Goal: Task Accomplishment & Management: Manage account settings

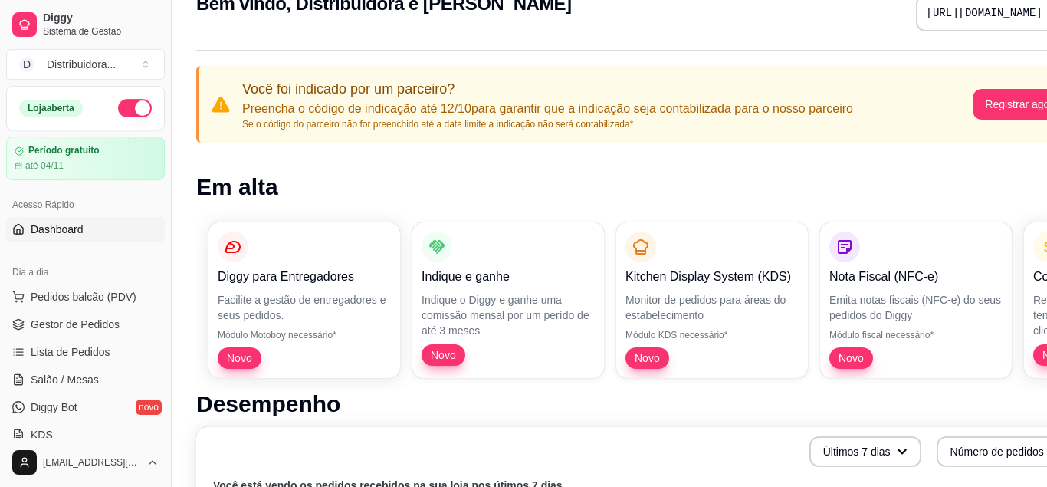
scroll to position [78, 0]
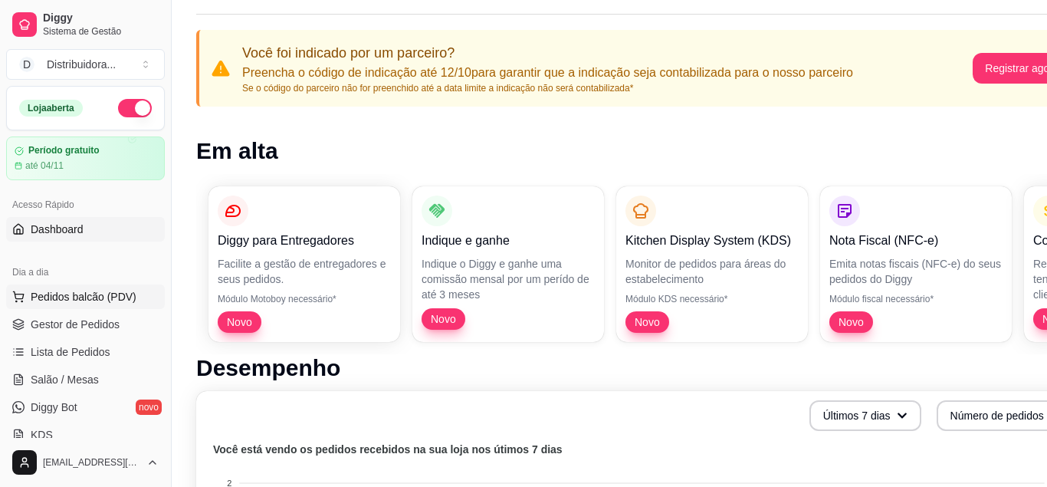
click at [95, 297] on span "Pedidos balcão (PDV)" at bounding box center [84, 296] width 106 height 15
click at [95, 156] on div "Item avulso" at bounding box center [110, 155] width 140 height 31
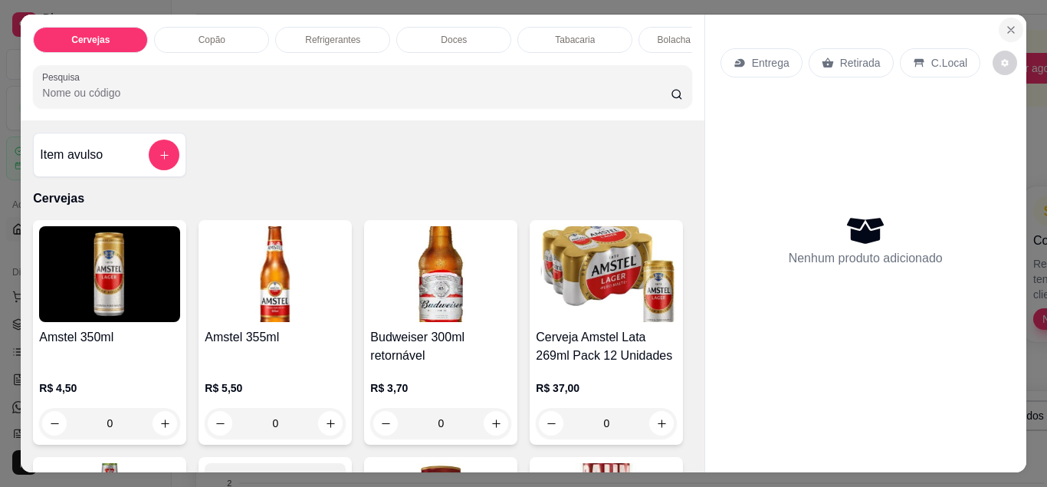
click at [1011, 27] on icon "Close" at bounding box center [1011, 30] width 12 height 12
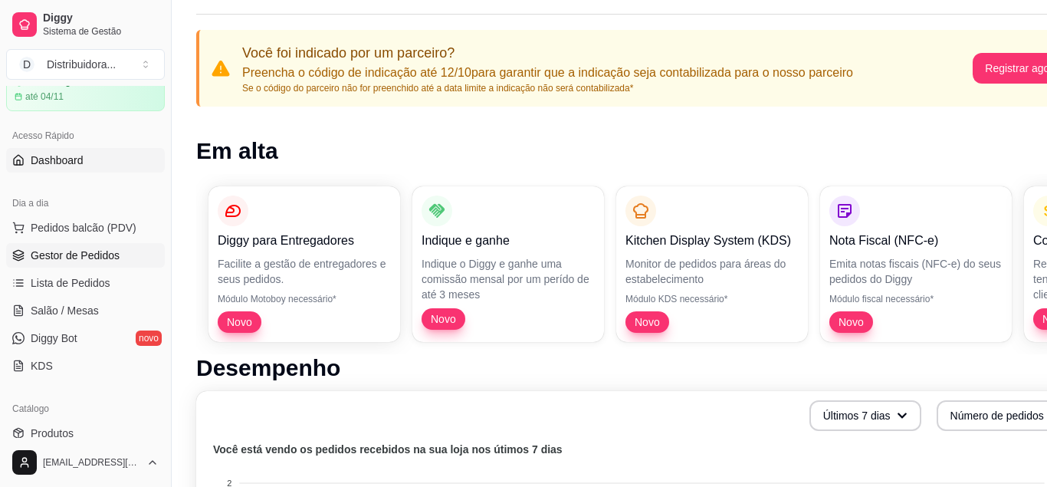
scroll to position [97, 0]
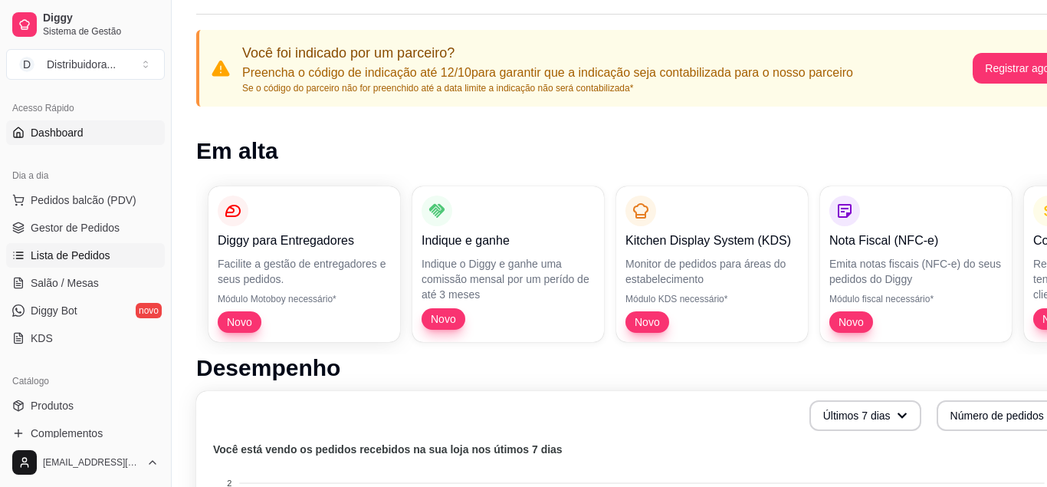
click at [90, 253] on span "Lista de Pedidos" at bounding box center [71, 255] width 80 height 15
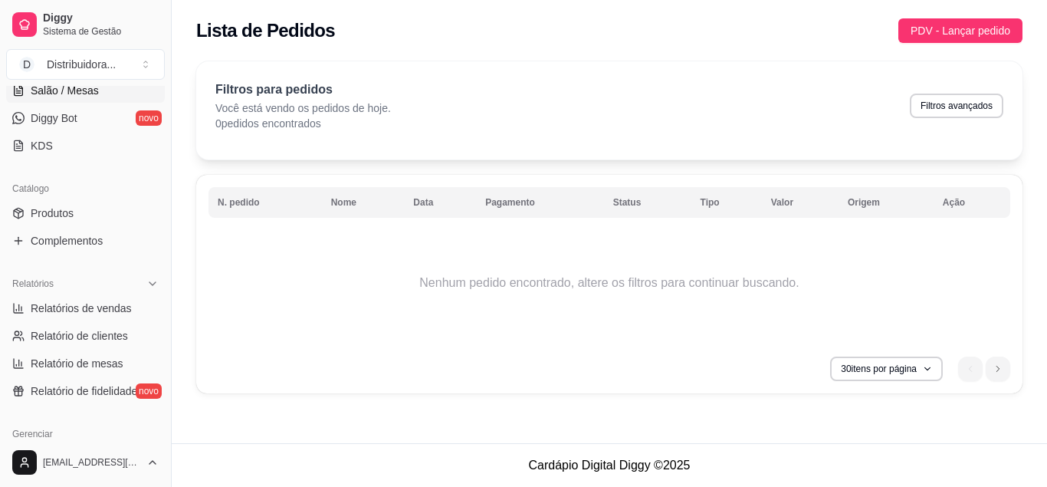
scroll to position [290, 0]
click at [58, 212] on span "Produtos" at bounding box center [52, 212] width 43 height 15
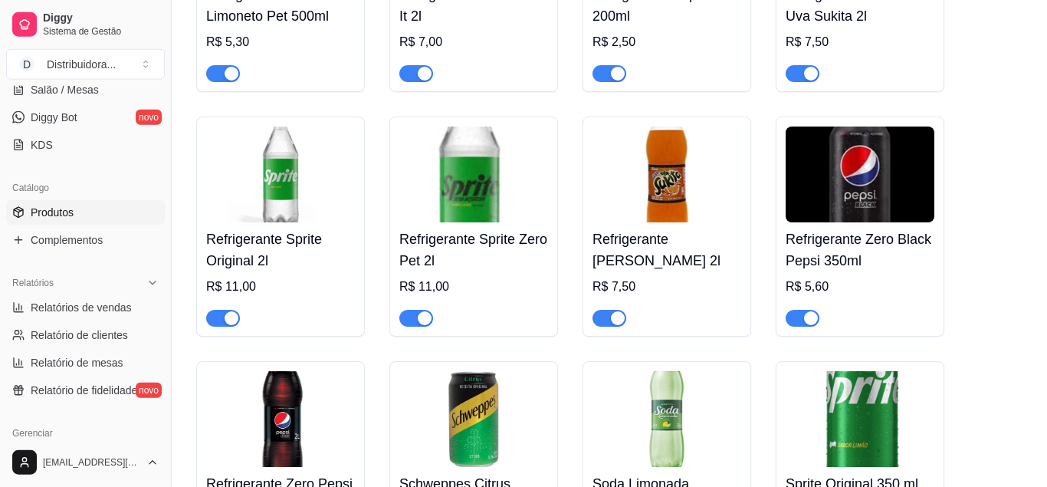
scroll to position [6335, 0]
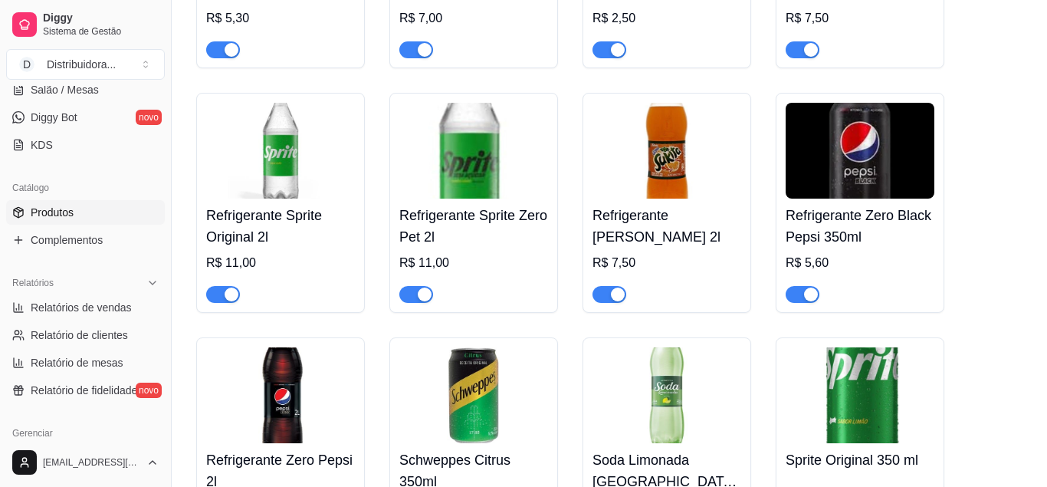
click at [853, 180] on img at bounding box center [860, 151] width 149 height 96
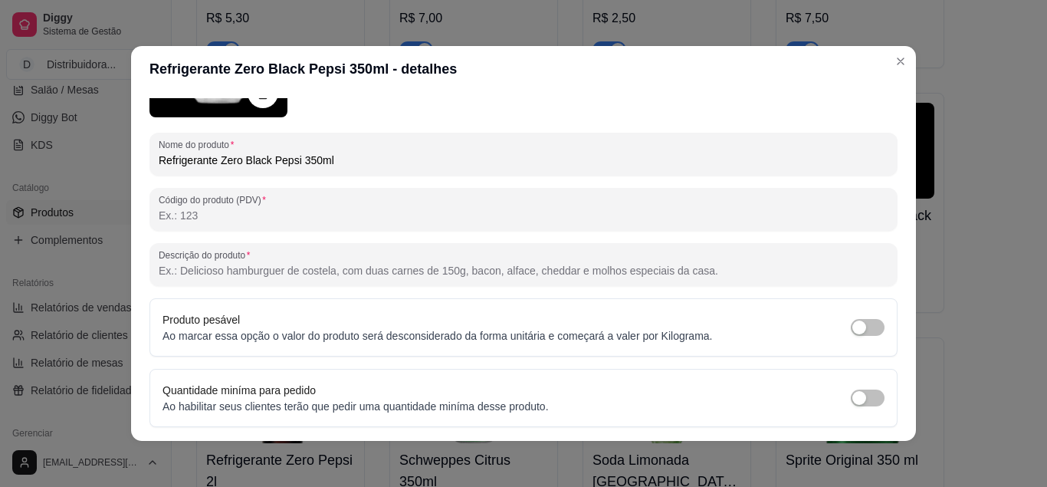
scroll to position [0, 0]
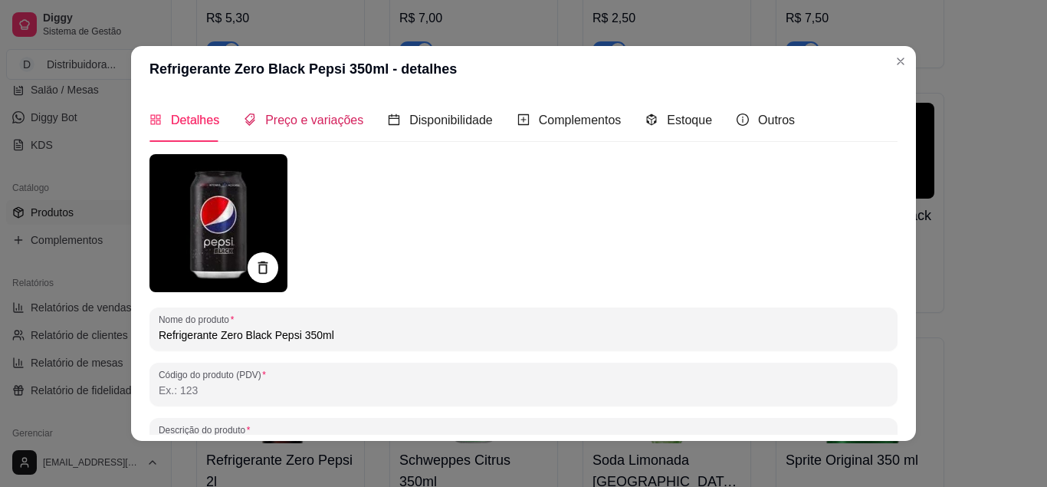
click at [305, 117] on span "Preço e variações" at bounding box center [314, 119] width 98 height 13
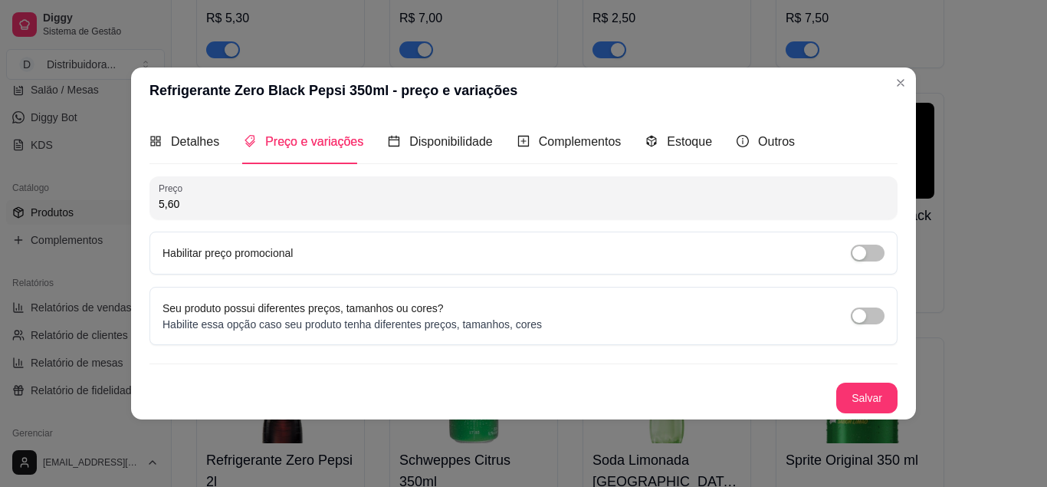
drag, startPoint x: 198, startPoint y: 209, endPoint x: 155, endPoint y: 206, distance: 43.0
click at [159, 209] on input "5,60" at bounding box center [524, 203] width 730 height 15
type input "4,50"
click at [880, 406] on button "Salvar" at bounding box center [867, 398] width 60 height 30
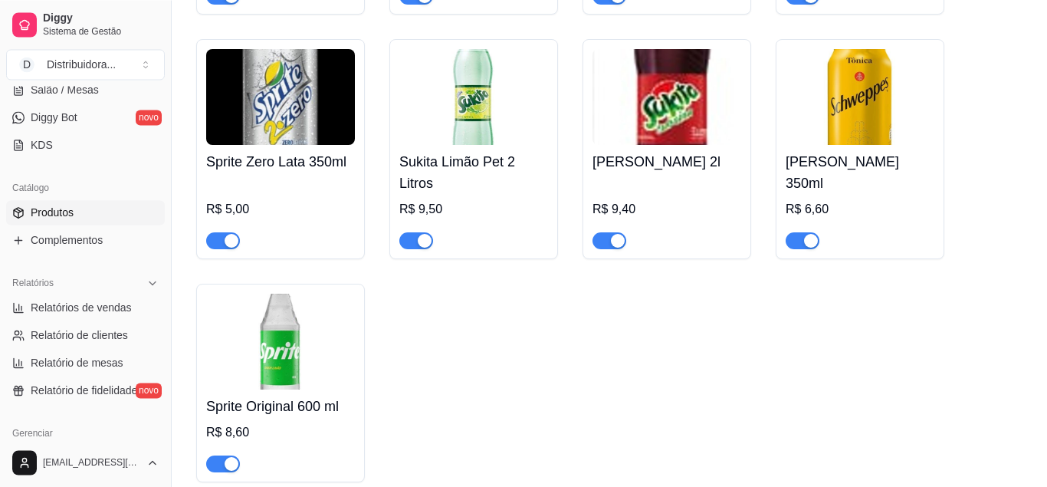
scroll to position [6882, 0]
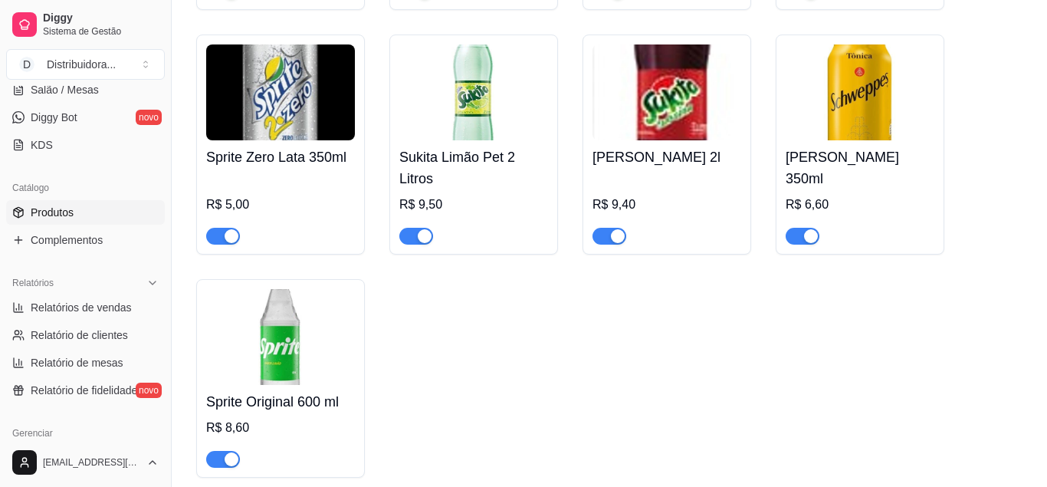
click at [482, 140] on img at bounding box center [473, 92] width 149 height 96
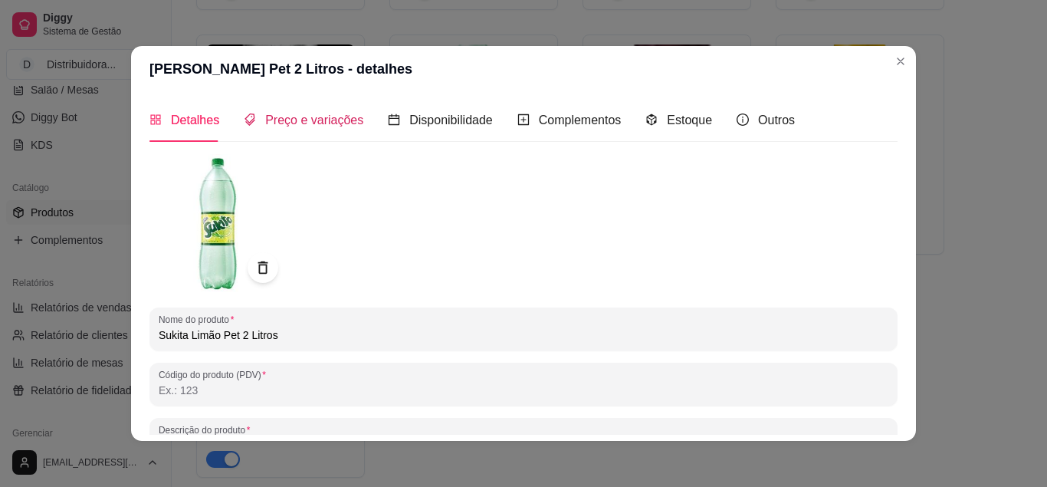
click at [316, 117] on span "Preço e variações" at bounding box center [314, 119] width 98 height 13
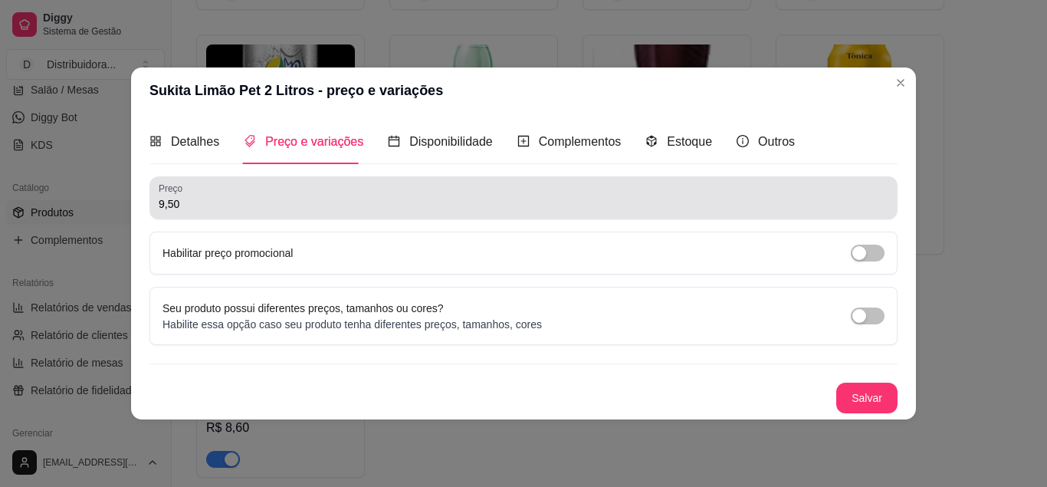
click at [194, 212] on div "9,50" at bounding box center [524, 197] width 730 height 31
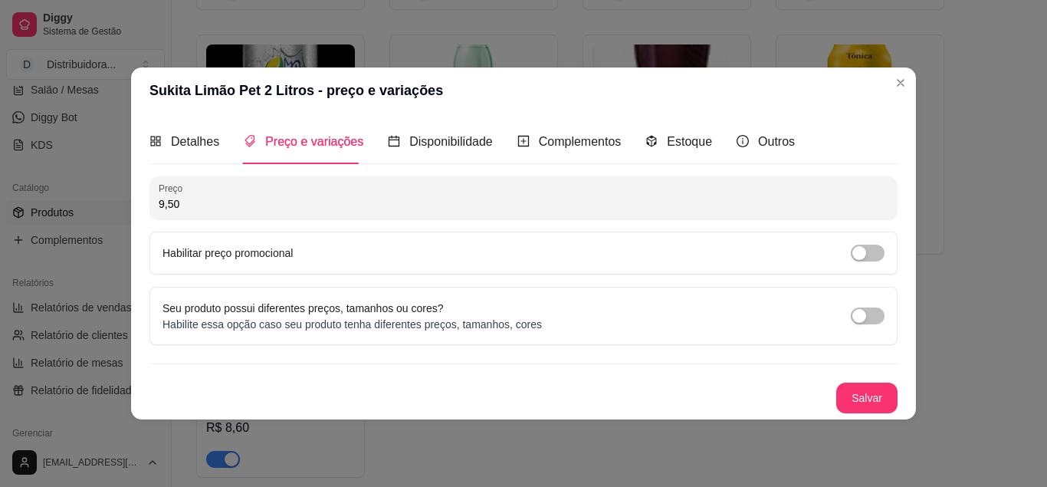
drag, startPoint x: 194, startPoint y: 212, endPoint x: 126, endPoint y: 205, distance: 68.5
click at [150, 205] on div "Detalhes Preço e variações Disponibilidade Complementos Estoque Outros Nome do …" at bounding box center [524, 266] width 748 height 293
drag, startPoint x: 179, startPoint y: 207, endPoint x: 145, endPoint y: 212, distance: 34.9
click at [159, 212] on input "9,50" at bounding box center [524, 203] width 730 height 15
type input "7,50"
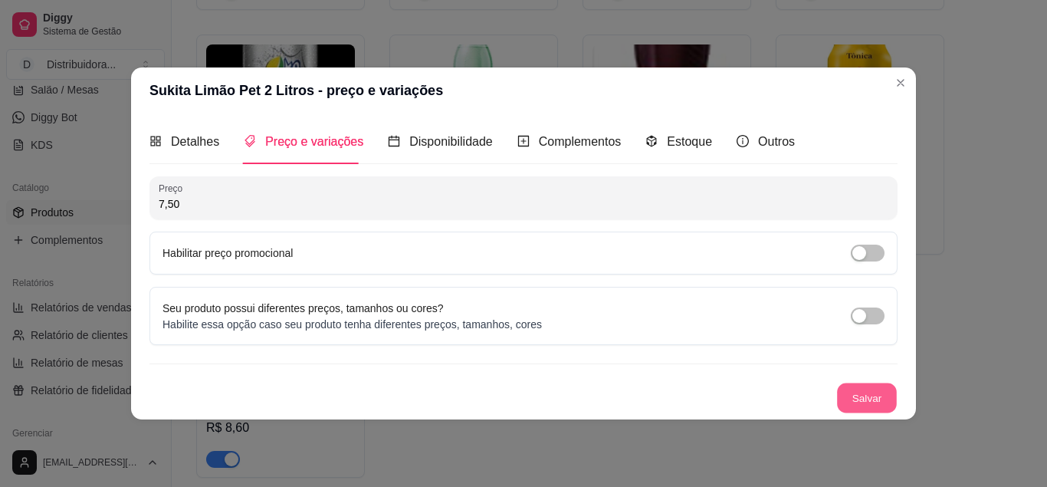
click at [863, 393] on button "Salvar" at bounding box center [867, 398] width 60 height 30
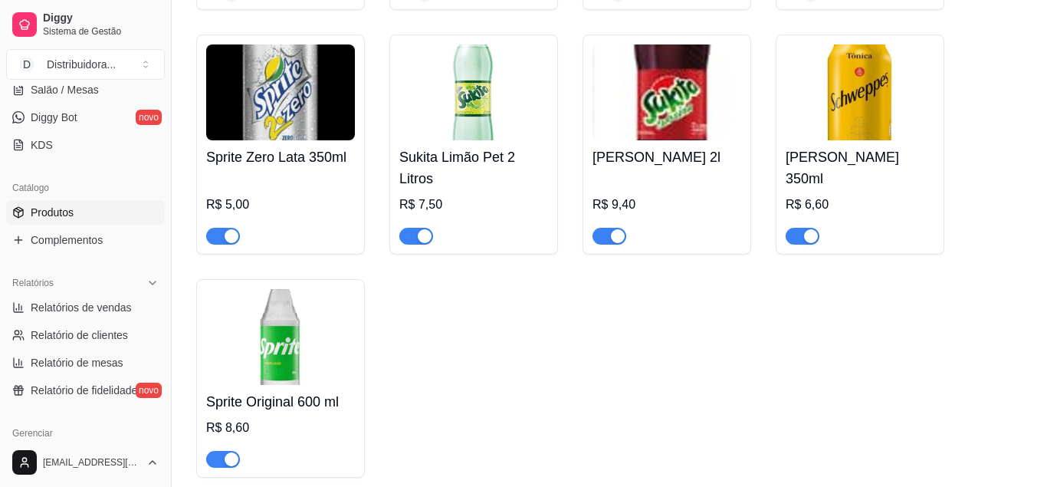
click at [695, 140] on img at bounding box center [667, 92] width 149 height 96
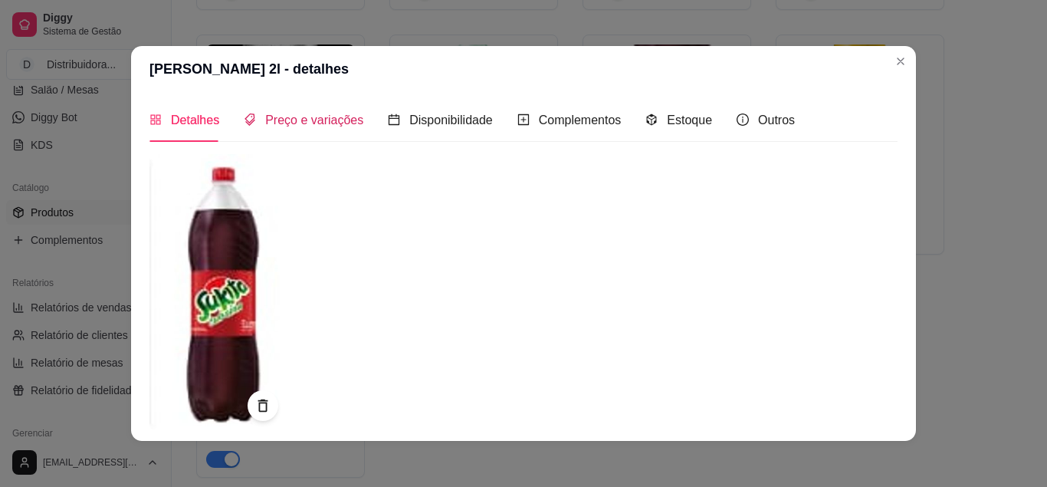
click at [321, 118] on span "Preço e variações" at bounding box center [314, 119] width 98 height 13
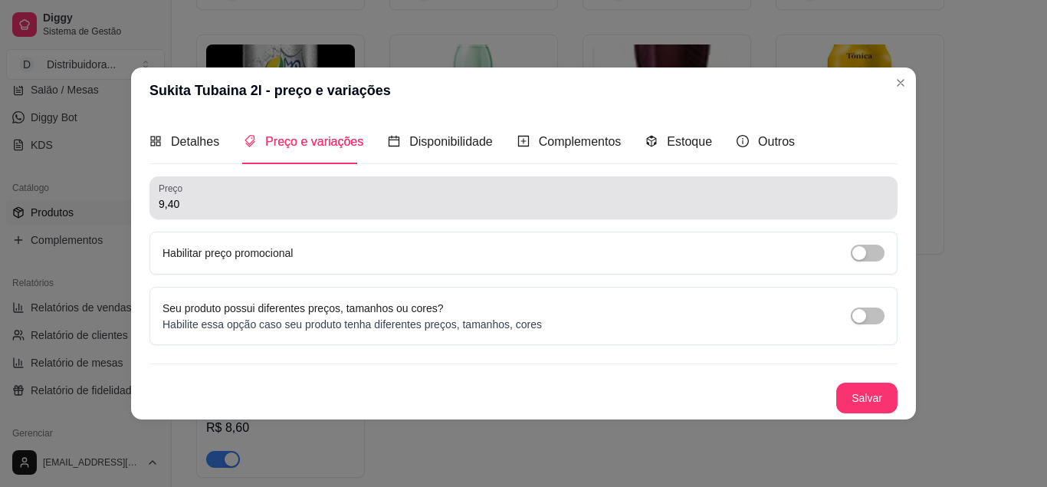
click at [186, 201] on input "9,40" at bounding box center [524, 203] width 730 height 15
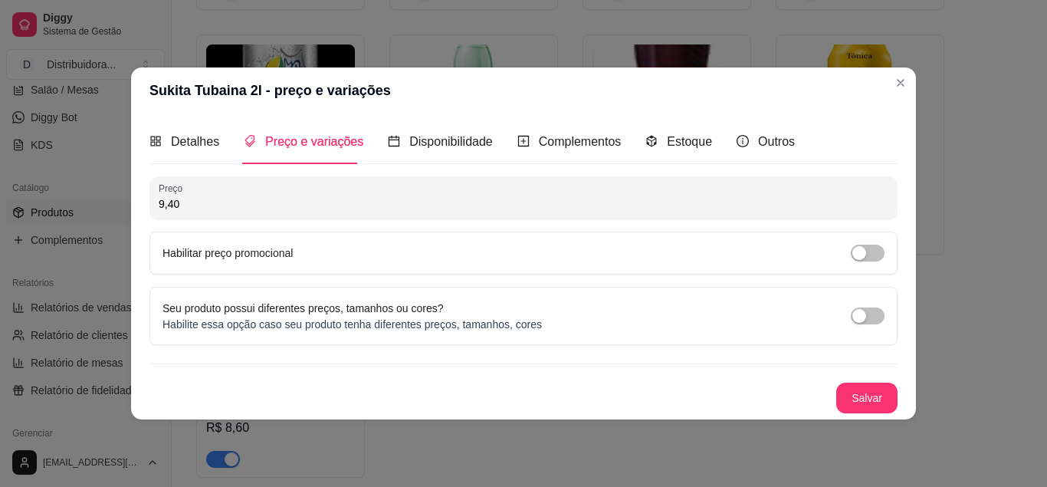
click at [186, 201] on input "9,40" at bounding box center [524, 203] width 730 height 15
type input "7,50"
click at [873, 396] on button "Salvar" at bounding box center [866, 398] width 61 height 31
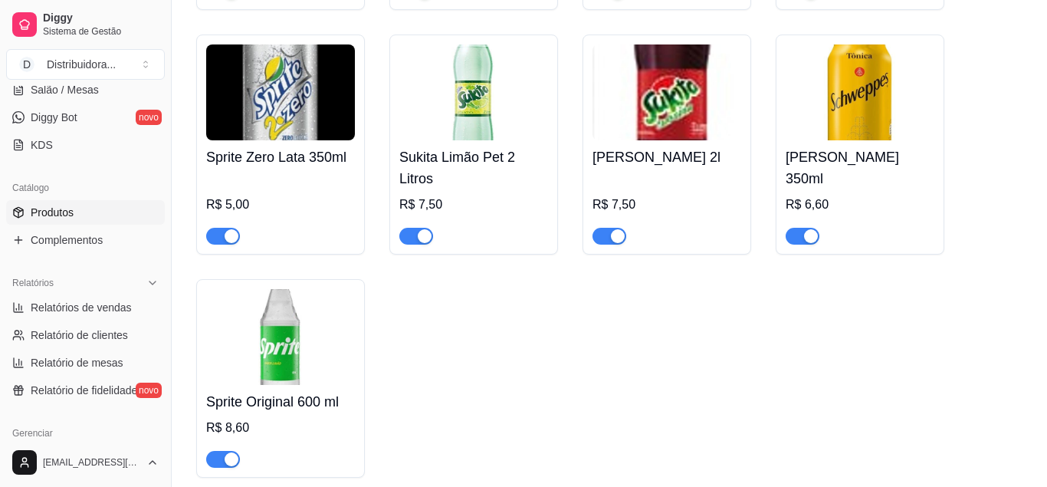
click at [836, 132] on img at bounding box center [860, 92] width 149 height 96
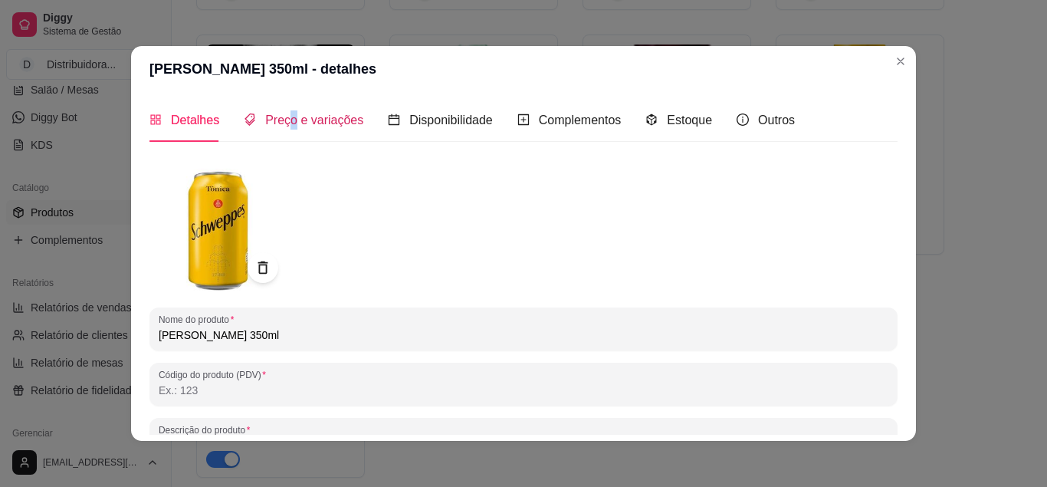
click at [293, 117] on span "Preço e variações" at bounding box center [314, 119] width 98 height 13
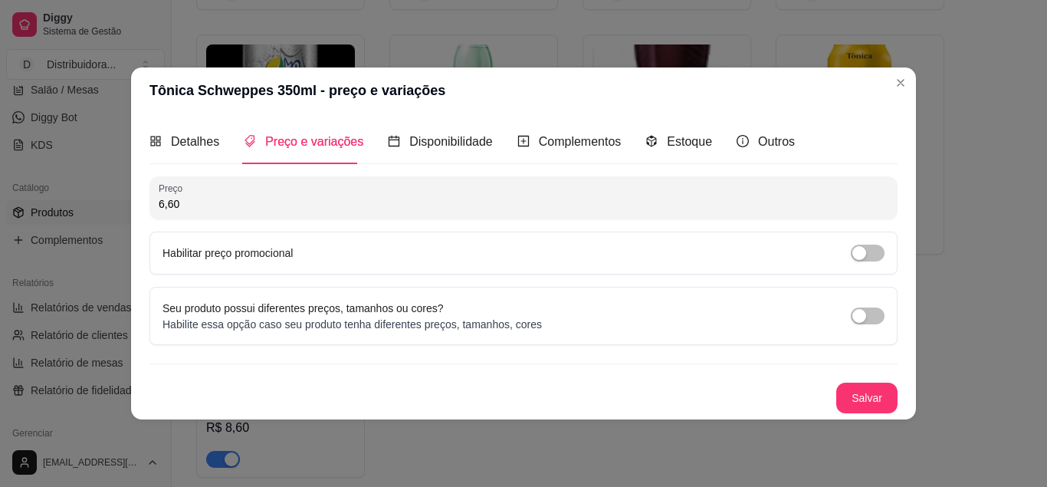
click at [159, 210] on input "6,60" at bounding box center [524, 203] width 730 height 15
type input "5,00"
click at [859, 391] on button "Salvar" at bounding box center [866, 398] width 61 height 31
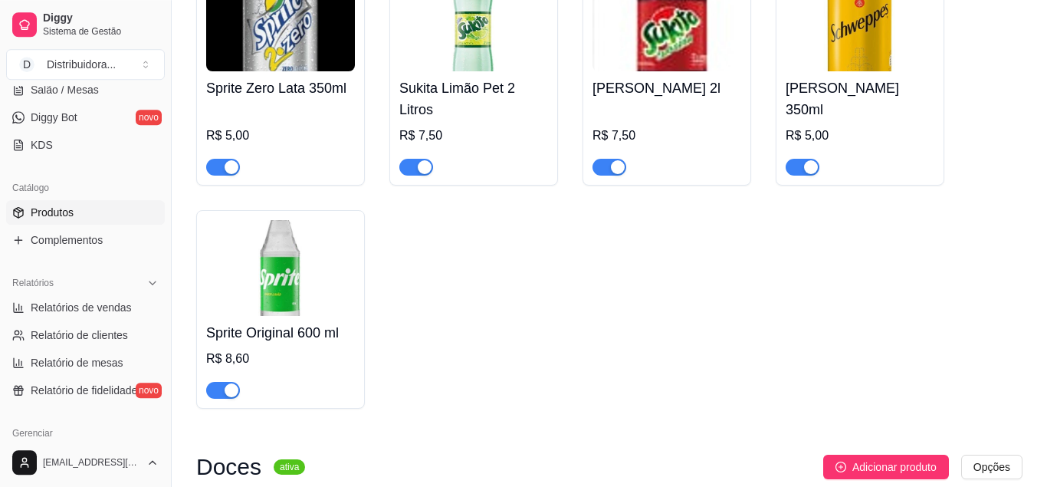
scroll to position [6960, 0]
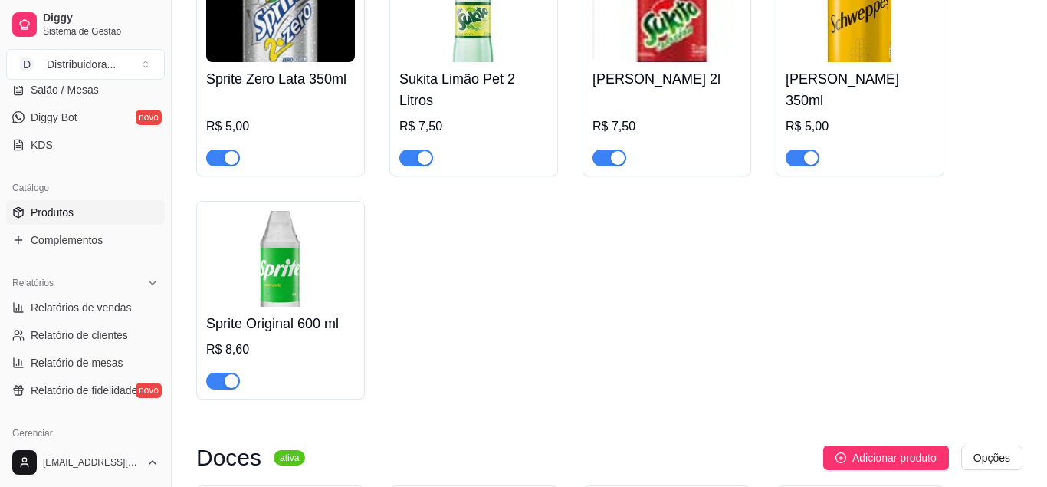
click at [278, 307] on img at bounding box center [280, 259] width 149 height 96
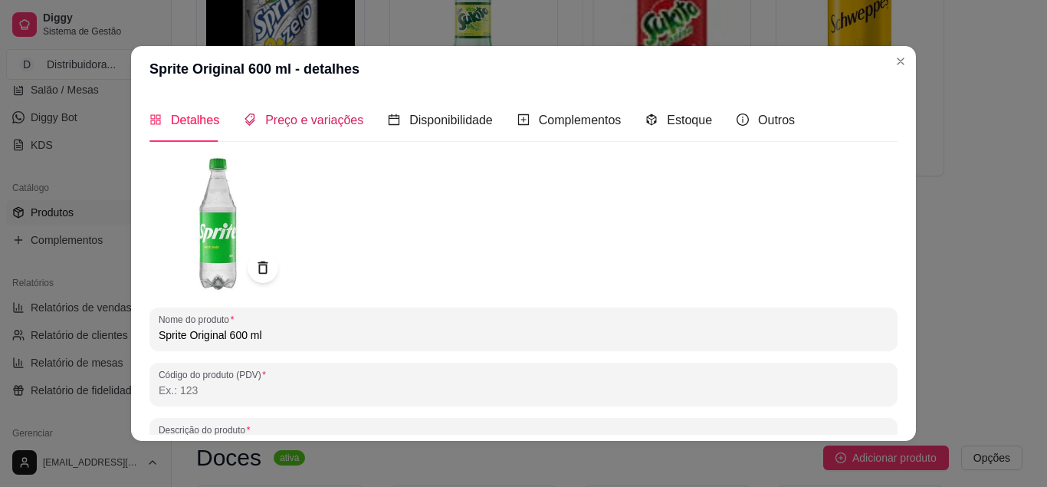
click at [300, 127] on span "Preço e variações" at bounding box center [314, 119] width 98 height 13
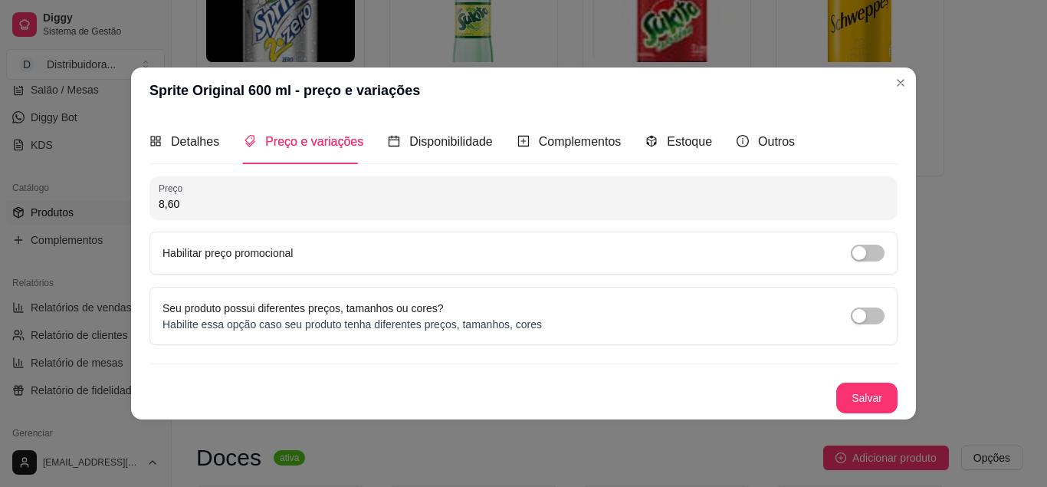
drag, startPoint x: 196, startPoint y: 204, endPoint x: 172, endPoint y: 212, distance: 25.2
click at [159, 212] on input "8,60" at bounding box center [524, 203] width 730 height 15
type input "6,50"
click at [875, 399] on button "Salvar" at bounding box center [867, 398] width 60 height 30
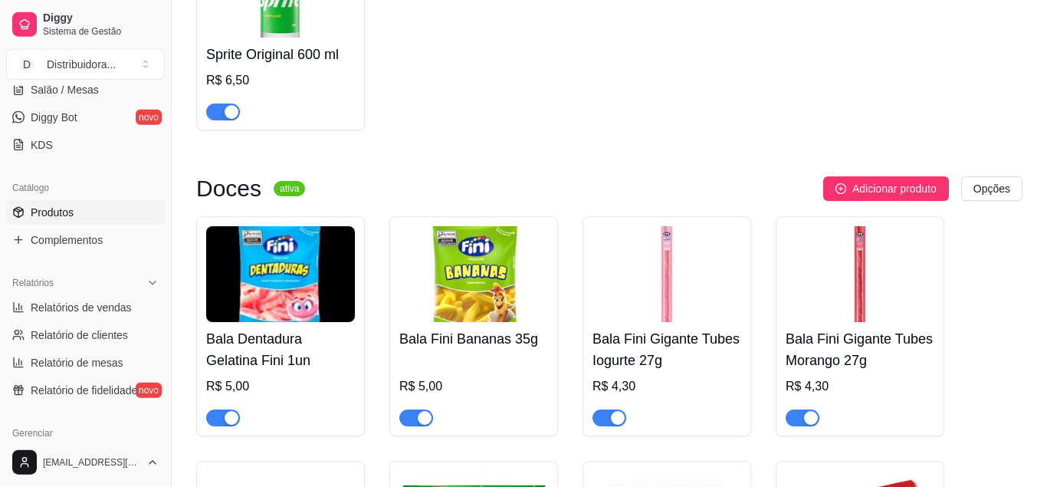
scroll to position [7273, 0]
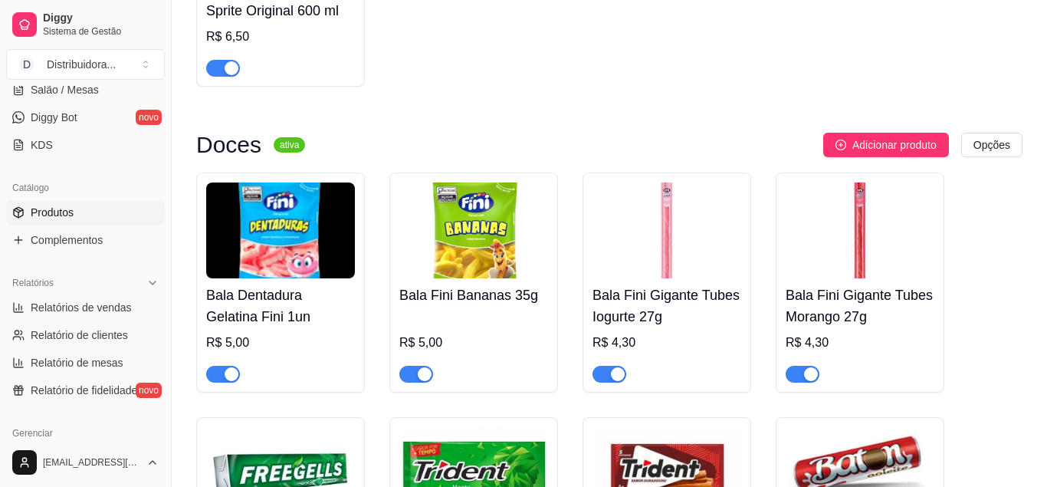
click at [305, 277] on img at bounding box center [280, 230] width 149 height 96
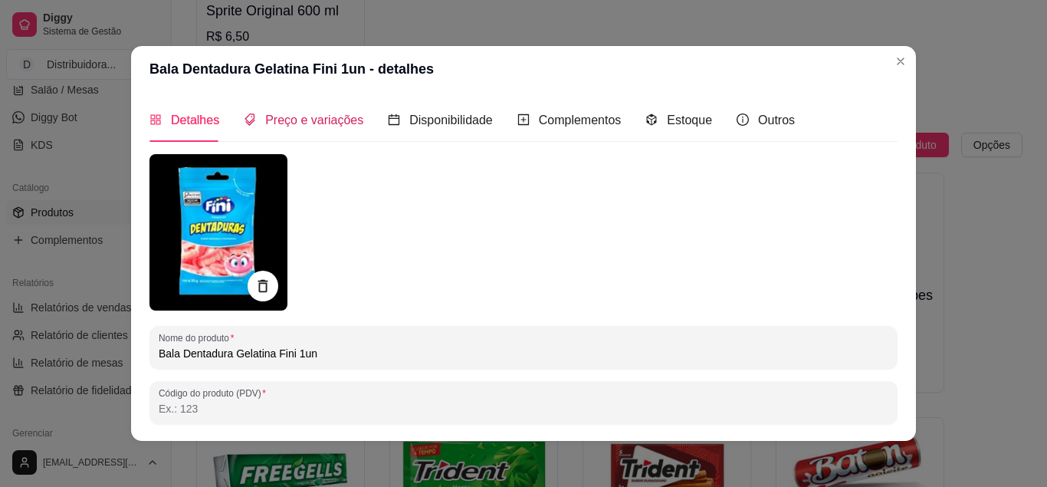
click at [318, 121] on span "Preço e variações" at bounding box center [314, 119] width 98 height 13
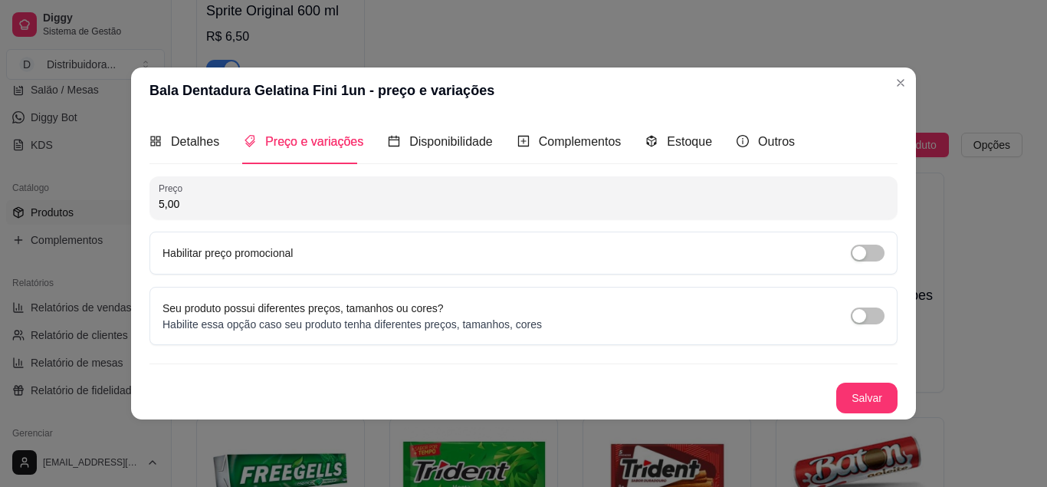
drag, startPoint x: 201, startPoint y: 211, endPoint x: 133, endPoint y: 212, distance: 68.2
click at [159, 212] on input "5,00" at bounding box center [524, 203] width 730 height 15
type input "3,00"
click at [862, 394] on button "Salvar" at bounding box center [866, 398] width 61 height 31
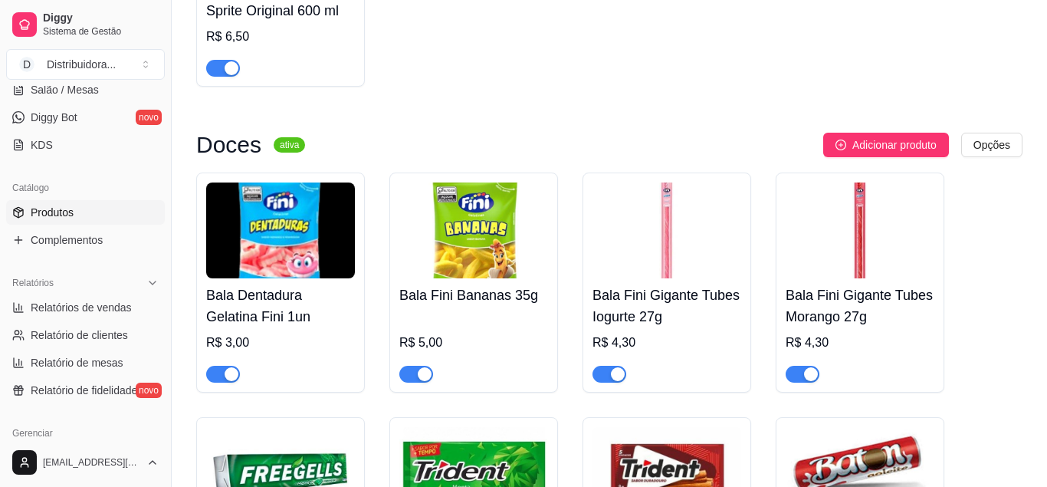
click at [499, 278] on img at bounding box center [473, 230] width 149 height 96
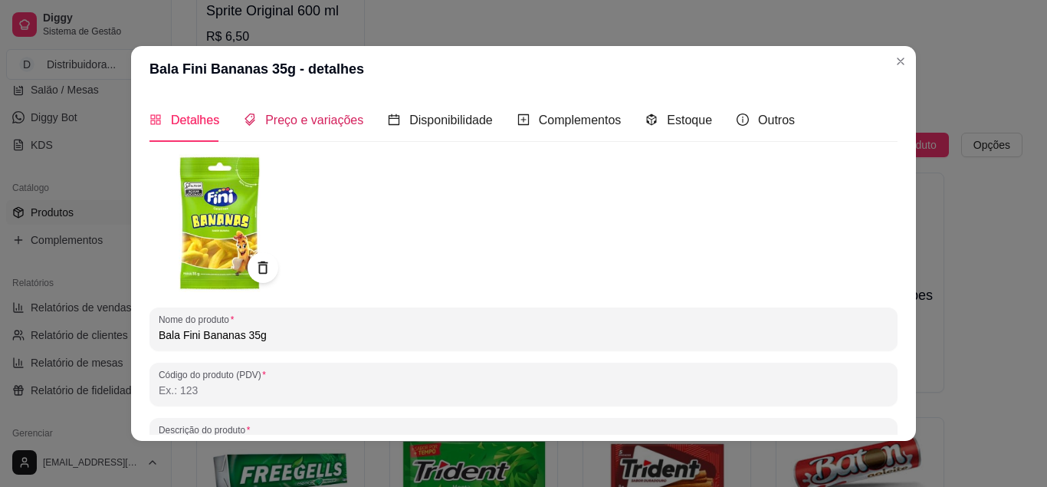
click at [302, 116] on span "Preço e variações" at bounding box center [314, 119] width 98 height 13
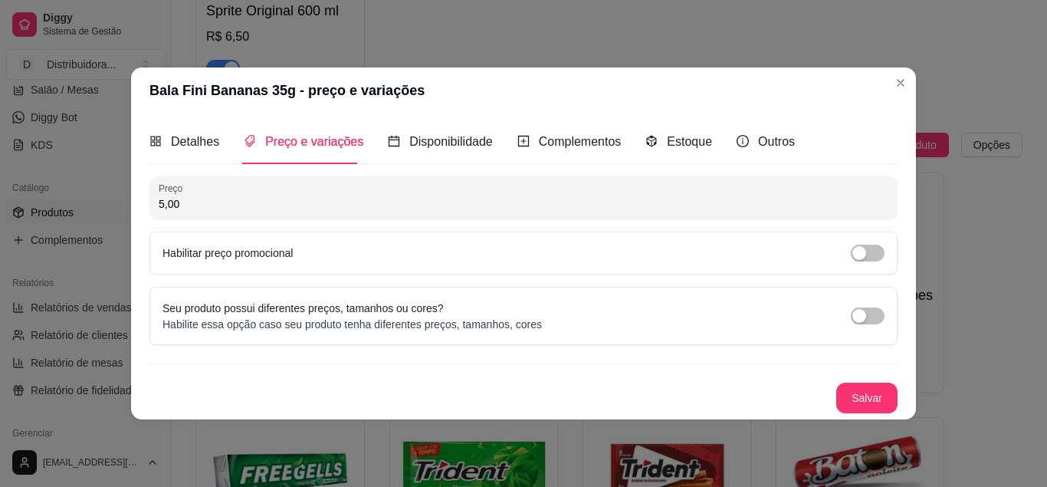
drag, startPoint x: 189, startPoint y: 202, endPoint x: 143, endPoint y: 208, distance: 47.2
click at [159, 208] on input "5,00" at bounding box center [524, 203] width 730 height 15
type input "3,00"
click at [882, 393] on button "Salvar" at bounding box center [866, 398] width 61 height 31
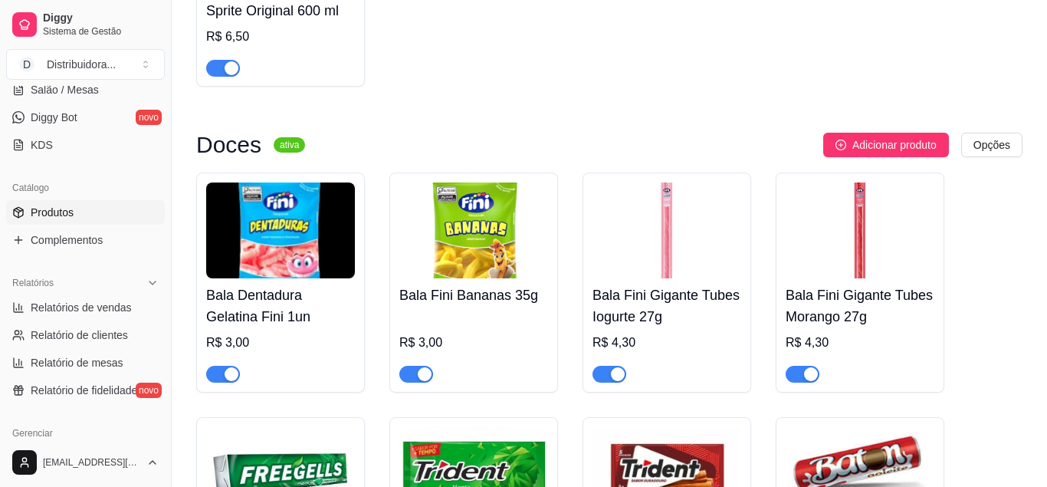
click at [660, 273] on img at bounding box center [667, 230] width 149 height 96
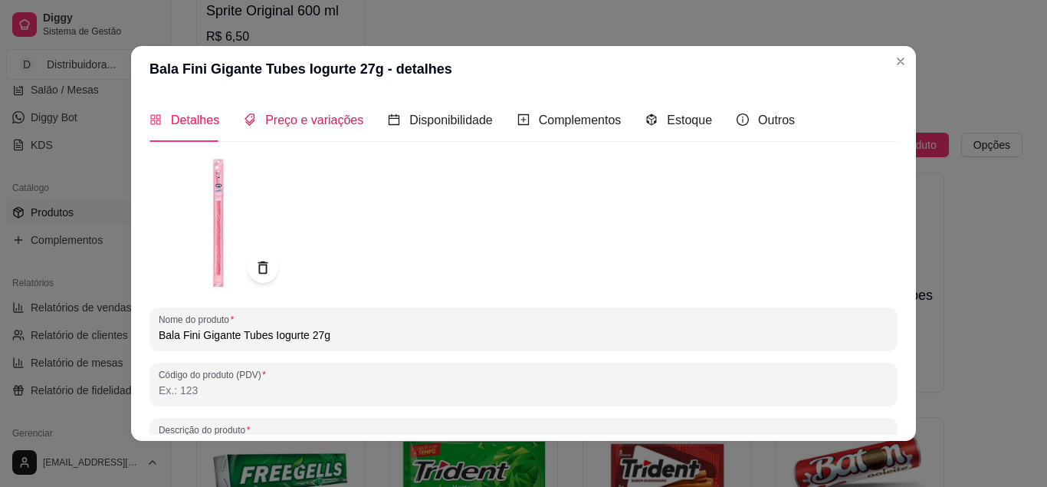
click at [307, 118] on span "Preço e variações" at bounding box center [314, 119] width 98 height 13
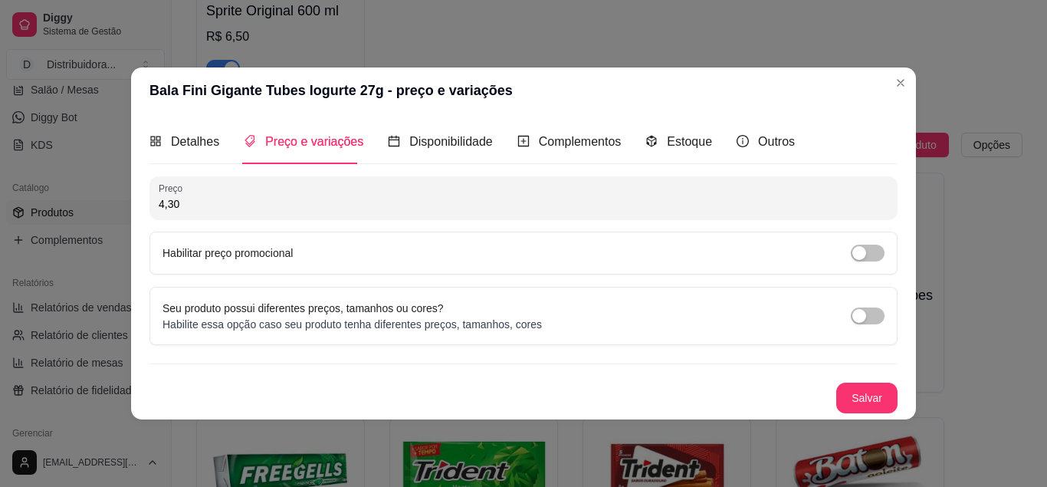
drag, startPoint x: 188, startPoint y: 206, endPoint x: 145, endPoint y: 212, distance: 43.4
click at [159, 212] on input "4,30" at bounding box center [524, 203] width 730 height 15
type input "3,00"
click at [868, 386] on button "Salvar" at bounding box center [866, 398] width 61 height 31
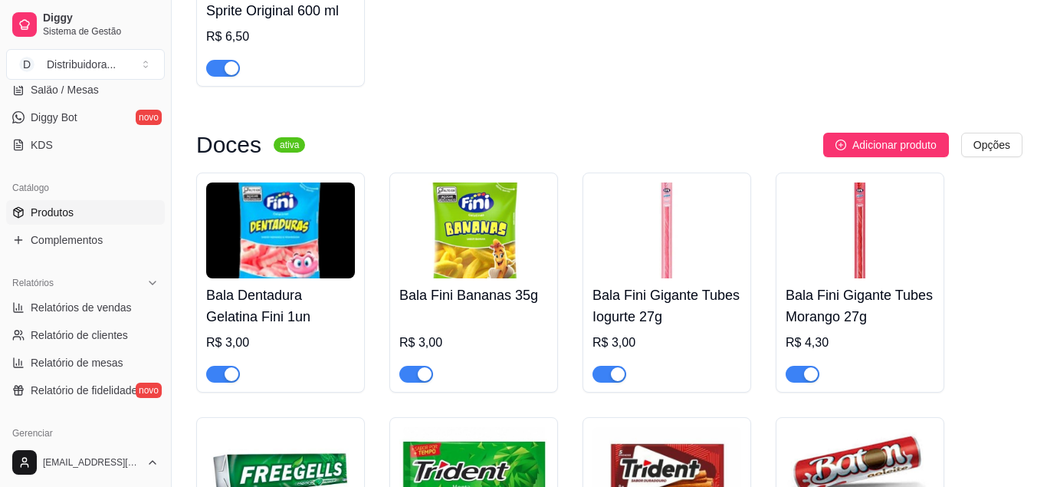
click at [866, 278] on img at bounding box center [860, 230] width 149 height 96
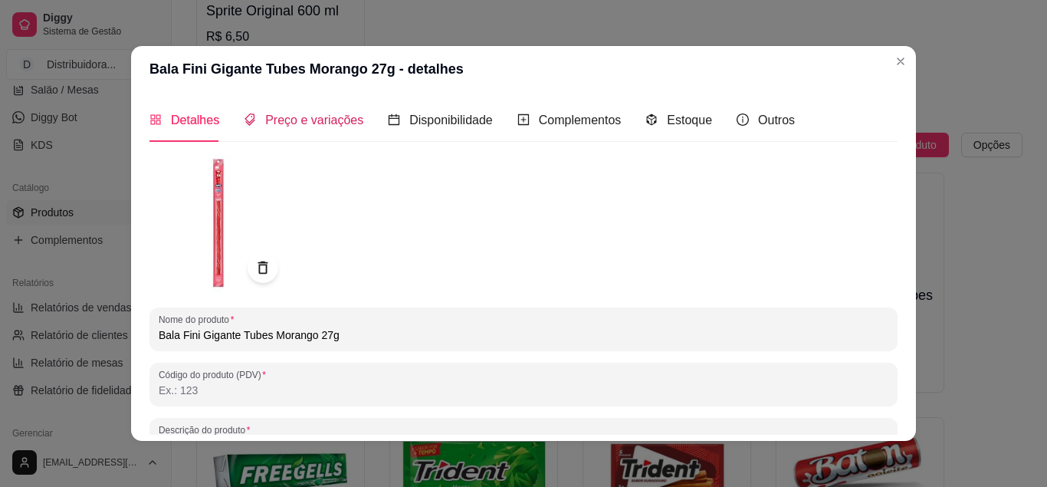
click at [291, 117] on span "Preço e variações" at bounding box center [314, 119] width 98 height 13
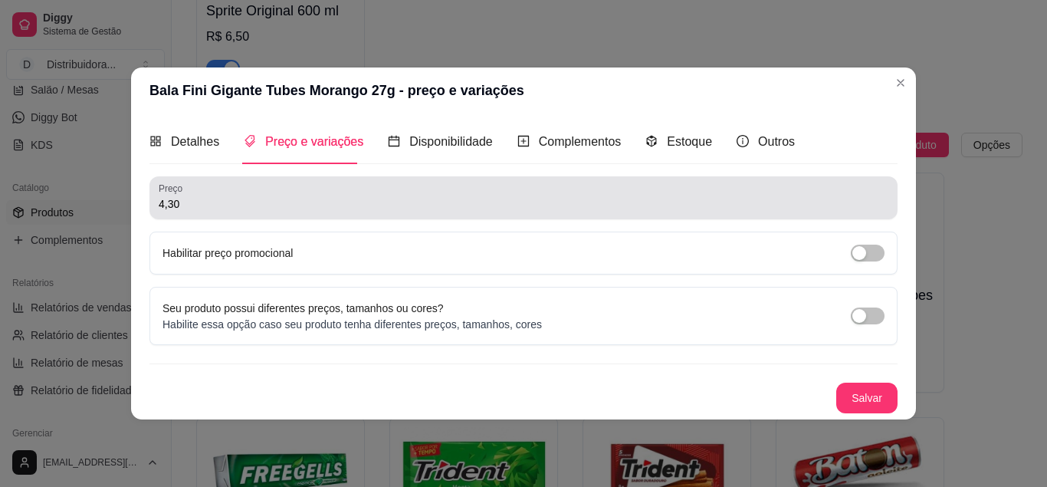
click at [192, 204] on div "4,30" at bounding box center [524, 197] width 730 height 31
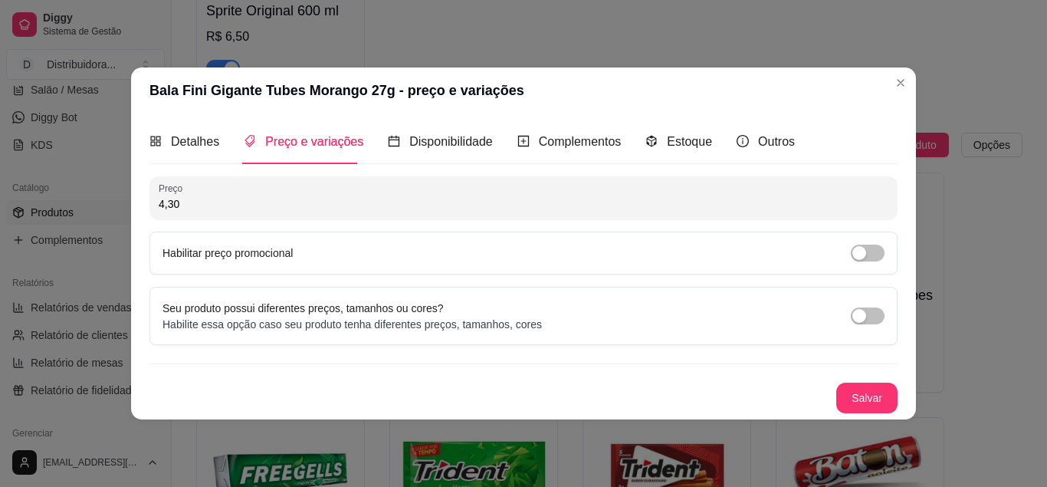
drag, startPoint x: 176, startPoint y: 207, endPoint x: 143, endPoint y: 212, distance: 32.5
click at [159, 212] on input "4,30" at bounding box center [524, 203] width 730 height 15
type input "3,00"
click at [856, 396] on button "Salvar" at bounding box center [866, 398] width 61 height 31
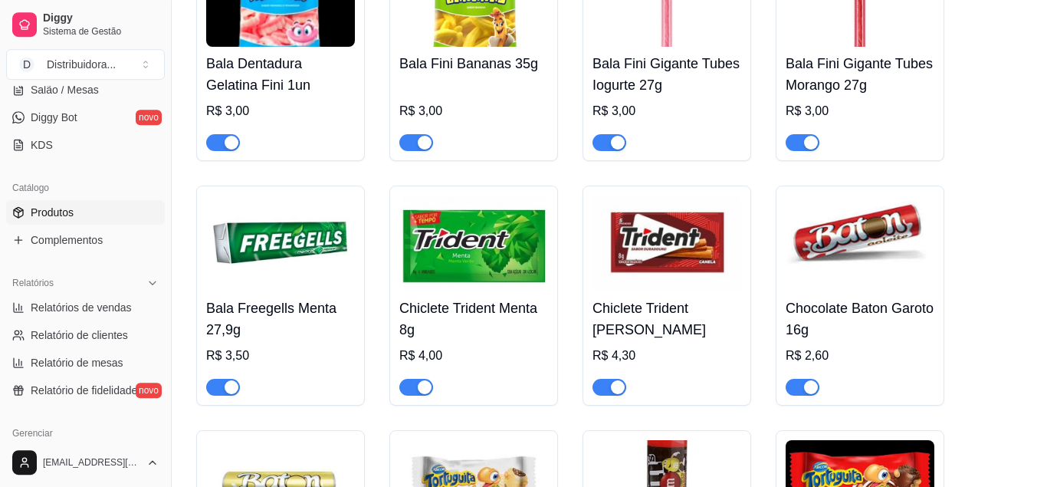
scroll to position [7508, 0]
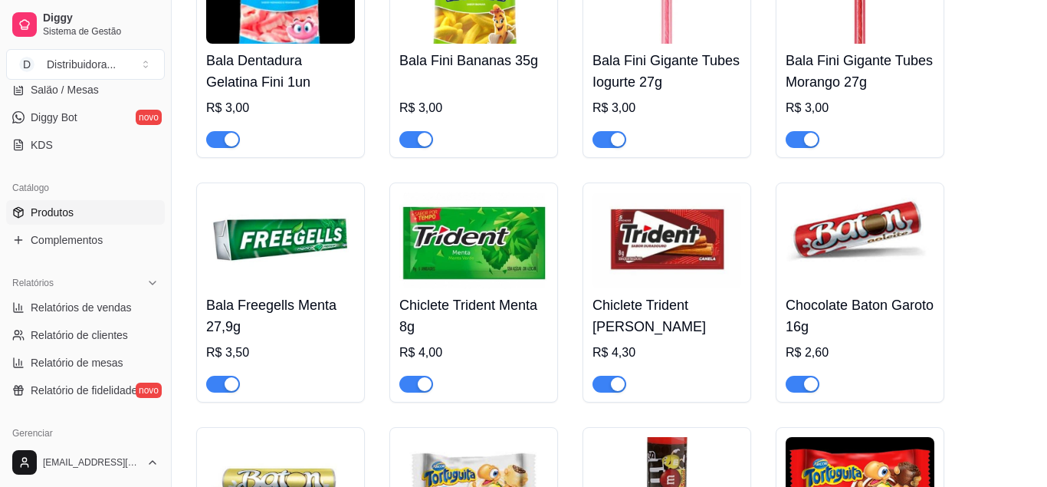
click at [277, 288] on img at bounding box center [280, 240] width 149 height 96
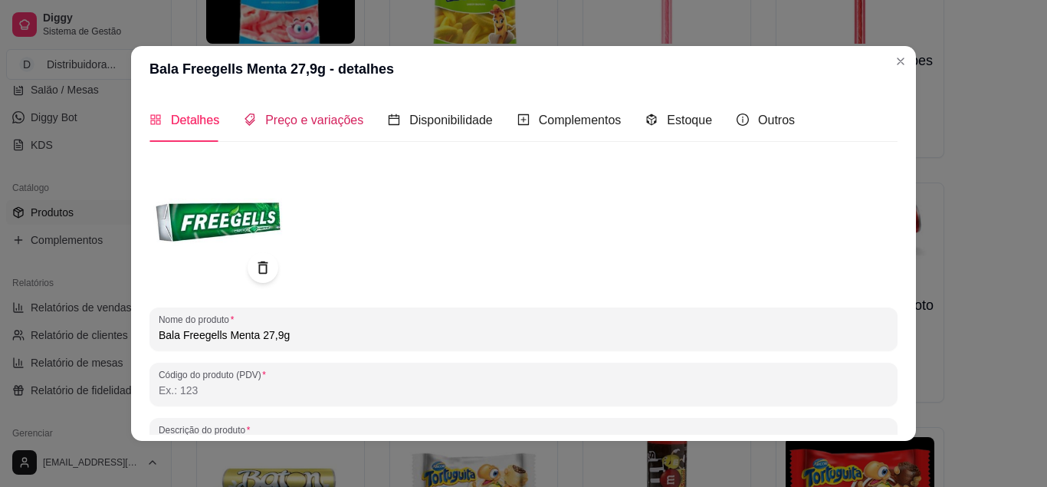
click at [306, 123] on span "Preço e variações" at bounding box center [314, 119] width 98 height 13
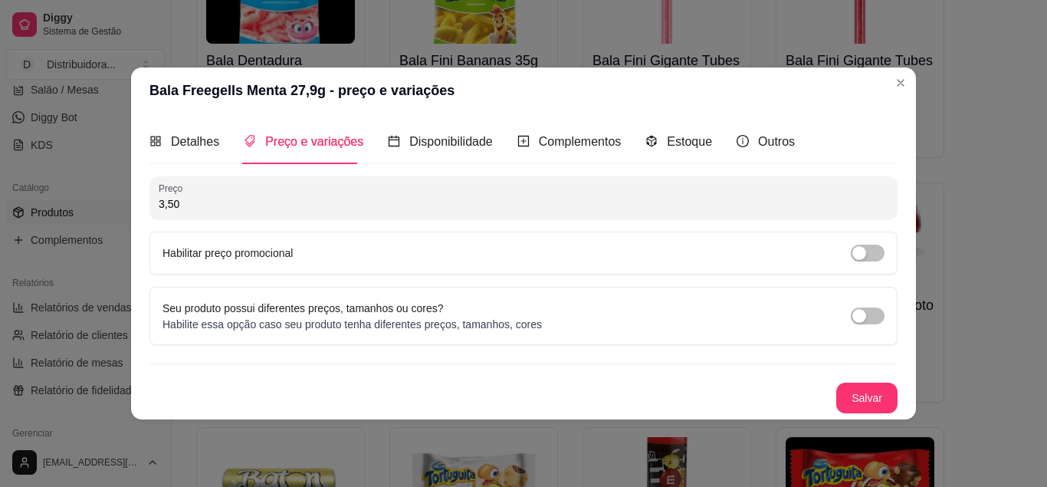
drag, startPoint x: 186, startPoint y: 205, endPoint x: 143, endPoint y: 210, distance: 42.4
click at [159, 210] on input "3,50" at bounding box center [524, 203] width 730 height 15
type input "2,00"
click at [857, 403] on button "Salvar" at bounding box center [867, 398] width 60 height 30
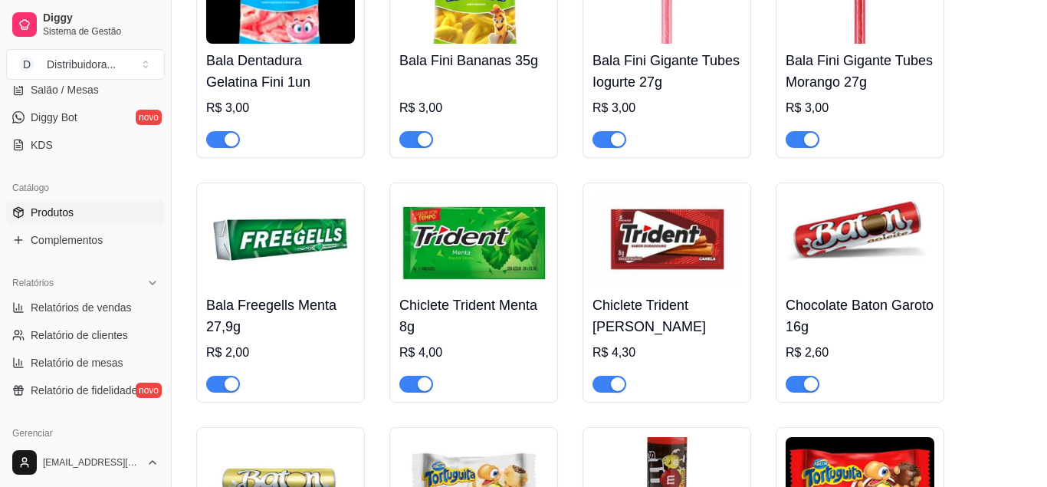
click at [462, 281] on img at bounding box center [473, 240] width 149 height 96
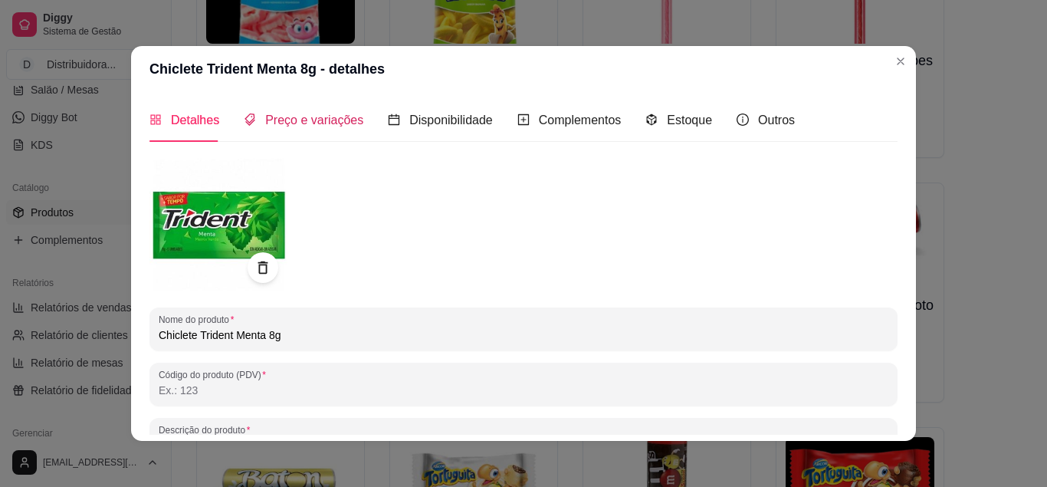
click at [300, 112] on div "Preço e variações" at bounding box center [304, 119] width 120 height 19
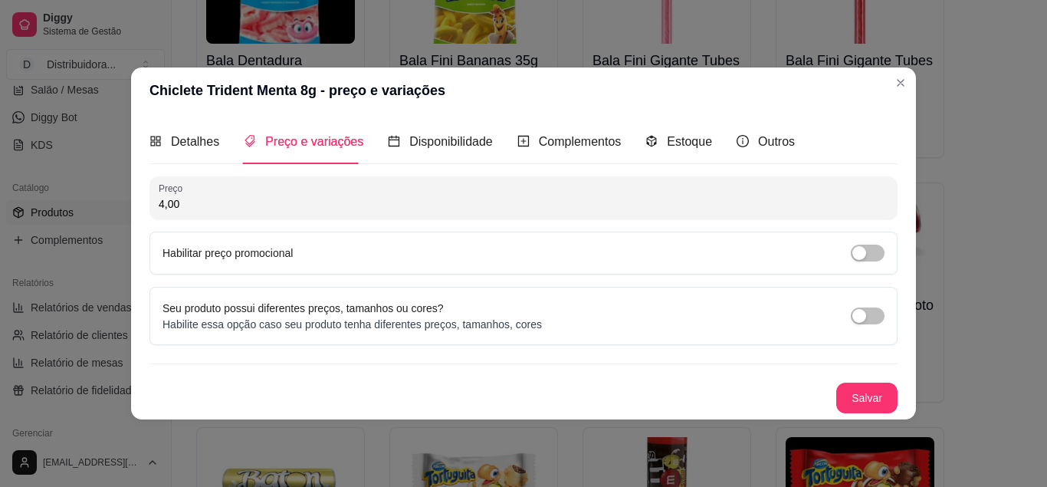
drag, startPoint x: 189, startPoint y: 207, endPoint x: 151, endPoint y: 209, distance: 38.4
click at [159, 209] on input "4,00" at bounding box center [524, 203] width 730 height 15
type input "3,00"
click at [854, 394] on button "Salvar" at bounding box center [866, 398] width 61 height 31
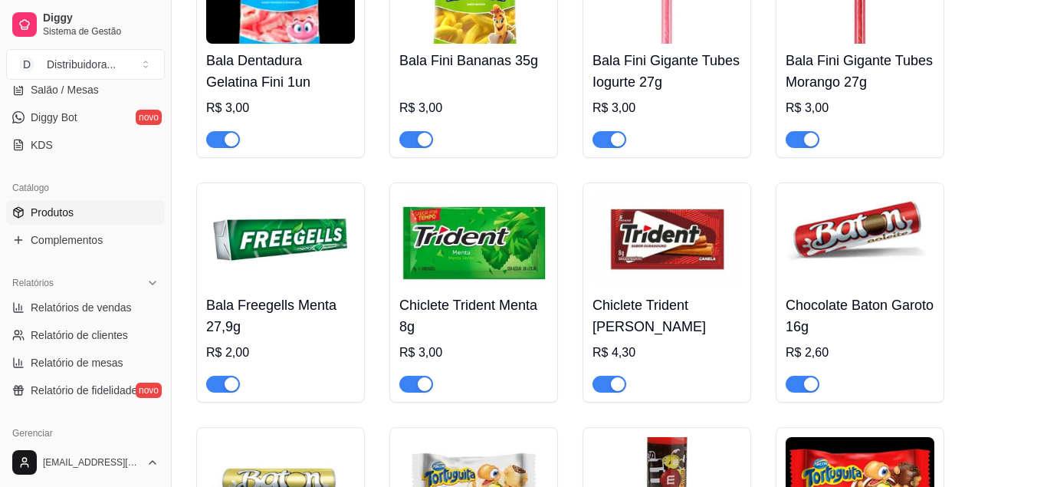
click at [674, 277] on img at bounding box center [667, 240] width 149 height 96
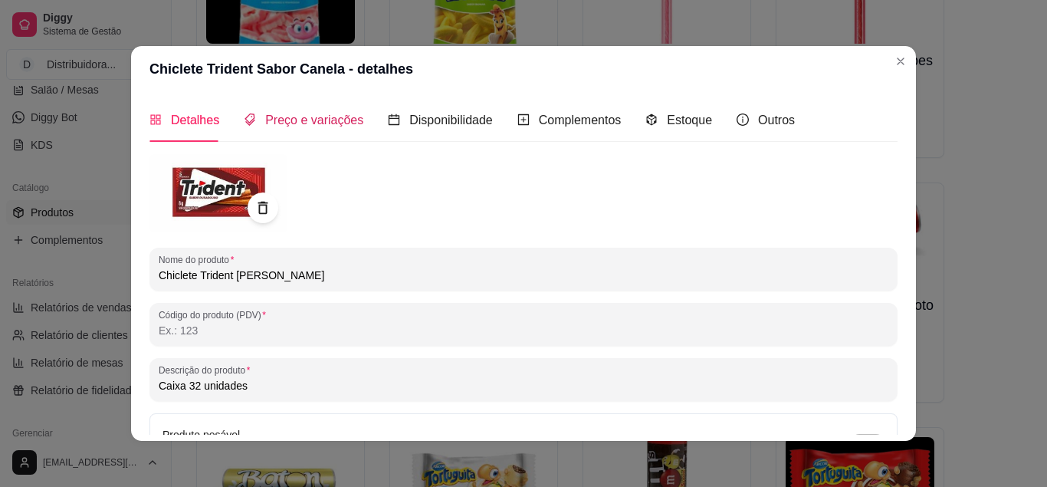
click at [307, 113] on span "Preço e variações" at bounding box center [314, 119] width 98 height 13
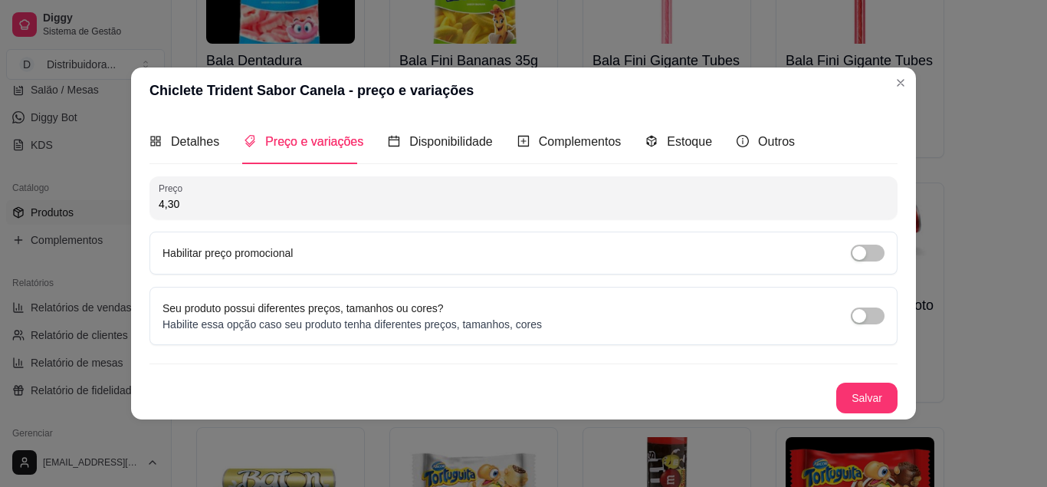
drag, startPoint x: 198, startPoint y: 210, endPoint x: 139, endPoint y: 213, distance: 59.1
click at [159, 212] on input "4,30" at bounding box center [524, 203] width 730 height 15
type input "3,00"
click at [885, 399] on button "Salvar" at bounding box center [866, 398] width 61 height 31
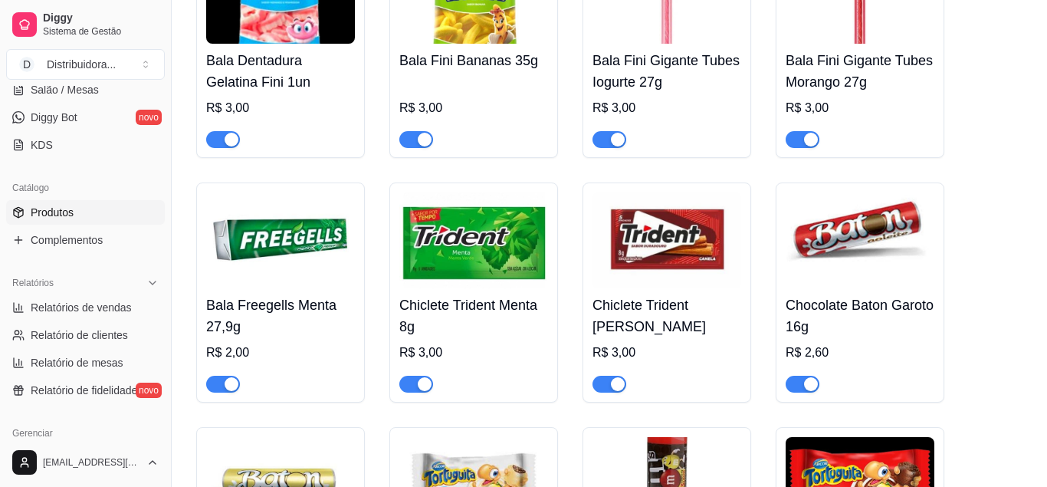
click at [822, 275] on img at bounding box center [860, 240] width 149 height 96
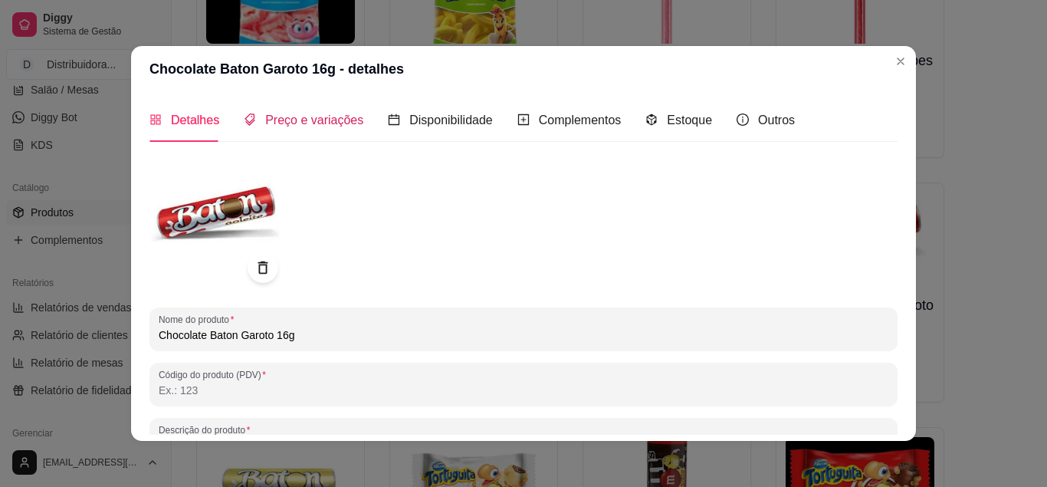
click at [317, 120] on span "Preço e variações" at bounding box center [314, 119] width 98 height 13
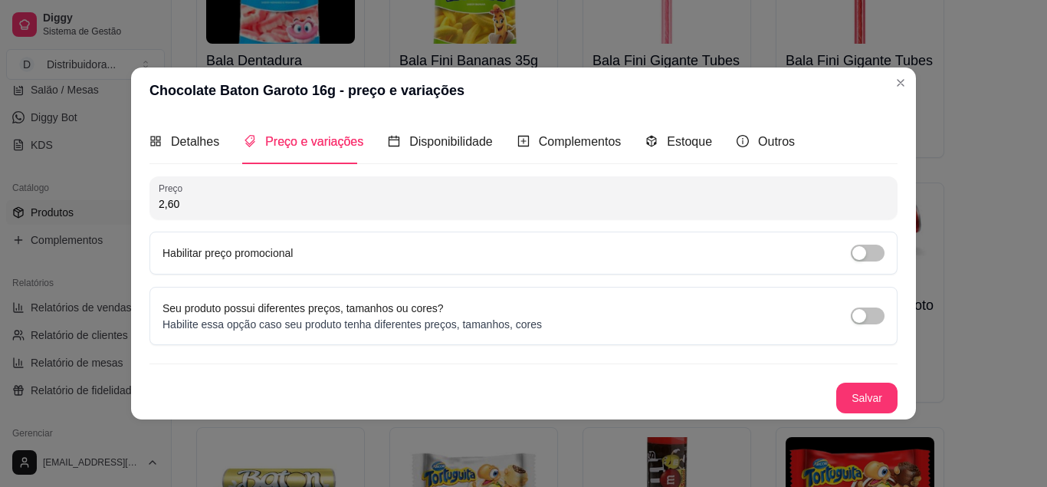
drag, startPoint x: 192, startPoint y: 208, endPoint x: 151, endPoint y: 211, distance: 40.8
click at [159, 211] on input "2,60" at bounding box center [524, 203] width 730 height 15
type input "2,00"
click at [879, 399] on button "Salvar" at bounding box center [866, 398] width 61 height 31
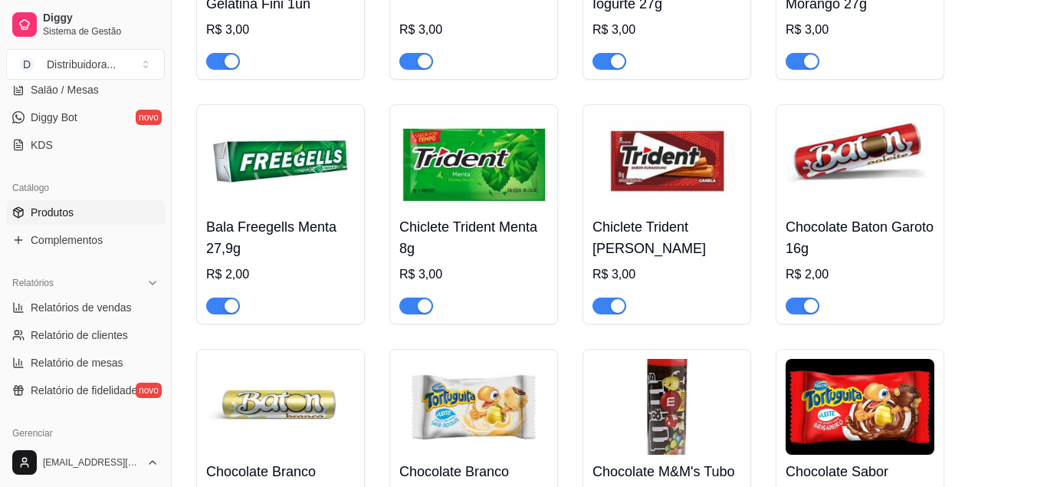
scroll to position [7742, 0]
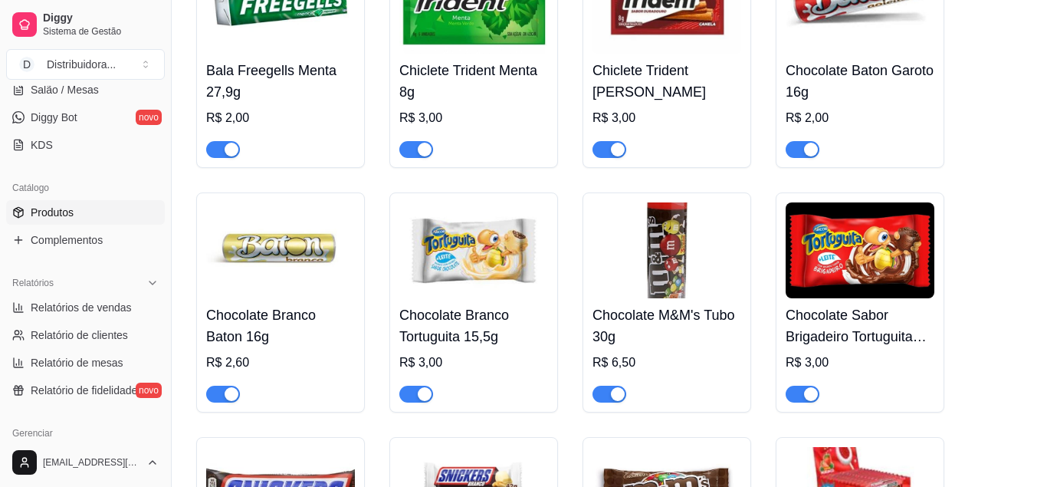
click at [307, 298] on img at bounding box center [280, 250] width 149 height 96
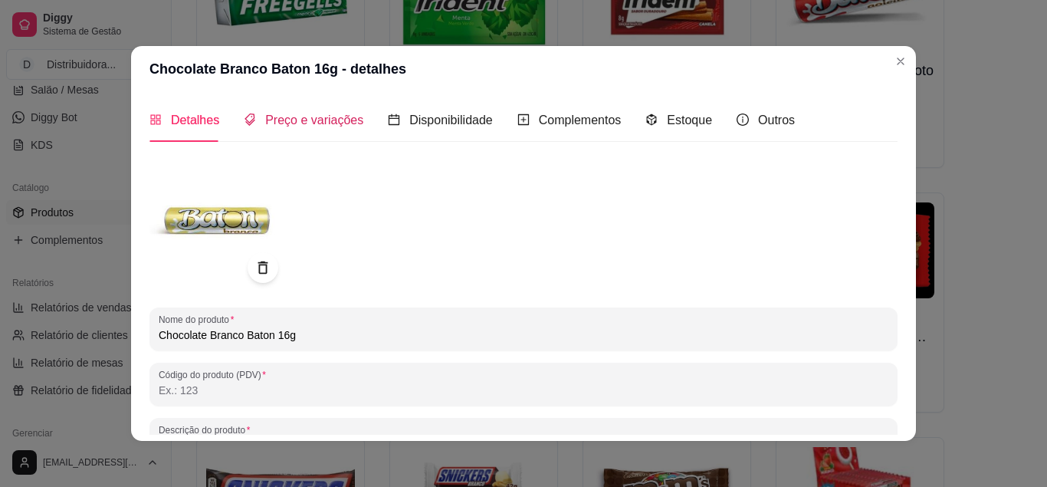
click at [292, 122] on span "Preço e variações" at bounding box center [314, 119] width 98 height 13
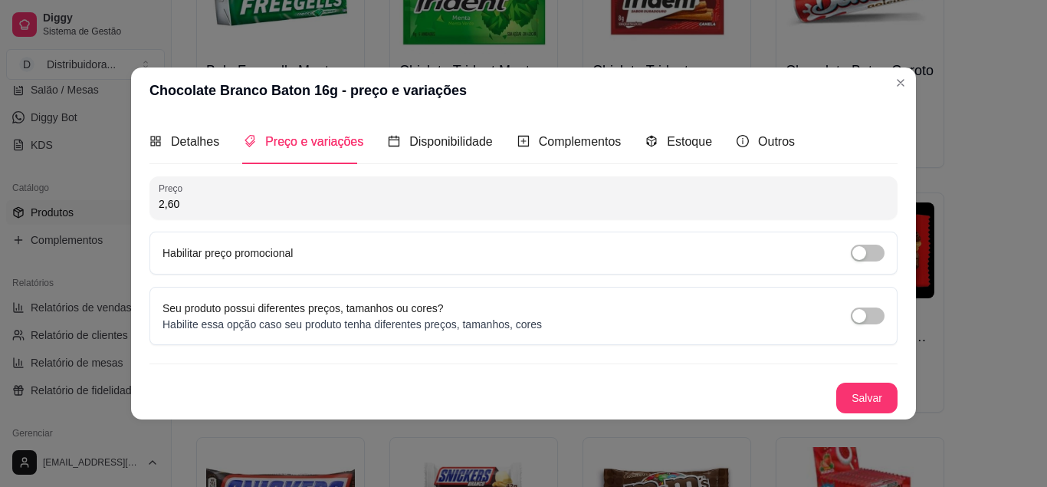
drag, startPoint x: 187, startPoint y: 203, endPoint x: 140, endPoint y: 208, distance: 47.0
click at [159, 208] on input "2,60" at bounding box center [524, 203] width 730 height 15
type input "2,00"
click at [882, 396] on button "Salvar" at bounding box center [866, 398] width 61 height 31
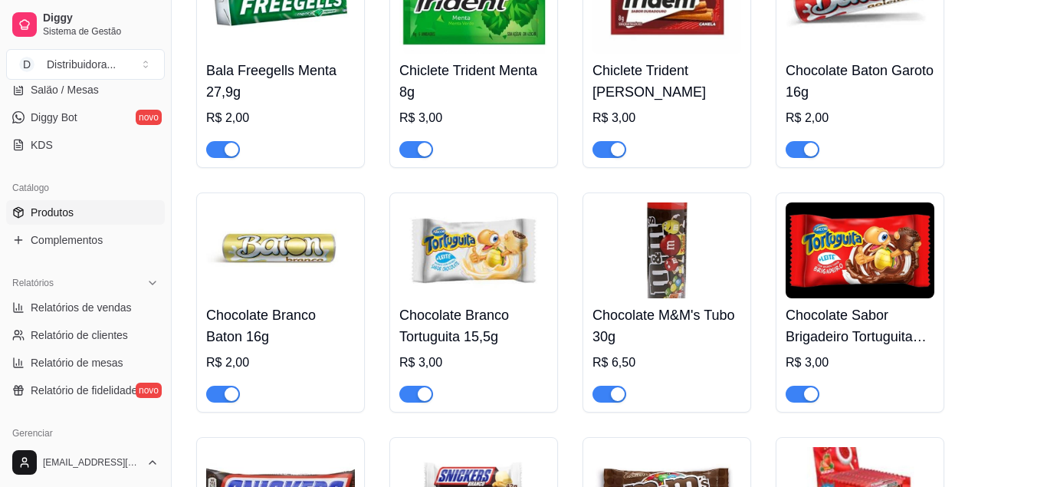
click at [455, 296] on img at bounding box center [473, 250] width 149 height 96
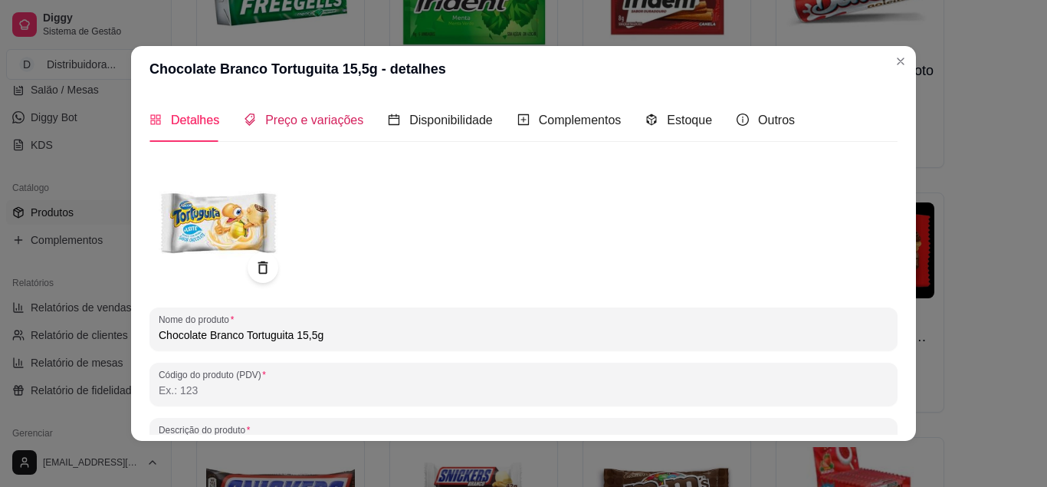
click at [296, 119] on span "Preço e variações" at bounding box center [314, 119] width 98 height 13
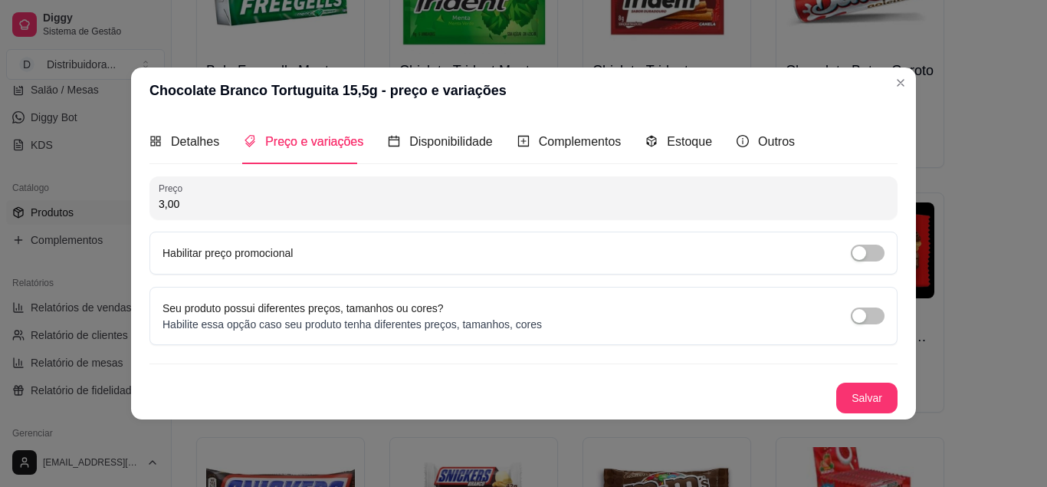
drag, startPoint x: 185, startPoint y: 204, endPoint x: 140, endPoint y: 207, distance: 44.6
click at [159, 207] on input "3,00" at bounding box center [524, 203] width 730 height 15
type input "2,00"
click at [853, 394] on button "Salvar" at bounding box center [866, 398] width 61 height 31
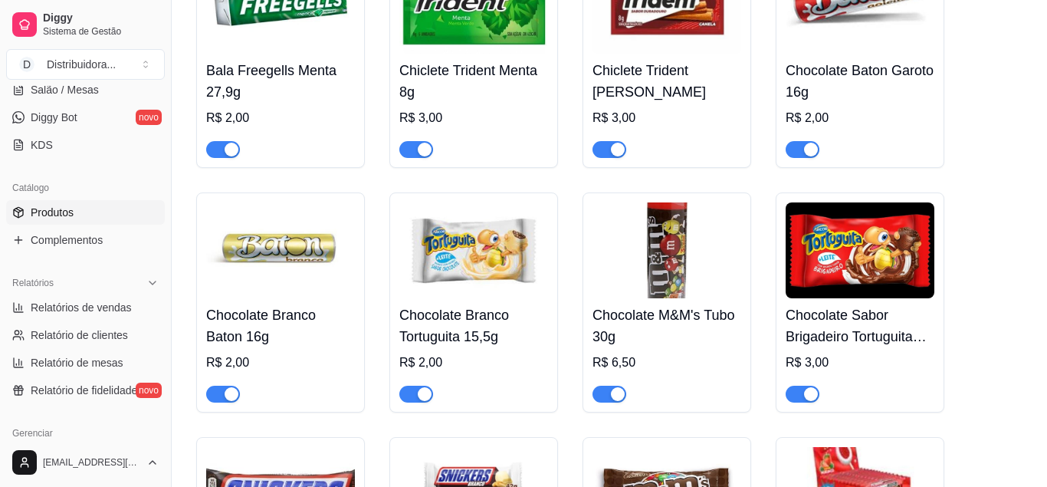
click at [679, 274] on img at bounding box center [667, 250] width 149 height 96
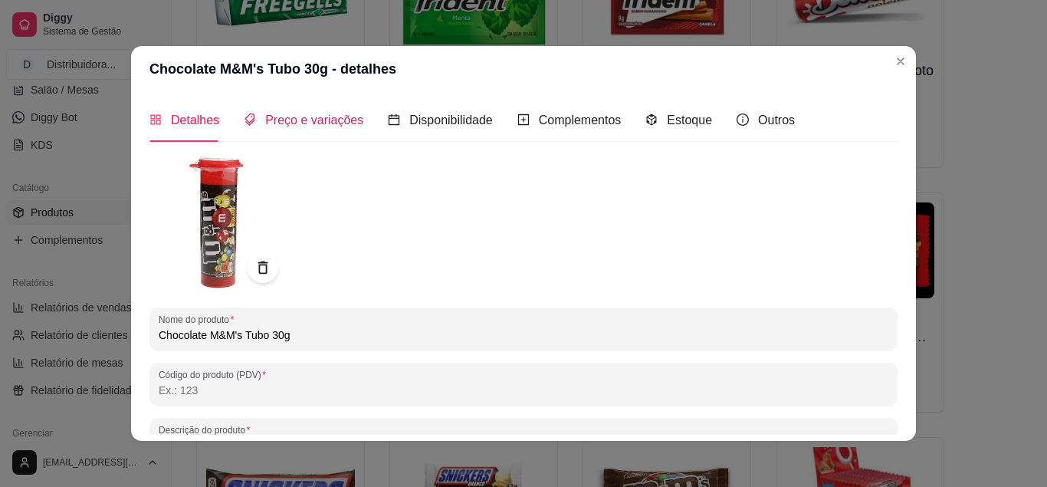
click at [304, 116] on span "Preço e variações" at bounding box center [314, 119] width 98 height 13
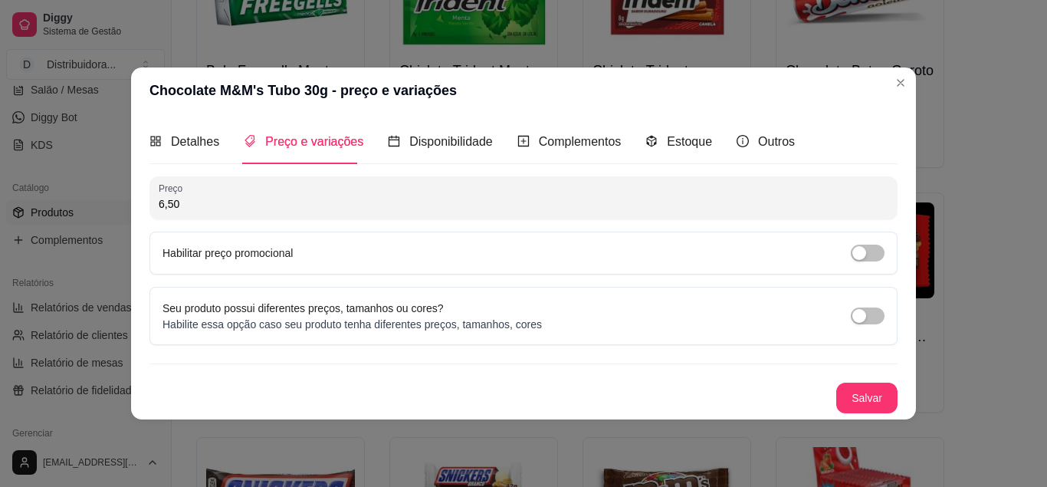
drag, startPoint x: 195, startPoint y: 202, endPoint x: 127, endPoint y: 203, distance: 67.5
click at [159, 203] on input "6,50" at bounding box center [524, 203] width 730 height 15
type input "5,00"
click at [869, 405] on button "Salvar" at bounding box center [866, 398] width 61 height 31
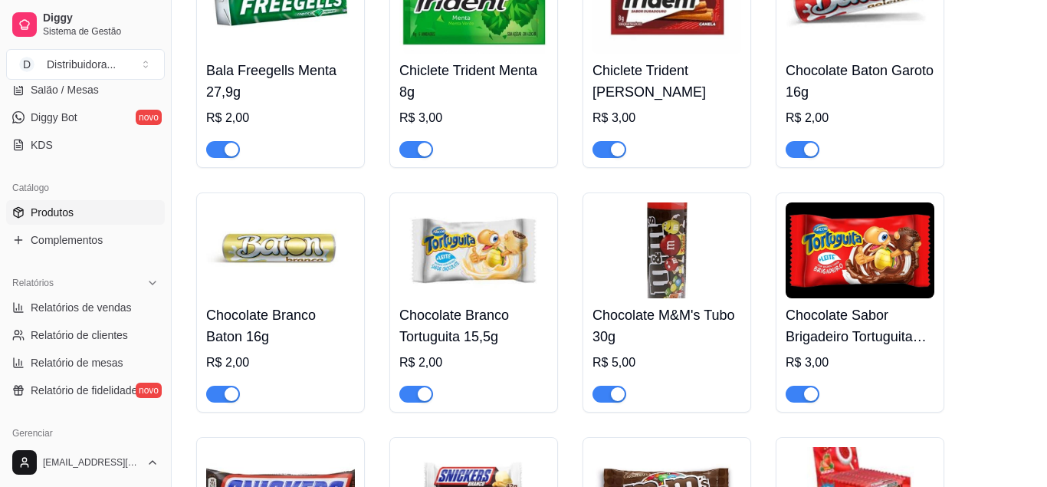
click at [855, 298] on img at bounding box center [860, 250] width 149 height 96
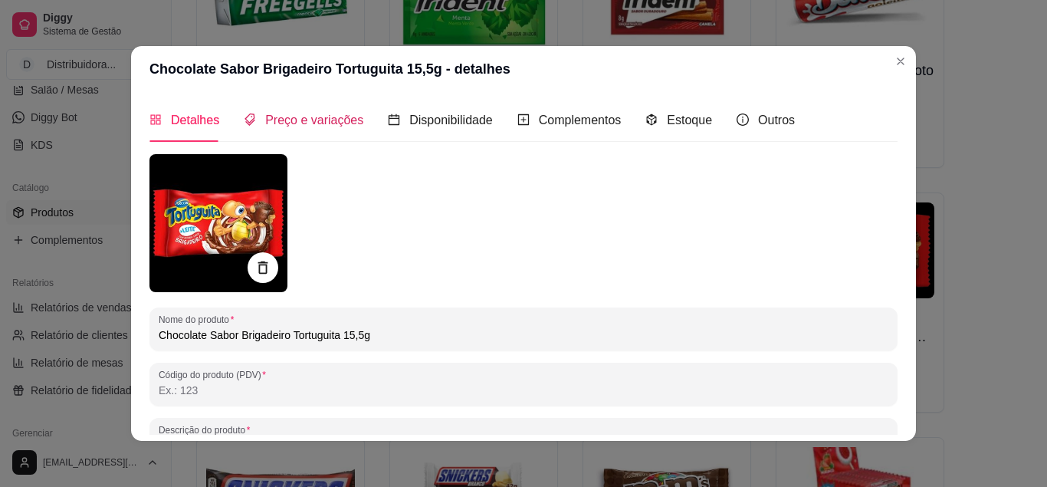
click at [314, 119] on span "Preço e variações" at bounding box center [314, 119] width 98 height 13
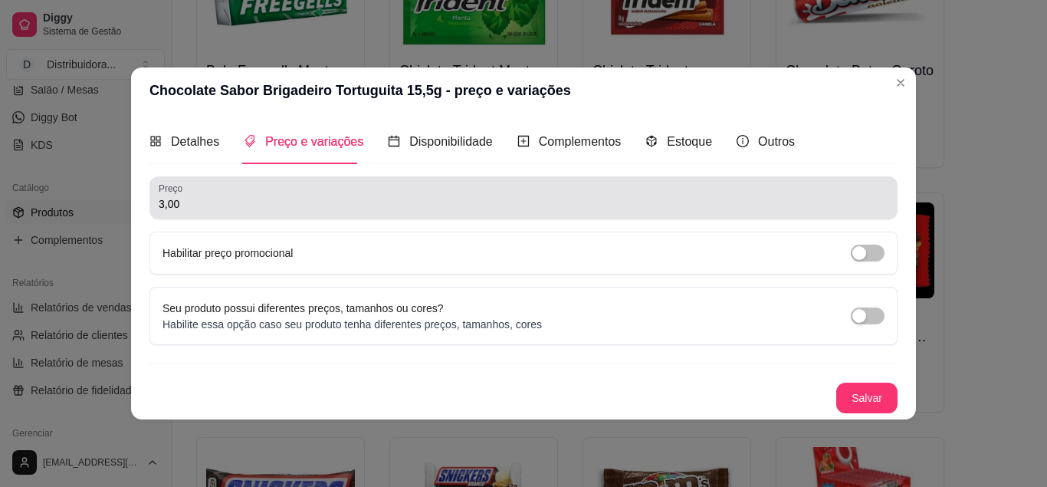
drag, startPoint x: 193, startPoint y: 205, endPoint x: 145, endPoint y: 205, distance: 48.3
click at [159, 205] on input "3,00" at bounding box center [524, 203] width 730 height 15
click at [145, 205] on div "Detalhes Preço e variações Disponibilidade Complementos Estoque Outros Nome do …" at bounding box center [523, 265] width 785 height 305
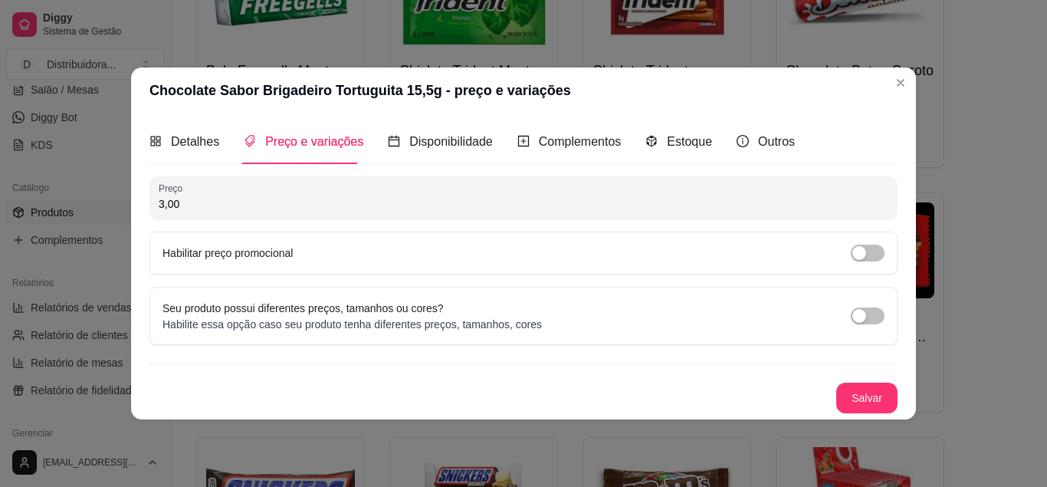
drag, startPoint x: 188, startPoint y: 201, endPoint x: 149, endPoint y: 201, distance: 39.1
click at [159, 201] on input "3,00" at bounding box center [524, 203] width 730 height 15
type input "2,00"
click at [882, 399] on button "Salvar" at bounding box center [866, 398] width 61 height 31
click at [872, 389] on button "Salvar" at bounding box center [866, 398] width 61 height 31
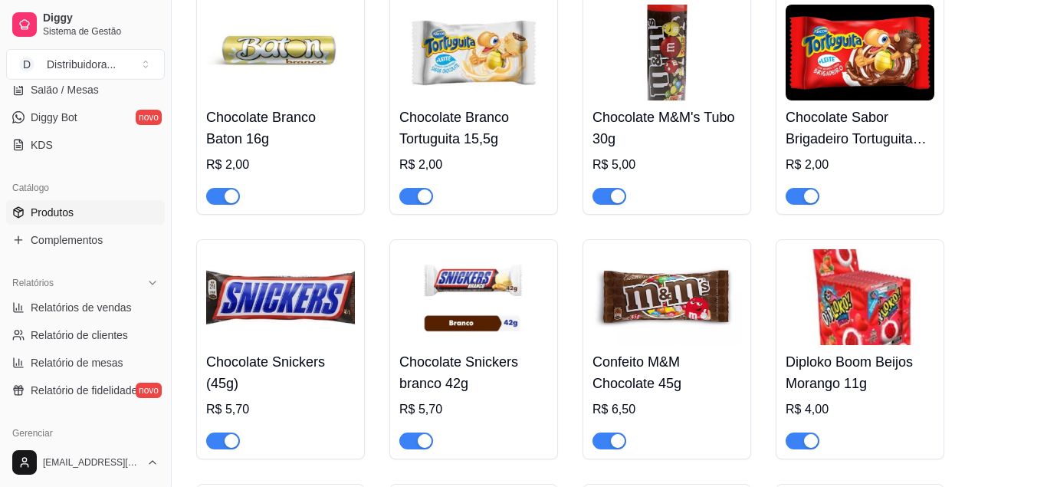
scroll to position [7977, 0]
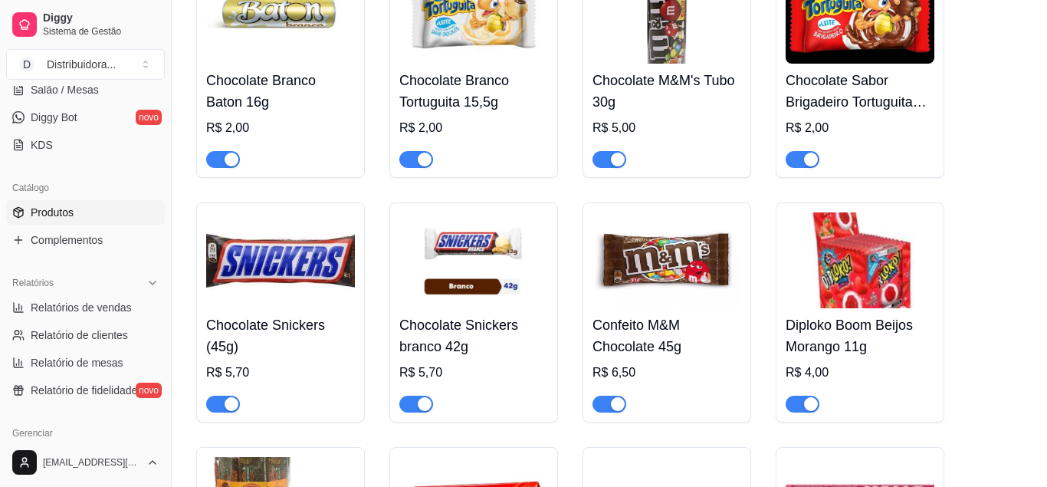
click at [289, 307] on img at bounding box center [280, 260] width 149 height 96
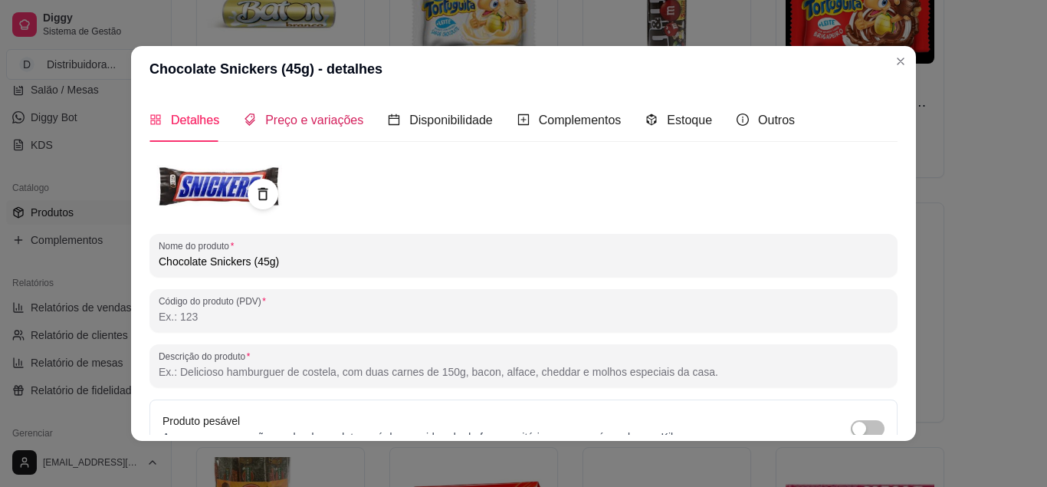
click at [297, 120] on span "Preço e variações" at bounding box center [314, 119] width 98 height 13
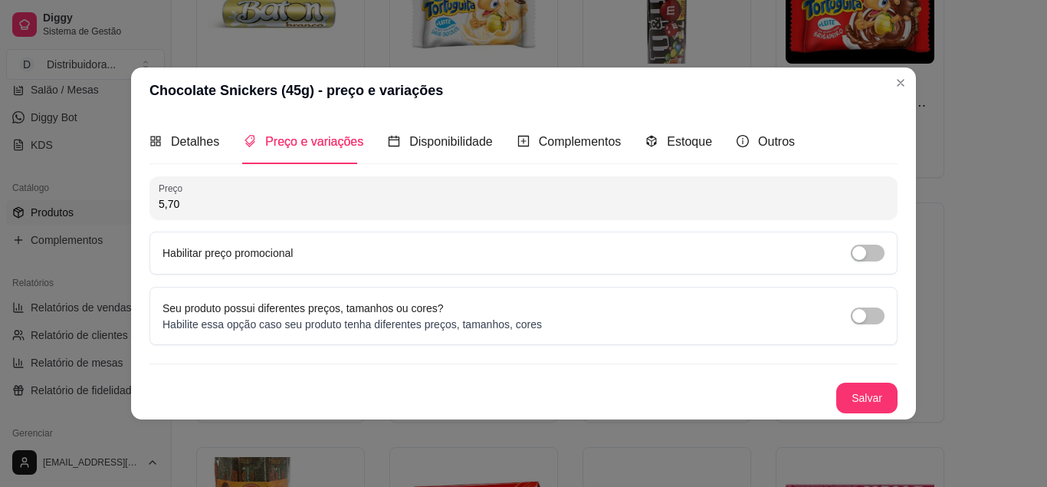
drag, startPoint x: 170, startPoint y: 208, endPoint x: 150, endPoint y: 211, distance: 20.2
click at [159, 211] on input "5,70" at bounding box center [524, 203] width 730 height 15
drag, startPoint x: 191, startPoint y: 202, endPoint x: 152, endPoint y: 212, distance: 40.5
click at [159, 212] on input "5,70" at bounding box center [524, 203] width 730 height 15
type input "4,50"
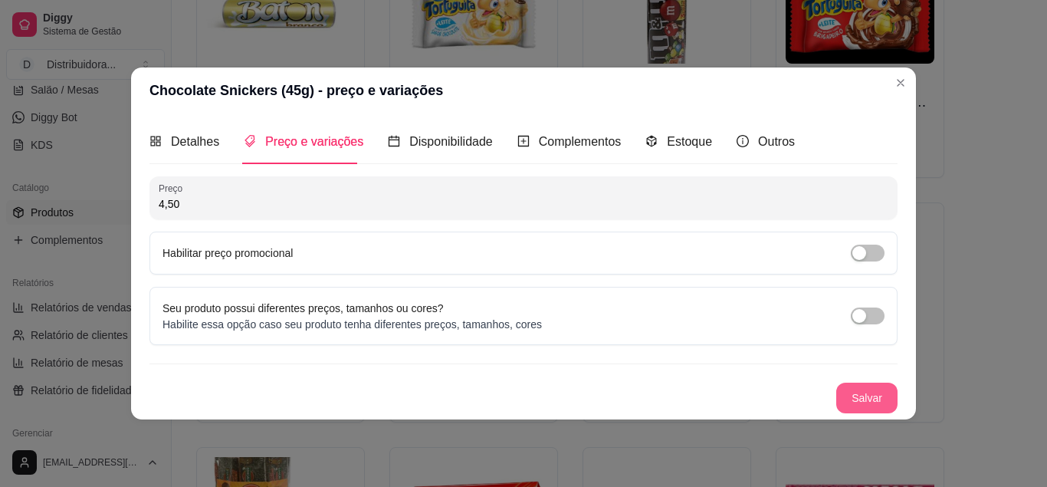
click at [856, 386] on button "Salvar" at bounding box center [866, 398] width 61 height 31
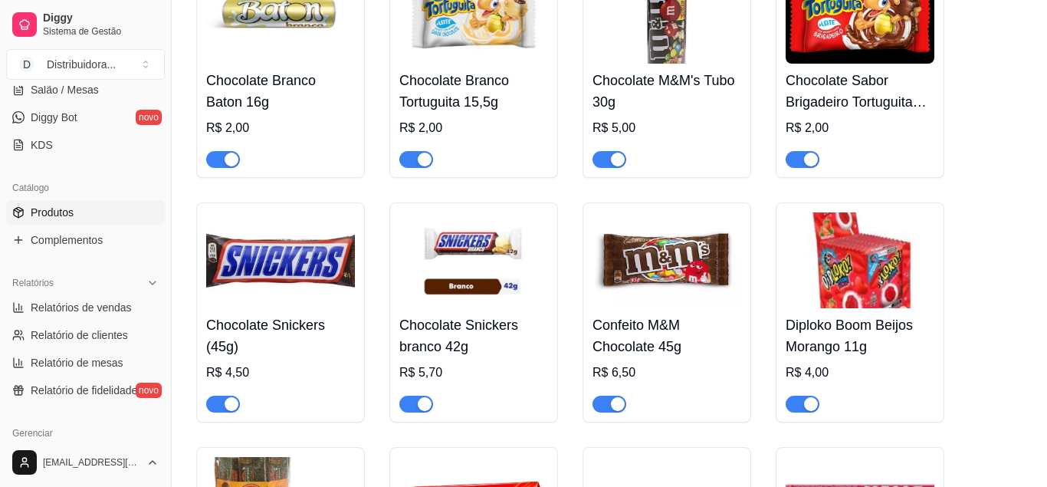
click at [472, 295] on img at bounding box center [473, 260] width 149 height 96
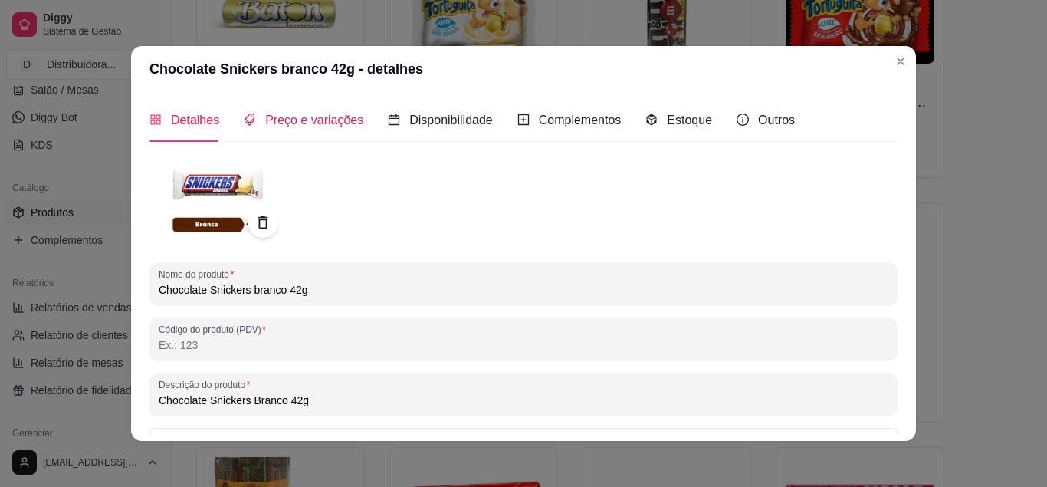
click at [306, 118] on span "Preço e variações" at bounding box center [314, 119] width 98 height 13
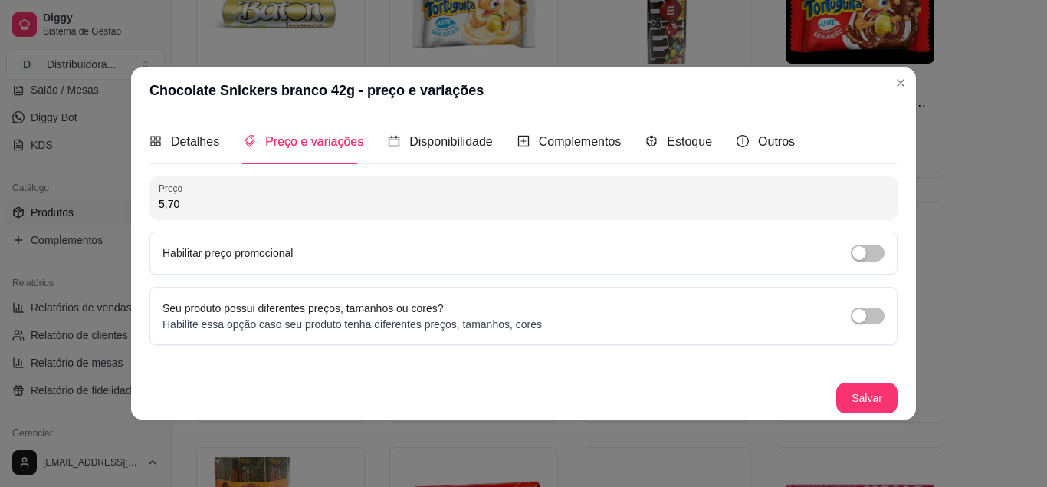
drag, startPoint x: 215, startPoint y: 205, endPoint x: 143, endPoint y: 215, distance: 72.9
click at [159, 212] on input "5,70" at bounding box center [524, 203] width 730 height 15
type input "4,50"
click at [859, 396] on button "Salvar" at bounding box center [866, 398] width 61 height 31
click at [859, 396] on div "Salvar" at bounding box center [524, 398] width 748 height 31
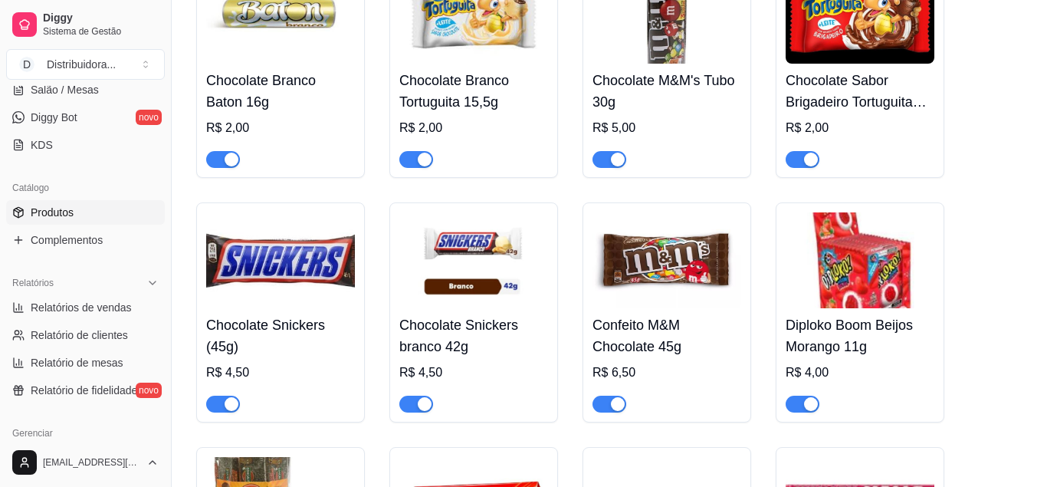
click at [704, 299] on img at bounding box center [667, 260] width 149 height 96
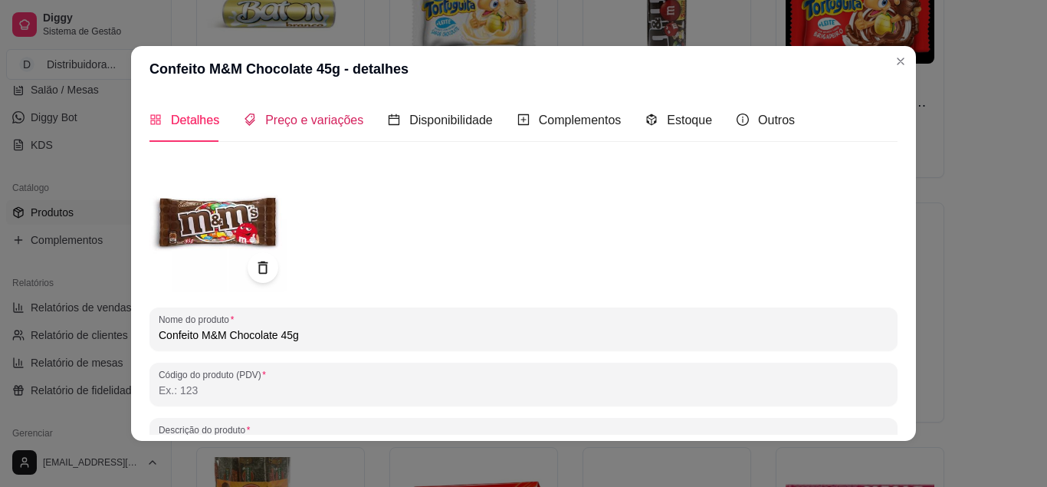
click at [295, 118] on span "Preço e variações" at bounding box center [314, 119] width 98 height 13
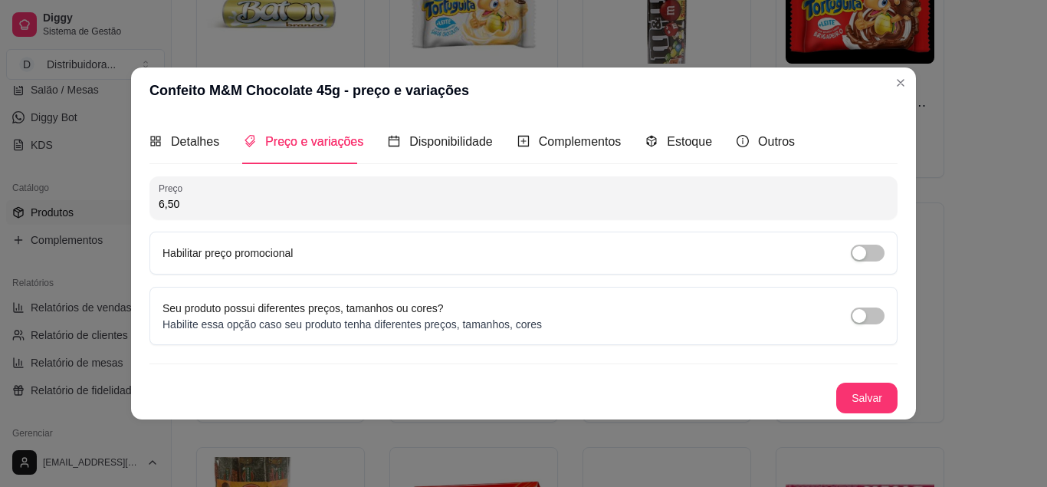
click at [199, 208] on input "6,50" at bounding box center [524, 203] width 730 height 15
type input "6,00"
click at [863, 397] on button "Salvar" at bounding box center [867, 398] width 60 height 30
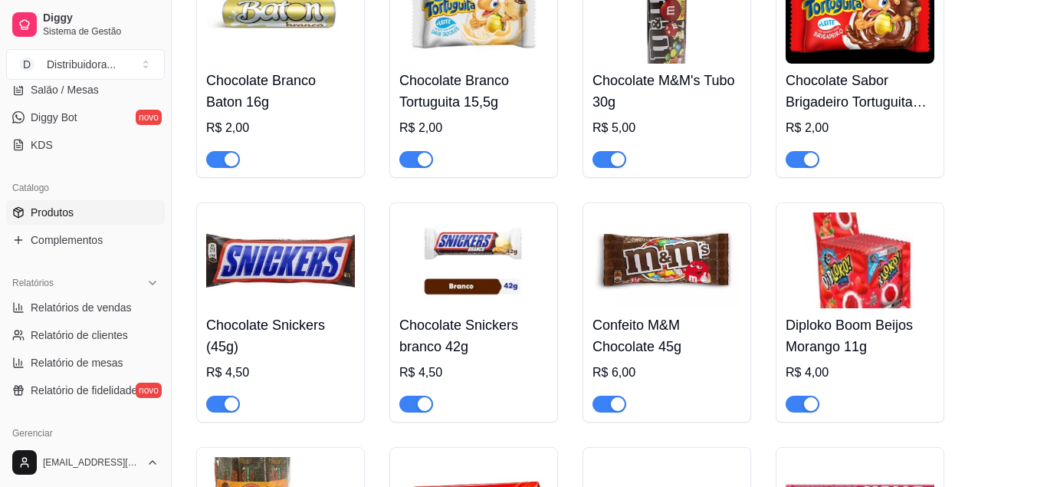
click at [899, 64] on img at bounding box center [860, 16] width 149 height 96
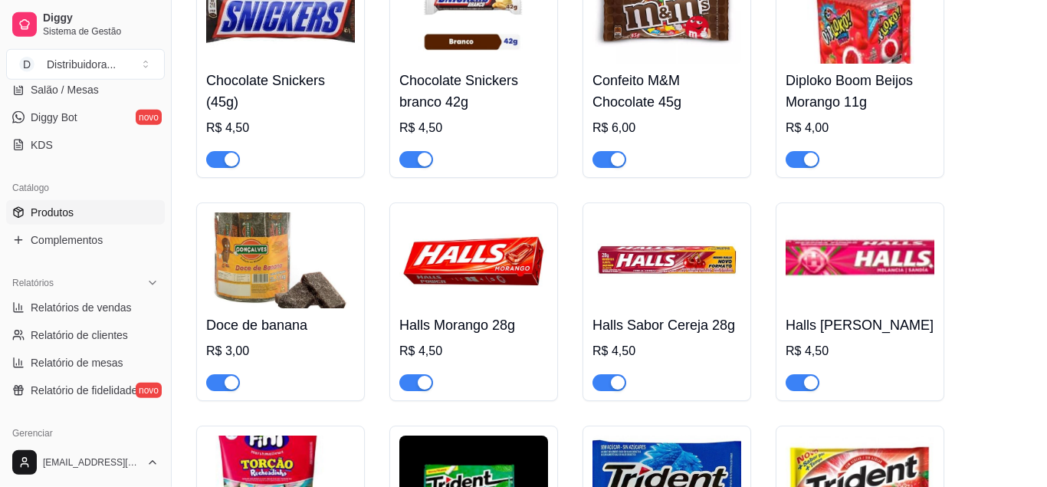
scroll to position [8290, 0]
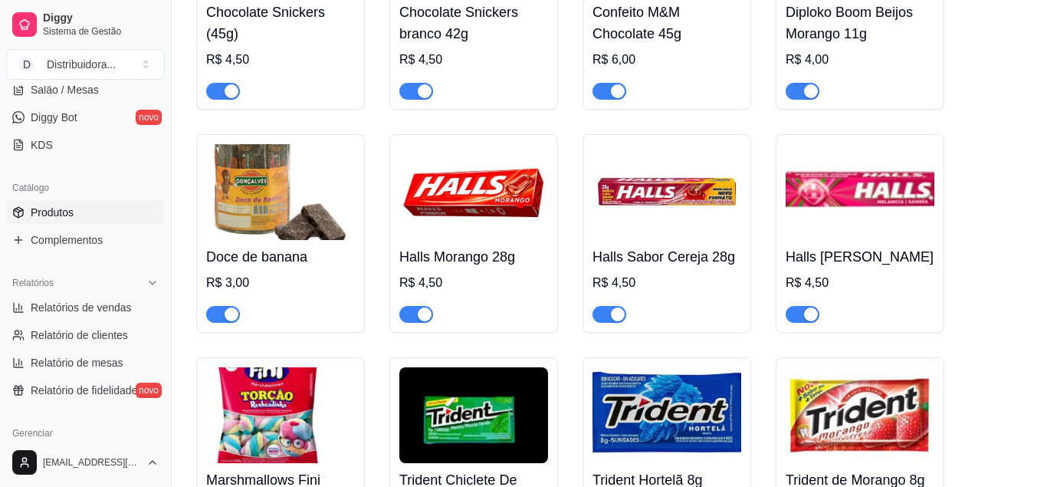
click at [261, 240] on img at bounding box center [280, 192] width 149 height 96
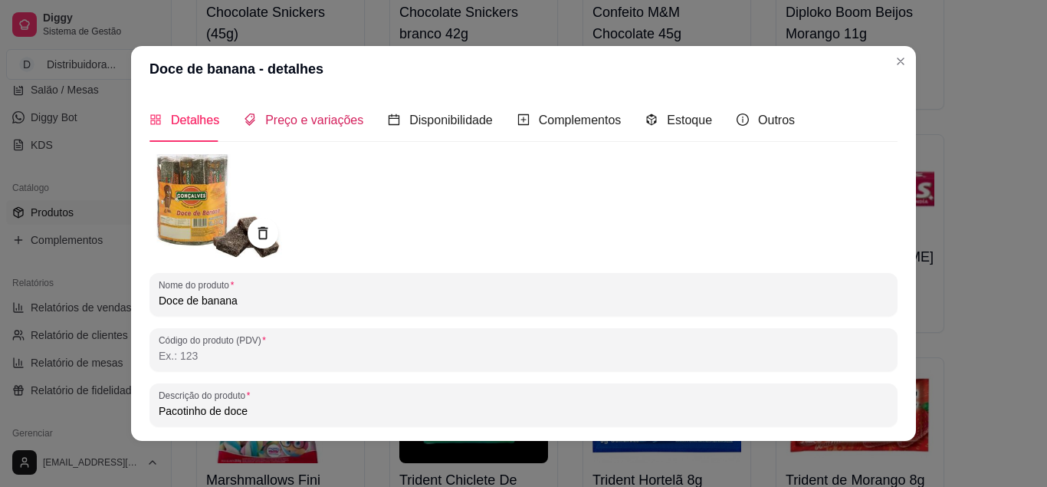
click at [269, 113] on span "Preço e variações" at bounding box center [314, 119] width 98 height 13
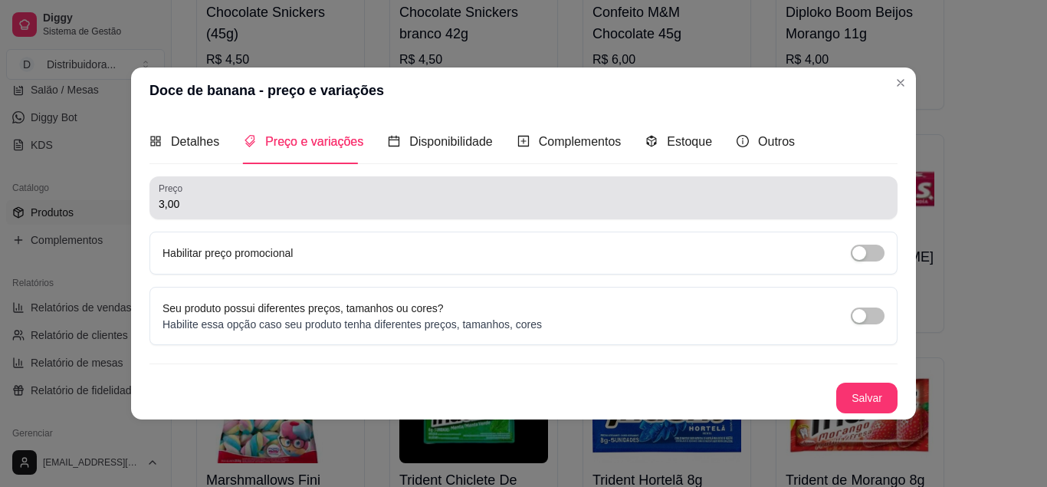
click at [179, 212] on div "3,00" at bounding box center [524, 197] width 730 height 31
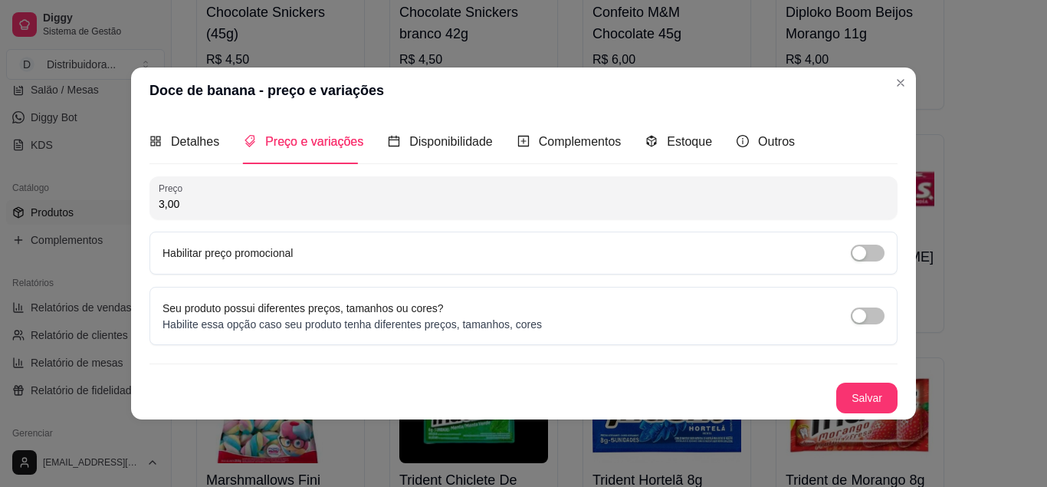
click at [179, 212] on div "3,00" at bounding box center [524, 197] width 730 height 31
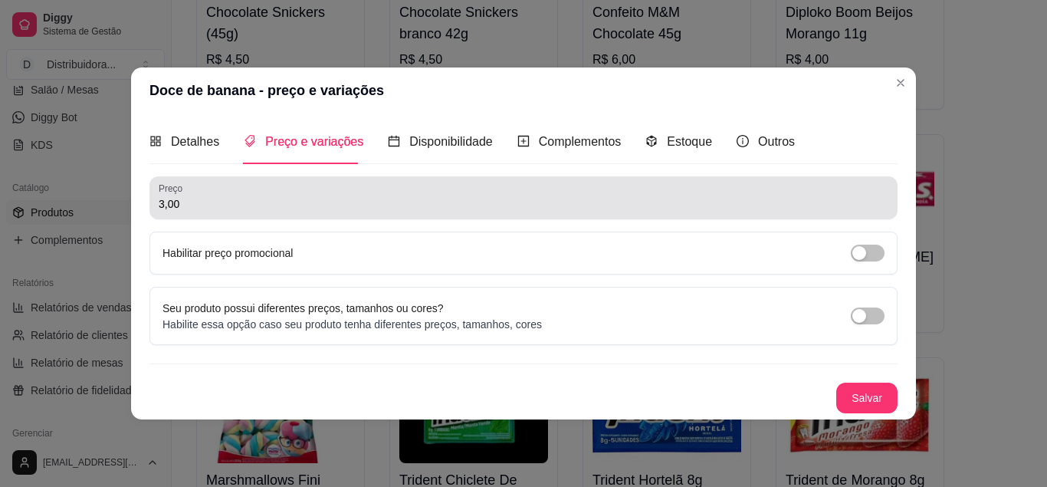
click at [179, 212] on div "3,00" at bounding box center [524, 197] width 730 height 31
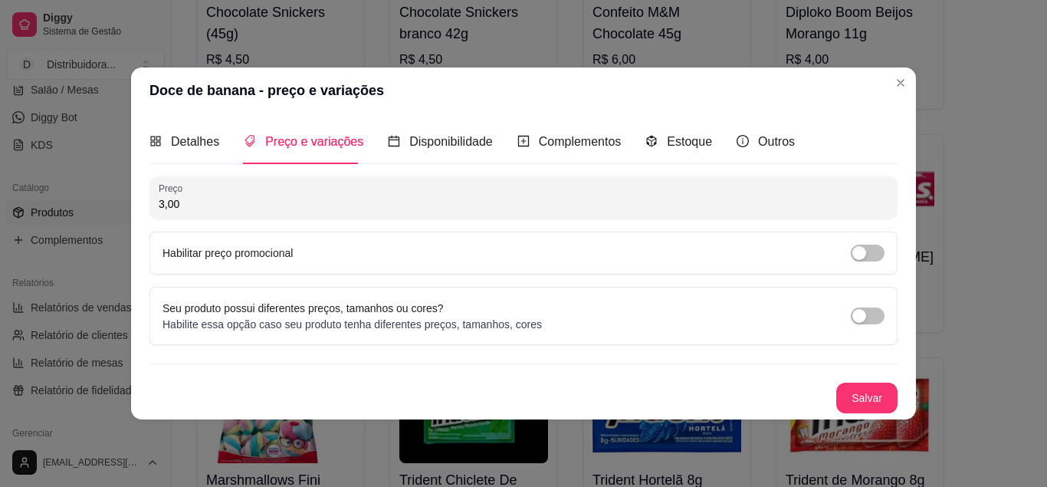
drag, startPoint x: 179, startPoint y: 212, endPoint x: 144, endPoint y: 210, distance: 34.6
click at [150, 210] on div "Detalhes Preço e variações Disponibilidade Complementos Estoque Outros Nome do …" at bounding box center [524, 266] width 748 height 293
drag, startPoint x: 171, startPoint y: 205, endPoint x: 150, endPoint y: 206, distance: 20.8
click at [159, 206] on input "3,00" at bounding box center [524, 203] width 730 height 15
type input "2,00"
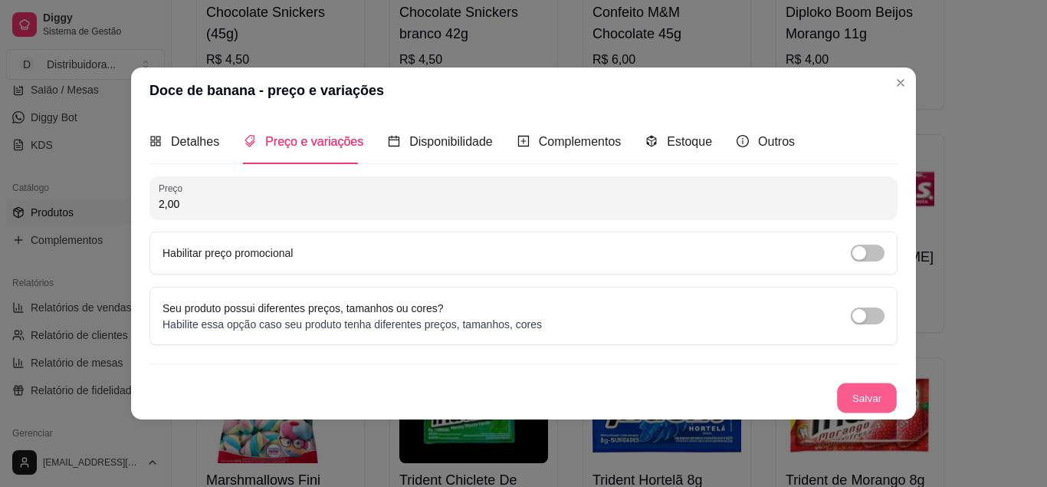
click at [862, 393] on button "Salvar" at bounding box center [867, 398] width 60 height 30
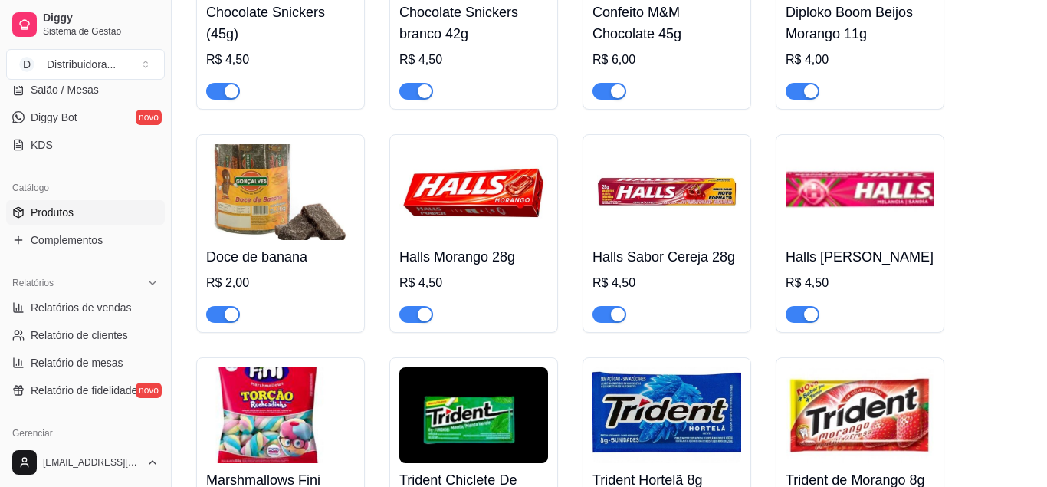
click at [505, 218] on img at bounding box center [473, 192] width 149 height 96
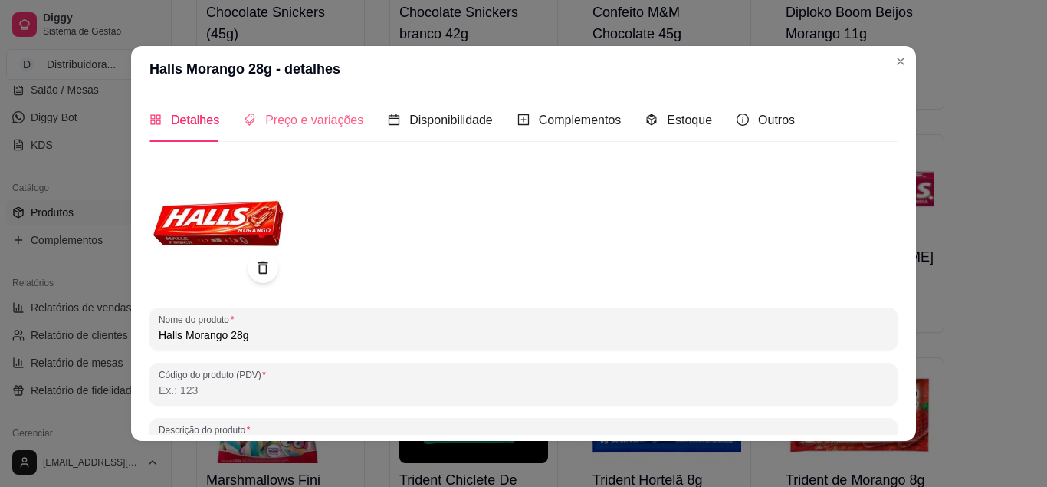
click at [317, 107] on div "Preço e variações" at bounding box center [304, 120] width 120 height 44
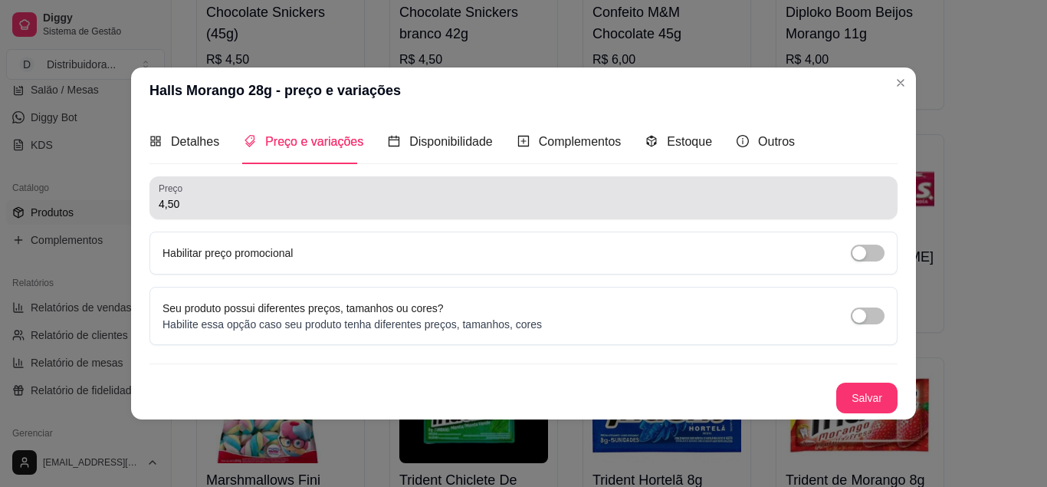
click at [189, 207] on input "4,50" at bounding box center [524, 203] width 730 height 15
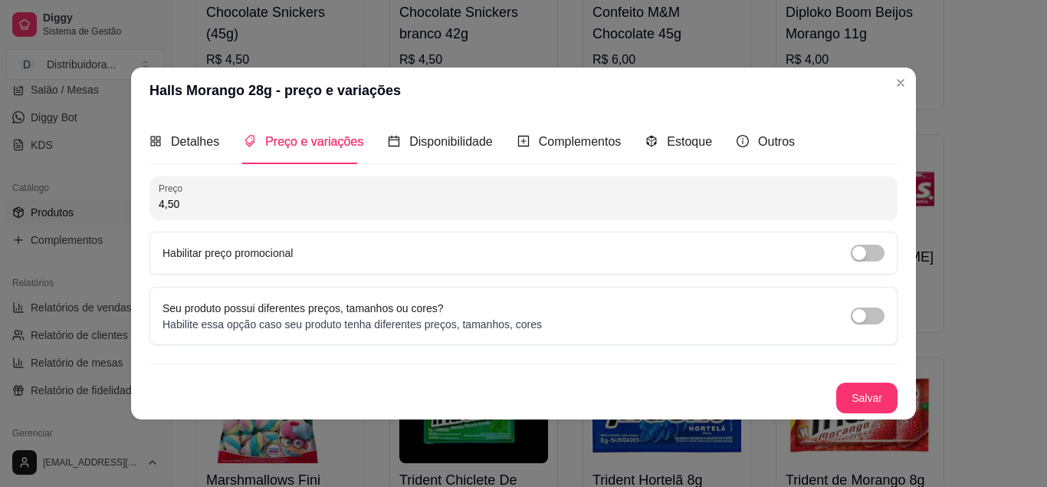
click at [189, 207] on input "4,50" at bounding box center [524, 203] width 730 height 15
drag, startPoint x: 189, startPoint y: 207, endPoint x: 159, endPoint y: 211, distance: 30.1
click at [159, 211] on input "4,50" at bounding box center [524, 203] width 730 height 15
type input "2,50"
click at [856, 389] on button "Salvar" at bounding box center [867, 398] width 60 height 30
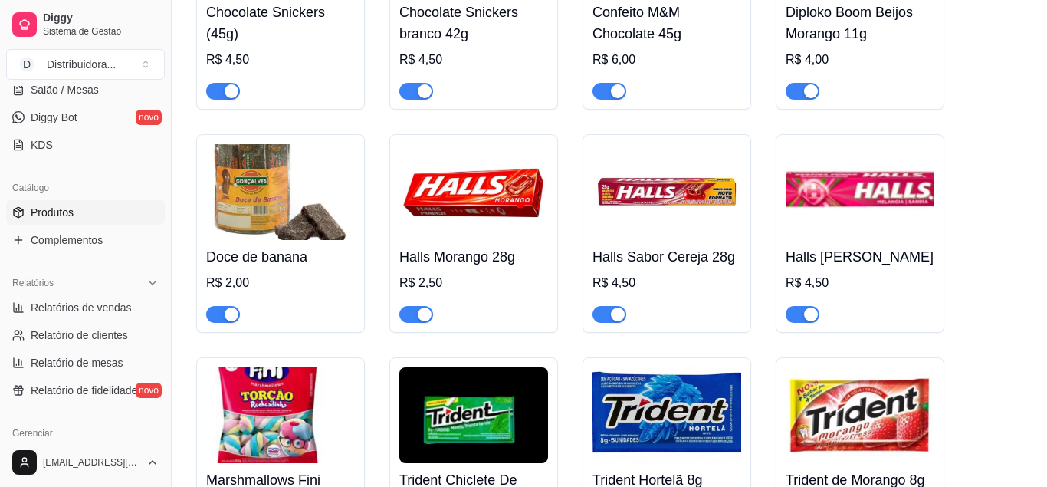
click at [697, 226] on img at bounding box center [667, 192] width 149 height 96
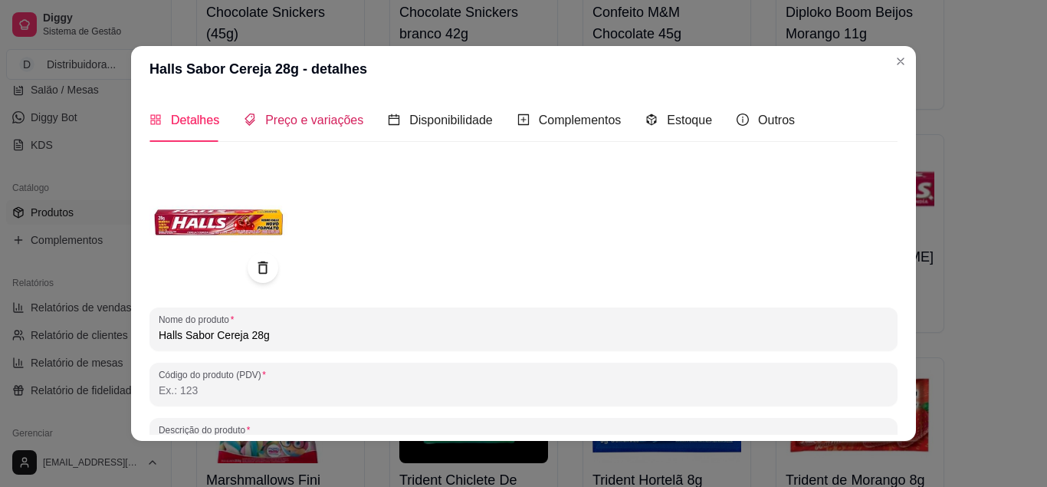
click at [307, 129] on div "Preço e variações" at bounding box center [304, 119] width 120 height 19
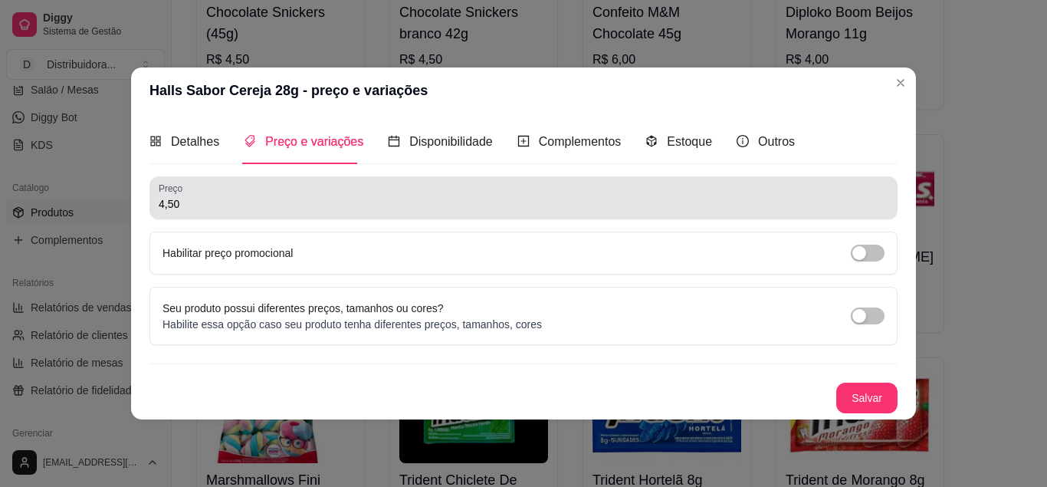
click at [185, 207] on input "4,50" at bounding box center [524, 203] width 730 height 15
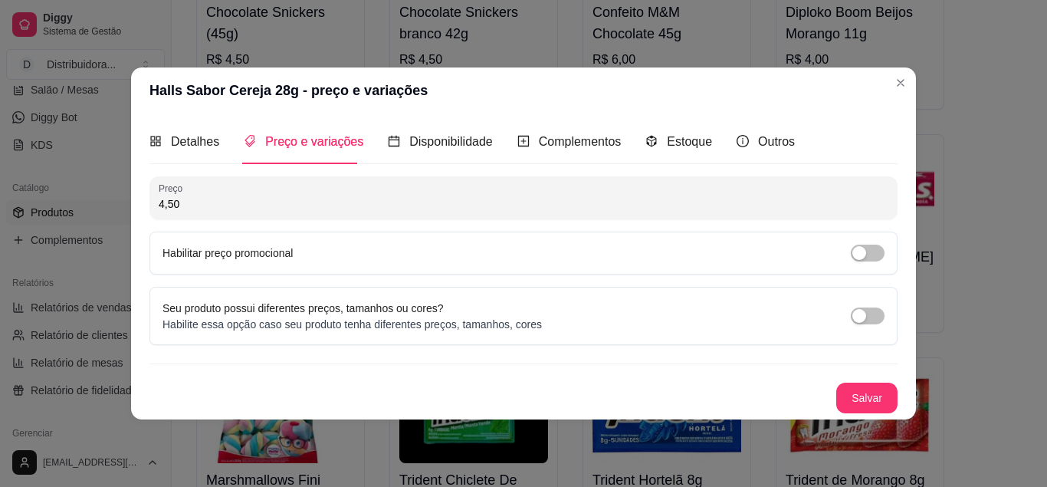
drag, startPoint x: 185, startPoint y: 207, endPoint x: 156, endPoint y: 209, distance: 29.2
click at [159, 209] on input "4,50" at bounding box center [524, 203] width 730 height 15
type input "2,50"
click at [882, 392] on button "Salvar" at bounding box center [867, 398] width 60 height 30
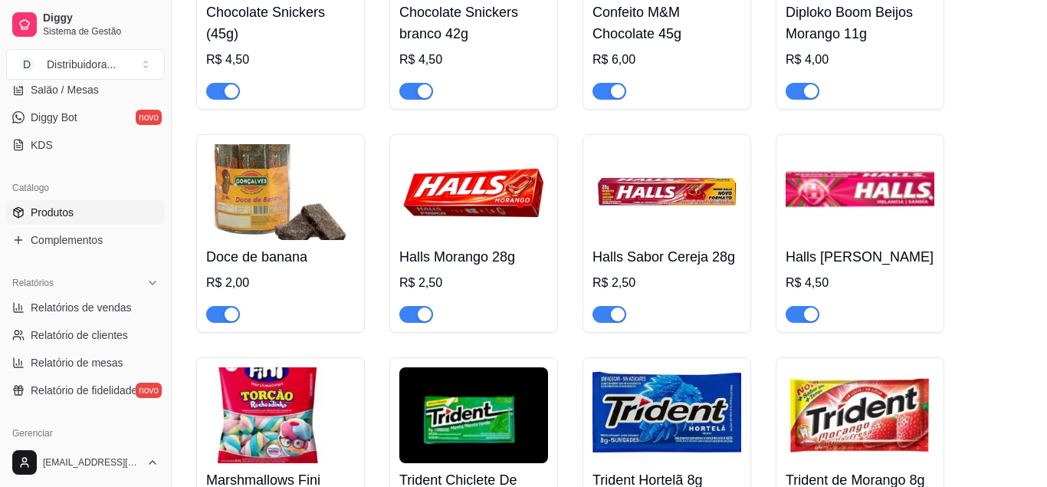
click at [822, 240] on img at bounding box center [860, 192] width 149 height 96
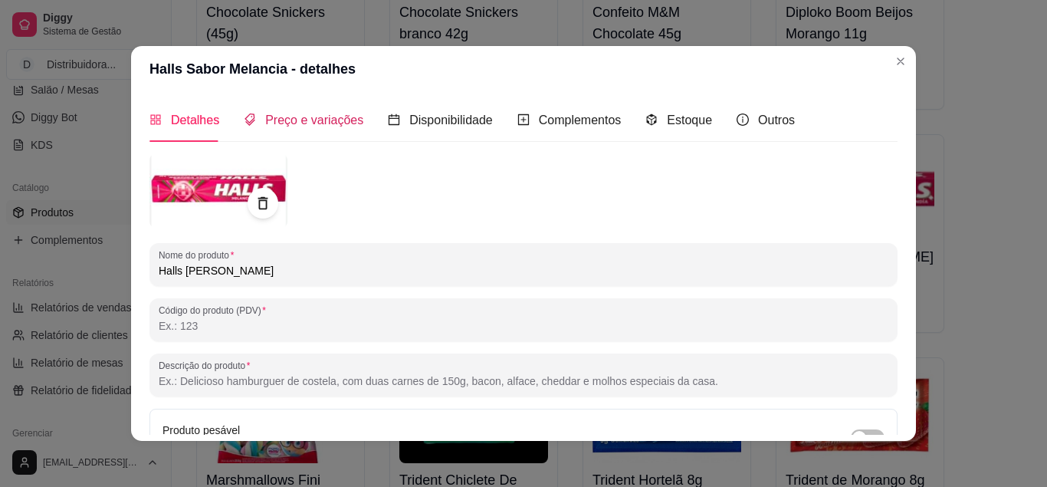
click at [292, 118] on span "Preço e variações" at bounding box center [314, 119] width 98 height 13
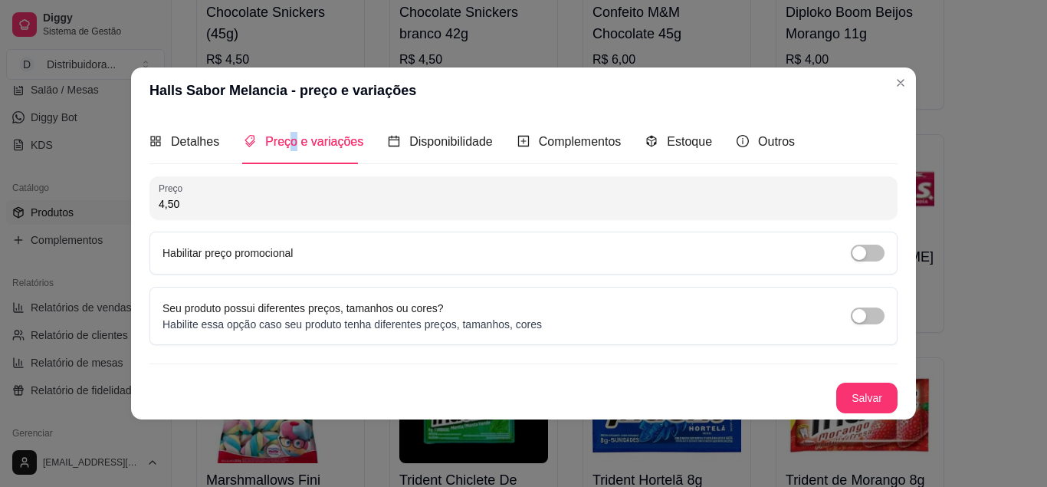
click at [196, 206] on input "4,50" at bounding box center [524, 203] width 730 height 15
drag, startPoint x: 196, startPoint y: 206, endPoint x: 133, endPoint y: 210, distance: 62.2
click at [159, 210] on input "4,50" at bounding box center [524, 203] width 730 height 15
type input "2,50"
click at [858, 392] on button "Salvar" at bounding box center [866, 398] width 61 height 31
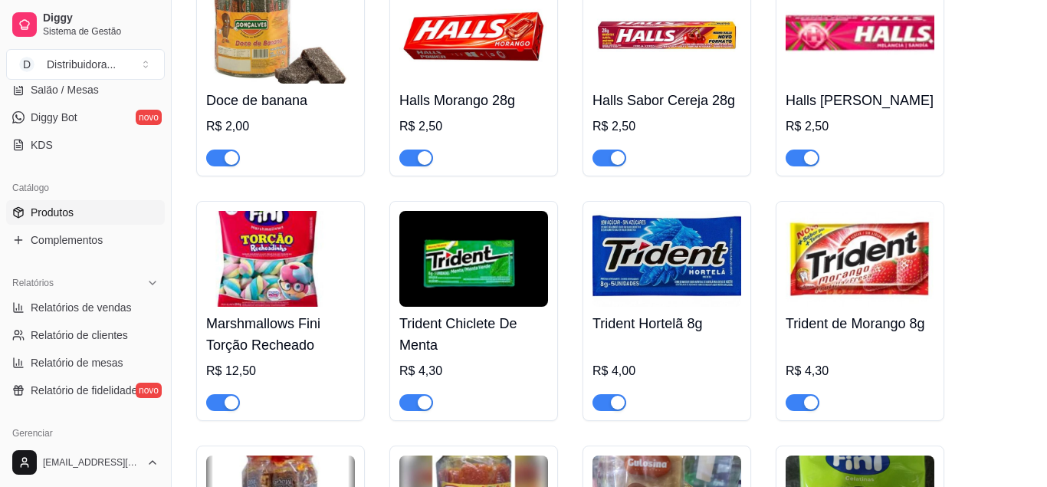
scroll to position [8524, 0]
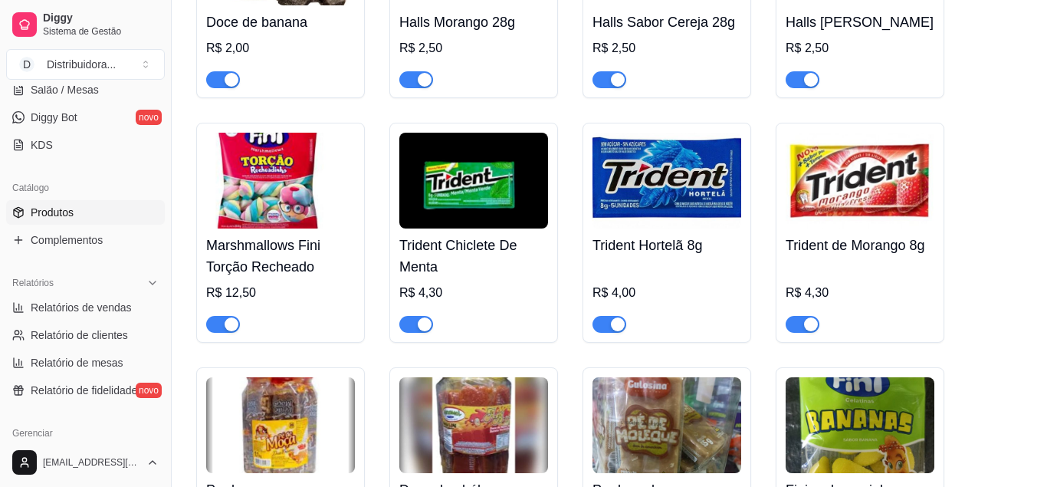
click at [295, 223] on img at bounding box center [280, 181] width 149 height 96
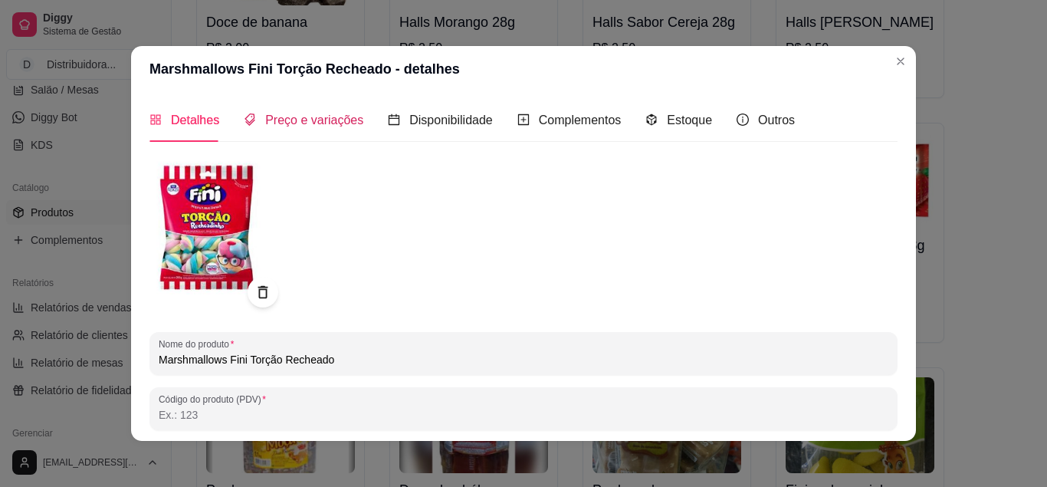
click at [336, 113] on span "Preço e variações" at bounding box center [314, 119] width 98 height 13
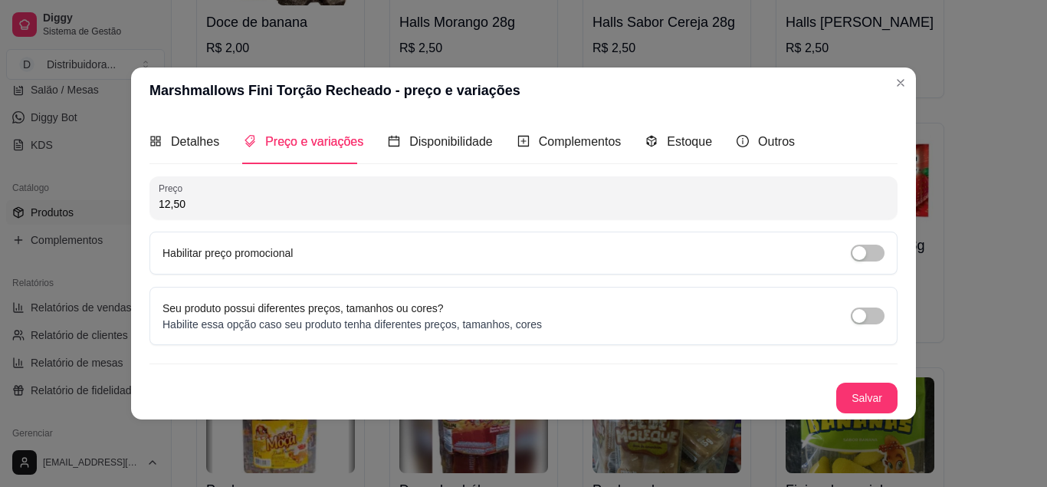
click at [220, 199] on input "12,50" at bounding box center [524, 203] width 730 height 15
click at [219, 199] on input "12,50" at bounding box center [524, 203] width 730 height 15
type input "9,50"
click at [887, 388] on button "Salvar" at bounding box center [866, 398] width 61 height 31
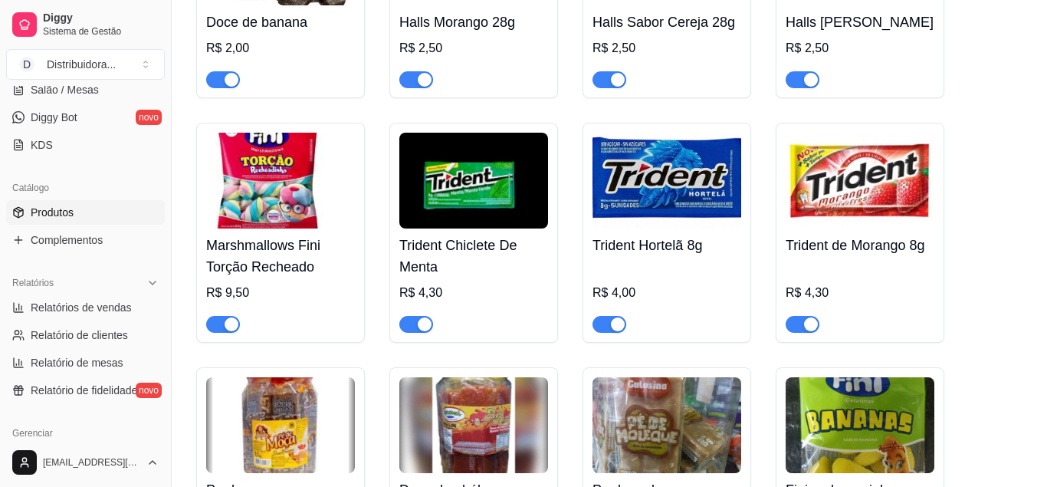
click at [530, 222] on img at bounding box center [473, 181] width 149 height 96
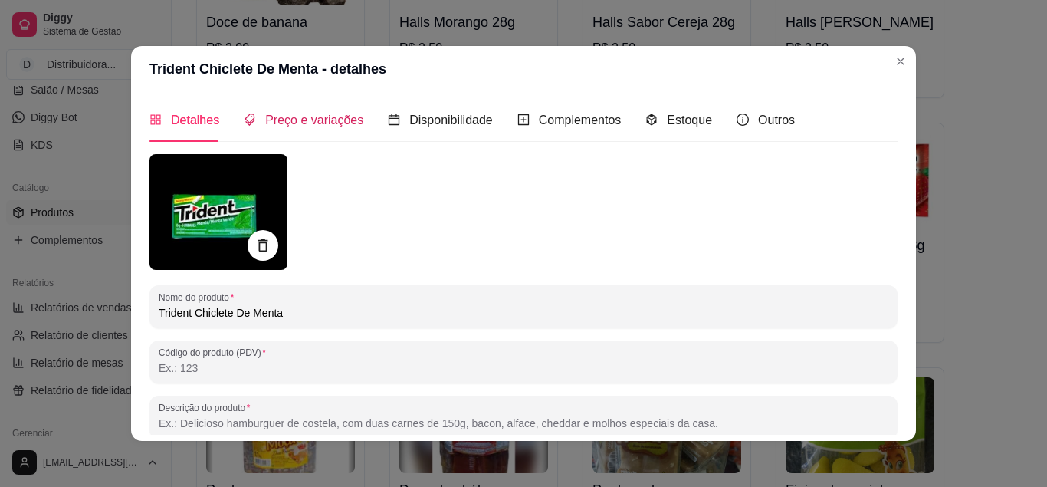
click at [327, 120] on span "Preço e variações" at bounding box center [314, 119] width 98 height 13
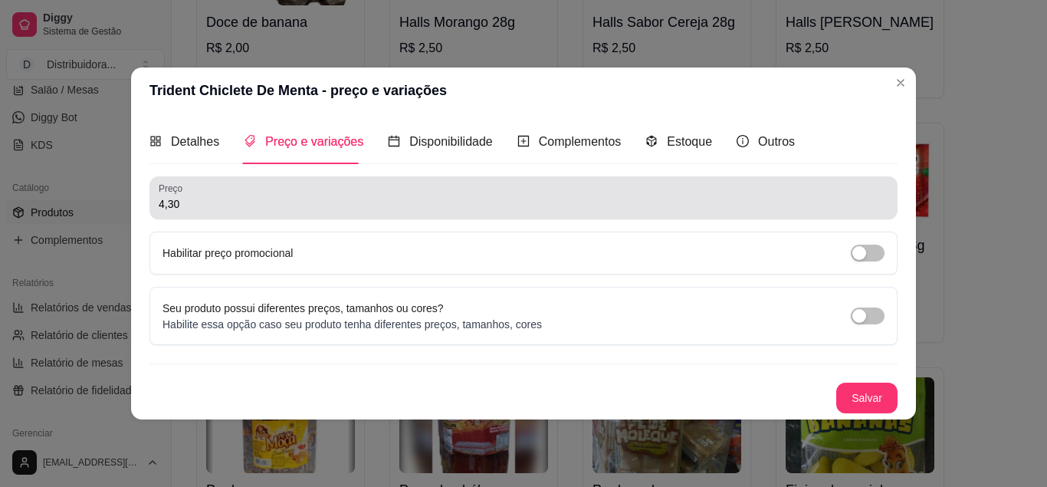
drag, startPoint x: 196, startPoint y: 207, endPoint x: 123, endPoint y: 209, distance: 73.6
click at [159, 209] on input "4,30" at bounding box center [524, 203] width 730 height 15
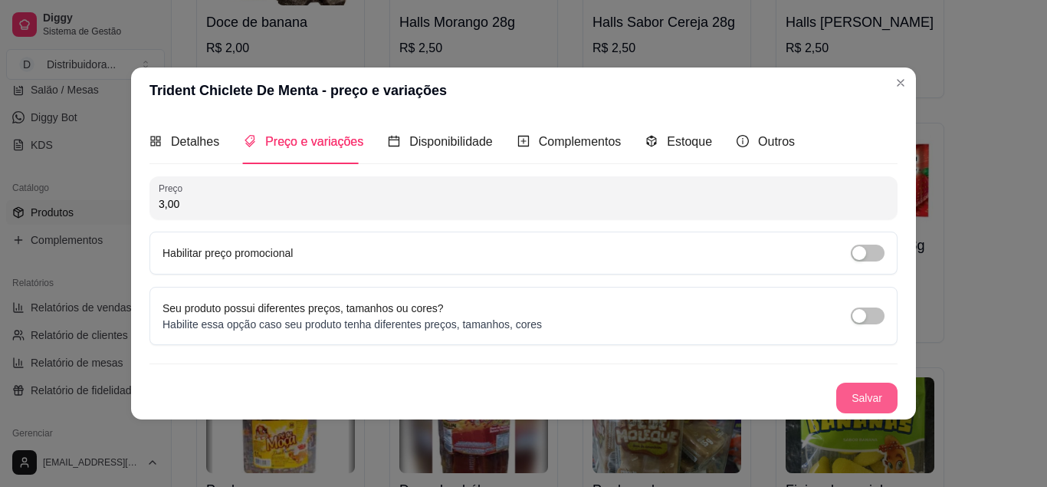
type input "3,00"
click at [877, 384] on button "Salvar" at bounding box center [866, 398] width 61 height 31
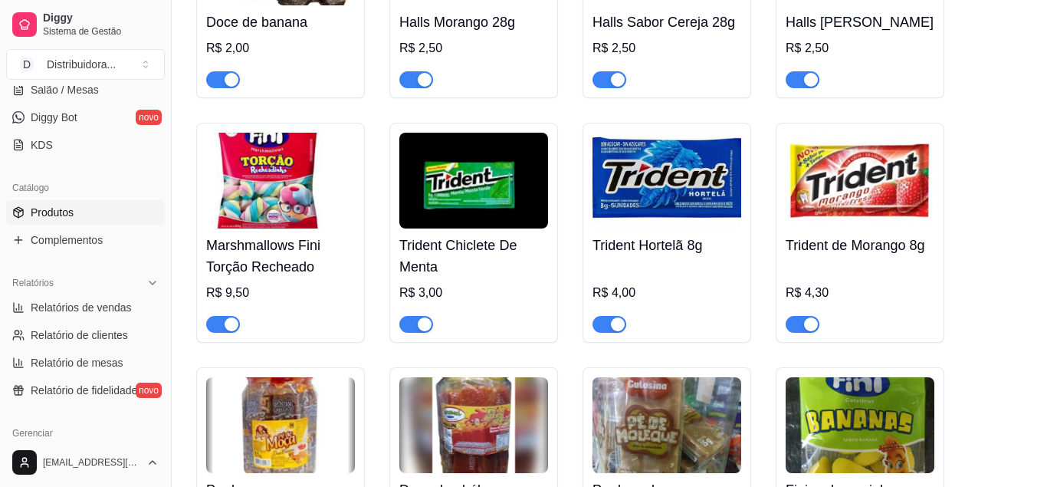
click at [700, 216] on img at bounding box center [667, 181] width 149 height 96
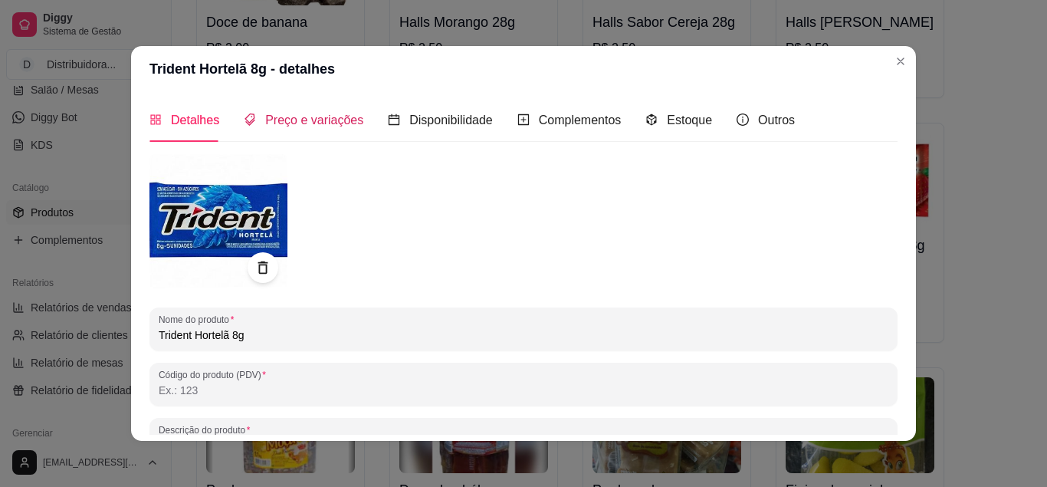
click at [287, 124] on span "Preço e variações" at bounding box center [314, 119] width 98 height 13
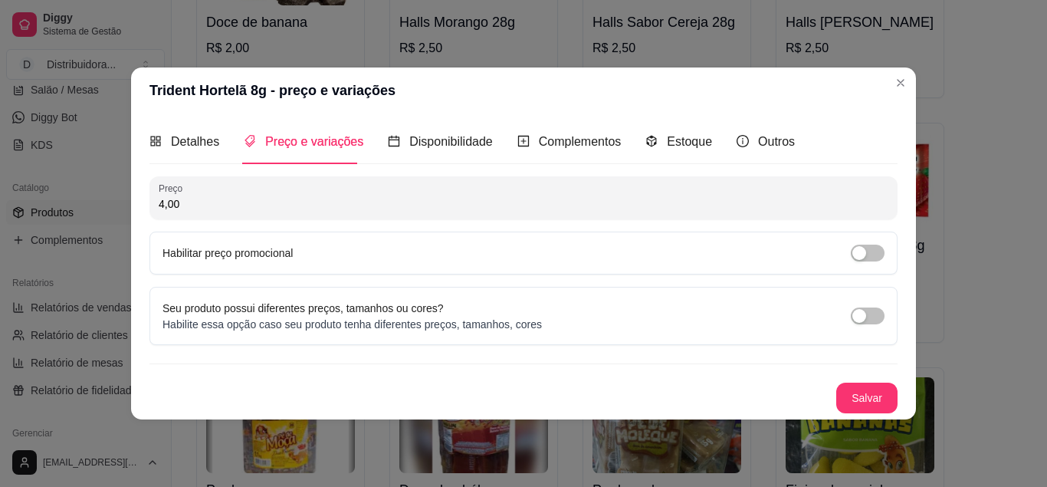
click at [191, 222] on div "Preço 4,00 Habilitar preço promocional" at bounding box center [524, 225] width 748 height 98
click at [186, 211] on input "4,00" at bounding box center [524, 203] width 730 height 15
click at [186, 210] on input "4,00" at bounding box center [524, 203] width 730 height 15
drag, startPoint x: 186, startPoint y: 210, endPoint x: 171, endPoint y: 212, distance: 14.7
click at [171, 212] on input "4,00" at bounding box center [524, 203] width 730 height 15
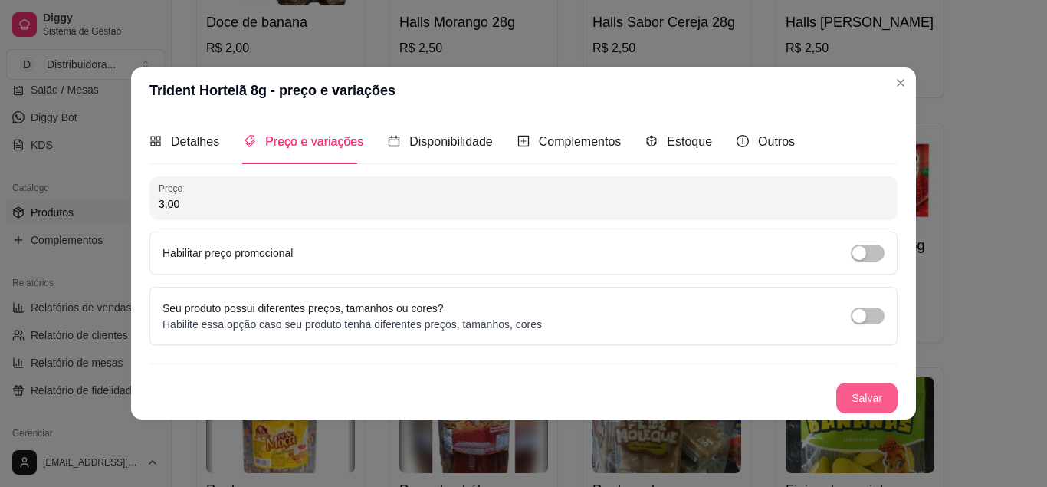
type input "3,00"
click at [850, 384] on button "Salvar" at bounding box center [866, 398] width 61 height 31
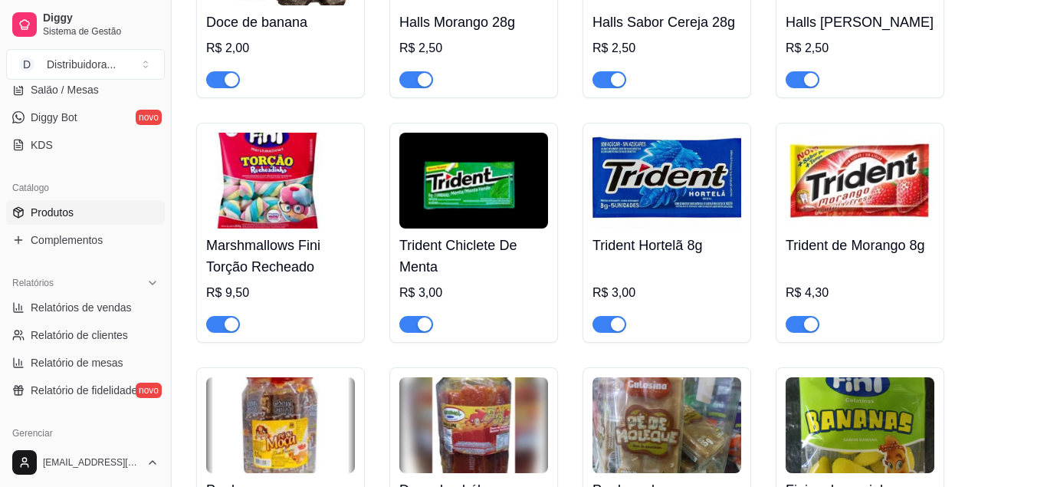
click at [859, 227] on img at bounding box center [860, 181] width 149 height 96
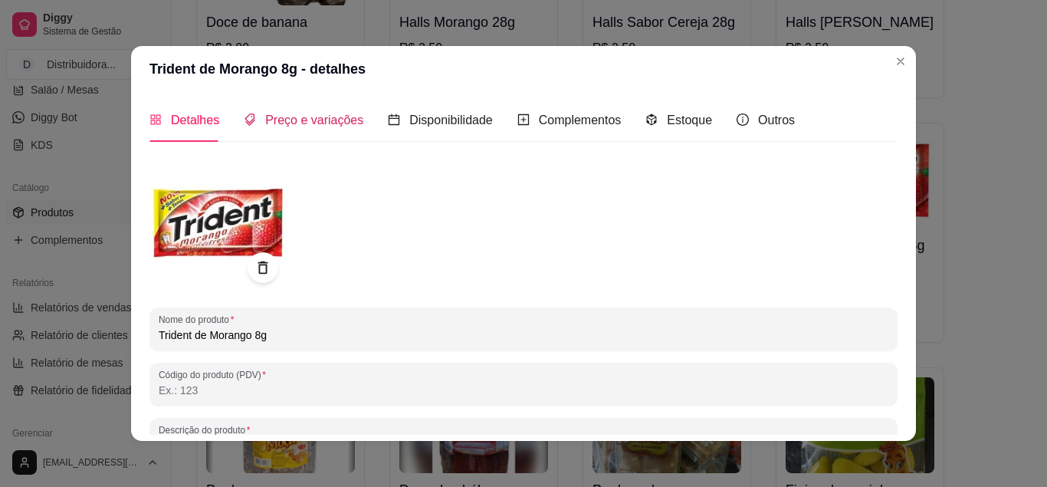
click at [291, 122] on span "Preço e variações" at bounding box center [314, 119] width 98 height 13
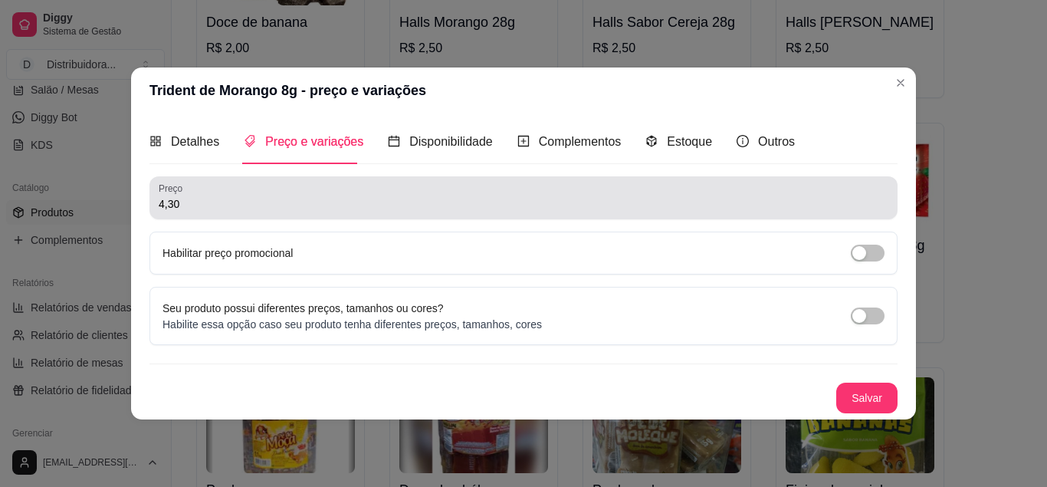
drag, startPoint x: 182, startPoint y: 213, endPoint x: 158, endPoint y: 213, distance: 23.8
click at [158, 213] on div "Preço 4,30" at bounding box center [524, 197] width 748 height 43
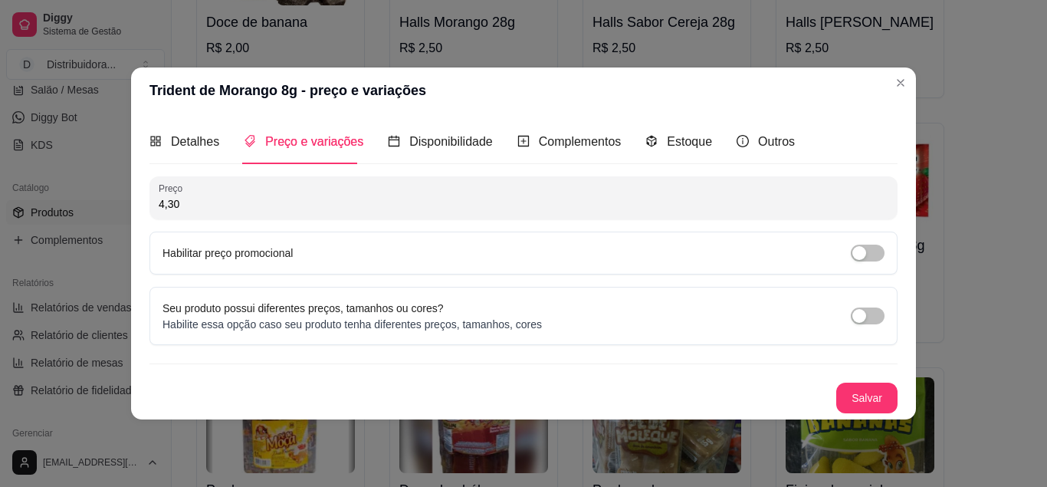
drag, startPoint x: 192, startPoint y: 205, endPoint x: 148, endPoint y: 209, distance: 43.9
click at [159, 209] on input "4,30" at bounding box center [524, 203] width 730 height 15
type input "3,00"
click at [848, 387] on button "Salvar" at bounding box center [866, 398] width 61 height 31
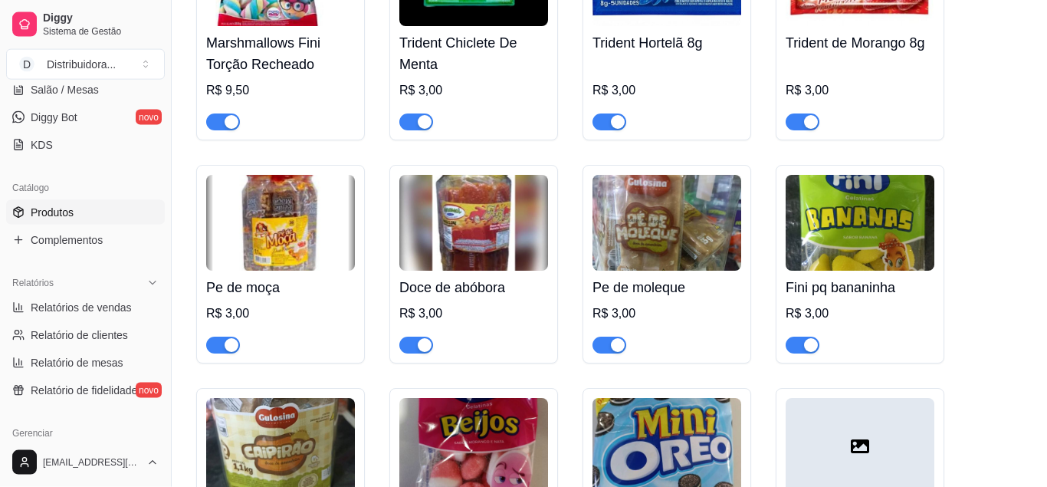
scroll to position [8759, 0]
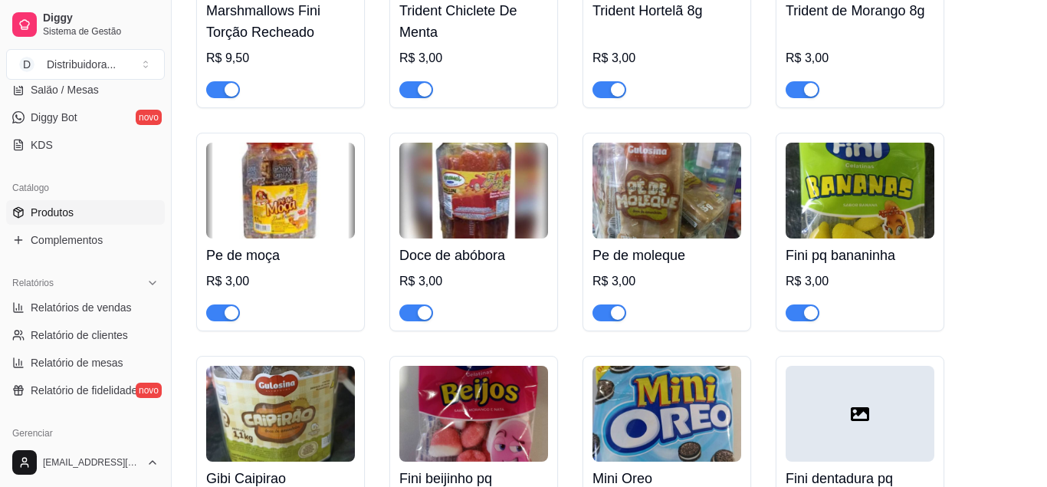
click at [282, 225] on img at bounding box center [280, 191] width 149 height 96
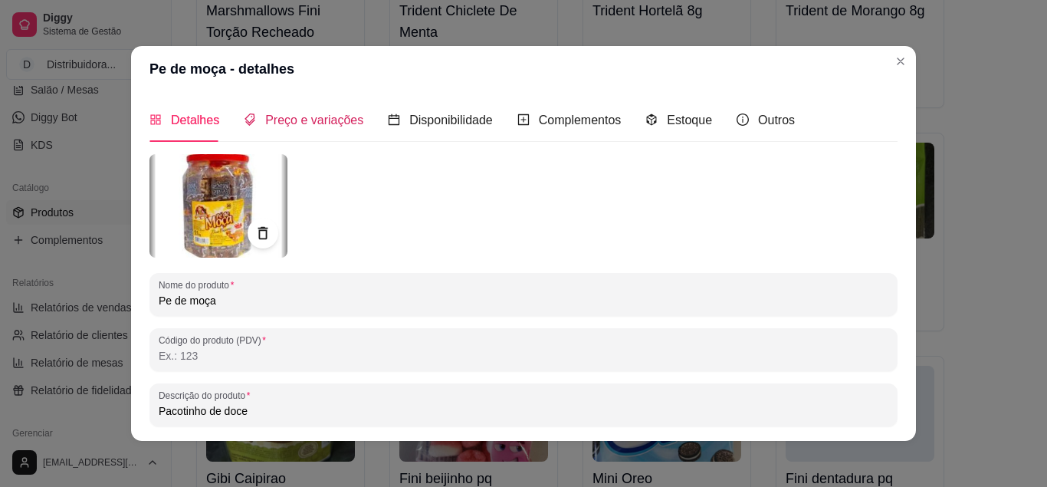
click at [282, 118] on span "Preço e variações" at bounding box center [314, 119] width 98 height 13
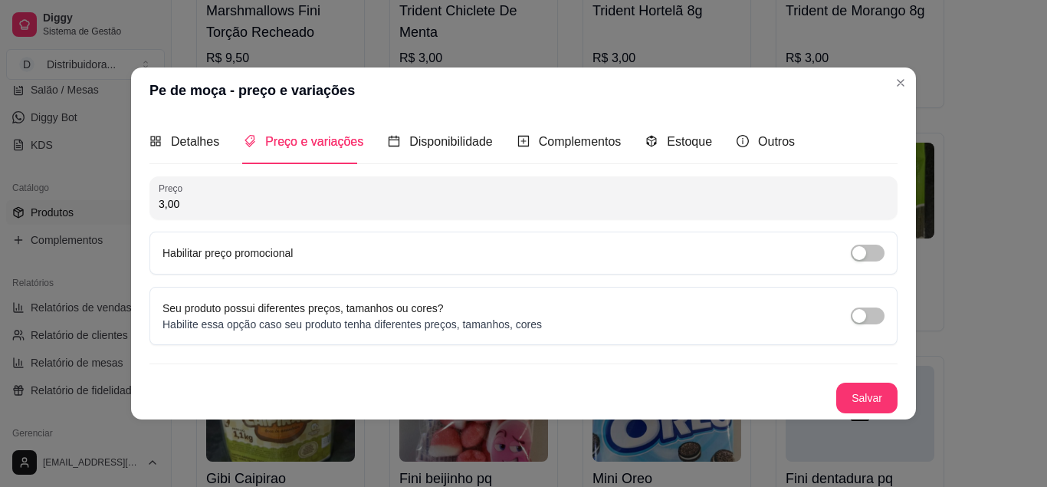
drag, startPoint x: 186, startPoint y: 211, endPoint x: 146, endPoint y: 212, distance: 39.9
click at [159, 212] on input "3,00" at bounding box center [524, 203] width 730 height 15
type input "2,00"
click at [892, 406] on button "Salvar" at bounding box center [867, 398] width 60 height 30
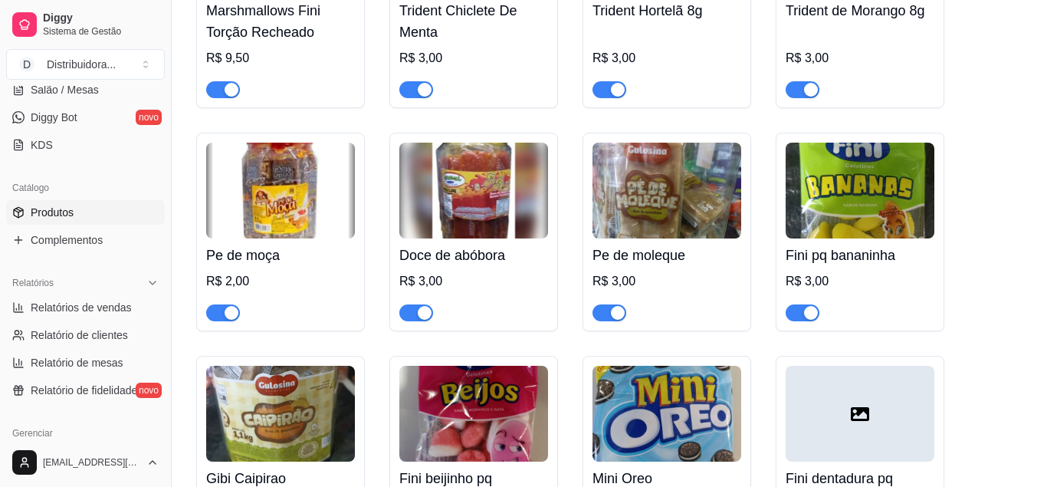
click at [463, 230] on img at bounding box center [473, 191] width 149 height 96
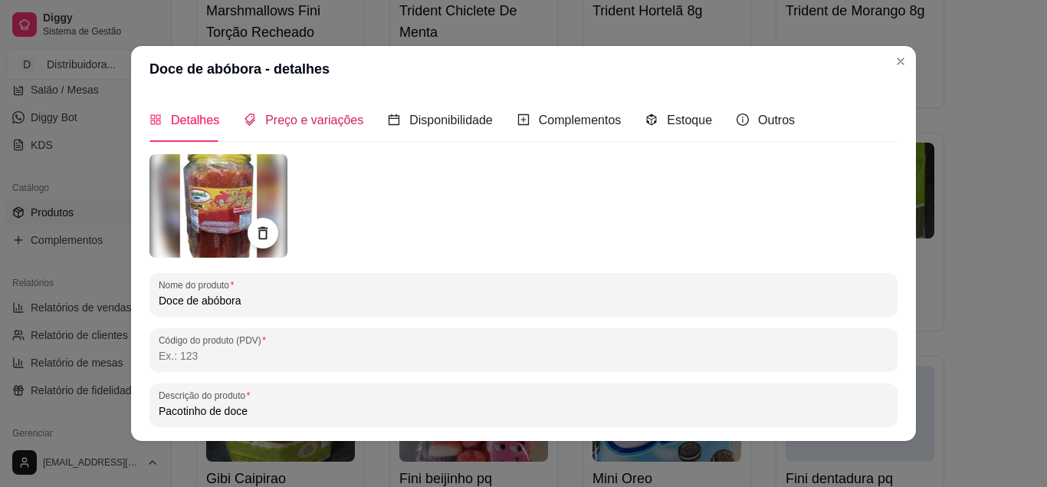
click at [297, 127] on span "Preço e variações" at bounding box center [314, 119] width 98 height 13
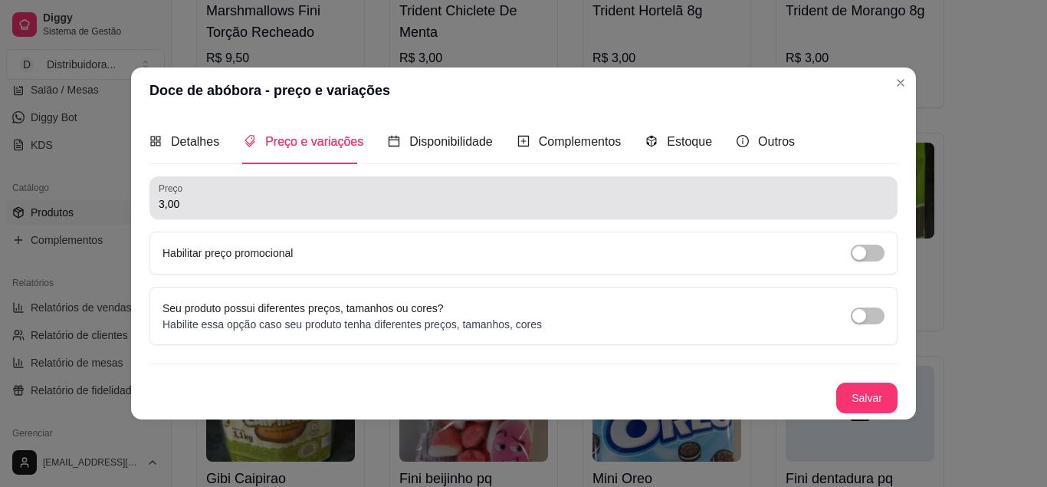
click at [236, 202] on input "3,00" at bounding box center [524, 203] width 730 height 15
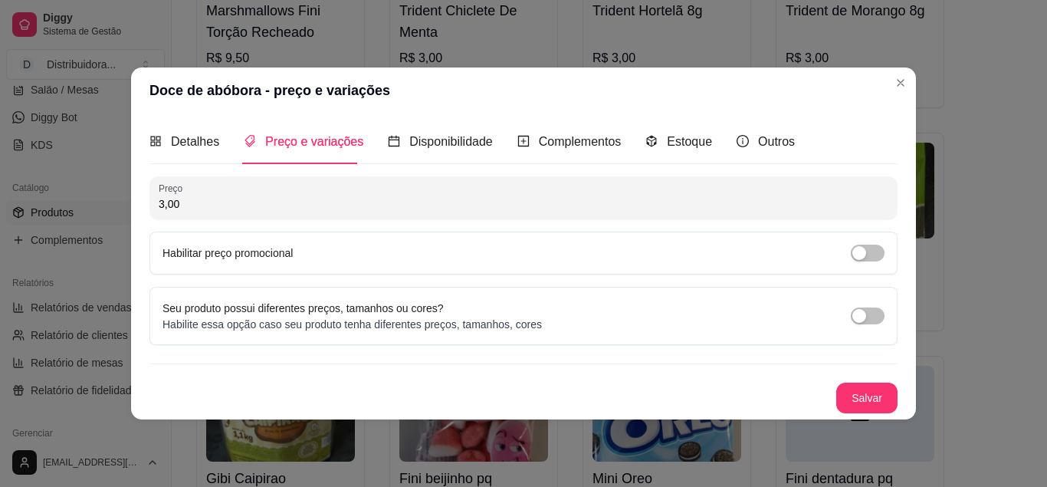
click at [236, 202] on input "3,00" at bounding box center [524, 203] width 730 height 15
type input "2,00"
click at [863, 395] on button "Salvar" at bounding box center [867, 398] width 60 height 30
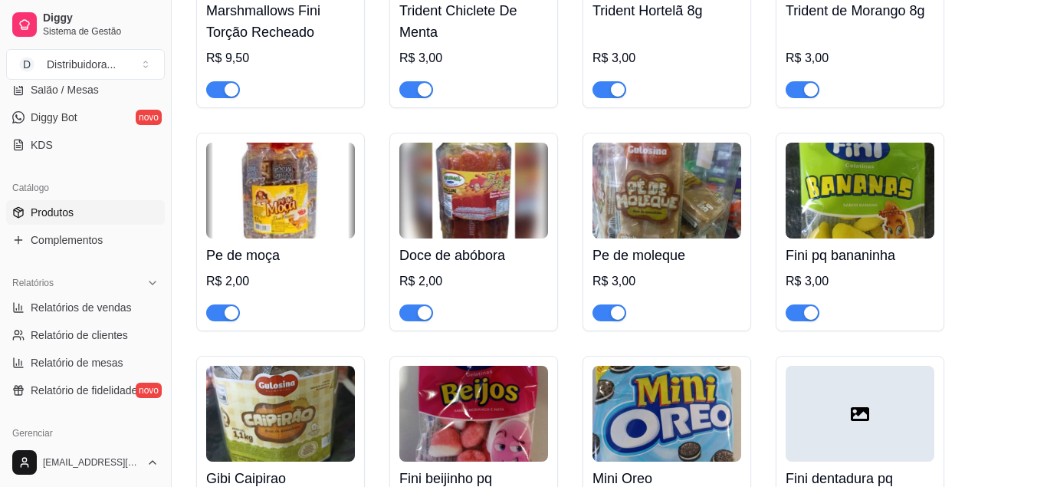
click at [666, 238] on img at bounding box center [667, 191] width 149 height 96
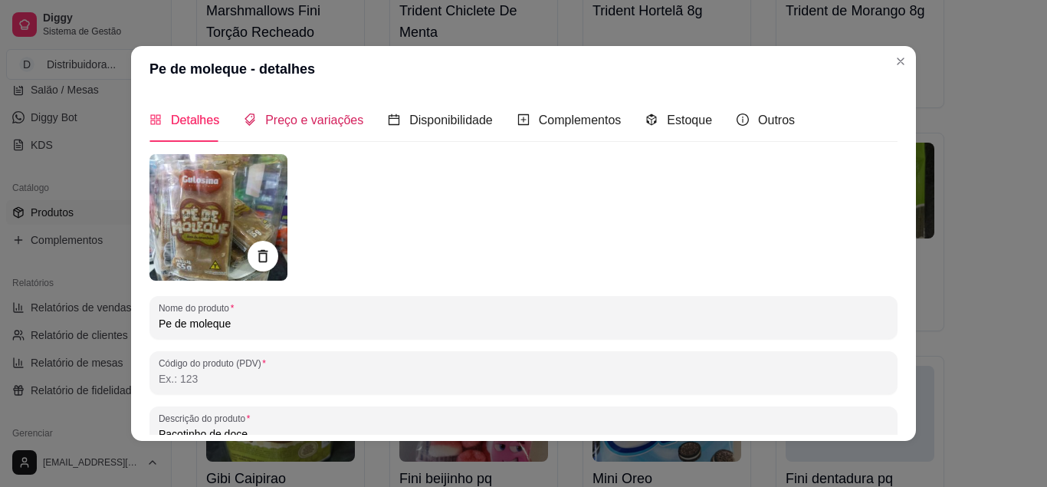
click at [341, 116] on span "Preço e variações" at bounding box center [314, 119] width 98 height 13
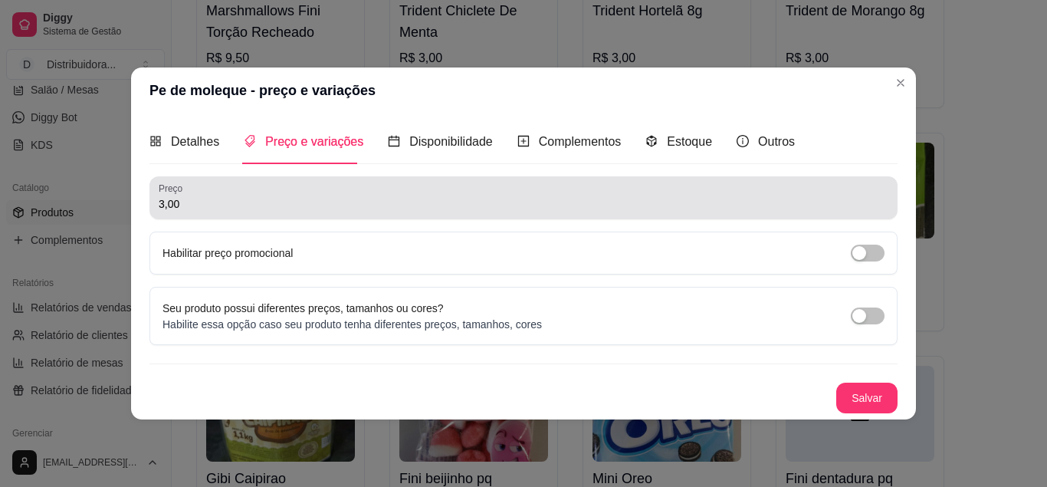
click at [209, 194] on div "3,00" at bounding box center [524, 197] width 730 height 31
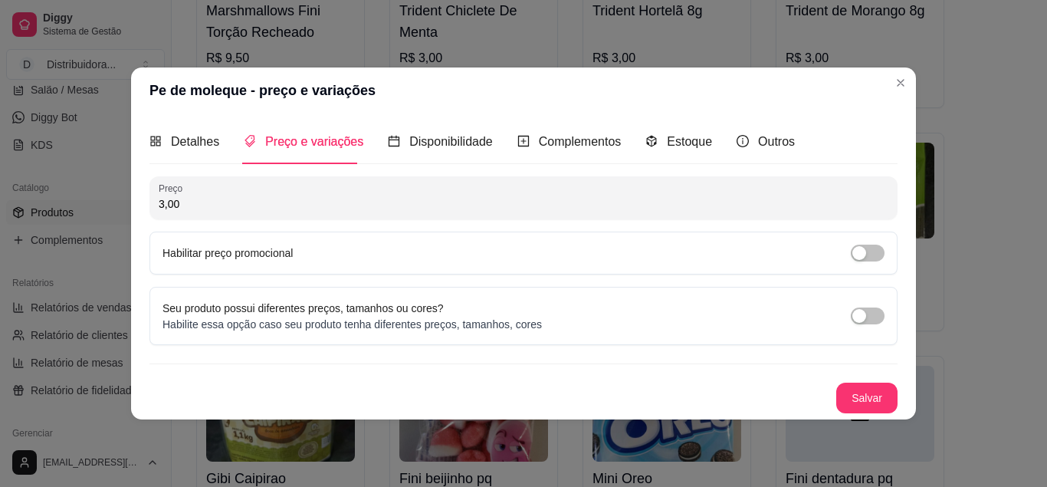
click at [207, 198] on input "3,00" at bounding box center [524, 203] width 730 height 15
click at [202, 202] on input "3,00" at bounding box center [524, 203] width 730 height 15
drag, startPoint x: 202, startPoint y: 202, endPoint x: 143, endPoint y: 212, distance: 59.7
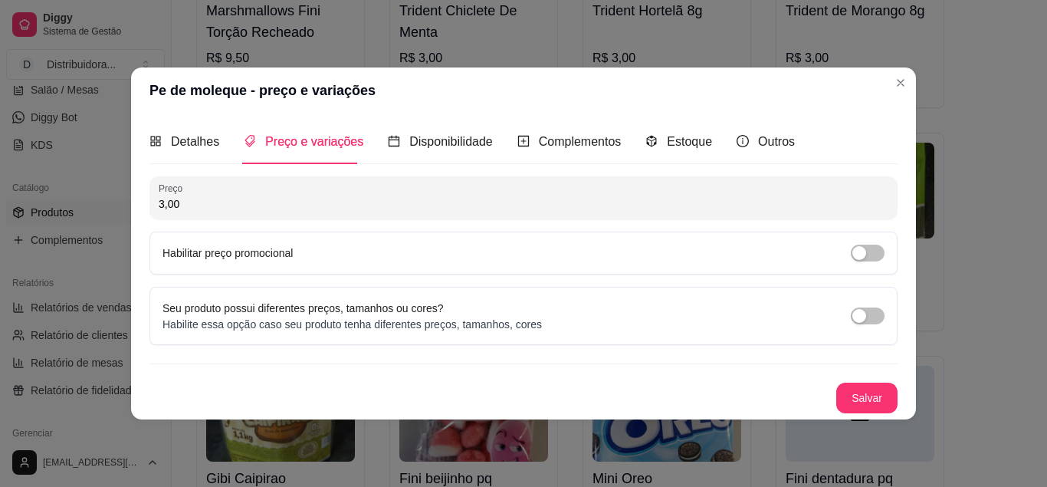
click at [159, 212] on input "3,00" at bounding box center [524, 203] width 730 height 15
type input "2,00"
click at [886, 403] on button "Salvar" at bounding box center [866, 398] width 61 height 31
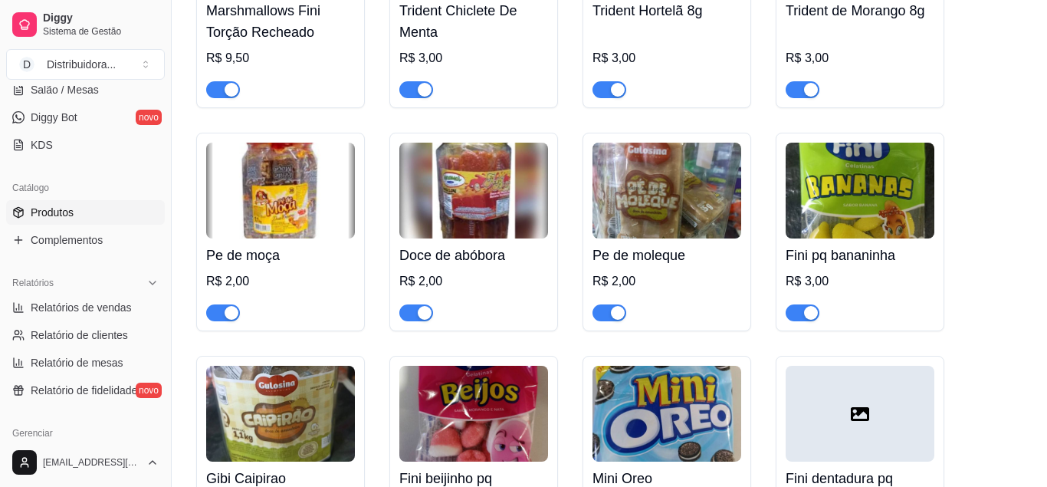
click at [866, 217] on img at bounding box center [860, 191] width 149 height 96
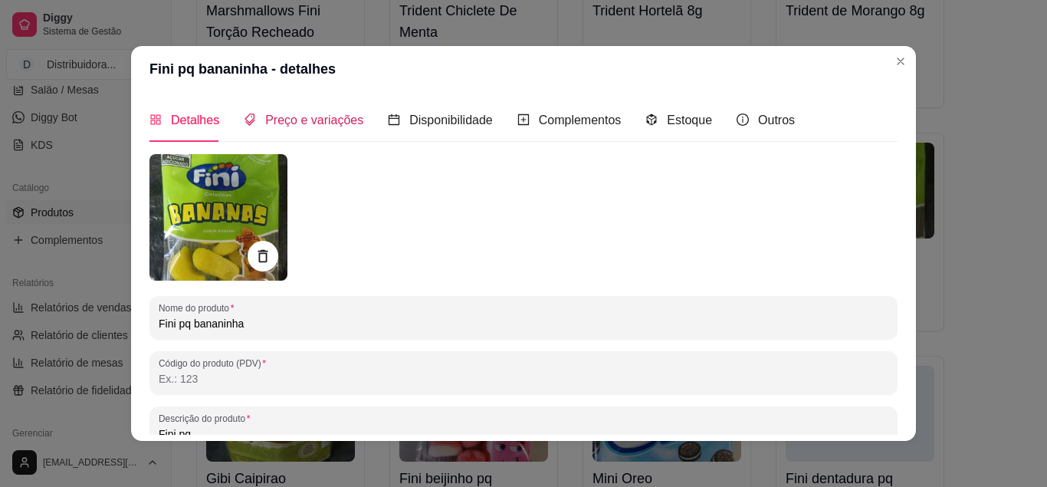
click at [314, 121] on span "Preço e variações" at bounding box center [314, 119] width 98 height 13
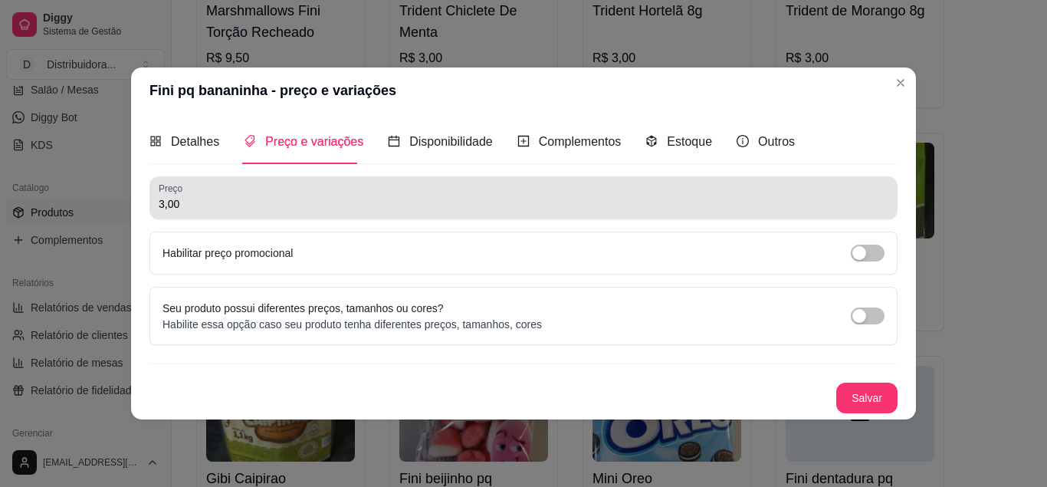
click at [196, 211] on input "3,00" at bounding box center [524, 203] width 730 height 15
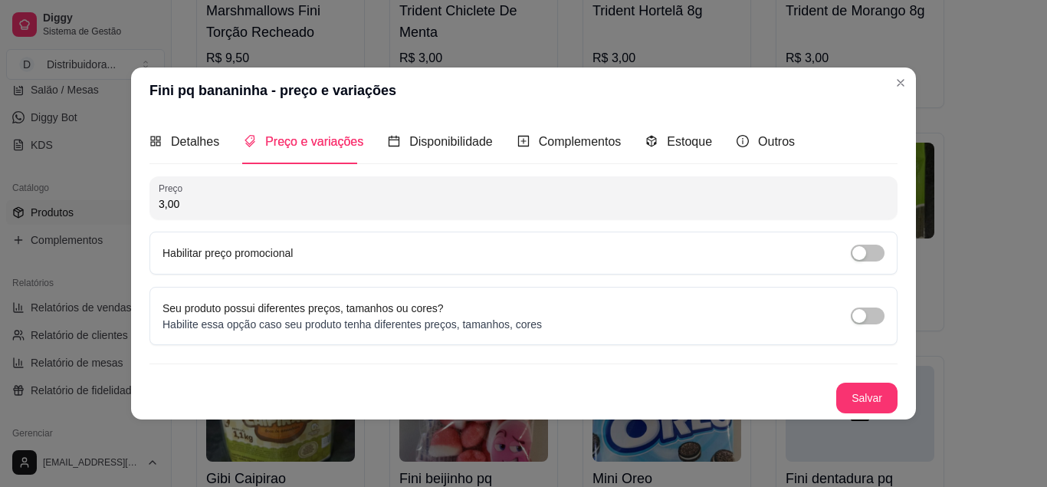
click at [196, 211] on input "3,00" at bounding box center [524, 203] width 730 height 15
type input "1,00"
click at [864, 393] on button "Salvar" at bounding box center [866, 398] width 61 height 31
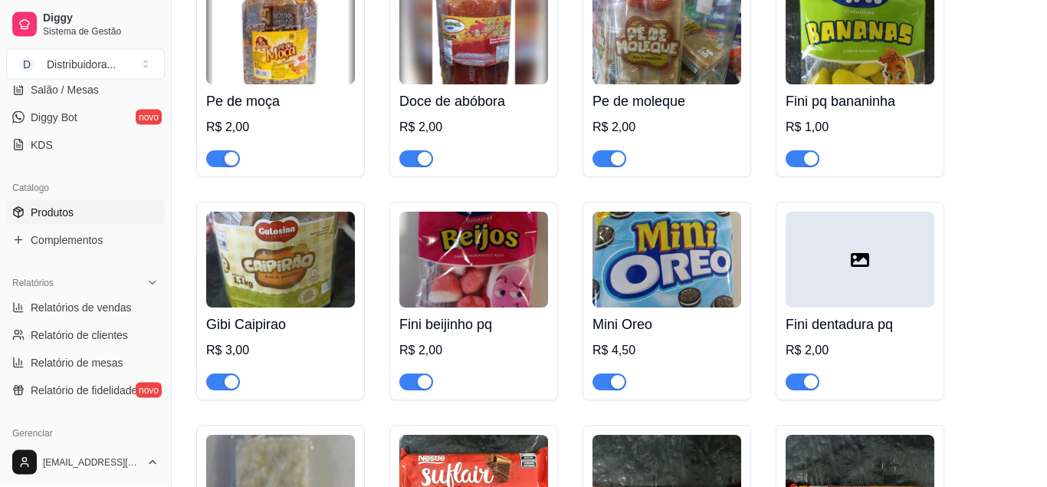
scroll to position [8915, 0]
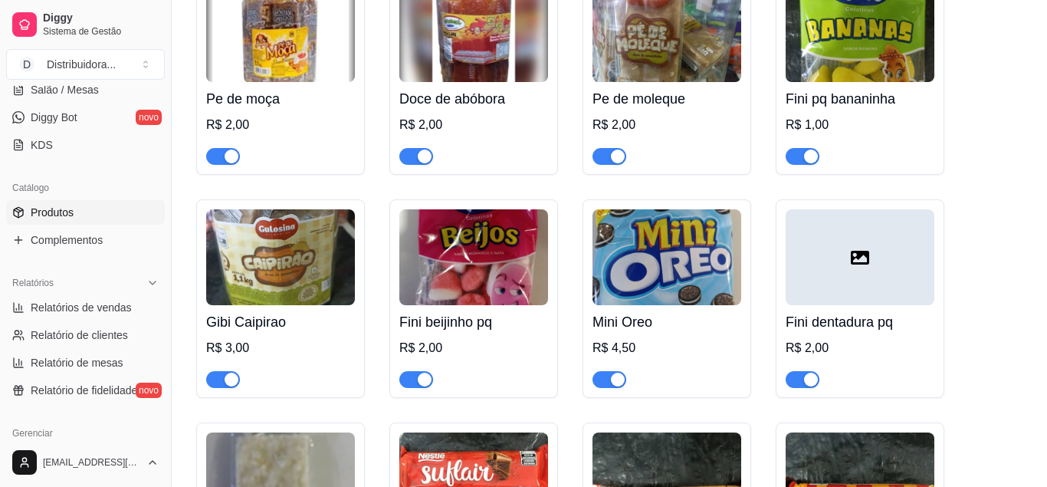
click at [282, 305] on img at bounding box center [280, 257] width 149 height 96
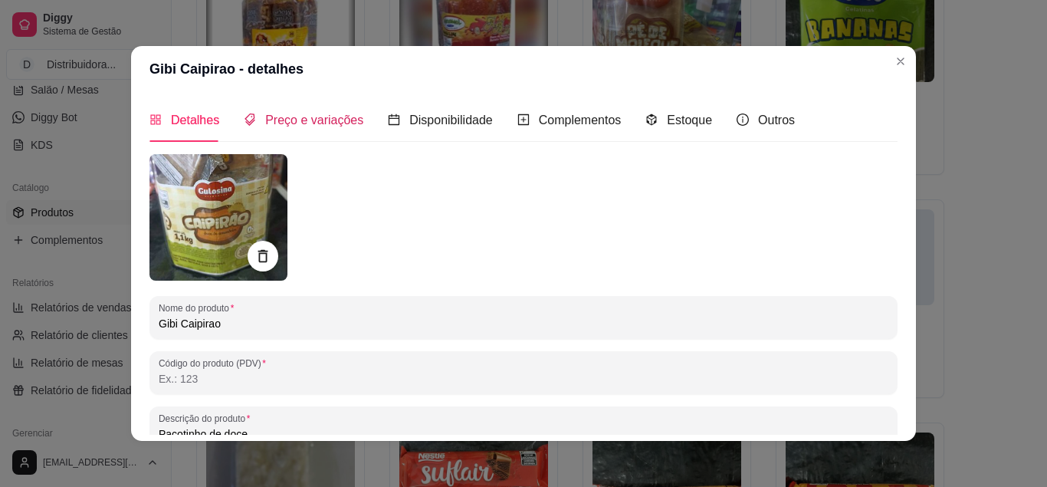
click at [311, 125] on span "Preço e variações" at bounding box center [314, 119] width 98 height 13
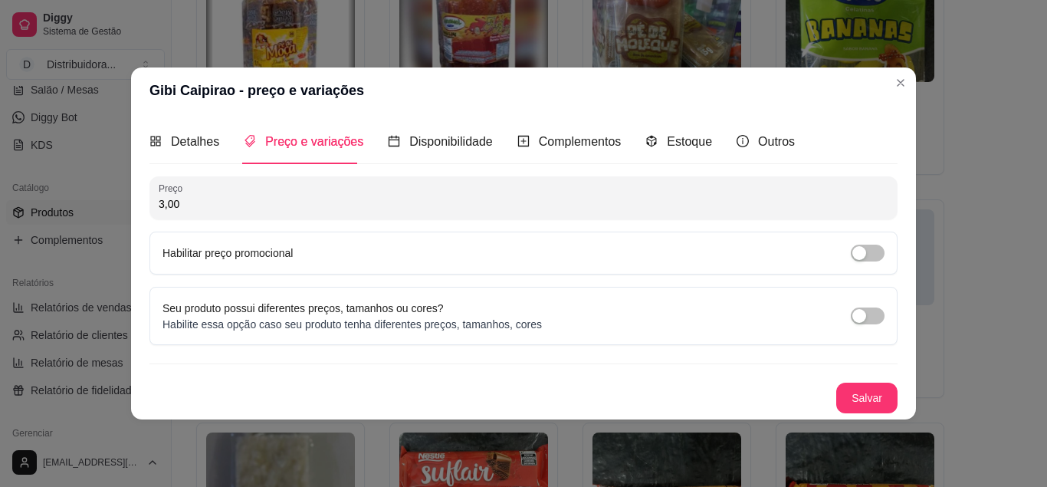
drag, startPoint x: 189, startPoint y: 211, endPoint x: 130, endPoint y: 215, distance: 60.0
click at [159, 212] on input "3,00" at bounding box center [524, 203] width 730 height 15
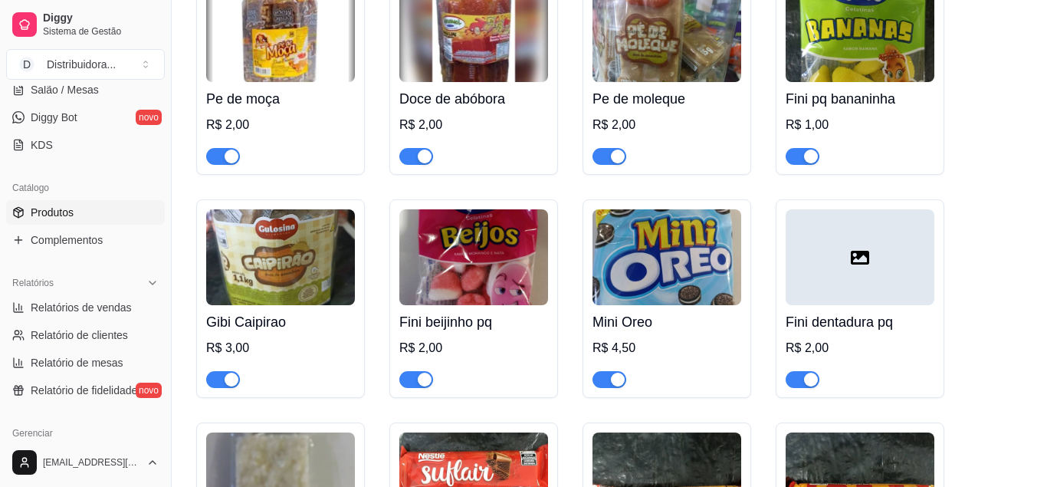
click at [258, 291] on img at bounding box center [280, 257] width 149 height 96
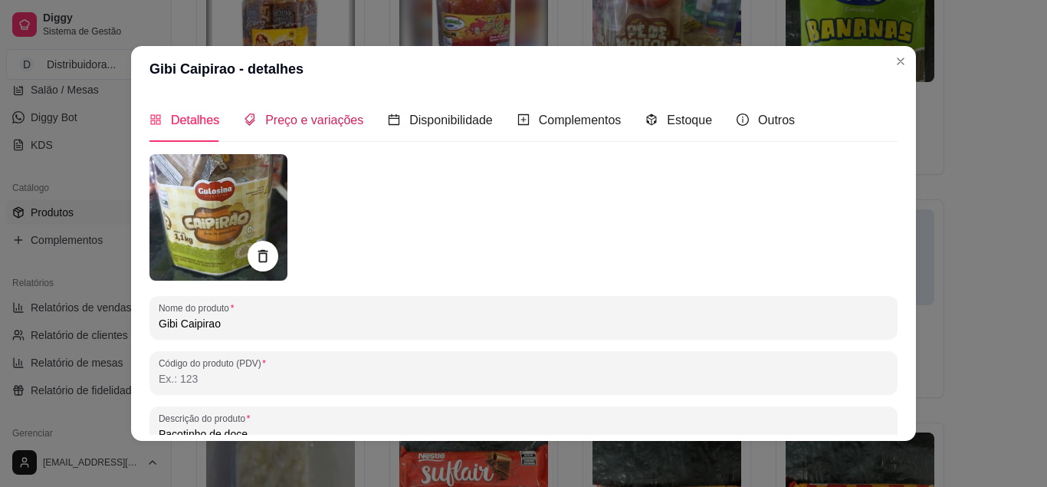
click at [275, 120] on span "Preço e variações" at bounding box center [314, 119] width 98 height 13
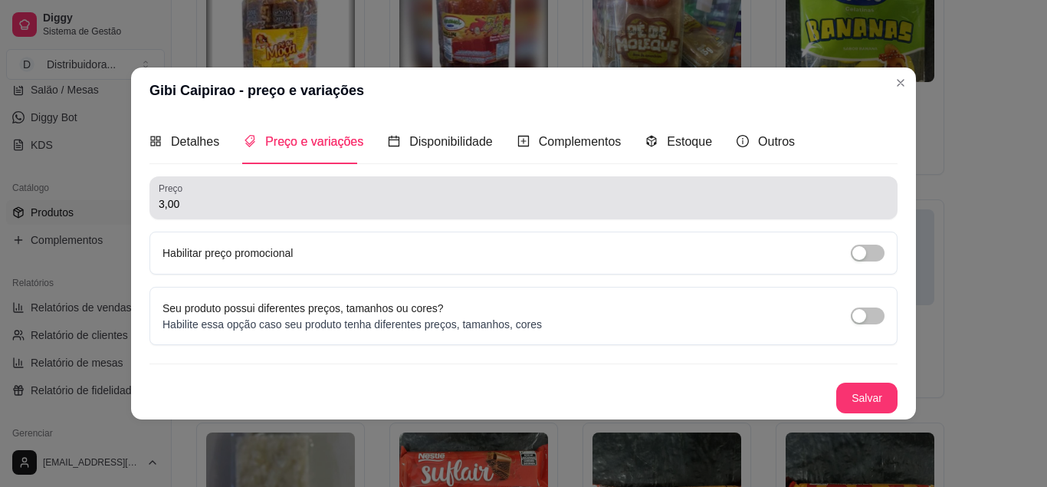
click at [190, 206] on input "3,00" at bounding box center [524, 203] width 730 height 15
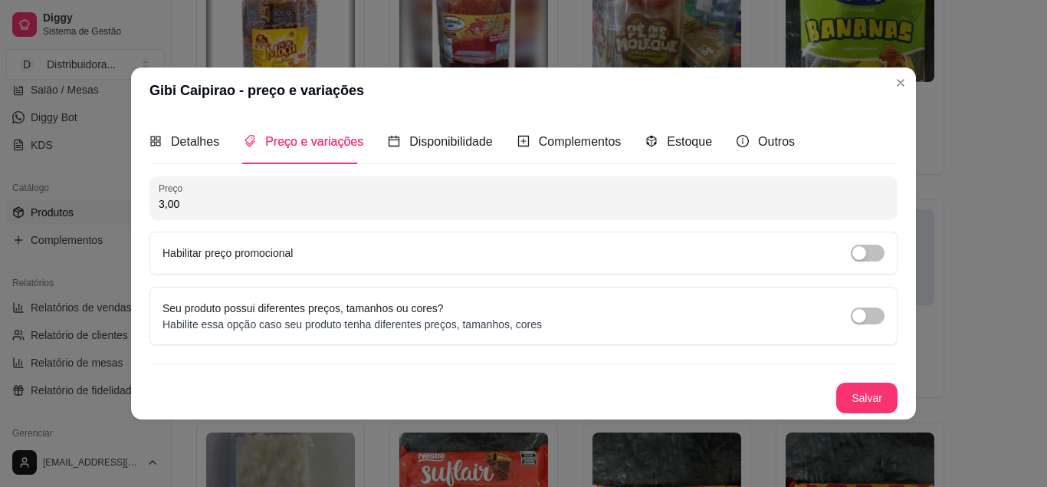
click at [189, 205] on input "3,00" at bounding box center [524, 203] width 730 height 15
drag, startPoint x: 189, startPoint y: 205, endPoint x: 153, endPoint y: 212, distance: 36.6
click at [159, 212] on input "3,00" at bounding box center [524, 203] width 730 height 15
type input "2,00"
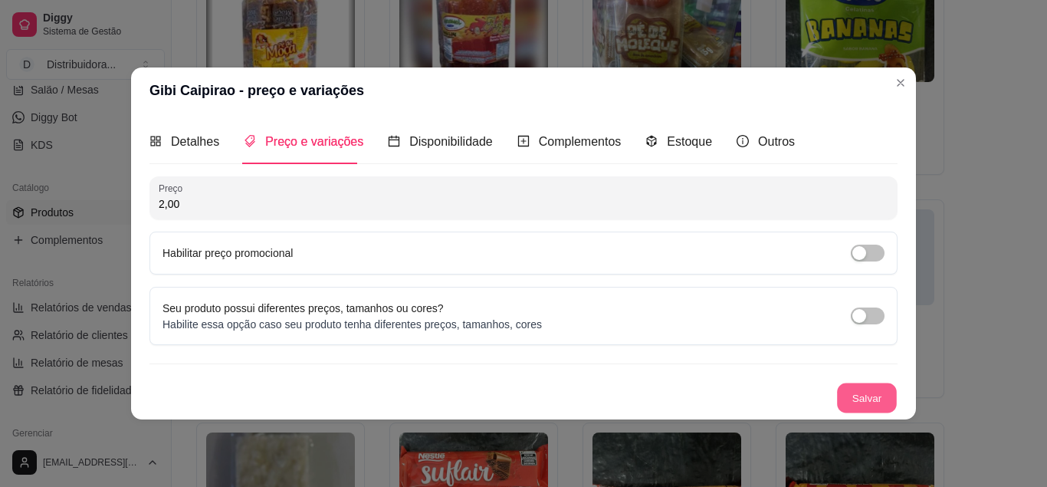
click at [873, 393] on button "Salvar" at bounding box center [867, 398] width 60 height 30
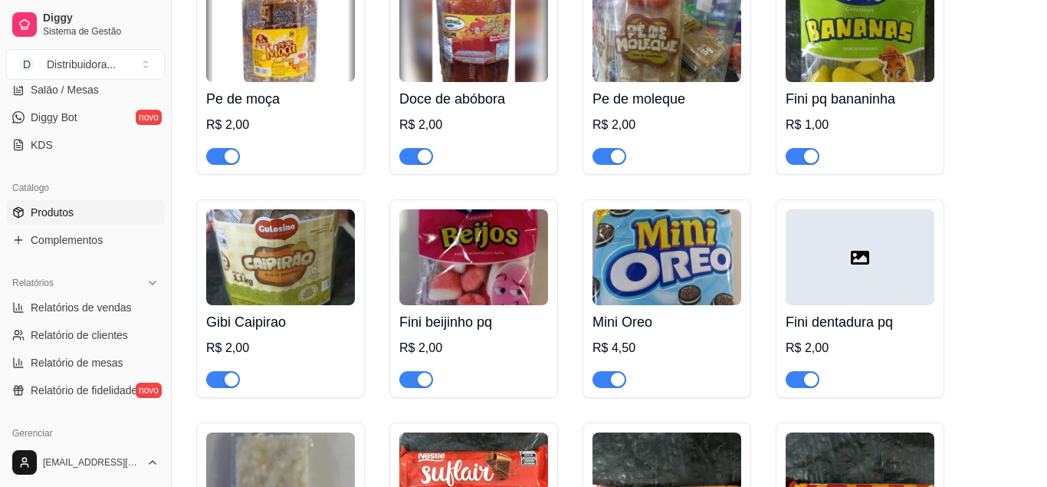
click at [500, 305] on img at bounding box center [473, 257] width 149 height 96
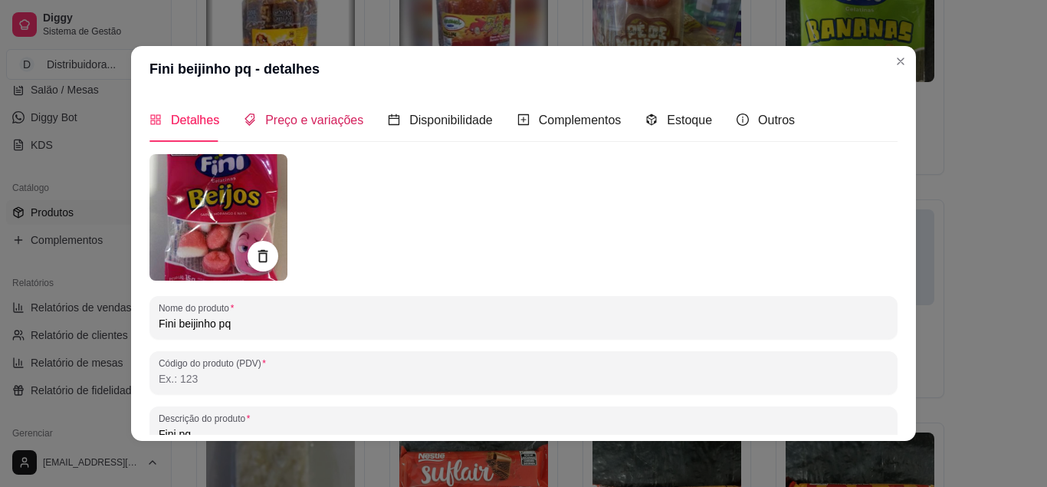
click at [288, 119] on span "Preço e variações" at bounding box center [314, 119] width 98 height 13
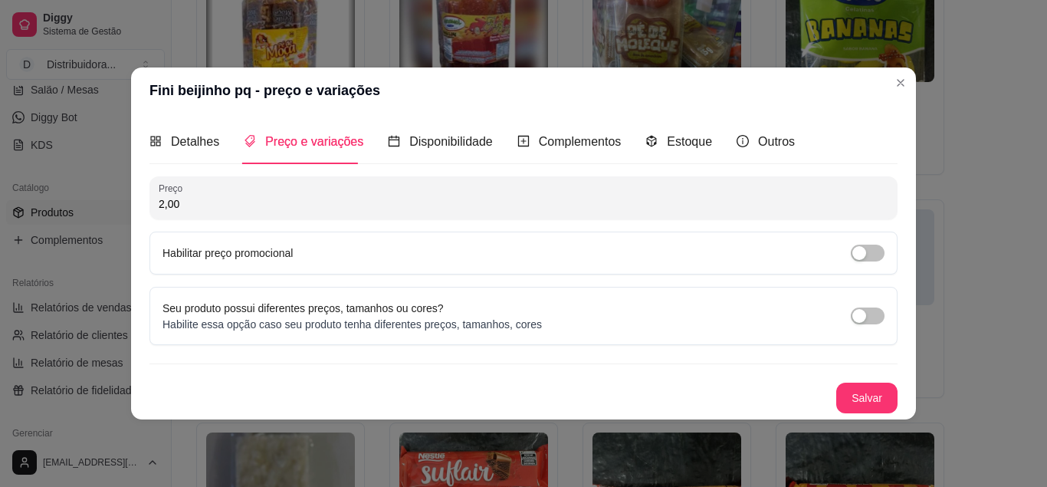
drag, startPoint x: 180, startPoint y: 207, endPoint x: 156, endPoint y: 207, distance: 23.8
click at [159, 207] on input "2,00" at bounding box center [524, 203] width 730 height 15
type input "1,00"
click at [873, 395] on button "Salvar" at bounding box center [867, 398] width 60 height 30
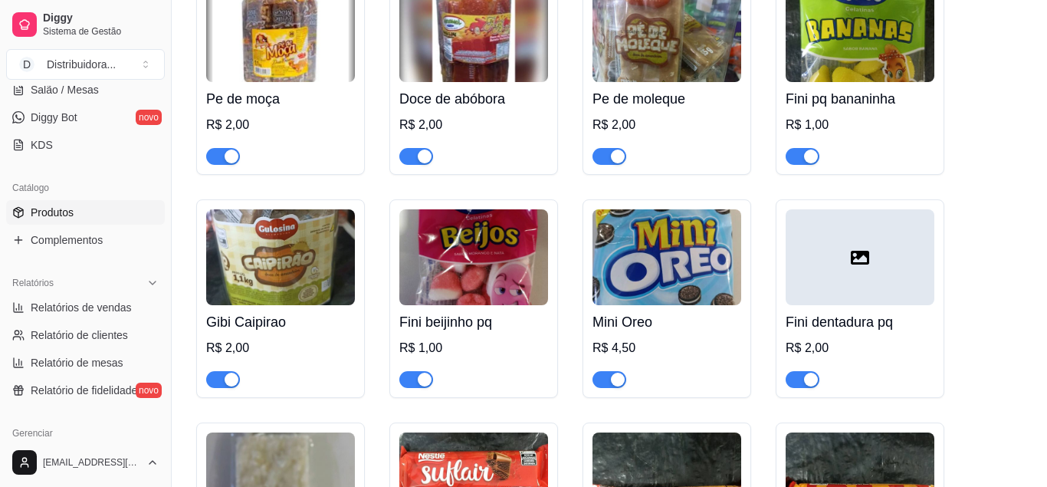
click at [646, 305] on img at bounding box center [667, 257] width 149 height 96
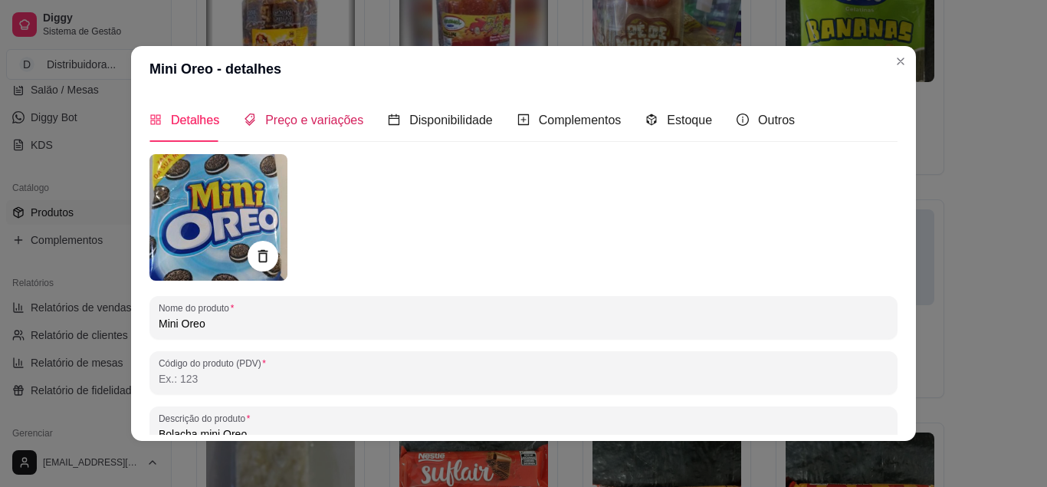
click at [288, 113] on span "Preço e variações" at bounding box center [314, 119] width 98 height 13
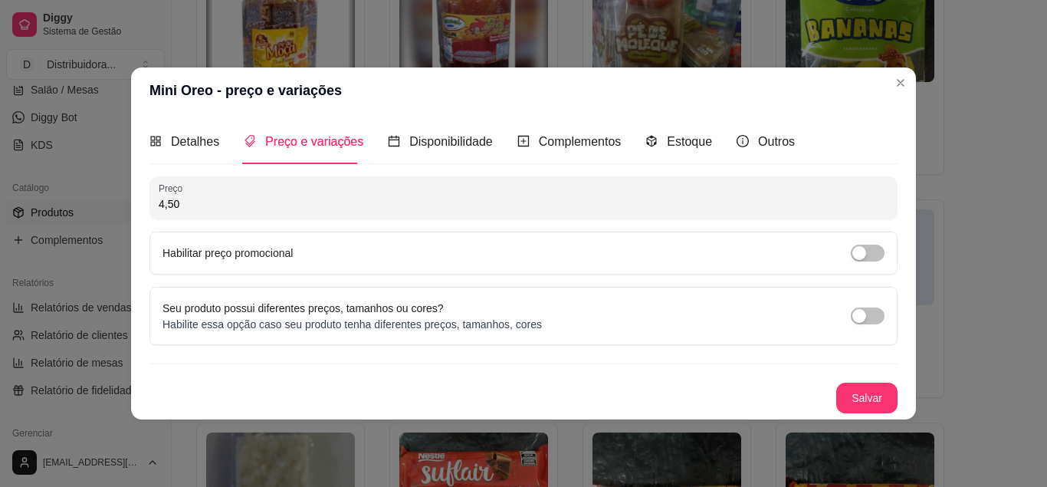
drag, startPoint x: 186, startPoint y: 205, endPoint x: 138, endPoint y: 205, distance: 47.5
click at [159, 205] on input "4,50" at bounding box center [524, 203] width 730 height 15
type input "3,00"
click at [866, 396] on button "Salvar" at bounding box center [866, 398] width 61 height 31
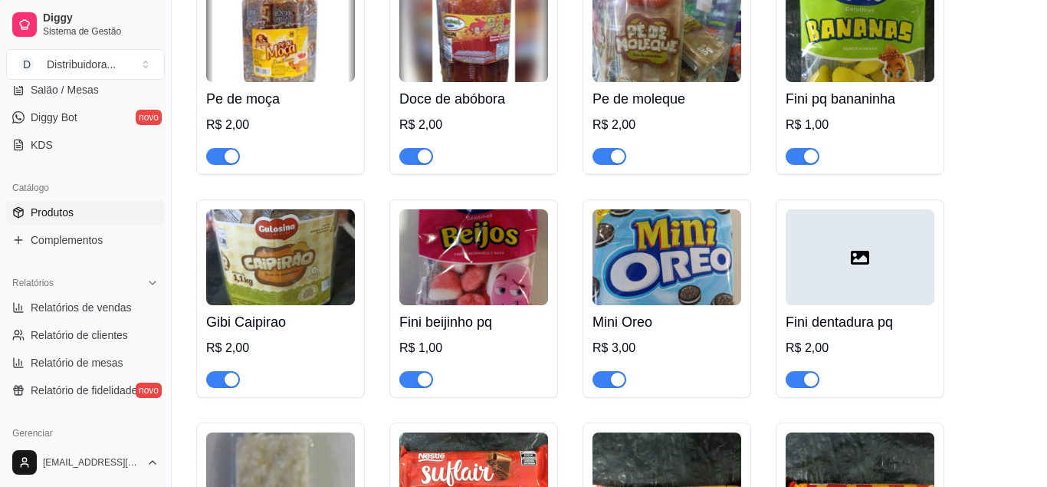
click at [836, 297] on div at bounding box center [860, 257] width 149 height 96
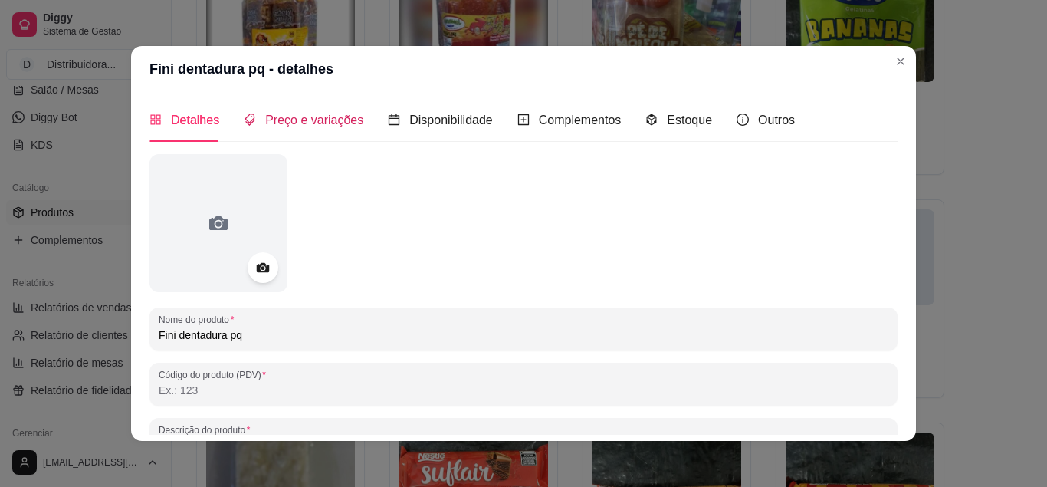
click at [290, 119] on span "Preço e variações" at bounding box center [314, 119] width 98 height 13
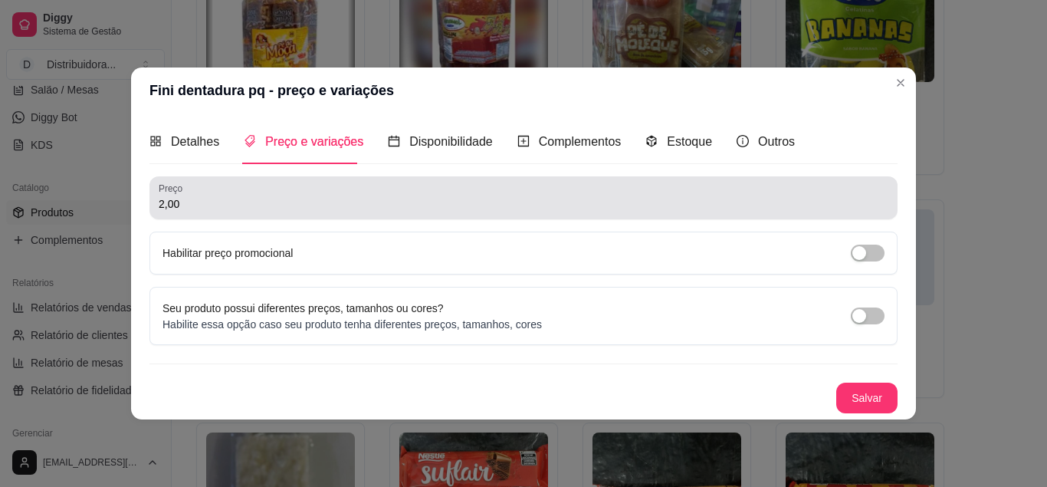
click at [194, 212] on div "2,00" at bounding box center [524, 197] width 730 height 31
click at [193, 212] on div "2,00" at bounding box center [524, 197] width 730 height 31
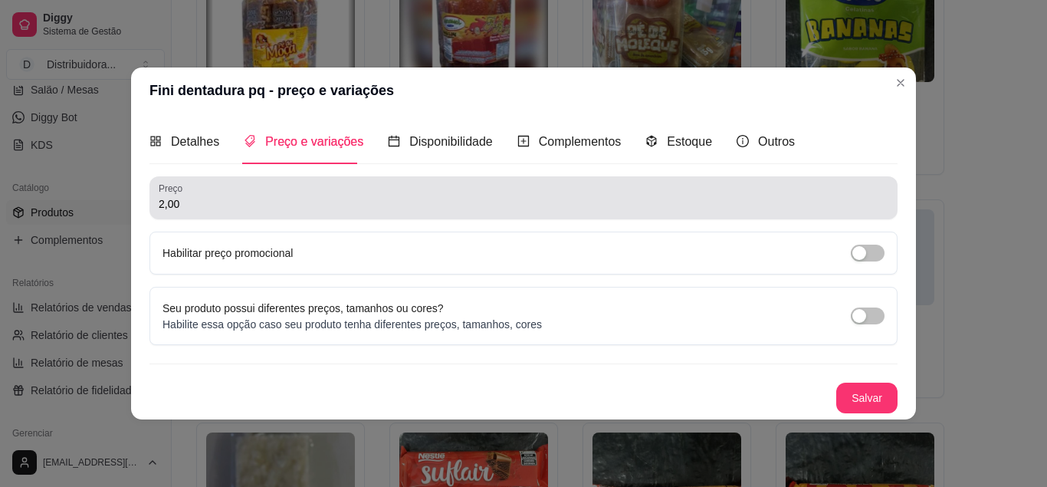
click at [193, 212] on div "2,00" at bounding box center [524, 197] width 730 height 31
drag, startPoint x: 193, startPoint y: 212, endPoint x: 153, endPoint y: 209, distance: 39.9
click at [153, 209] on div "Preço 2,00" at bounding box center [524, 197] width 748 height 43
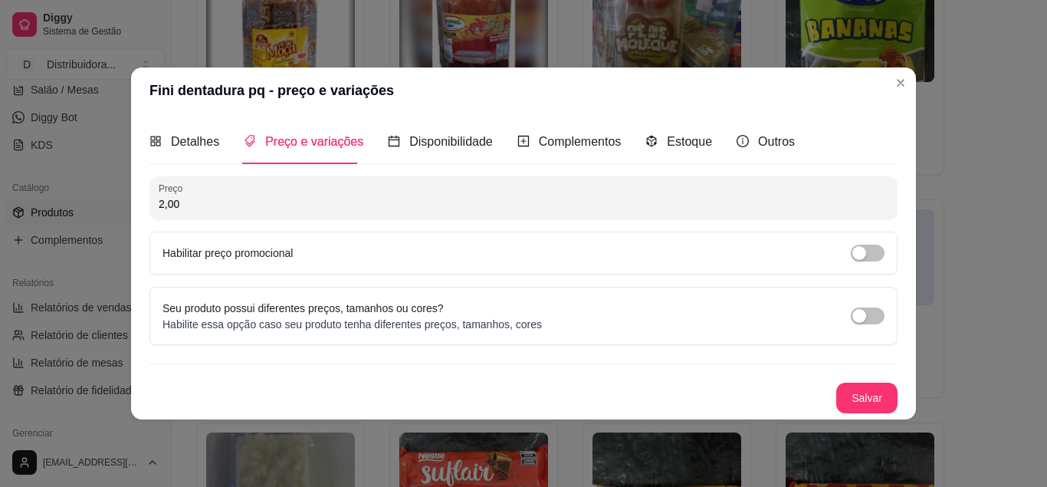
drag, startPoint x: 196, startPoint y: 205, endPoint x: 150, endPoint y: 207, distance: 45.3
click at [159, 207] on input "2,00" at bounding box center [524, 203] width 730 height 15
type input "1,00"
click at [856, 394] on button "Salvar" at bounding box center [867, 398] width 60 height 30
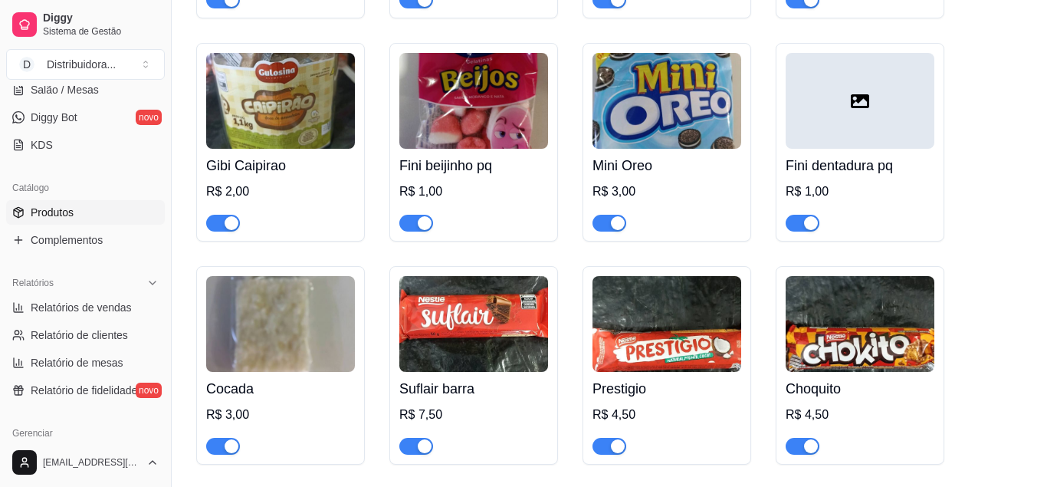
scroll to position [9150, 0]
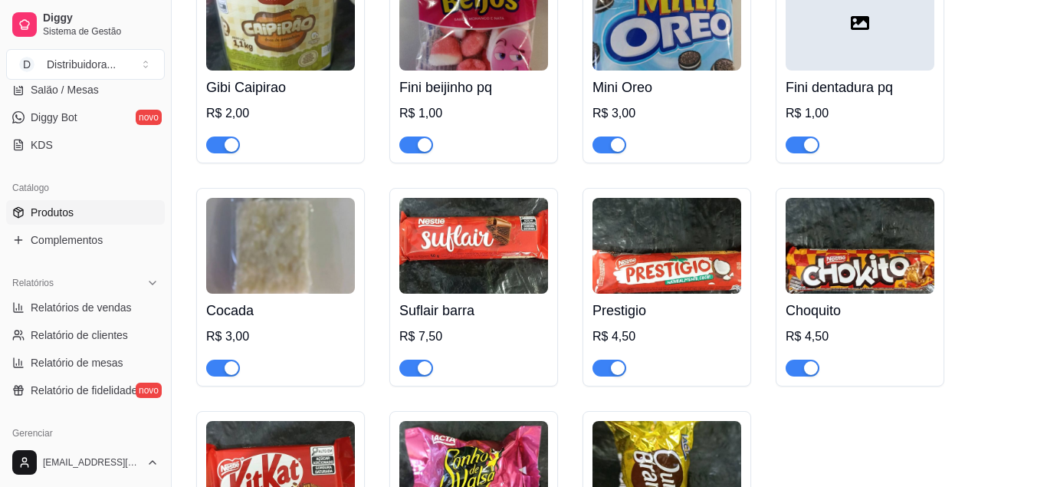
click at [201, 318] on div "Cocada R$ 3,00" at bounding box center [280, 287] width 169 height 199
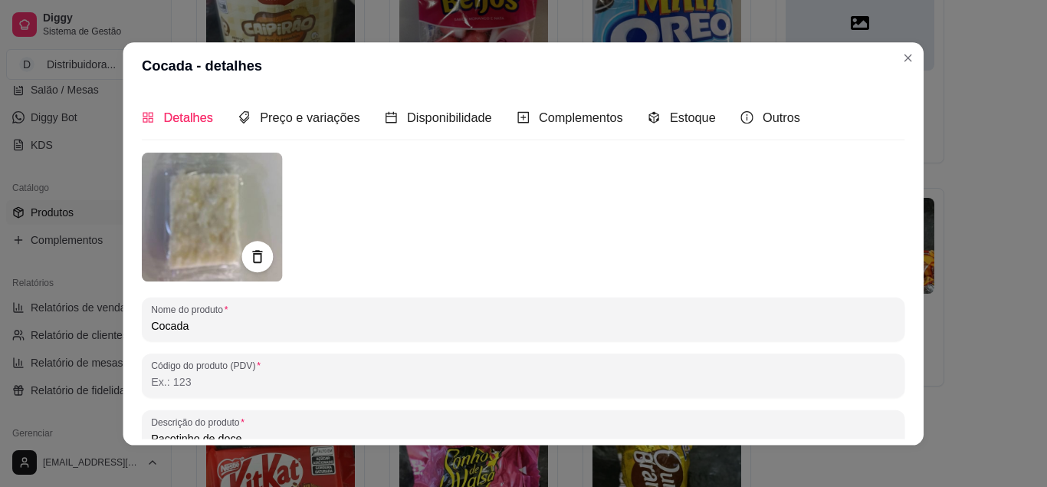
click at [255, 304] on div "Nome do produto Cocada Código do produto (PDV) Descrição do produto Pacotinho d…" at bounding box center [524, 404] width 764 height 502
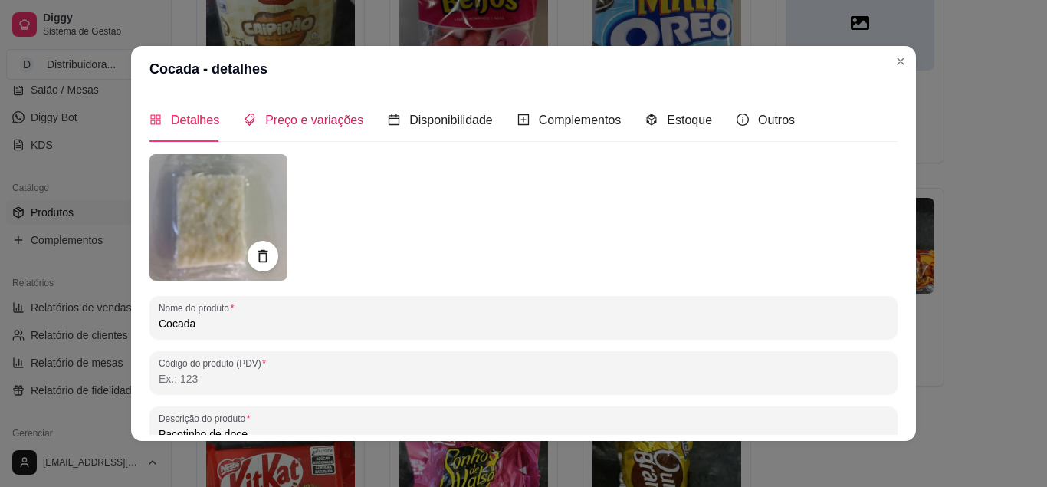
click at [307, 118] on span "Preço e variações" at bounding box center [314, 119] width 98 height 13
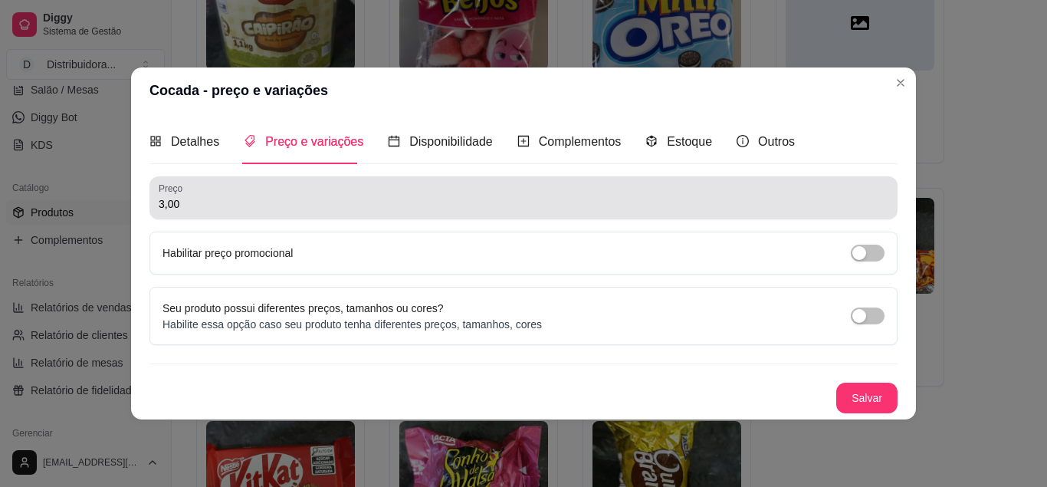
click at [199, 199] on input "3,00" at bounding box center [524, 203] width 730 height 15
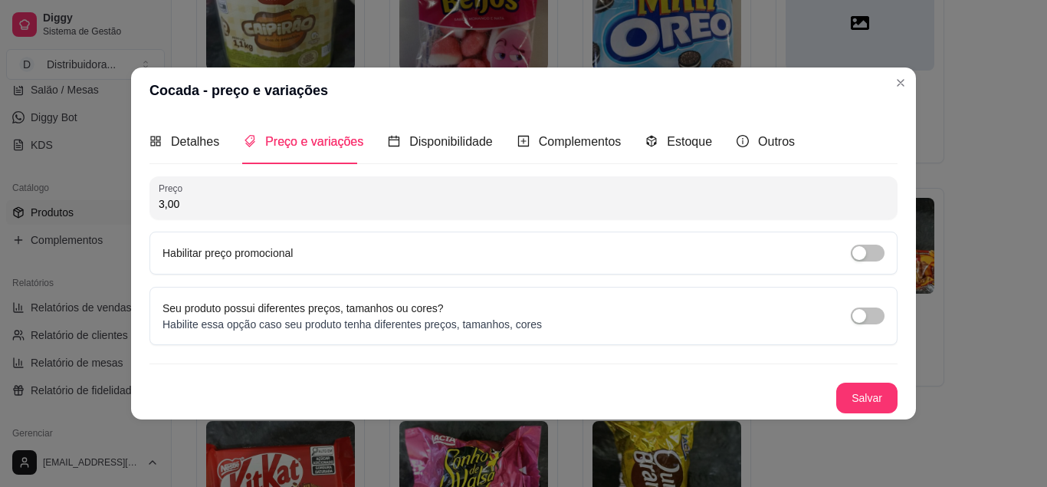
click at [199, 199] on input "3,00" at bounding box center [524, 203] width 730 height 15
drag, startPoint x: 183, startPoint y: 204, endPoint x: 140, endPoint y: 207, distance: 43.8
click at [159, 207] on input "3,00" at bounding box center [524, 203] width 730 height 15
type input "2,00"
click at [856, 393] on button "Salvar" at bounding box center [866, 398] width 61 height 31
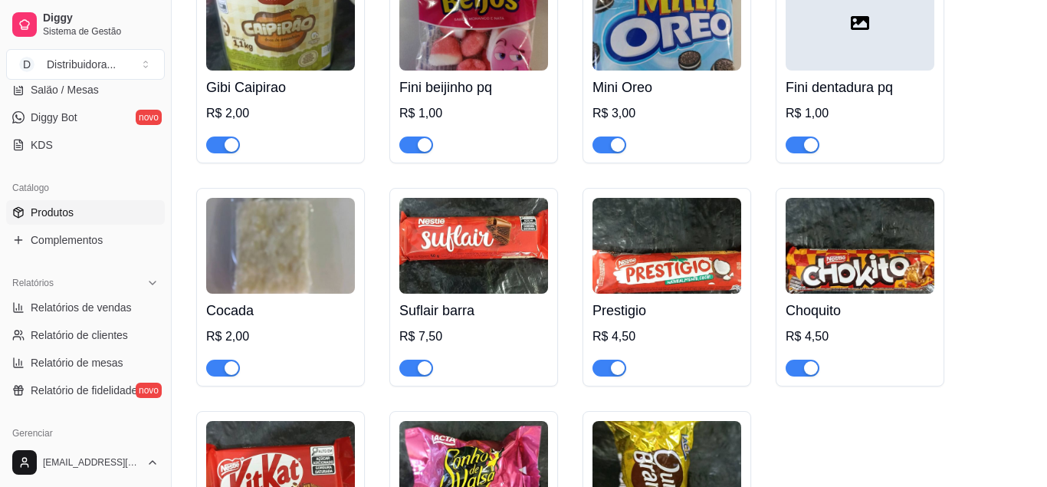
click at [493, 294] on img at bounding box center [473, 246] width 149 height 96
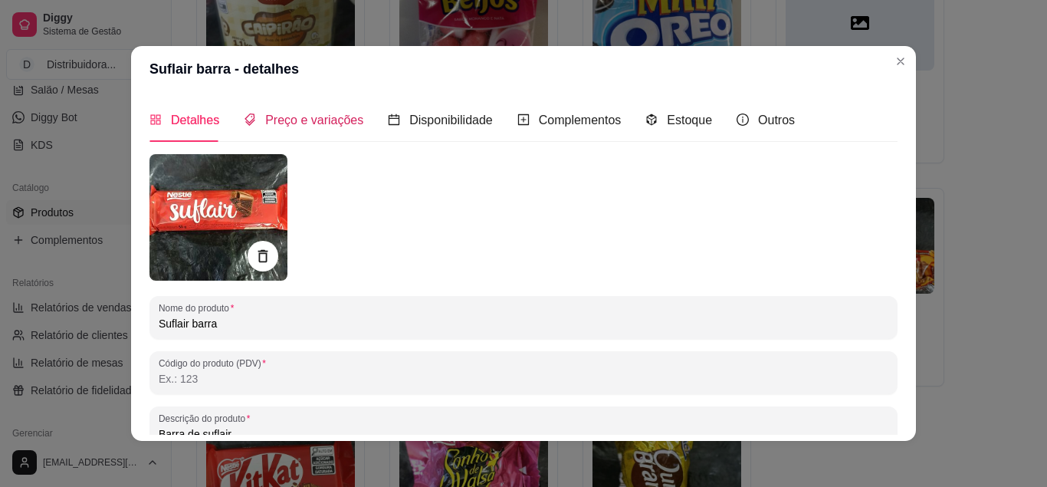
click at [300, 115] on span "Preço e variações" at bounding box center [314, 119] width 98 height 13
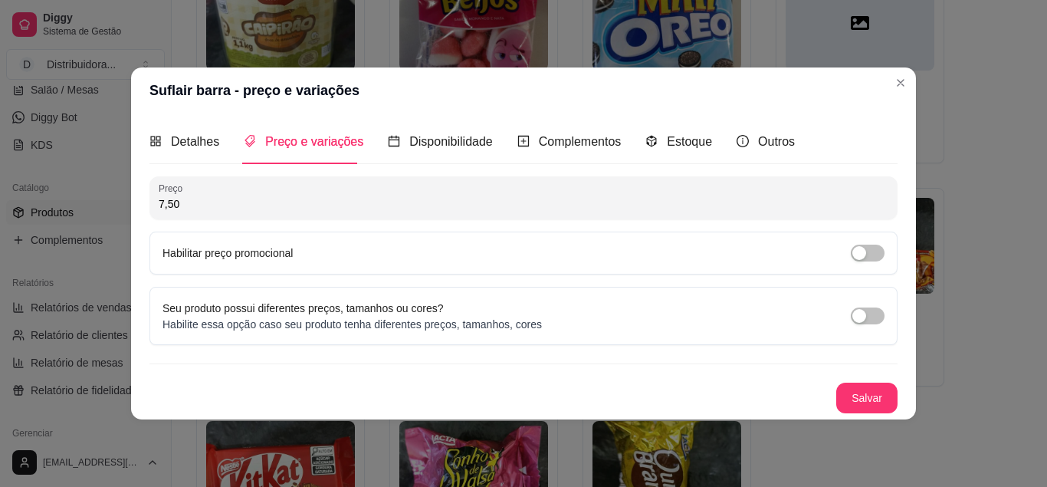
drag, startPoint x: 192, startPoint y: 207, endPoint x: 157, endPoint y: 208, distance: 35.3
click at [159, 208] on input "7,50" at bounding box center [524, 203] width 730 height 15
click at [178, 208] on input "7,50" at bounding box center [524, 203] width 730 height 15
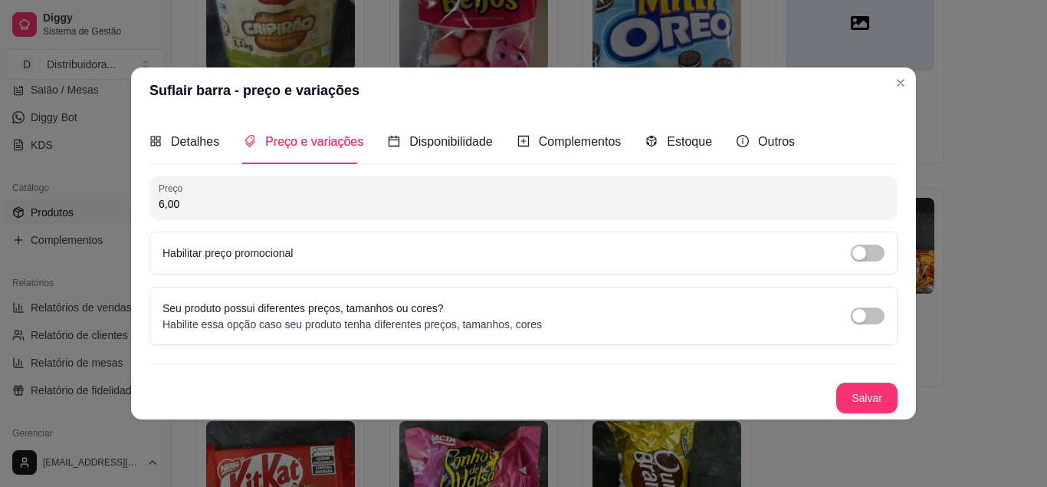
type input "6,00"
click at [853, 392] on button "Salvar" at bounding box center [866, 398] width 61 height 31
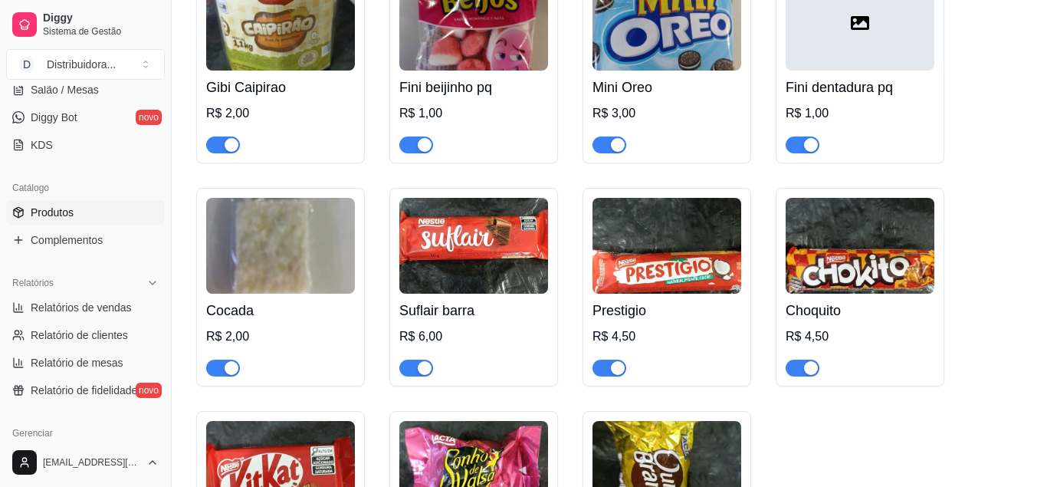
click at [632, 289] on img at bounding box center [667, 246] width 149 height 96
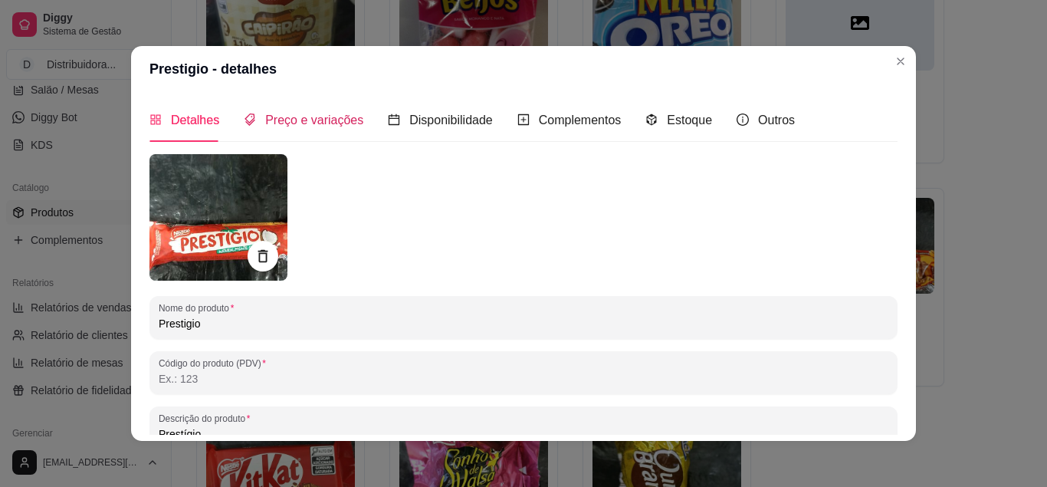
click at [323, 125] on span "Preço e variações" at bounding box center [314, 119] width 98 height 13
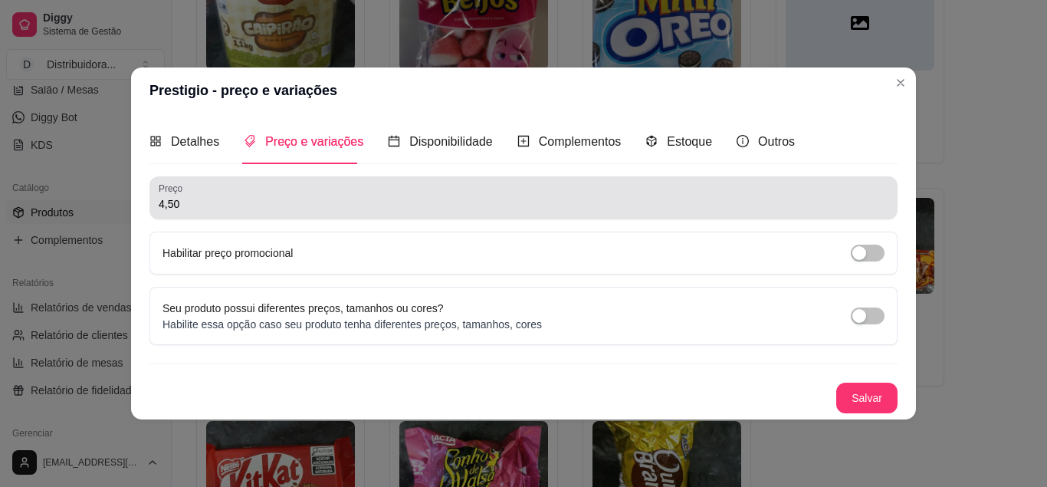
click at [224, 189] on div "4,50" at bounding box center [524, 197] width 730 height 31
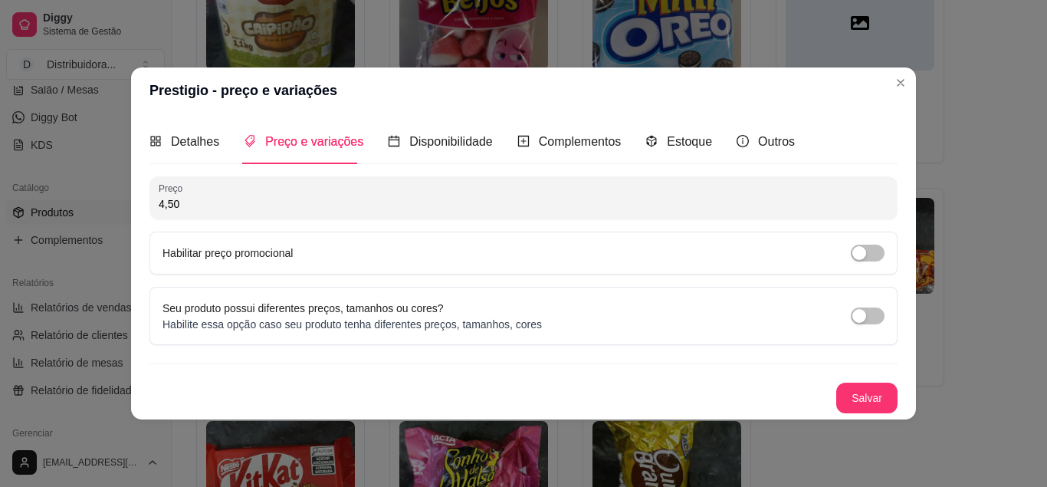
click at [195, 212] on div "4,50" at bounding box center [524, 197] width 730 height 31
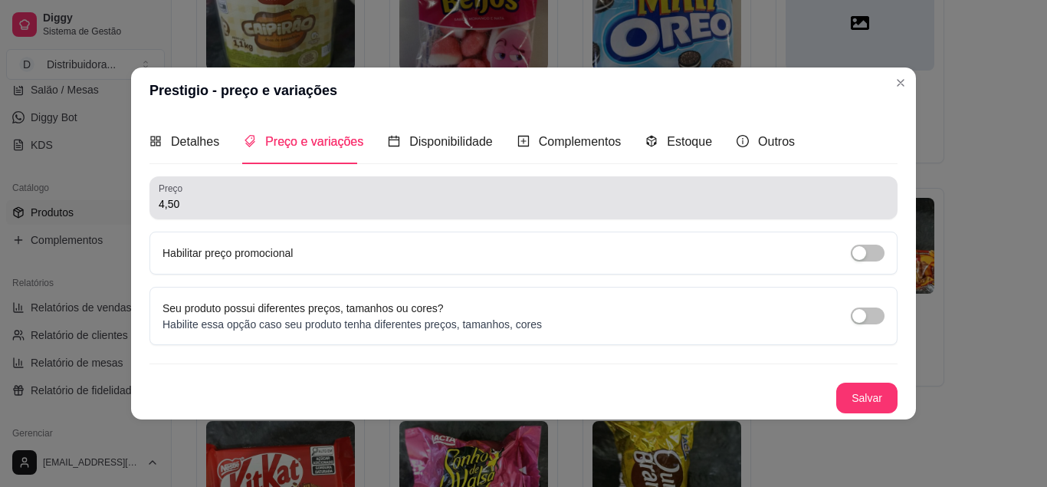
click at [195, 212] on div "4,50" at bounding box center [524, 197] width 730 height 31
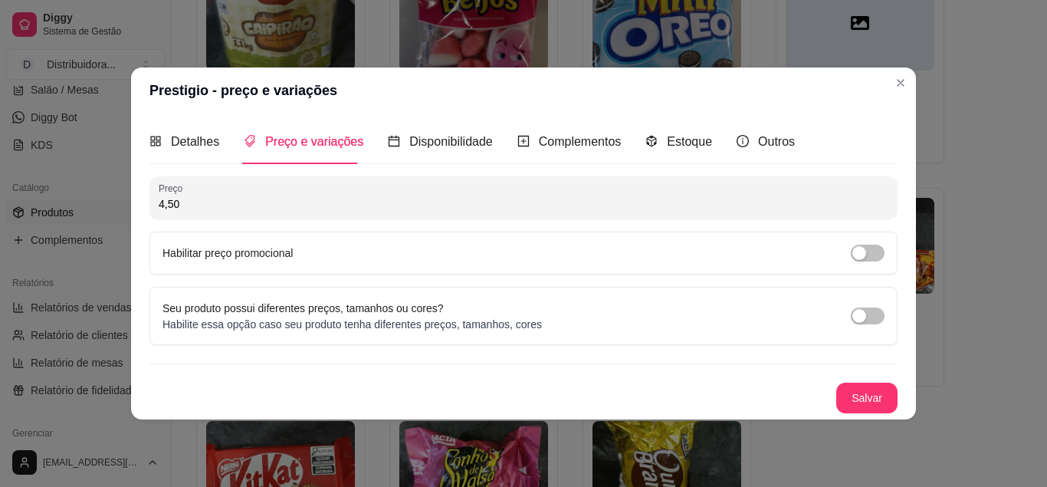
drag, startPoint x: 195, startPoint y: 212, endPoint x: 133, endPoint y: 214, distance: 61.4
click at [150, 214] on div "Detalhes Preço e variações Disponibilidade Complementos Estoque Outros Nome do …" at bounding box center [524, 266] width 748 height 293
drag, startPoint x: 179, startPoint y: 208, endPoint x: 150, endPoint y: 205, distance: 30.1
click at [159, 205] on input "4,50" at bounding box center [524, 203] width 730 height 15
type input "3,50"
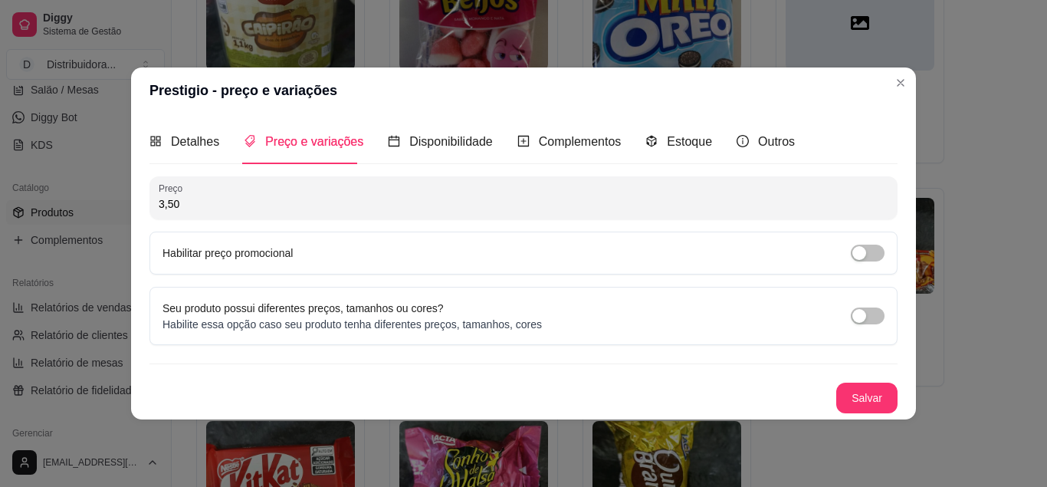
click at [853, 397] on button "Salvar" at bounding box center [866, 398] width 61 height 31
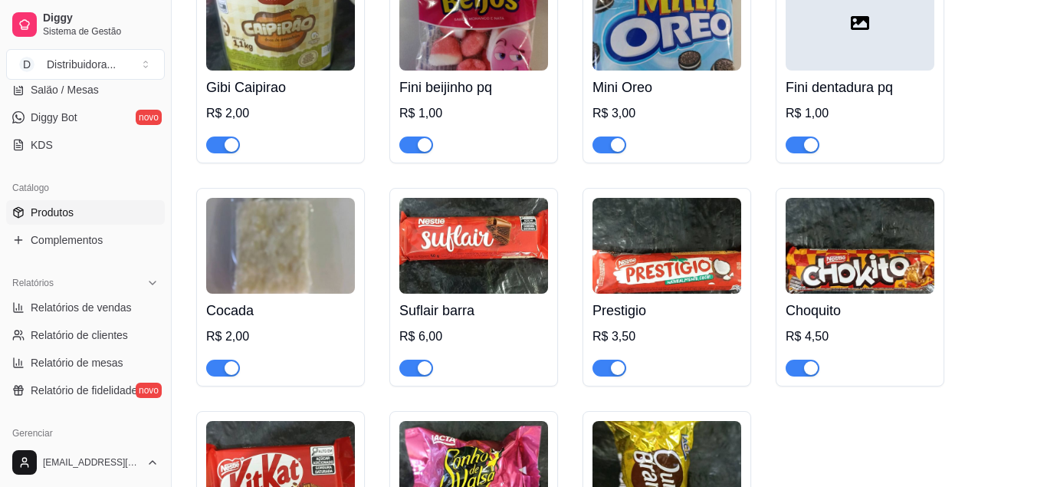
click at [885, 280] on img at bounding box center [860, 246] width 149 height 96
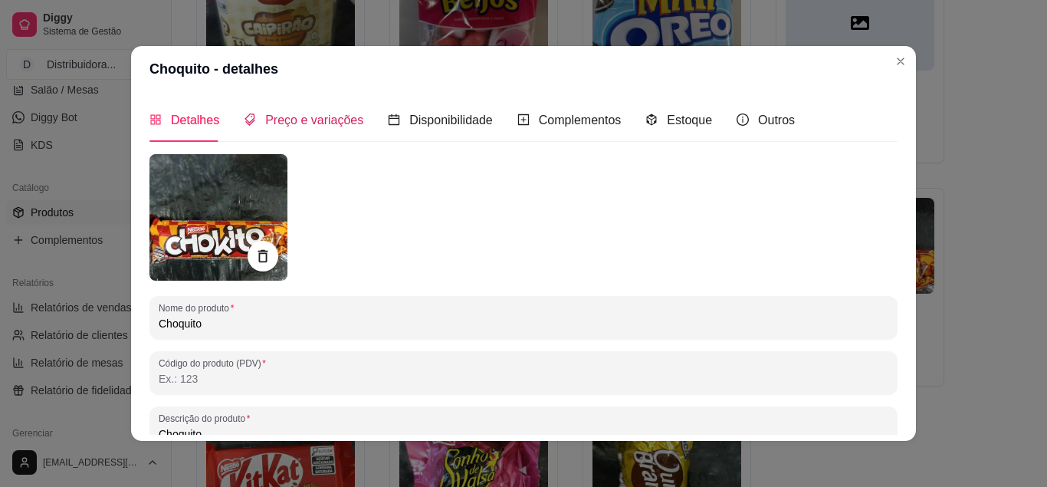
click at [324, 120] on span "Preço e variações" at bounding box center [314, 119] width 98 height 13
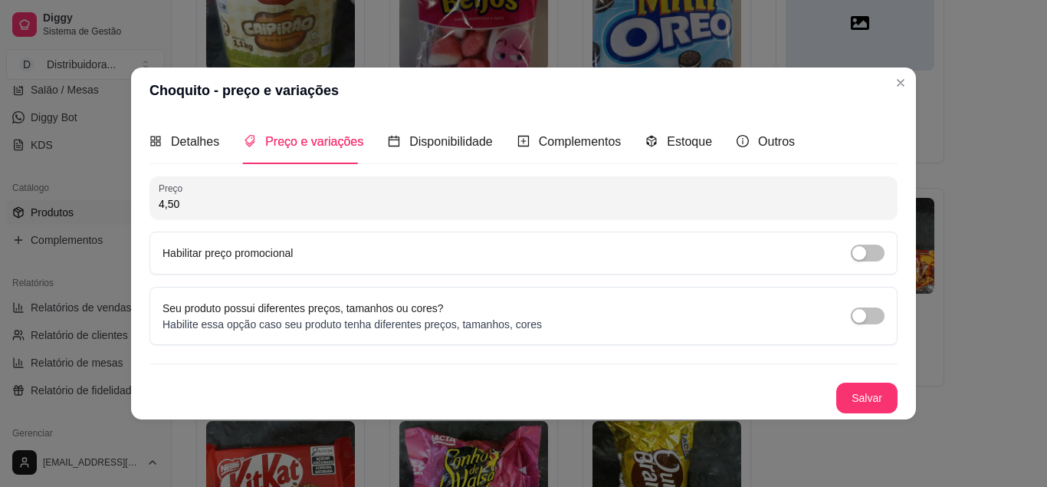
click at [188, 201] on input "4,50" at bounding box center [524, 203] width 730 height 15
drag, startPoint x: 188, startPoint y: 201, endPoint x: 162, endPoint y: 202, distance: 26.1
click at [162, 202] on input "4,50" at bounding box center [524, 203] width 730 height 15
type input "3,50"
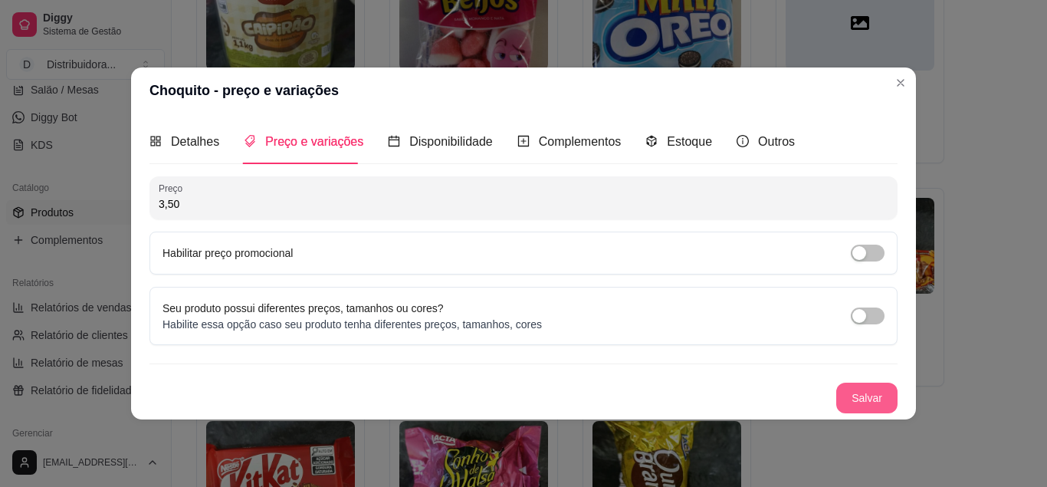
click at [882, 400] on button "Salvar" at bounding box center [866, 398] width 61 height 31
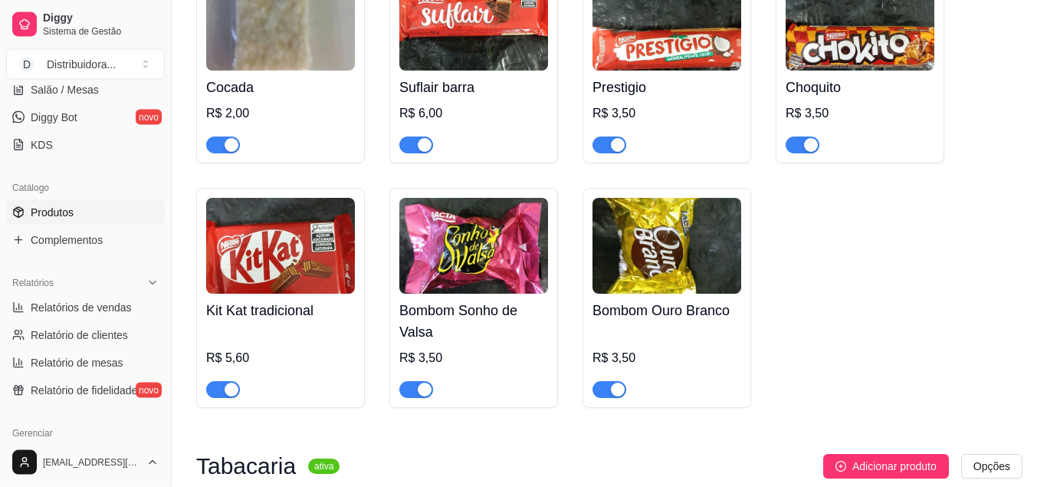
scroll to position [9385, 0]
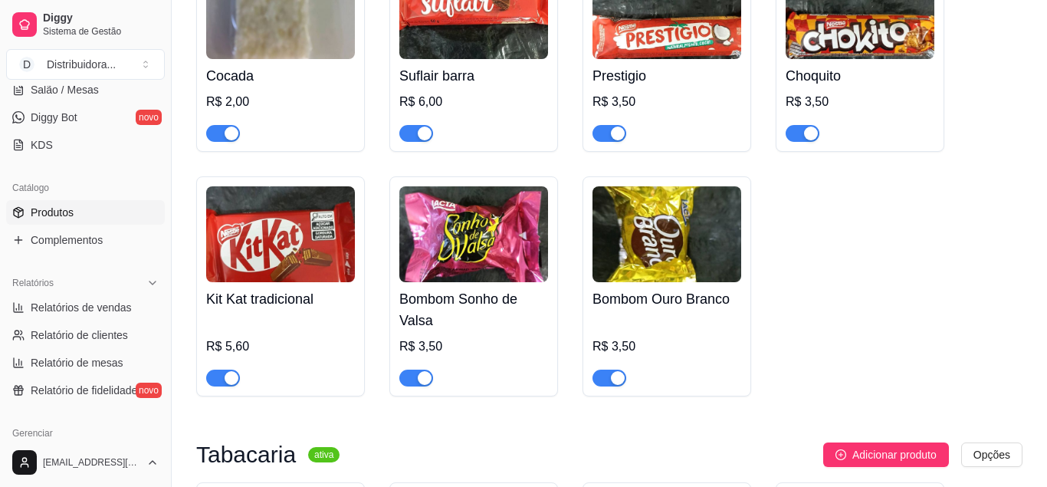
click at [228, 265] on img at bounding box center [280, 234] width 149 height 96
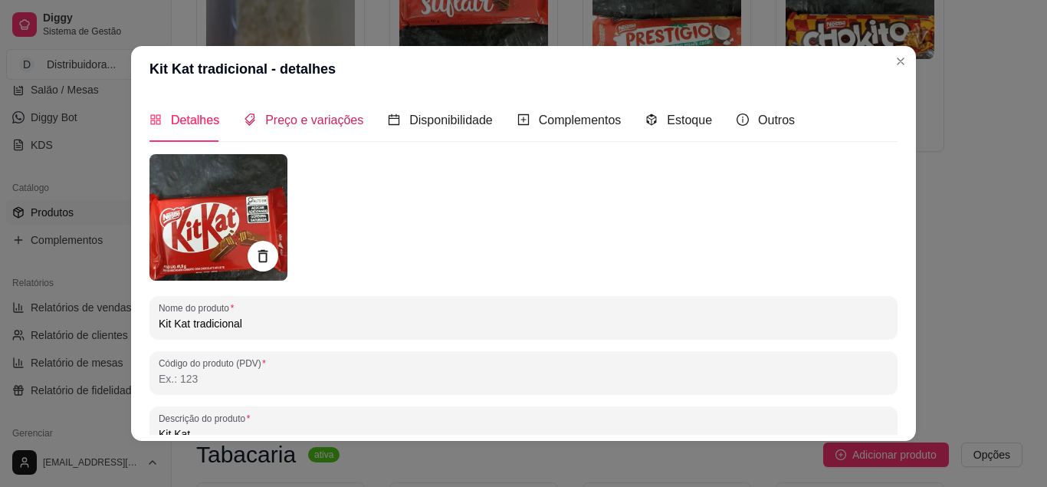
click at [299, 113] on span "Preço e variações" at bounding box center [314, 119] width 98 height 13
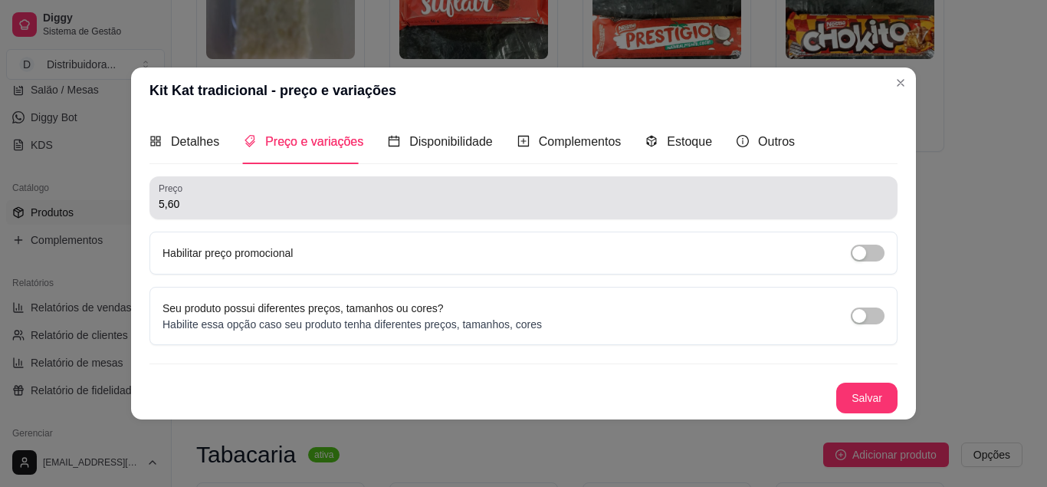
click at [176, 205] on input "5,60" at bounding box center [524, 203] width 730 height 15
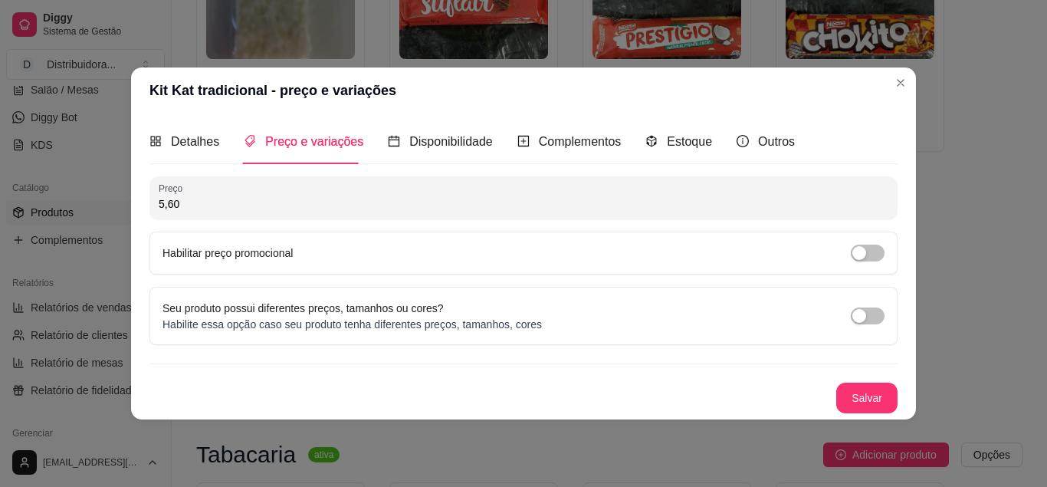
click at [145, 206] on div "Detalhes Preço e variações Disponibilidade Complementos Estoque Outros Nome do …" at bounding box center [523, 265] width 785 height 305
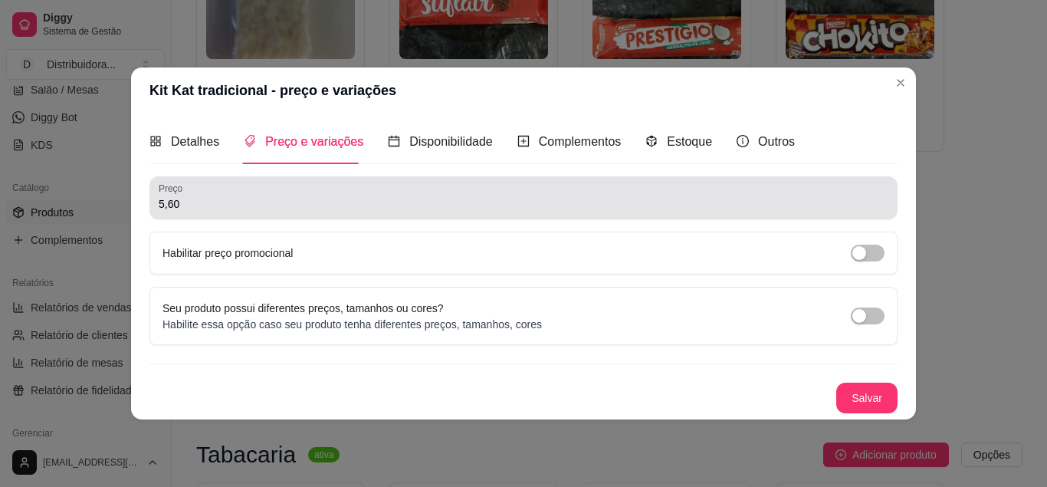
click at [188, 211] on input "5,60" at bounding box center [524, 203] width 730 height 15
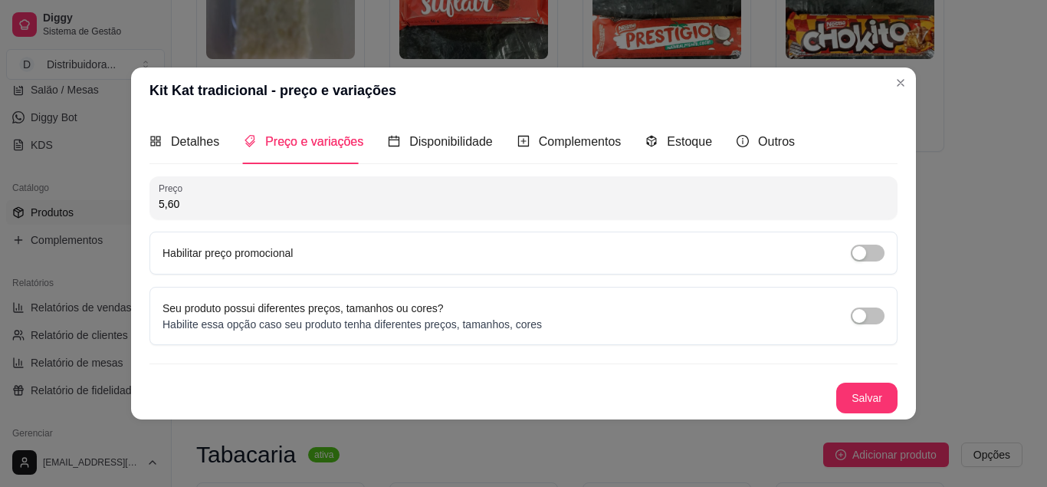
click at [188, 211] on input "5,60" at bounding box center [524, 203] width 730 height 15
drag, startPoint x: 187, startPoint y: 211, endPoint x: 150, endPoint y: 211, distance: 37.6
click at [159, 211] on input "5,60" at bounding box center [524, 203] width 730 height 15
type input "4,50"
click at [853, 395] on button "Salvar" at bounding box center [867, 398] width 60 height 30
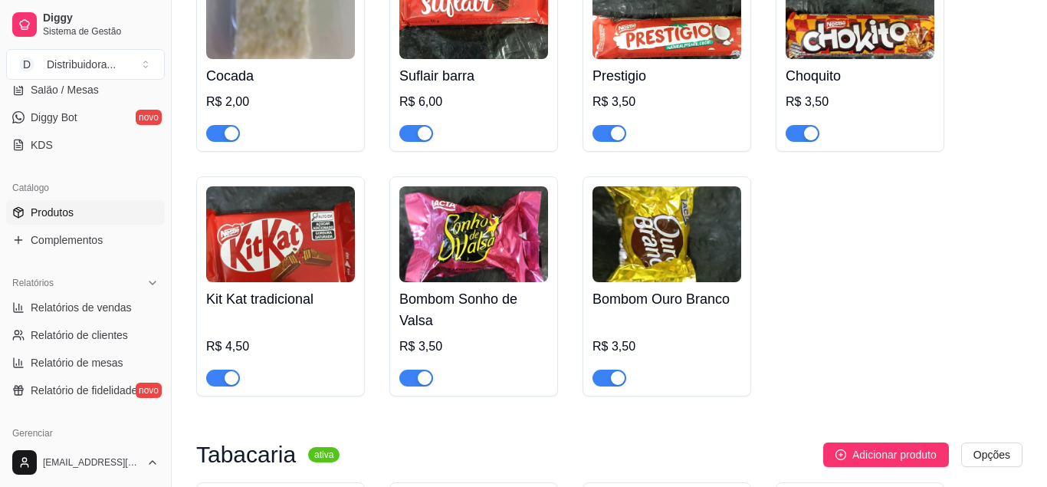
click at [434, 282] on img at bounding box center [473, 234] width 149 height 96
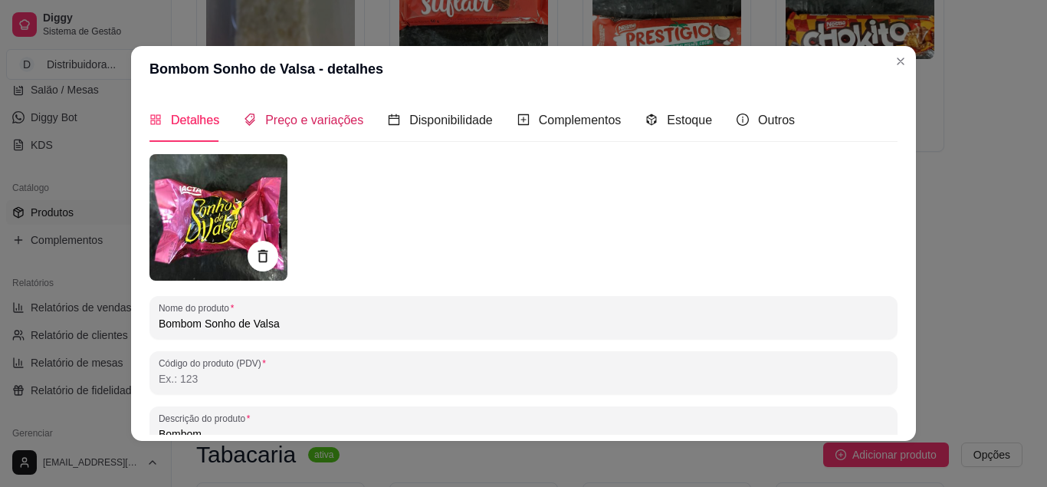
click at [330, 115] on span "Preço e variações" at bounding box center [314, 119] width 98 height 13
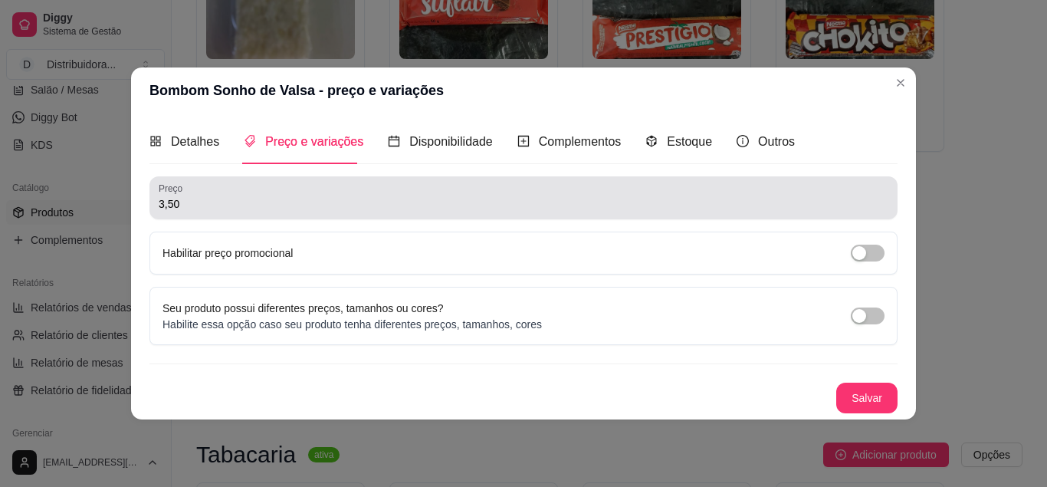
drag, startPoint x: 201, startPoint y: 192, endPoint x: 187, endPoint y: 219, distance: 29.5
click at [202, 193] on div "3,50" at bounding box center [524, 197] width 730 height 31
click at [187, 219] on div "Preço 3,50" at bounding box center [524, 197] width 748 height 43
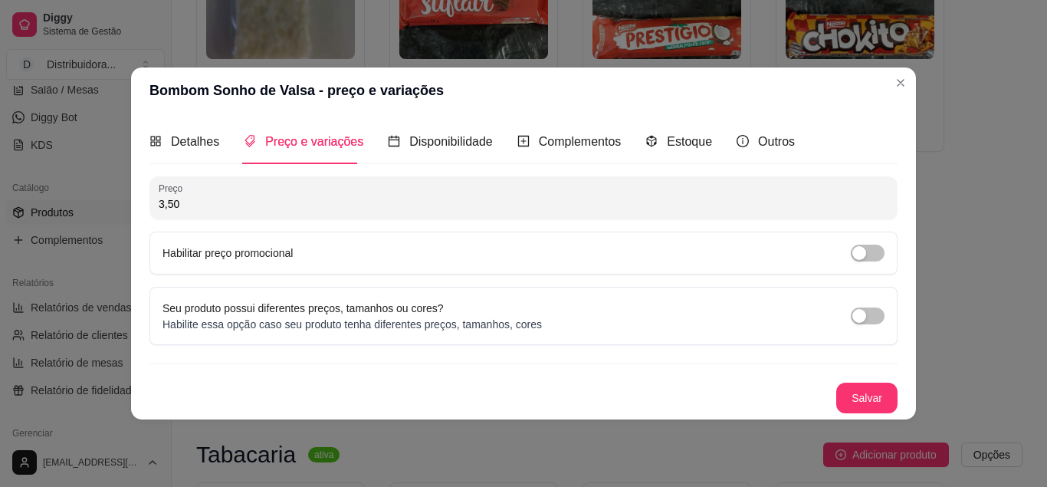
drag, startPoint x: 188, startPoint y: 210, endPoint x: 146, endPoint y: 210, distance: 41.4
click at [159, 212] on input "3,50" at bounding box center [524, 203] width 730 height 15
type input "2,00"
click at [873, 401] on button "Salvar" at bounding box center [866, 398] width 61 height 31
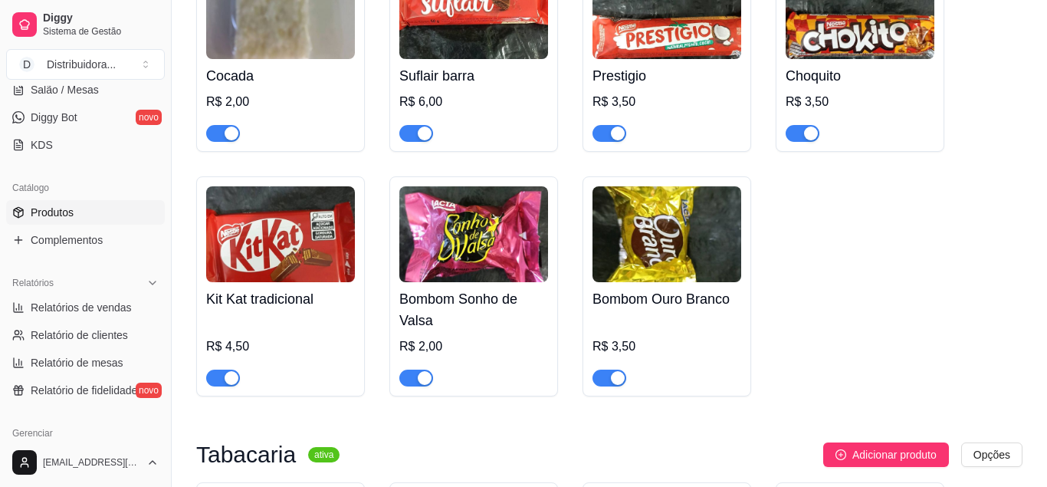
click at [649, 282] on img at bounding box center [667, 234] width 149 height 96
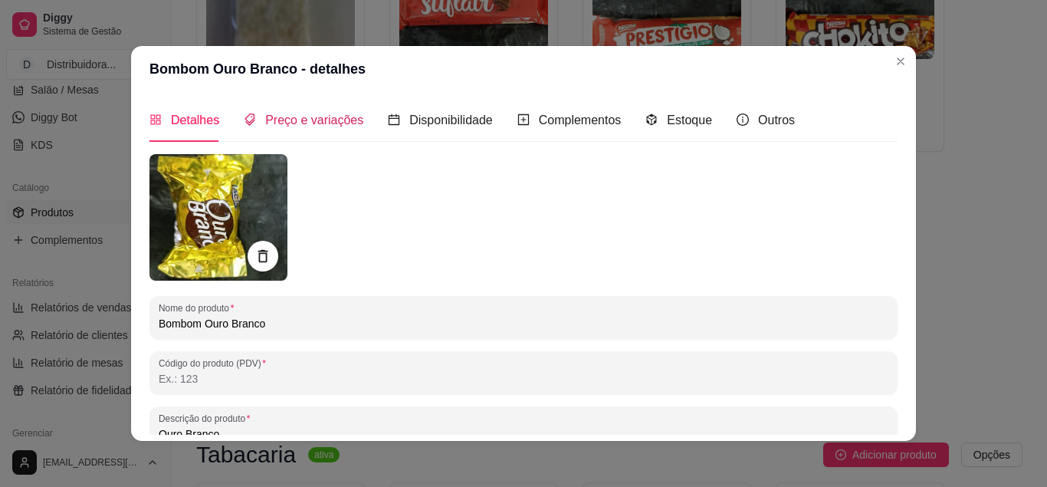
click at [334, 125] on span "Preço e variações" at bounding box center [314, 119] width 98 height 13
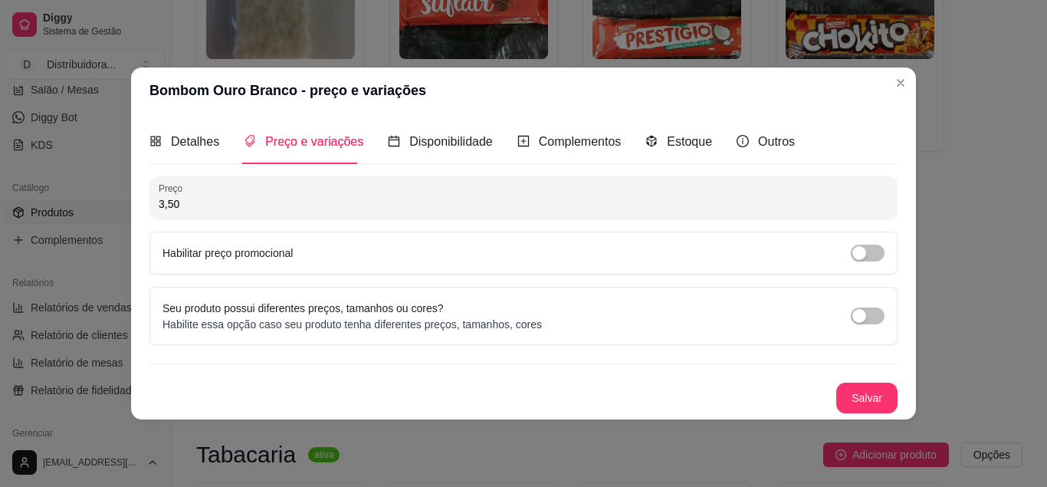
click at [192, 209] on input "3,50" at bounding box center [524, 203] width 730 height 15
type input "2,00"
click at [849, 403] on button "Salvar" at bounding box center [867, 398] width 60 height 30
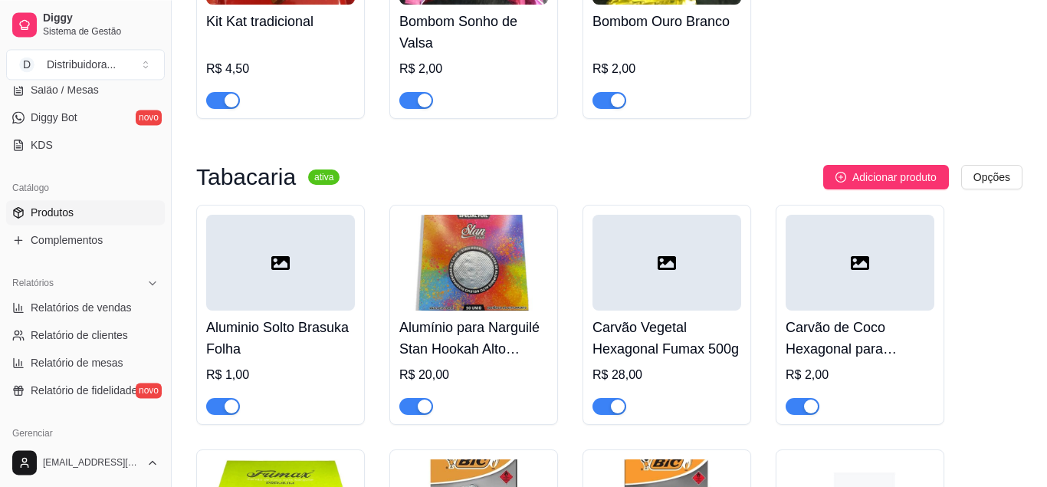
scroll to position [9697, 0]
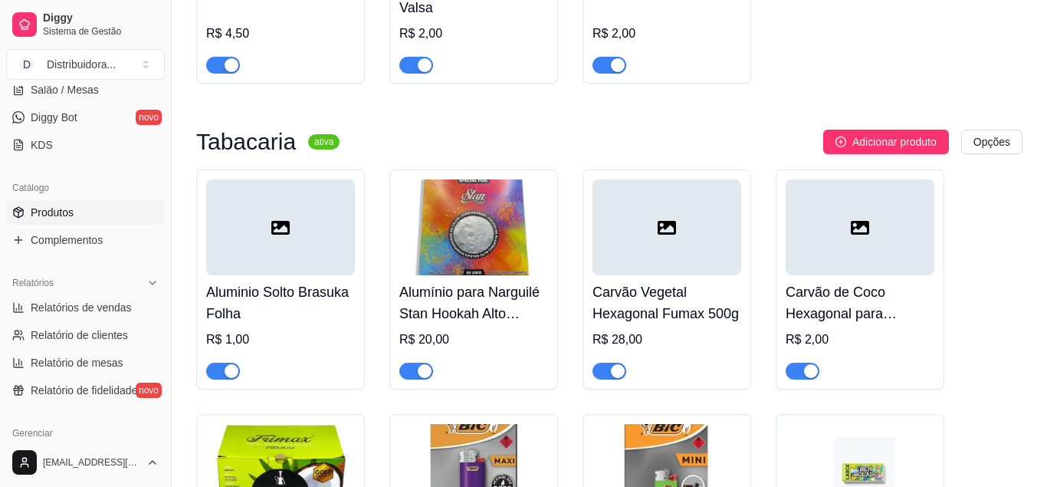
click at [268, 275] on div at bounding box center [280, 227] width 149 height 96
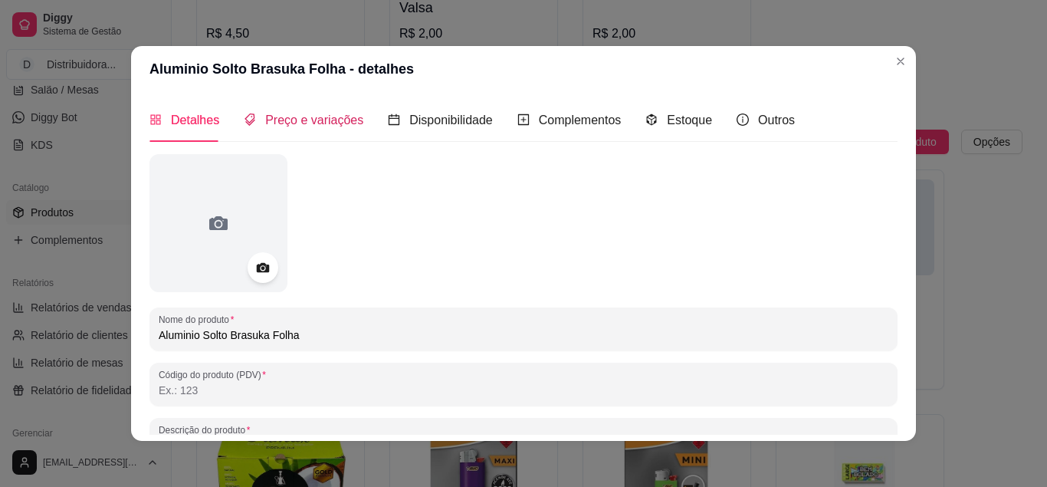
click at [284, 124] on span "Preço e variações" at bounding box center [314, 119] width 98 height 13
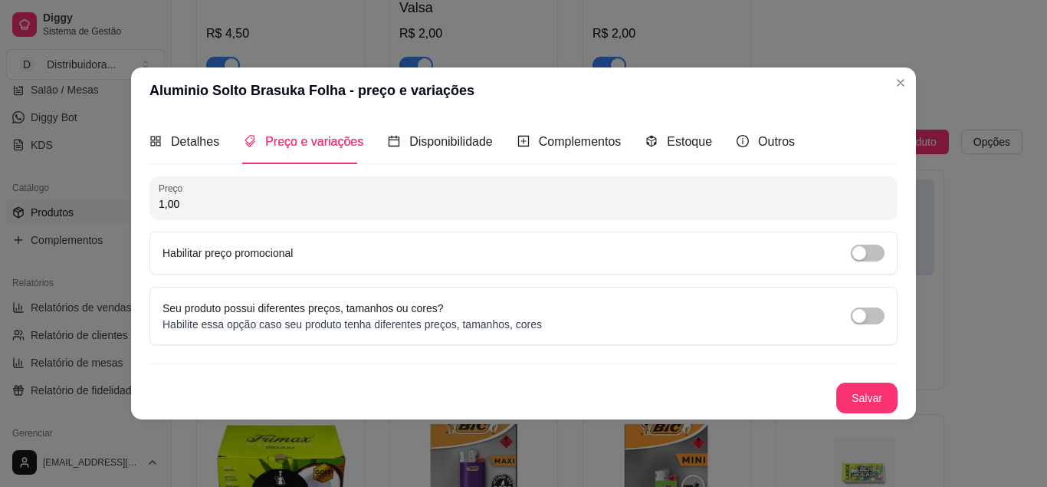
click at [174, 210] on input "1,00" at bounding box center [524, 203] width 730 height 15
drag, startPoint x: 182, startPoint y: 210, endPoint x: 148, endPoint y: 210, distance: 33.7
click at [159, 210] on input "1,00" at bounding box center [524, 203] width 730 height 15
type input "0,50"
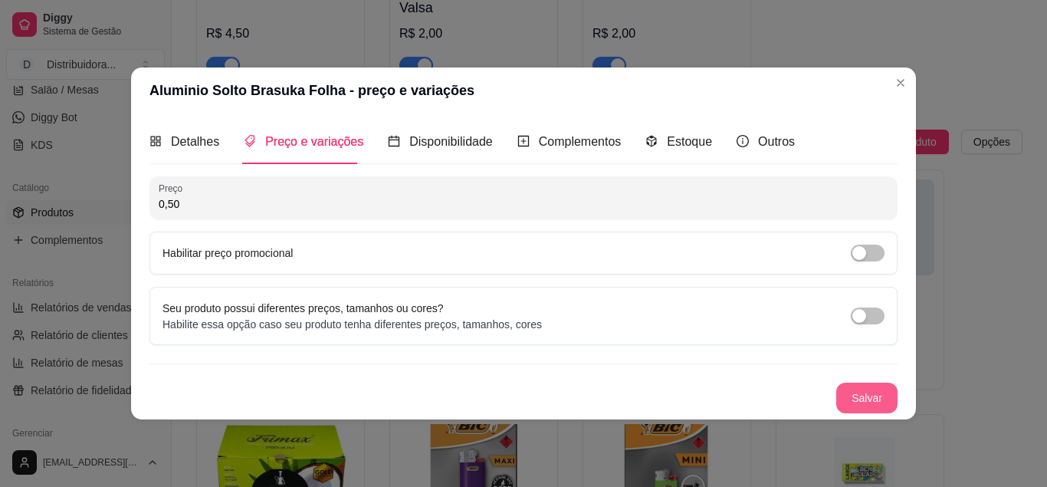
click at [869, 397] on button "Salvar" at bounding box center [866, 398] width 61 height 31
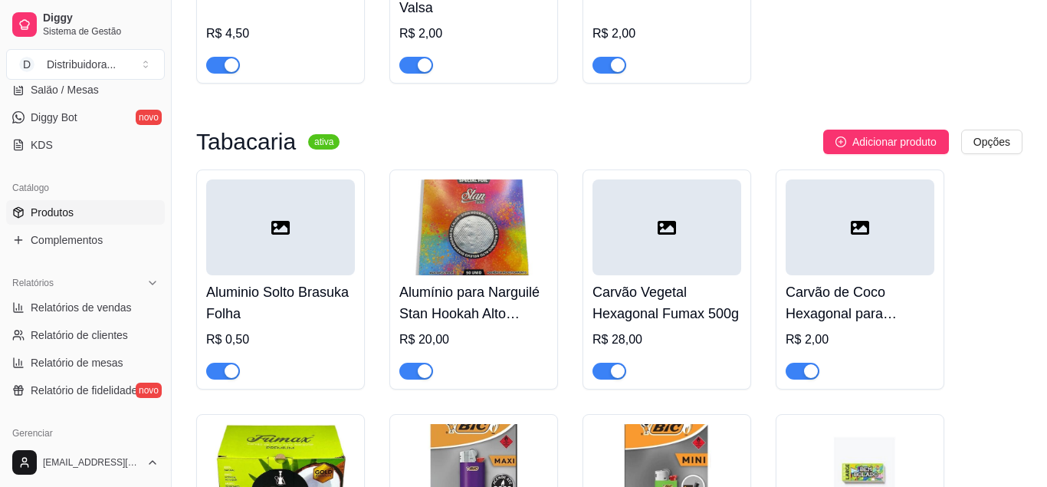
click at [510, 275] on img at bounding box center [473, 227] width 149 height 96
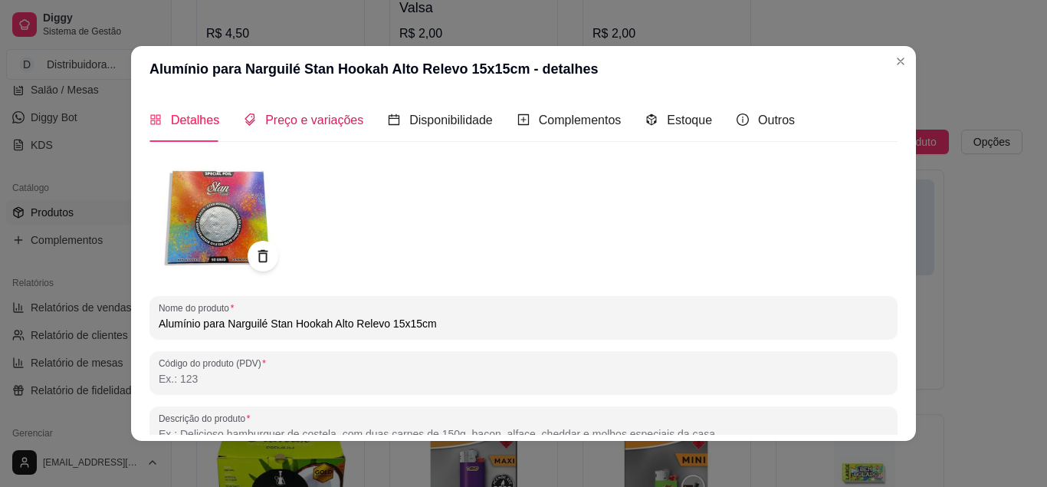
click at [318, 113] on span "Preço e variações" at bounding box center [314, 119] width 98 height 13
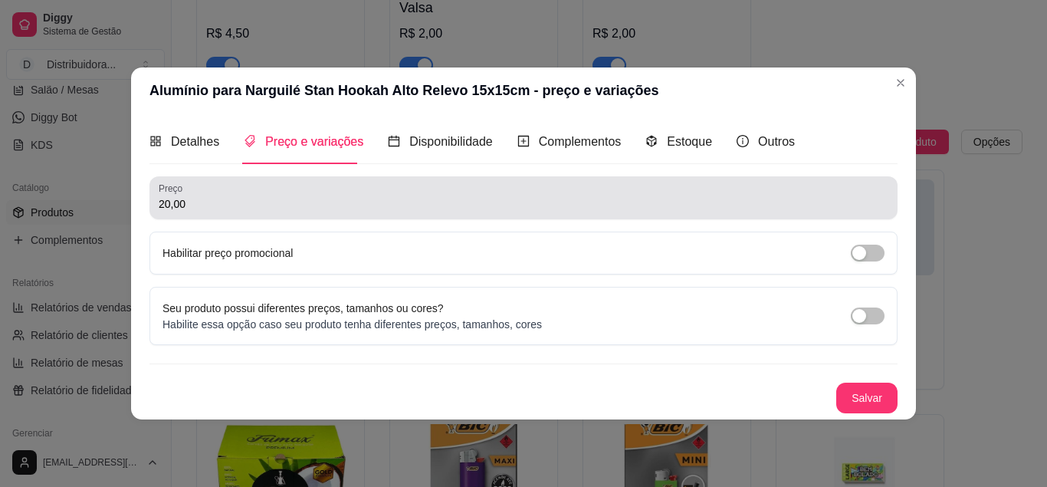
click at [205, 209] on input "20,00" at bounding box center [524, 203] width 730 height 15
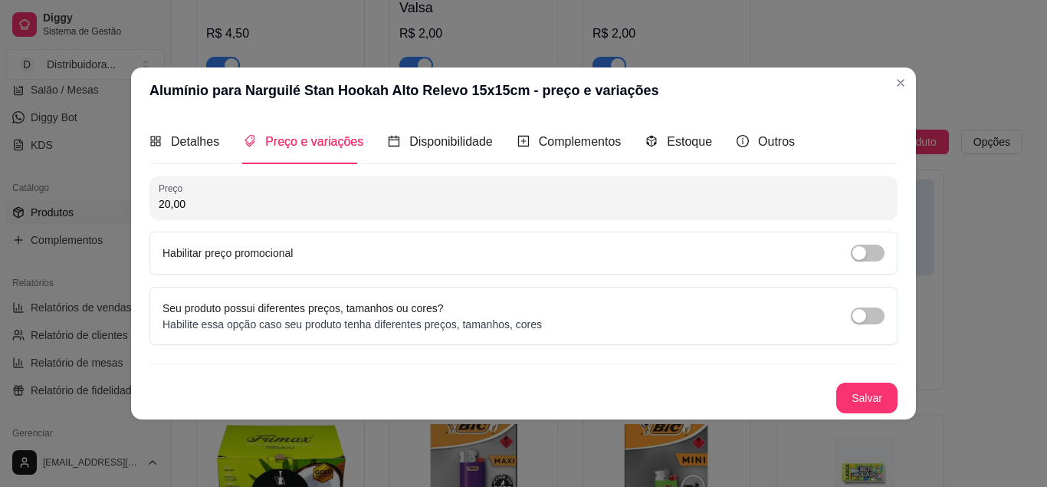
drag, startPoint x: 205, startPoint y: 209, endPoint x: 151, endPoint y: 212, distance: 54.5
click at [159, 212] on input "20,00" at bounding box center [524, 203] width 730 height 15
type input "15,00"
click at [853, 396] on button "Salvar" at bounding box center [867, 398] width 60 height 30
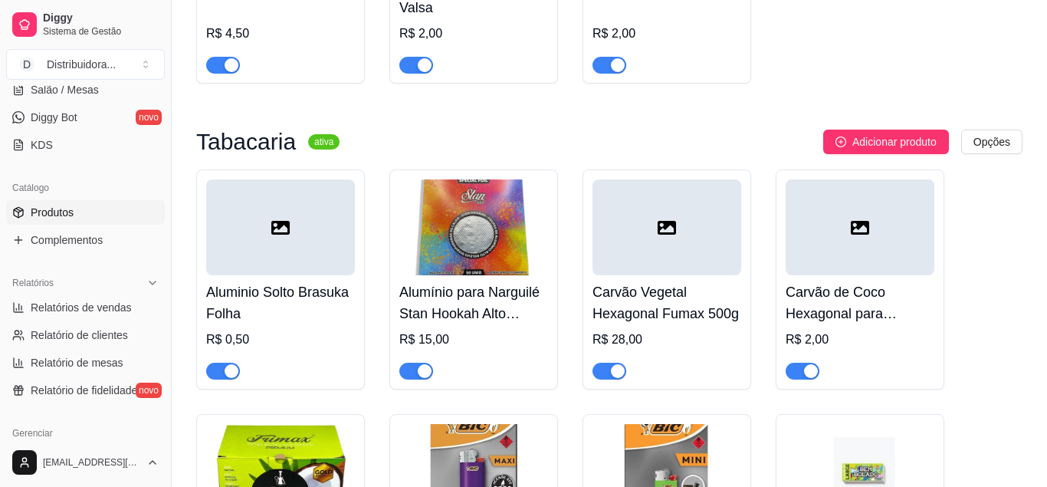
click at [698, 275] on div at bounding box center [667, 227] width 149 height 96
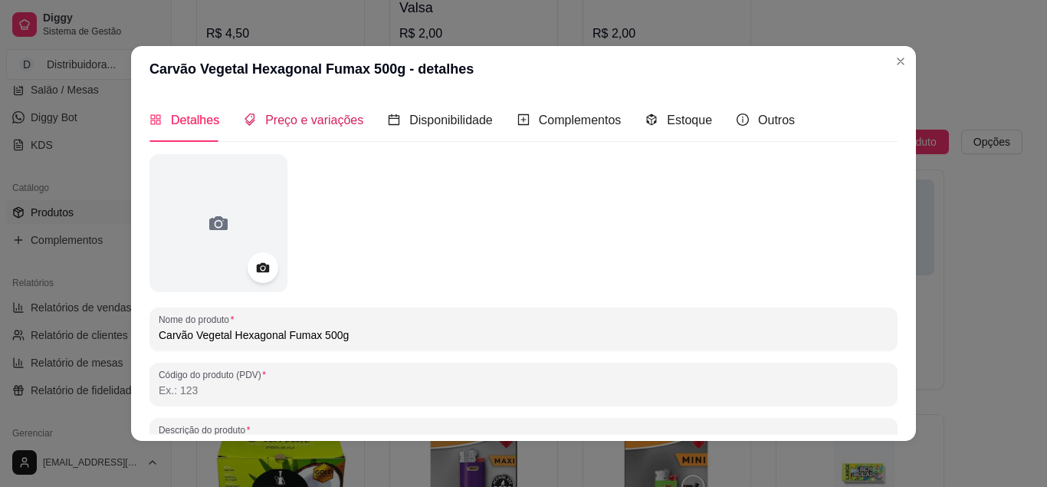
click at [299, 123] on span "Preço e variações" at bounding box center [314, 119] width 98 height 13
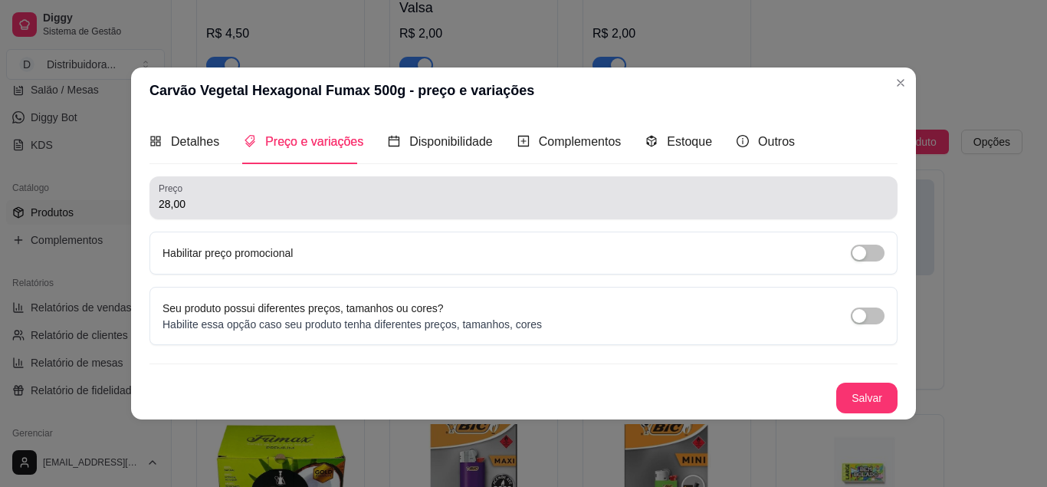
click at [199, 209] on input "28,00" at bounding box center [524, 203] width 730 height 15
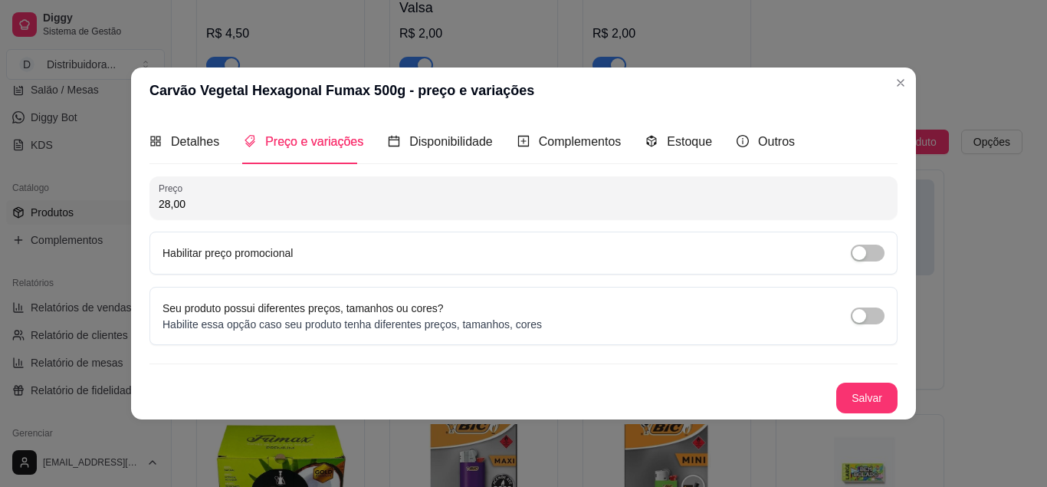
drag, startPoint x: 199, startPoint y: 209, endPoint x: 173, endPoint y: 205, distance: 27.1
click at [178, 207] on input "28,00" at bounding box center [524, 203] width 730 height 15
drag, startPoint x: 190, startPoint y: 206, endPoint x: 148, endPoint y: 206, distance: 42.2
click at [159, 206] on input "28,00" at bounding box center [524, 203] width 730 height 15
type input "22,00"
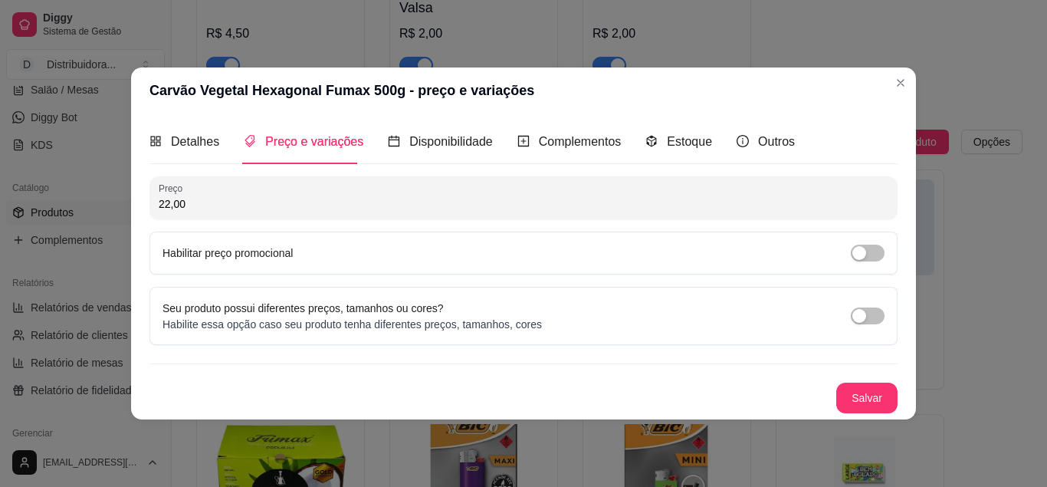
click at [869, 396] on button "Salvar" at bounding box center [866, 398] width 61 height 31
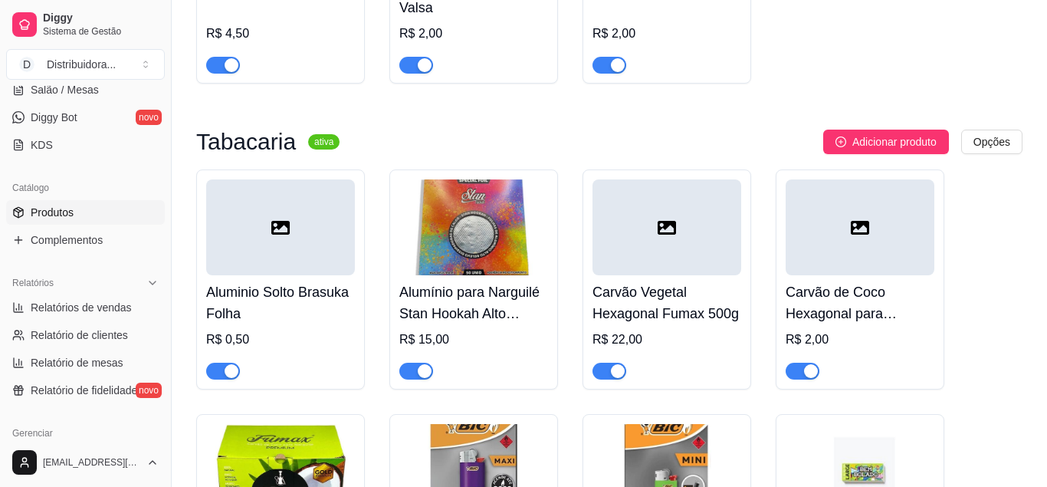
click at [857, 275] on div at bounding box center [860, 227] width 149 height 96
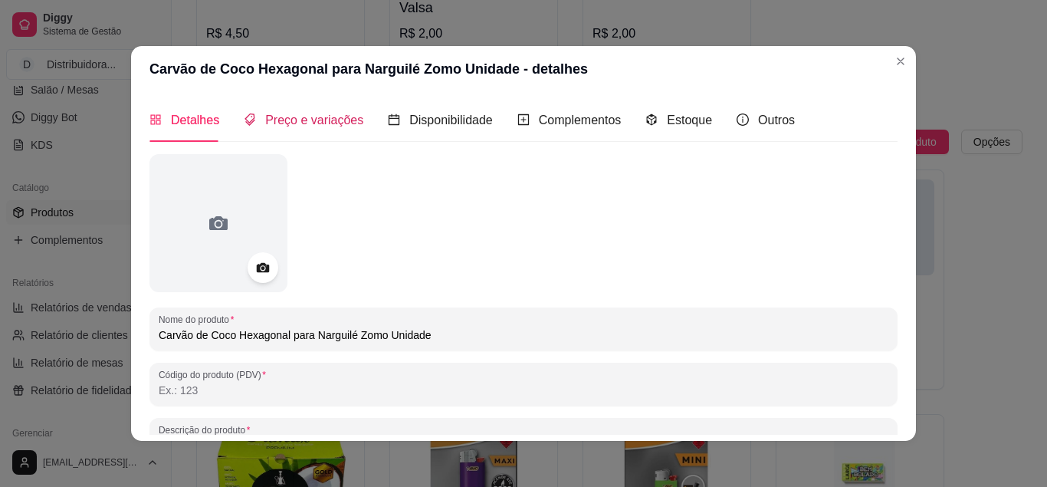
click at [291, 125] on span "Preço e variações" at bounding box center [314, 119] width 98 height 13
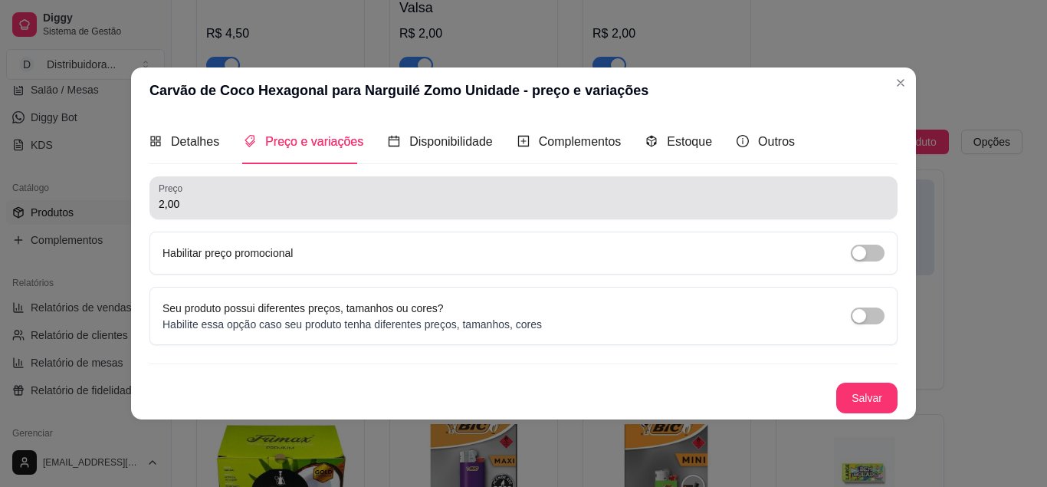
click at [185, 207] on input "2,00" at bounding box center [524, 203] width 730 height 15
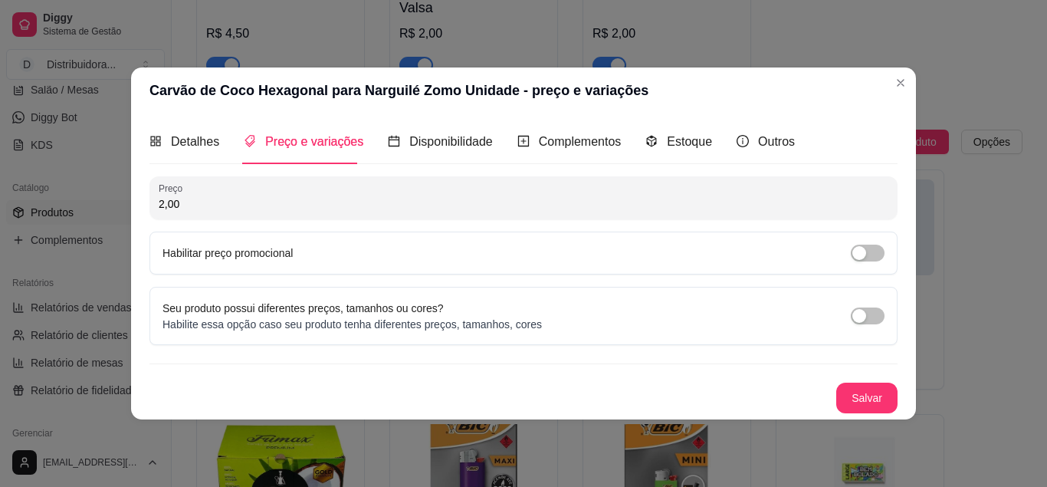
click at [185, 207] on input "2,00" at bounding box center [524, 203] width 730 height 15
drag, startPoint x: 185, startPoint y: 207, endPoint x: 150, endPoint y: 207, distance: 35.3
click at [159, 207] on input "2,00" at bounding box center [524, 203] width 730 height 15
type input "1,50"
click at [862, 399] on button "Salvar" at bounding box center [867, 398] width 60 height 30
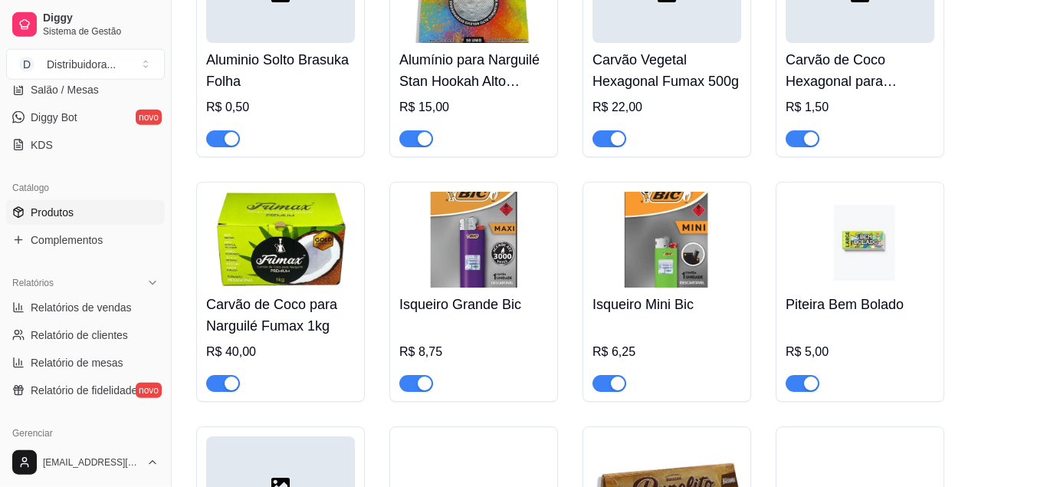
scroll to position [9932, 0]
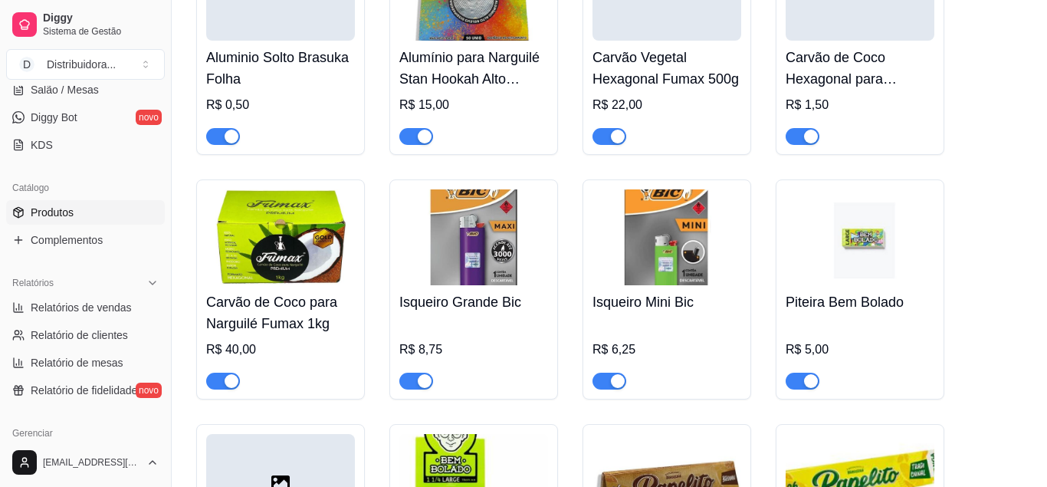
click at [269, 285] on img at bounding box center [280, 237] width 149 height 96
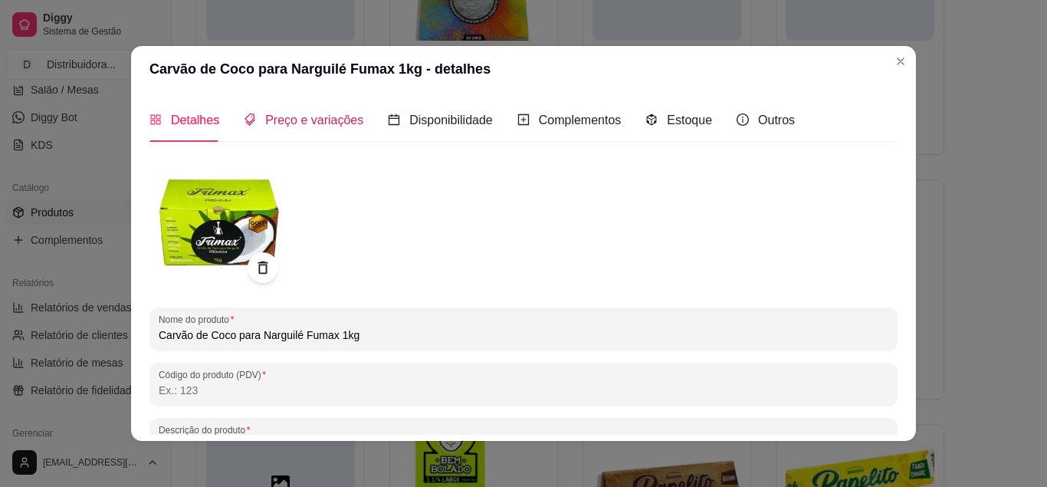
click at [313, 117] on span "Preço e variações" at bounding box center [314, 119] width 98 height 13
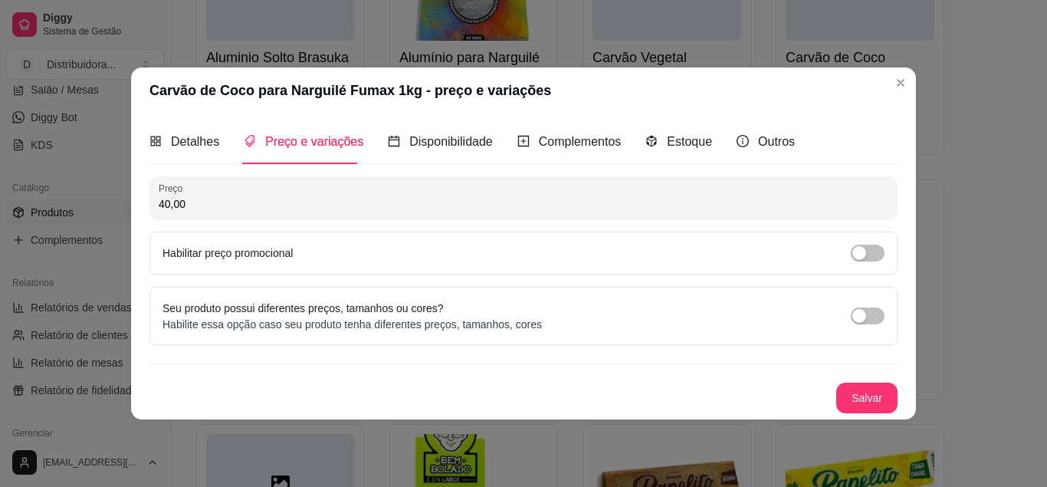
drag, startPoint x: 189, startPoint y: 204, endPoint x: 136, endPoint y: 207, distance: 53.0
click at [159, 207] on input "40,00" at bounding box center [524, 203] width 730 height 15
type input "32,00"
click at [894, 402] on button "Salvar" at bounding box center [867, 398] width 60 height 30
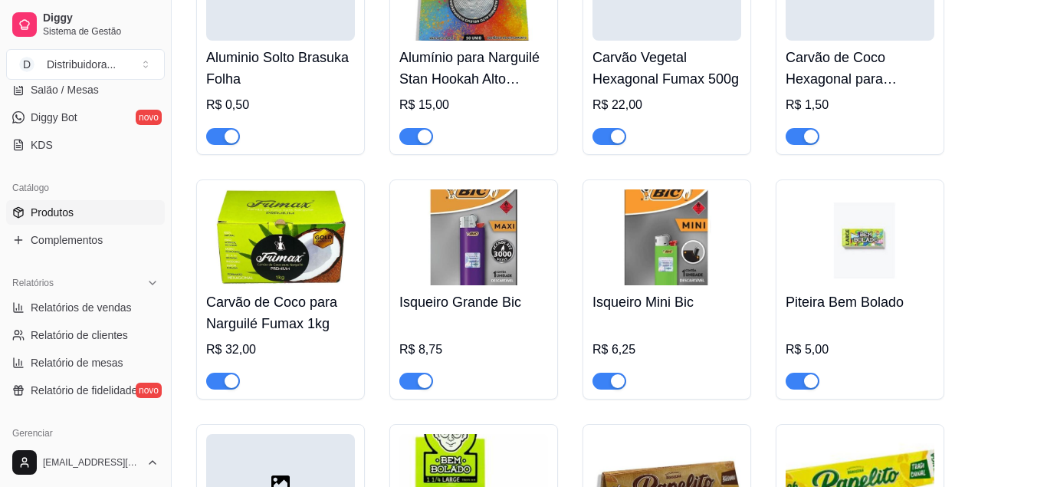
click at [489, 285] on img at bounding box center [473, 237] width 149 height 96
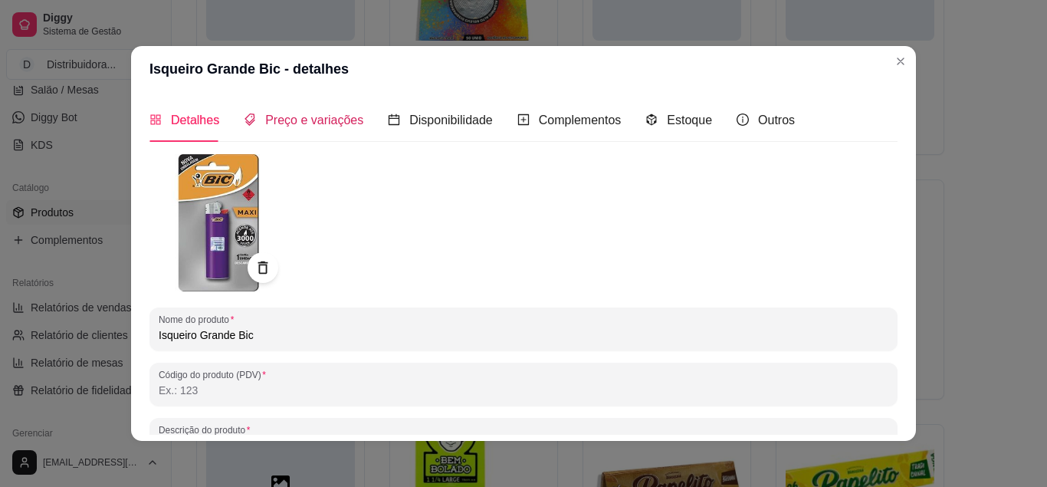
click at [331, 117] on span "Preço e variações" at bounding box center [314, 119] width 98 height 13
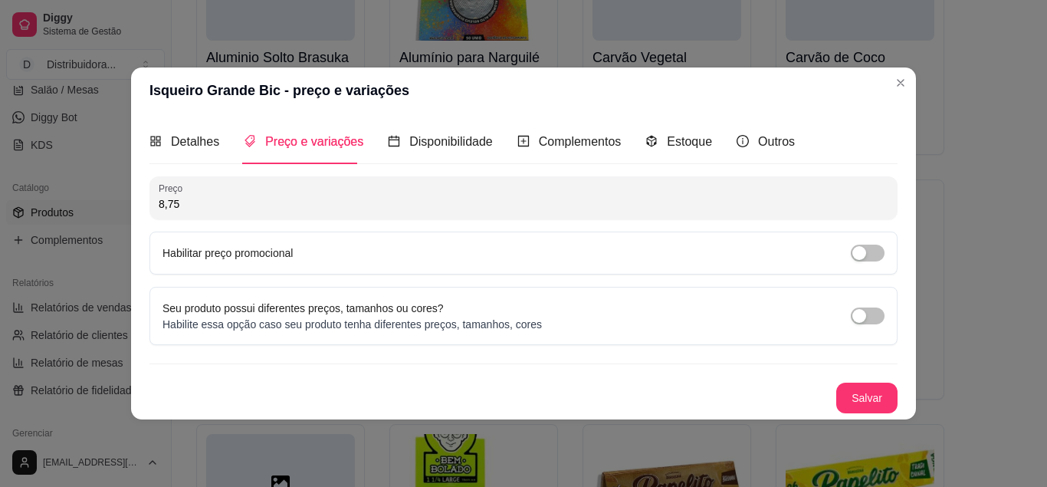
click at [183, 207] on input "8,75" at bounding box center [524, 203] width 730 height 15
type input "7,00"
click at [863, 405] on button "Salvar" at bounding box center [866, 398] width 61 height 31
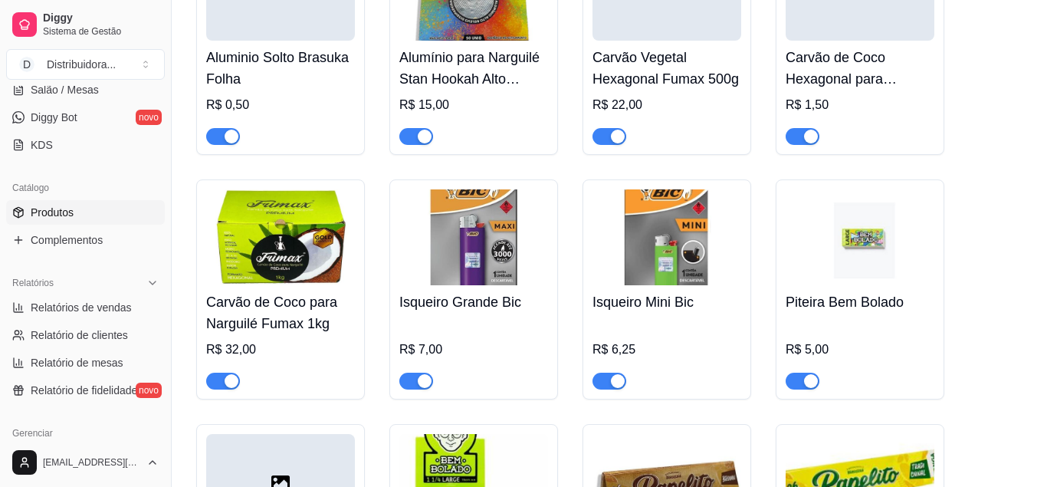
click at [648, 274] on img at bounding box center [667, 237] width 149 height 96
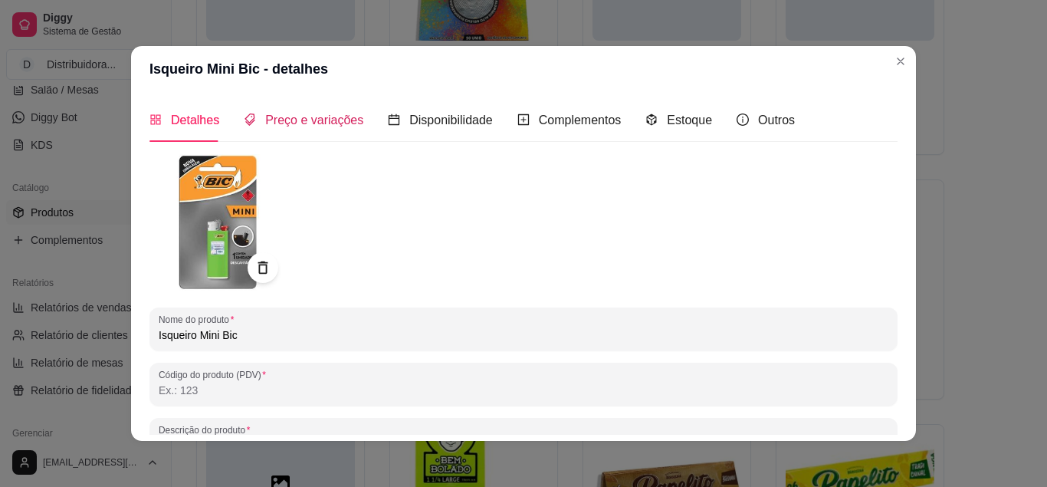
click at [330, 129] on div "Preço e variações" at bounding box center [304, 119] width 120 height 19
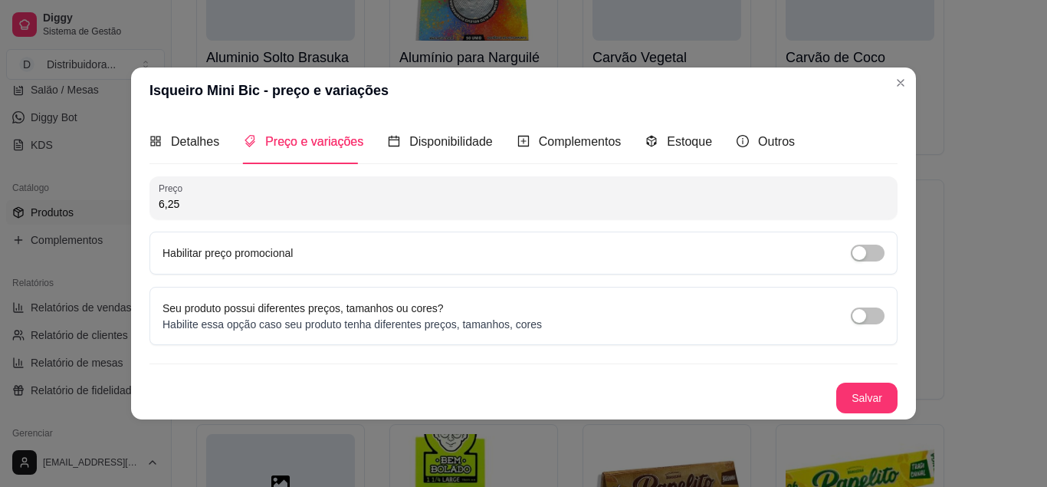
drag, startPoint x: 182, startPoint y: 205, endPoint x: 152, endPoint y: 209, distance: 30.9
click at [159, 209] on input "6,25" at bounding box center [524, 203] width 730 height 15
type input "5,00"
click at [861, 397] on button "Salvar" at bounding box center [866, 398] width 61 height 31
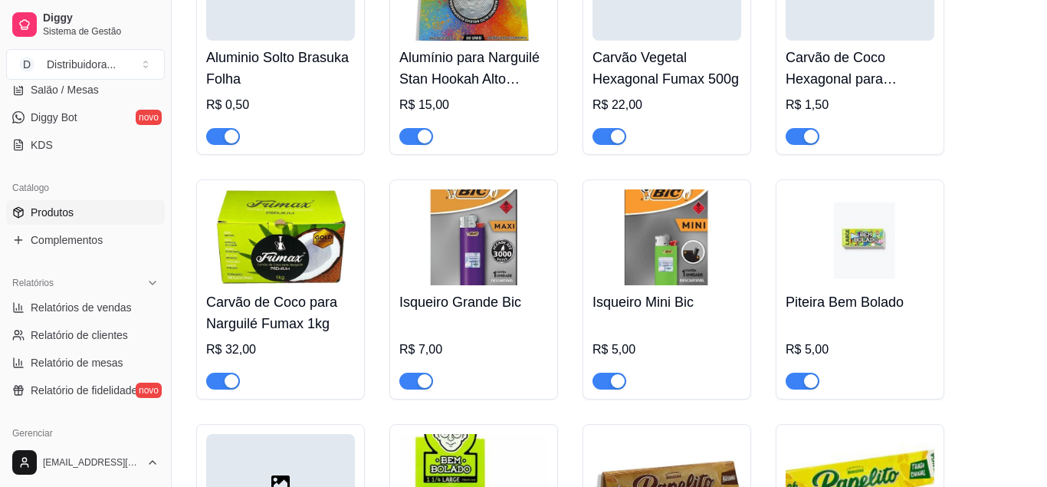
click at [850, 285] on img at bounding box center [860, 237] width 149 height 96
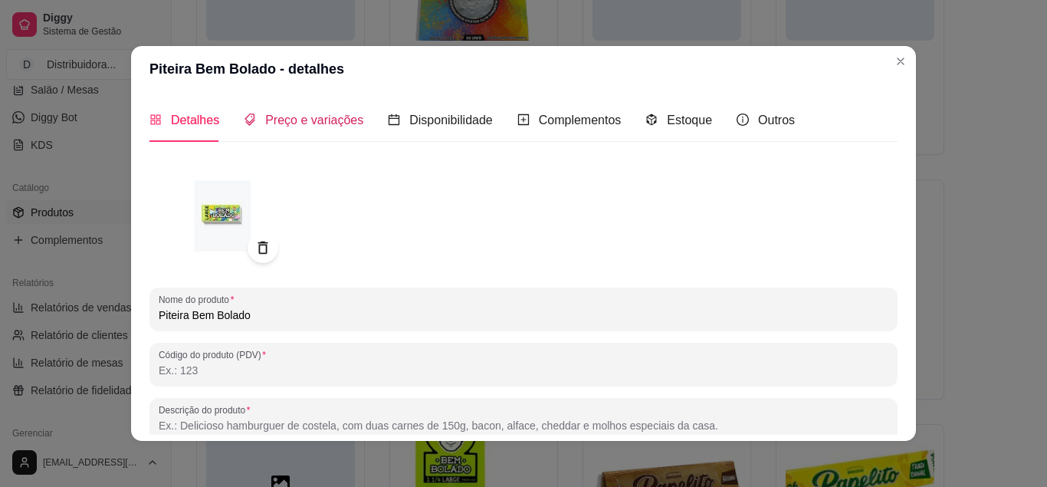
click at [323, 123] on span "Preço e variações" at bounding box center [314, 119] width 98 height 13
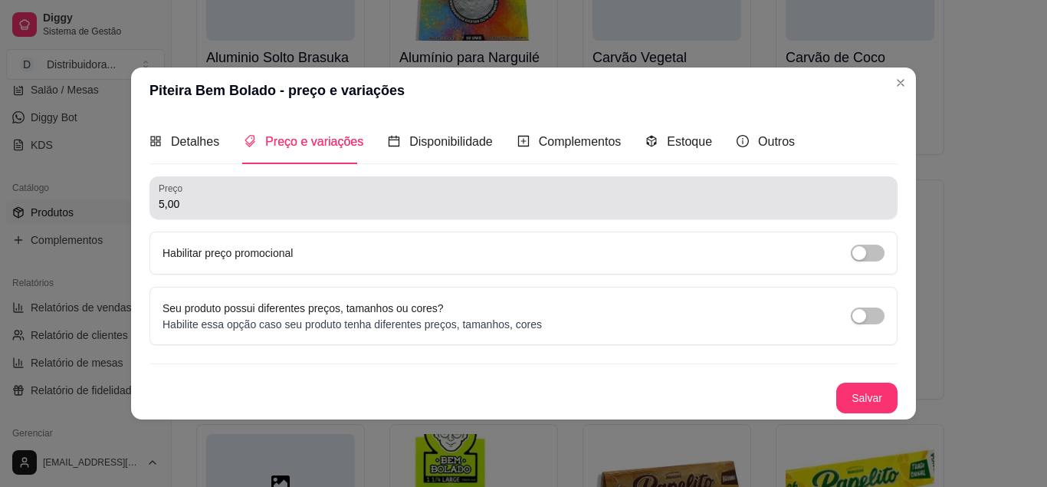
click at [202, 200] on input "5,00" at bounding box center [524, 203] width 730 height 15
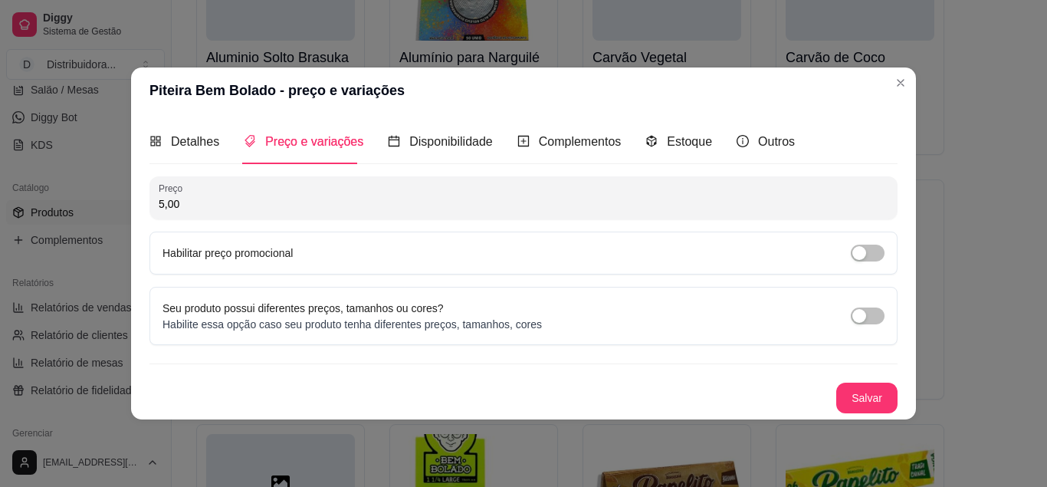
click at [189, 206] on input "5,00" at bounding box center [524, 203] width 730 height 15
drag, startPoint x: 189, startPoint y: 206, endPoint x: 152, endPoint y: 210, distance: 37.8
click at [159, 210] on input "5,00" at bounding box center [524, 203] width 730 height 15
type input "3,50"
click at [855, 400] on button "Salvar" at bounding box center [866, 398] width 61 height 31
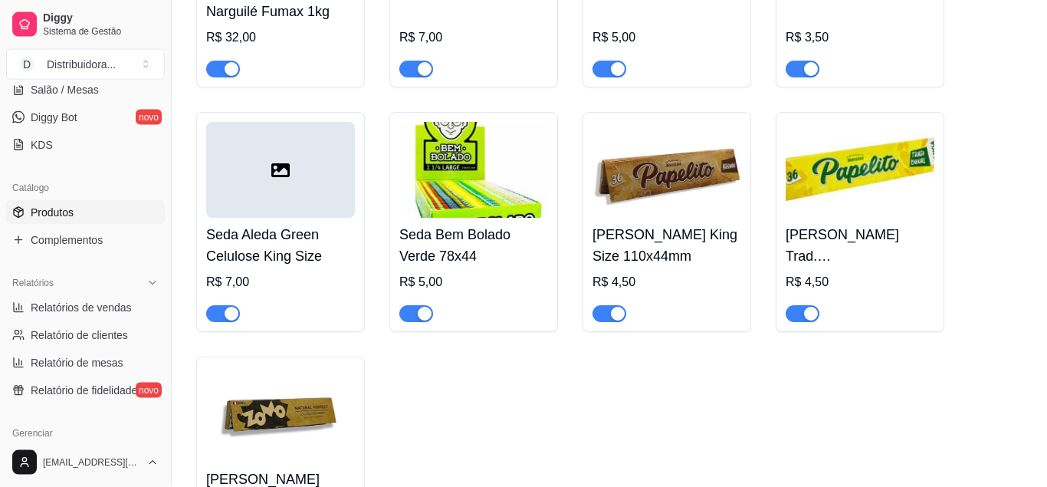
scroll to position [10245, 0]
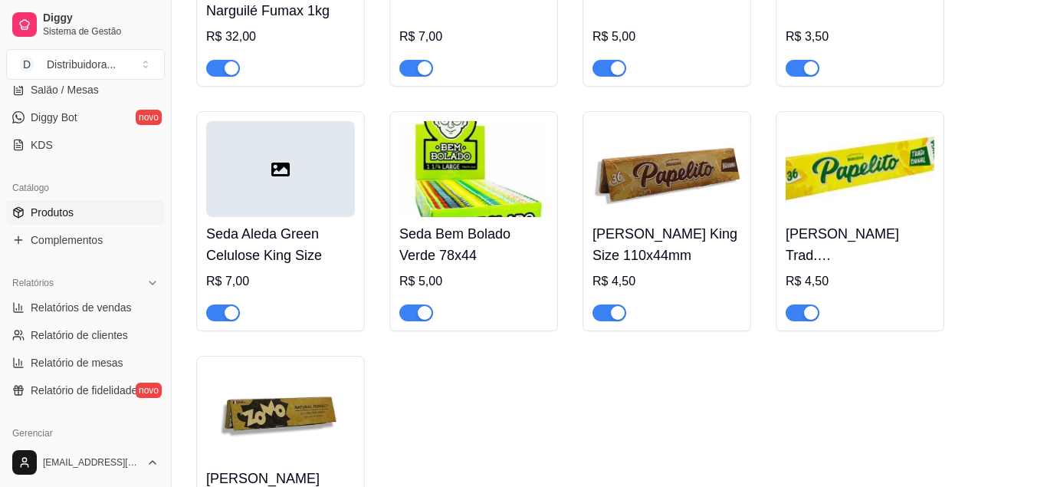
click at [246, 217] on div at bounding box center [280, 169] width 149 height 96
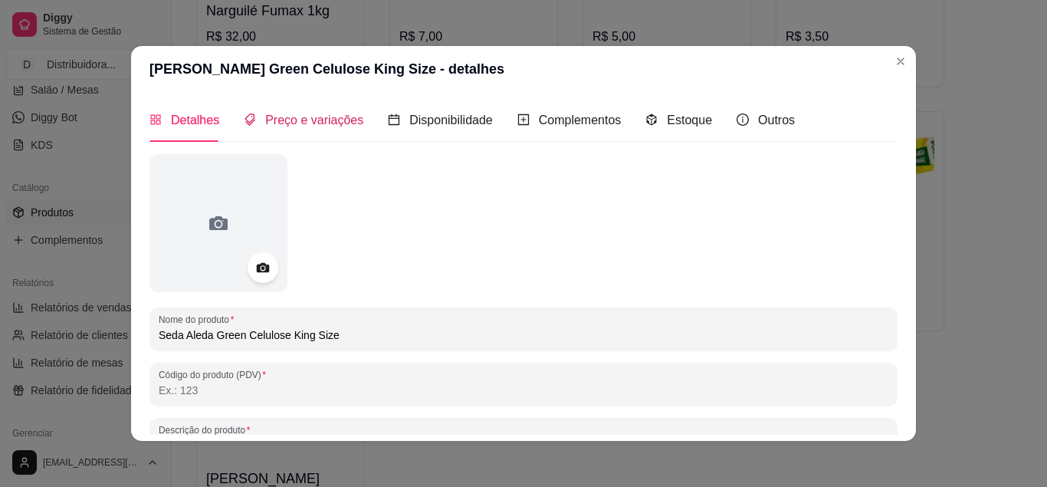
click at [318, 117] on span "Preço e variações" at bounding box center [314, 119] width 98 height 13
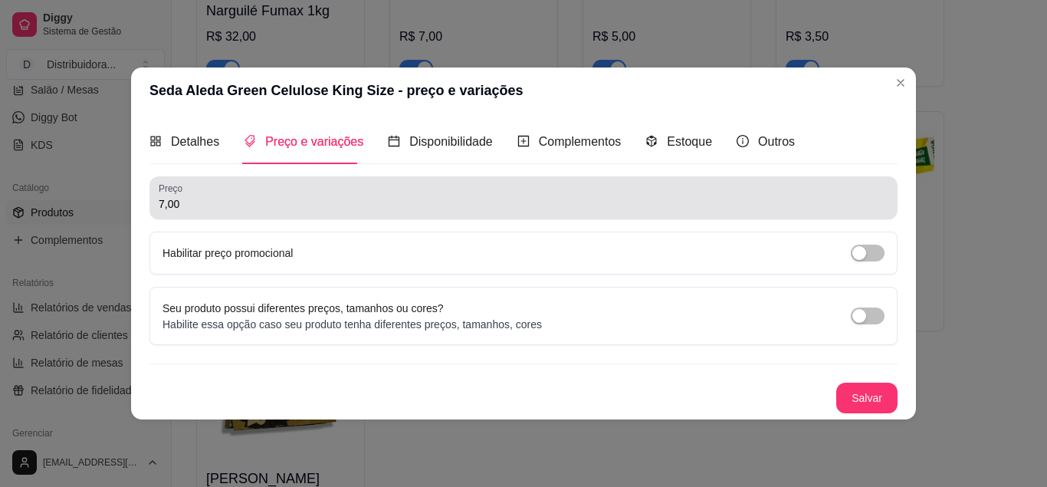
click at [274, 218] on div "Preço 7,00" at bounding box center [524, 197] width 748 height 43
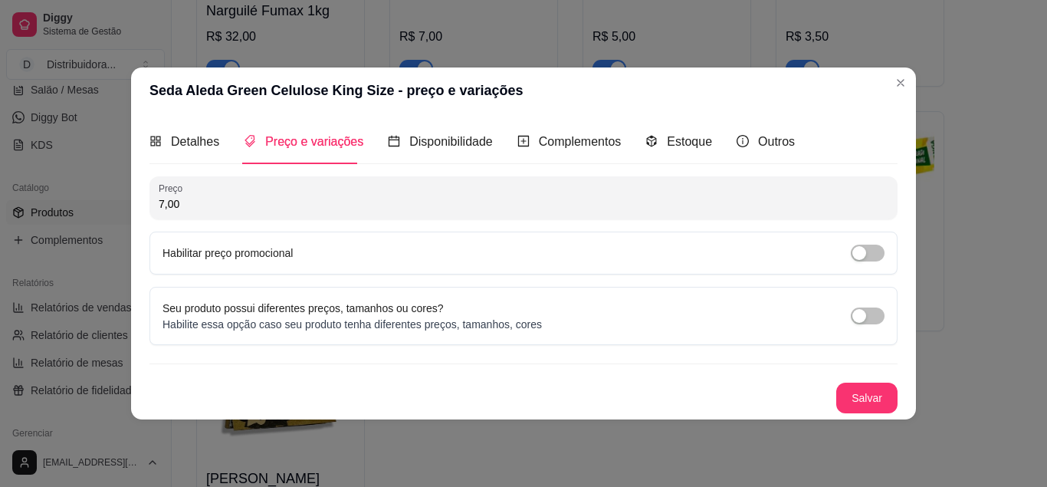
click at [274, 218] on div "Preço 7,00" at bounding box center [524, 197] width 748 height 43
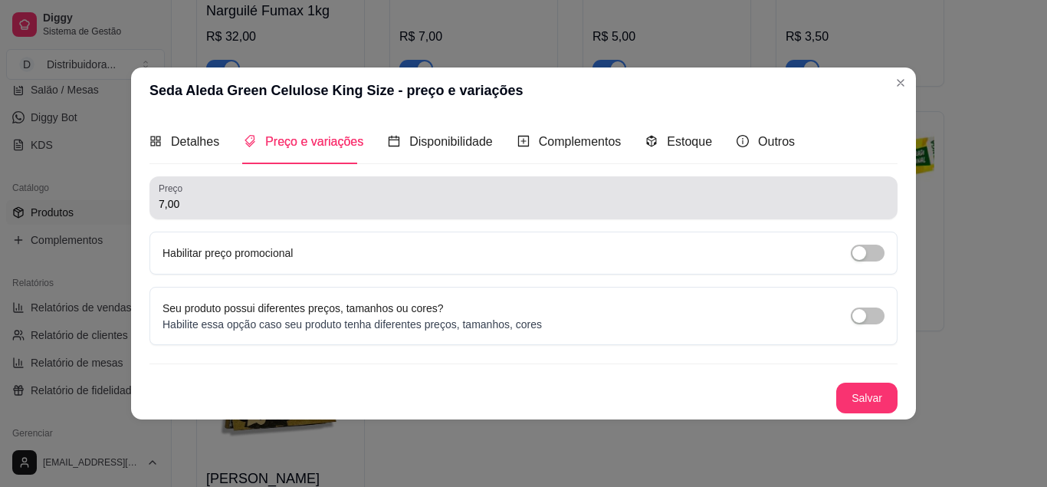
click at [274, 218] on div "Preço 7,00" at bounding box center [524, 197] width 748 height 43
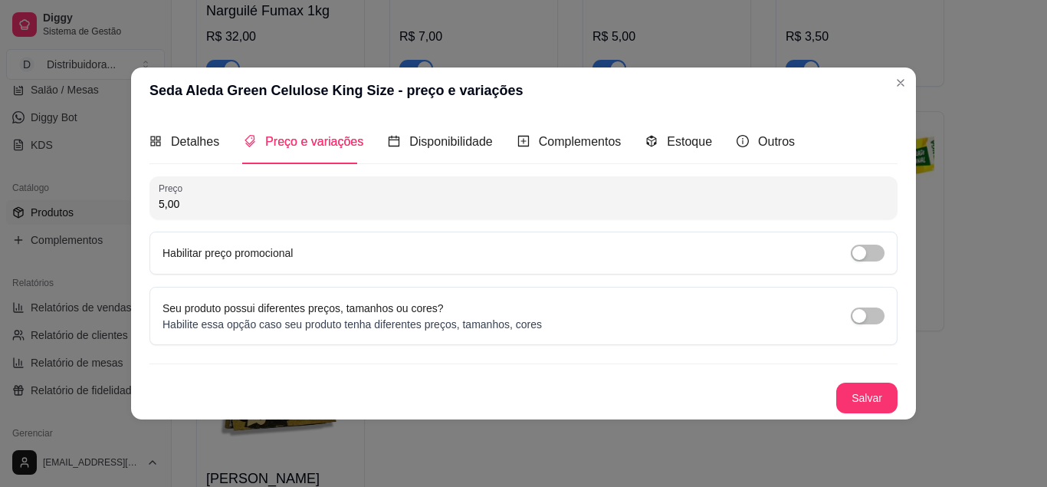
type input "5,00"
click at [862, 397] on button "Salvar" at bounding box center [866, 398] width 61 height 31
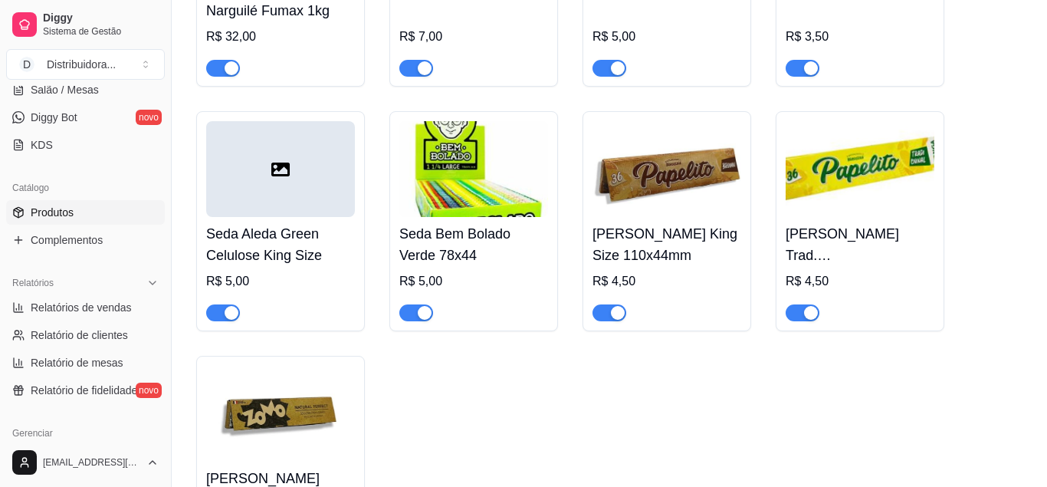
click at [503, 217] on img at bounding box center [473, 169] width 149 height 96
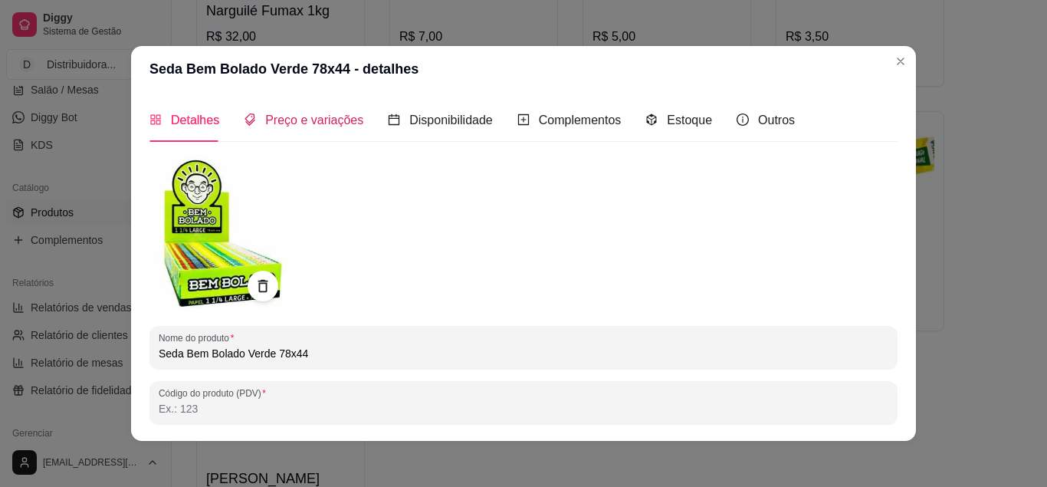
click at [298, 119] on span "Preço e variações" at bounding box center [314, 119] width 98 height 13
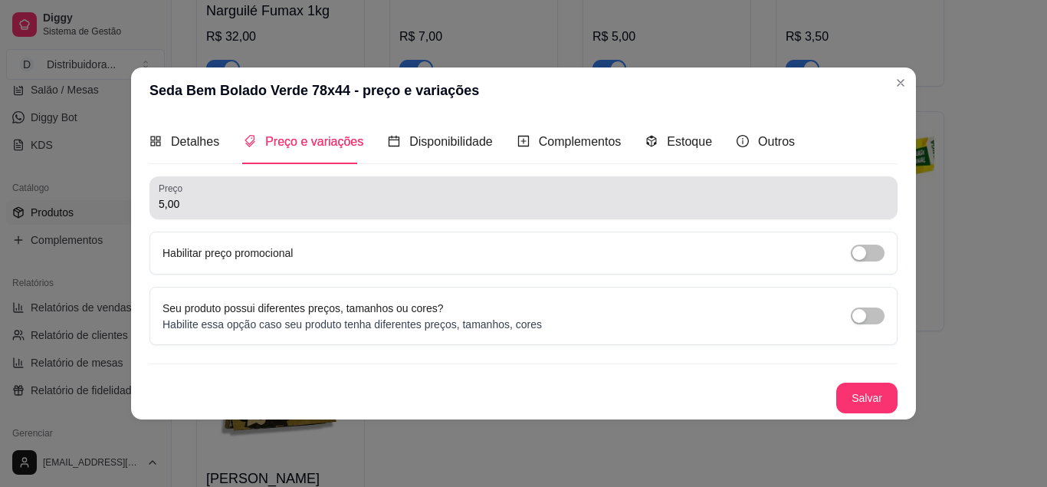
click at [192, 204] on input "5,00" at bounding box center [524, 203] width 730 height 15
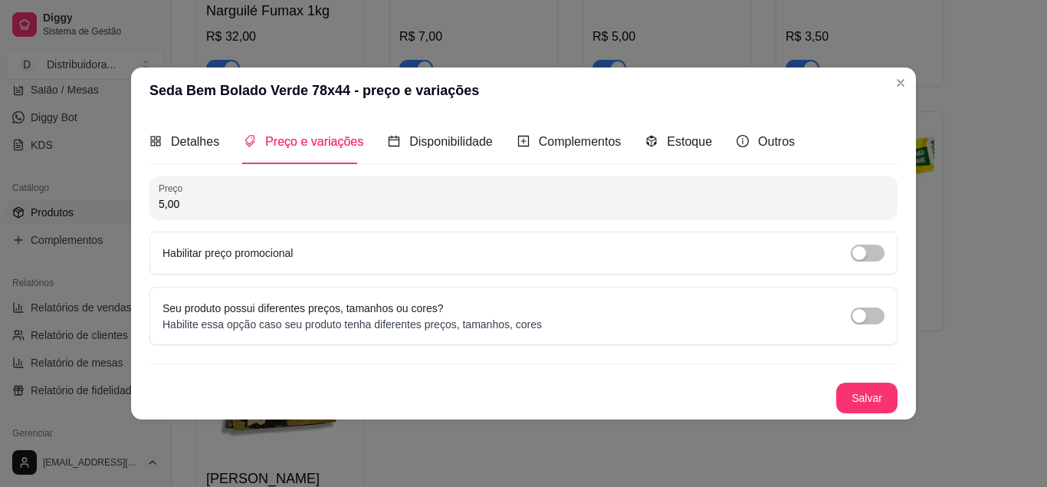
click at [192, 204] on input "5,00" at bounding box center [524, 203] width 730 height 15
type input "3,50"
click at [869, 396] on button "Salvar" at bounding box center [867, 398] width 60 height 30
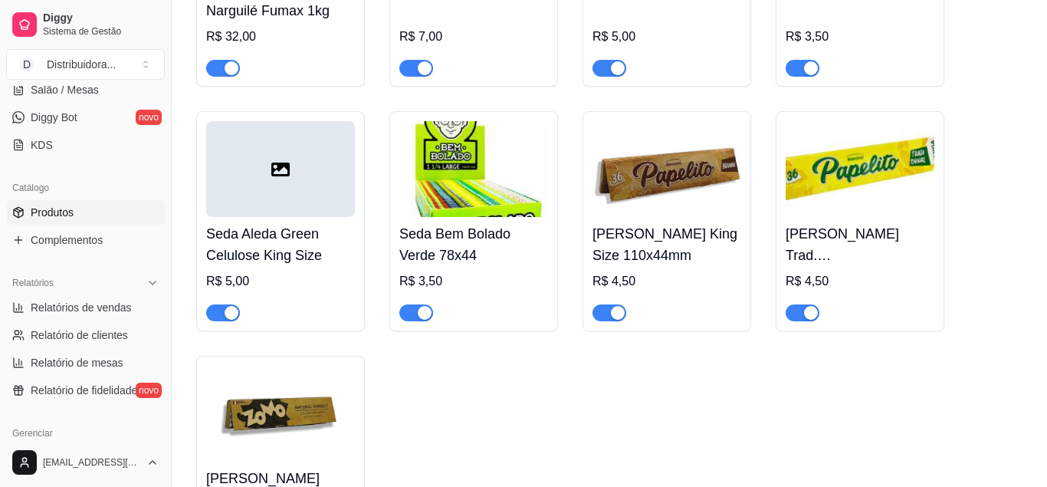
click at [658, 212] on img at bounding box center [667, 169] width 149 height 96
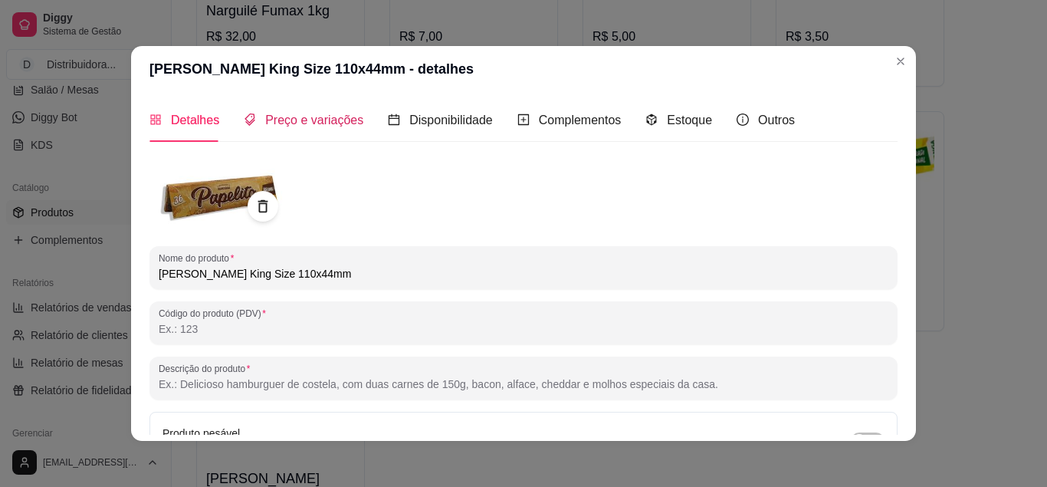
click at [320, 123] on span "Preço e variações" at bounding box center [314, 119] width 98 height 13
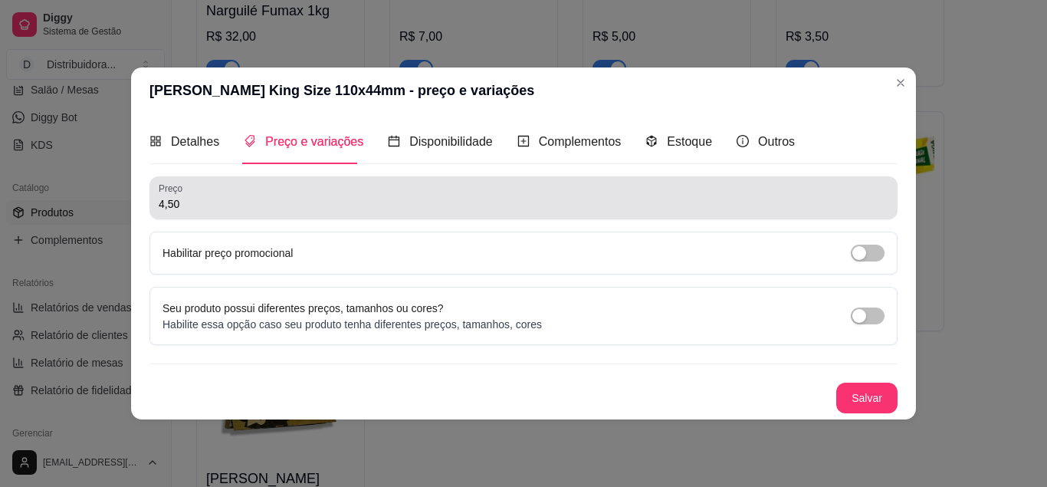
click at [179, 199] on input "4,50" at bounding box center [524, 203] width 730 height 15
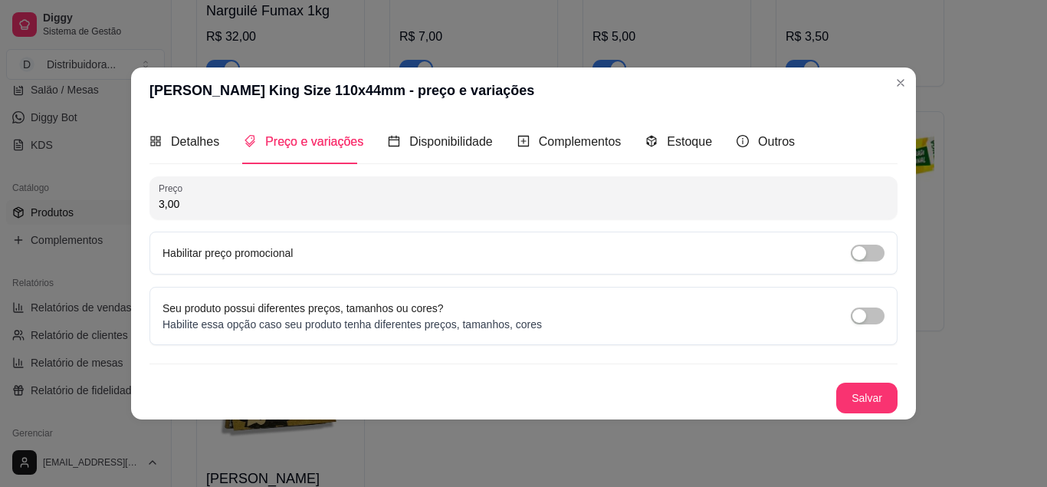
type input "3,00"
click at [866, 397] on button "Salvar" at bounding box center [866, 398] width 61 height 31
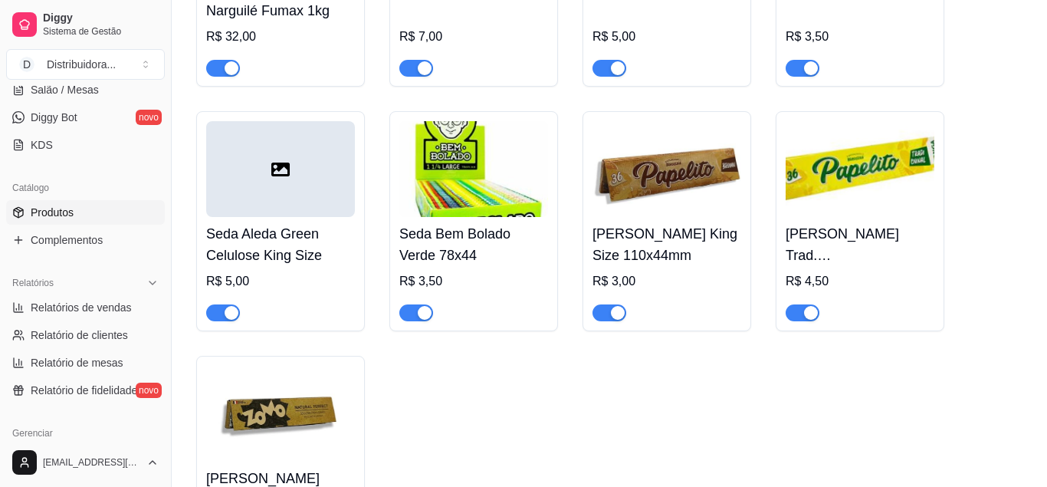
click at [846, 217] on img at bounding box center [860, 169] width 149 height 96
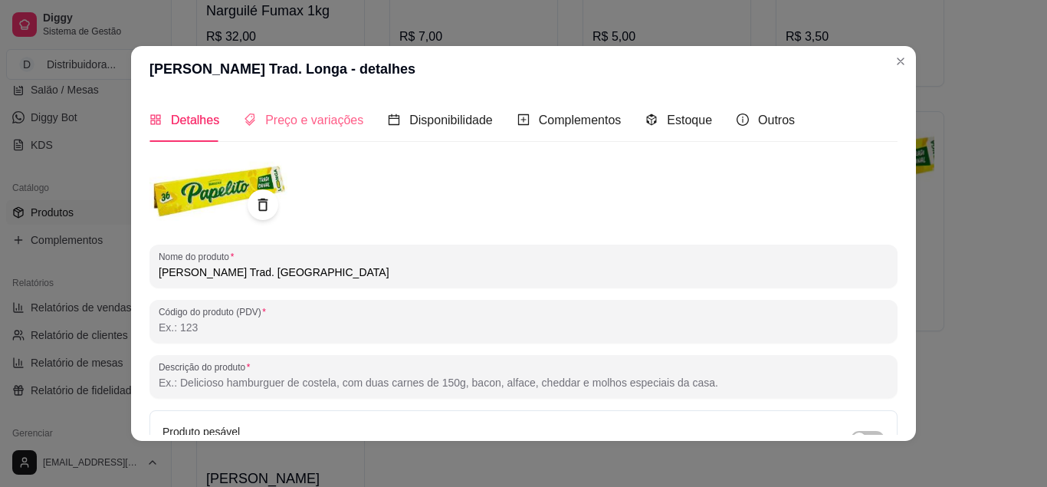
drag, startPoint x: 279, startPoint y: 135, endPoint x: 283, endPoint y: 127, distance: 8.6
click at [280, 135] on div "Preço e variações" at bounding box center [304, 120] width 120 height 44
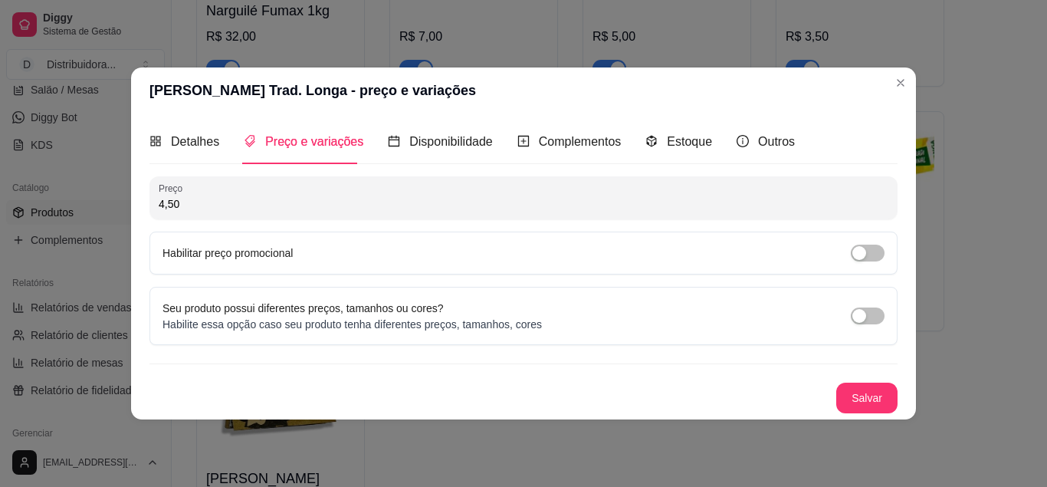
click at [283, 127] on div "Preço e variações" at bounding box center [304, 142] width 120 height 44
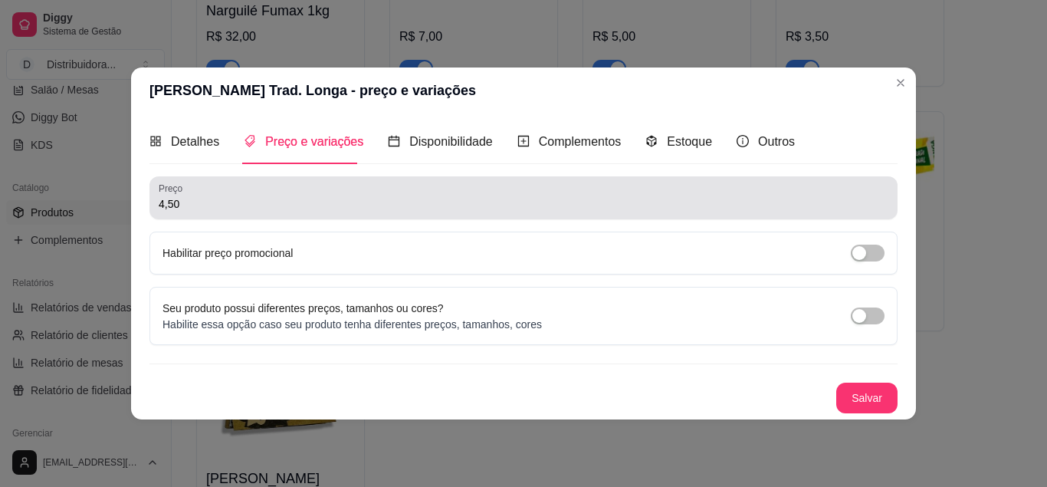
click at [179, 207] on input "4,50" at bounding box center [524, 203] width 730 height 15
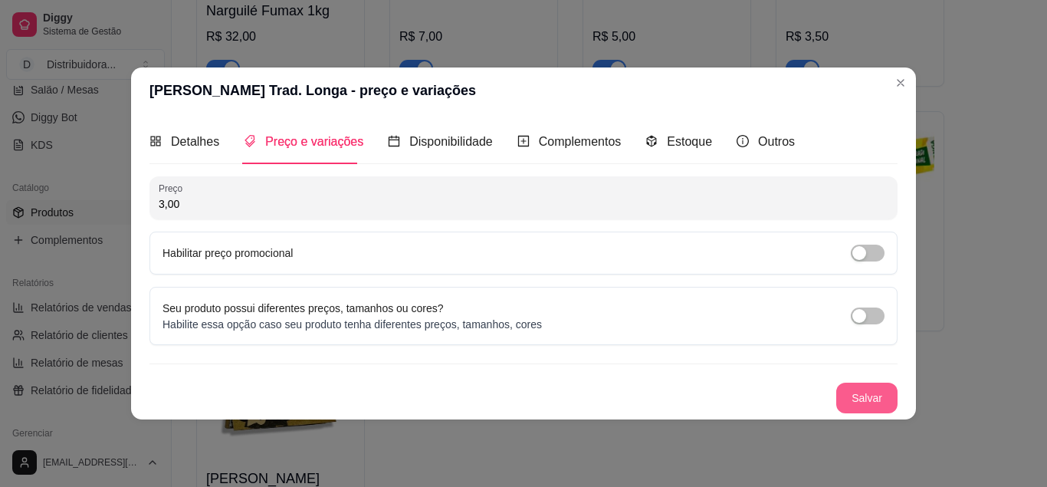
type input "3,00"
click at [885, 409] on button "Salvar" at bounding box center [866, 398] width 61 height 31
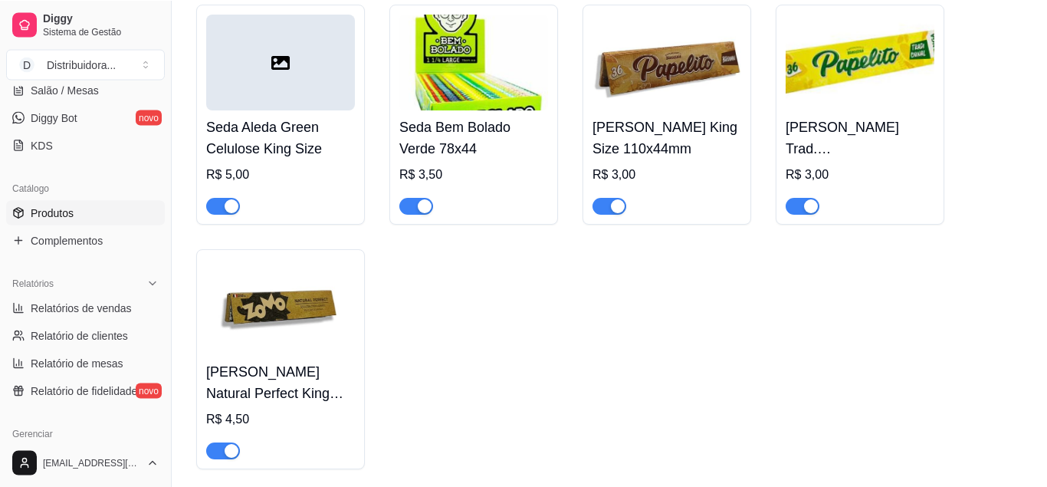
scroll to position [10401, 0]
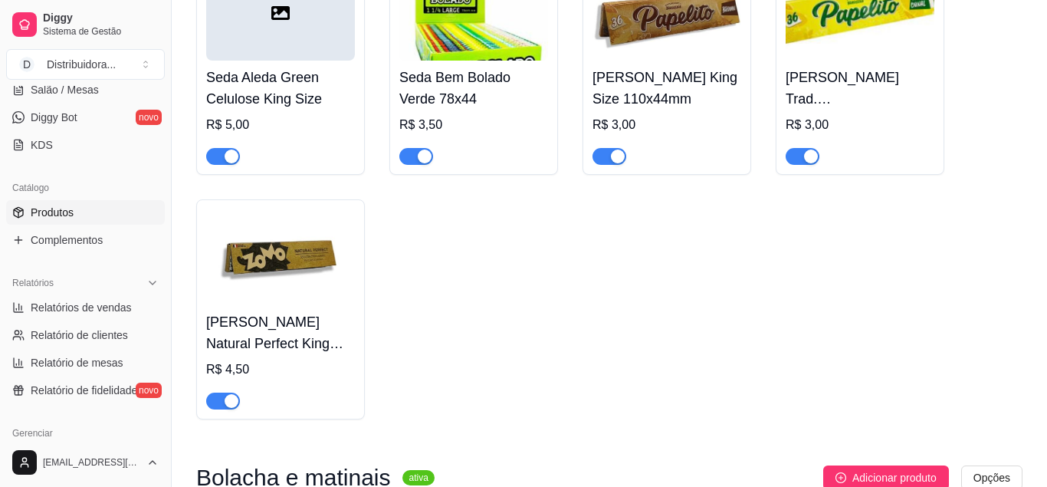
click at [298, 305] on img at bounding box center [280, 257] width 149 height 96
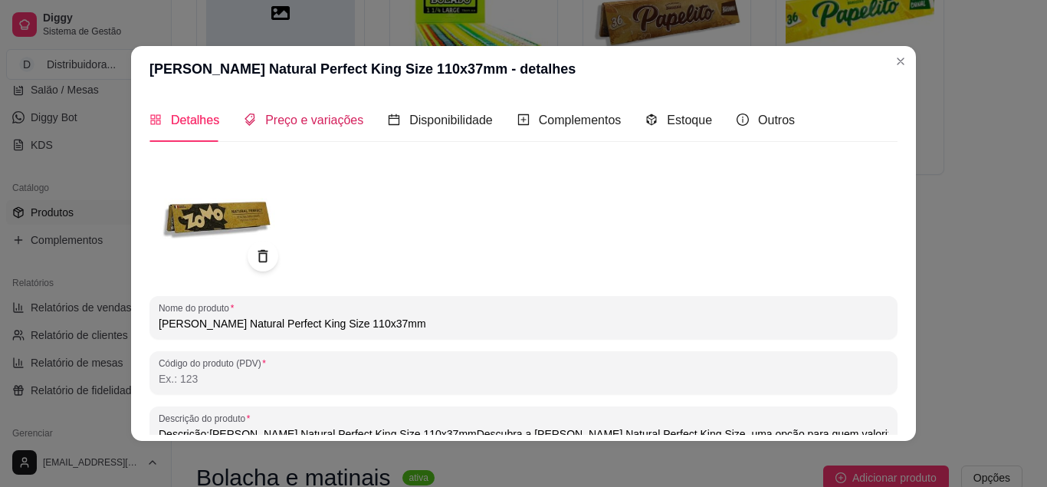
click at [269, 126] on span "Preço e variações" at bounding box center [314, 119] width 98 height 13
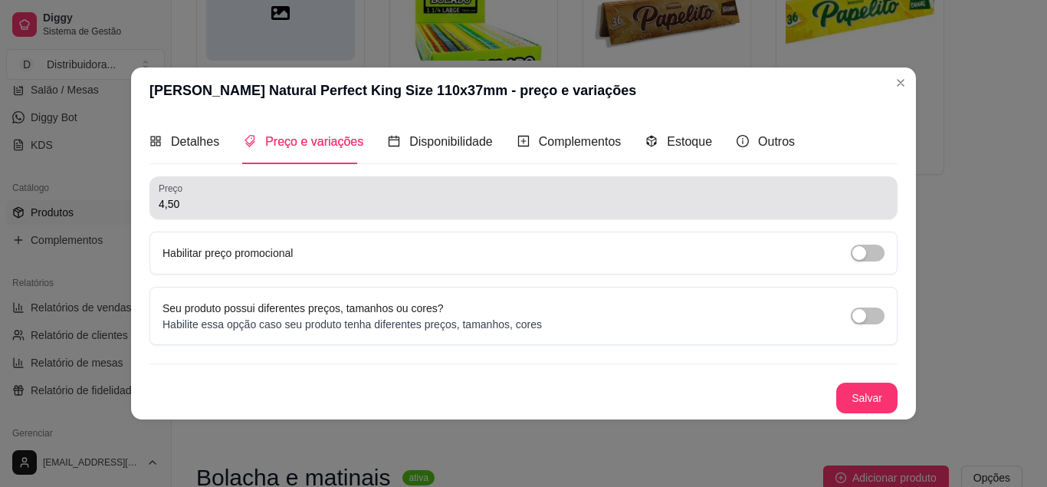
drag, startPoint x: 202, startPoint y: 212, endPoint x: 179, endPoint y: 210, distance: 23.1
click at [179, 210] on div "4,50" at bounding box center [524, 197] width 730 height 31
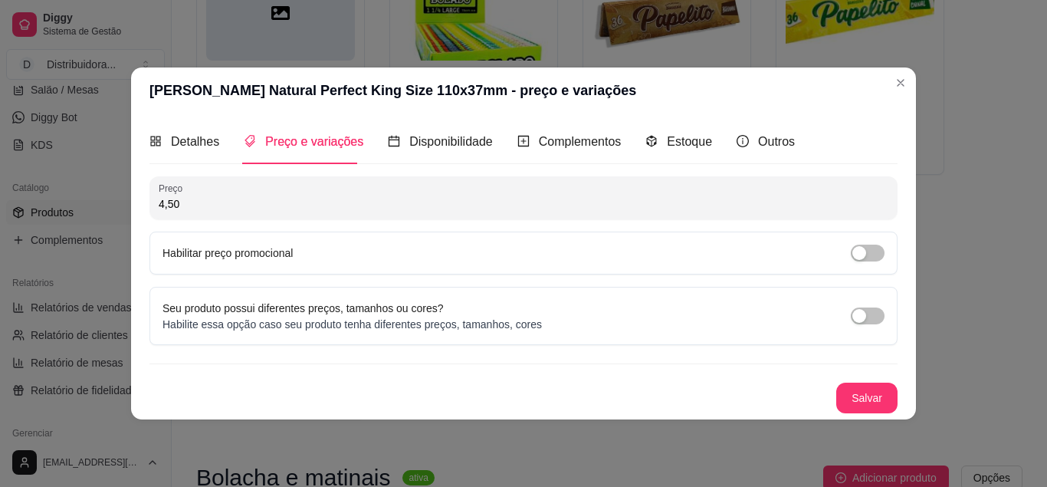
click at [179, 209] on input "4,50" at bounding box center [524, 203] width 730 height 15
type input "3,00"
click at [863, 393] on button "Salvar" at bounding box center [866, 398] width 61 height 31
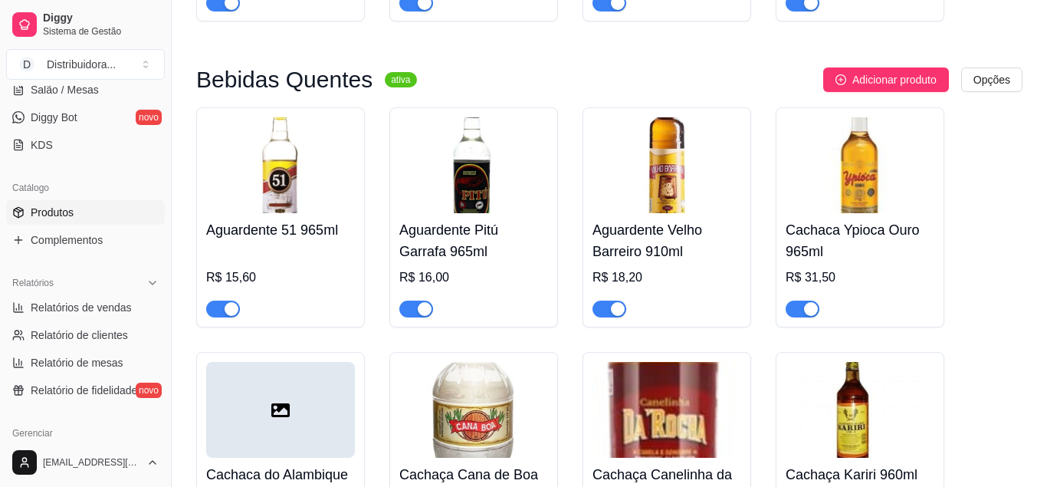
scroll to position [11183, 0]
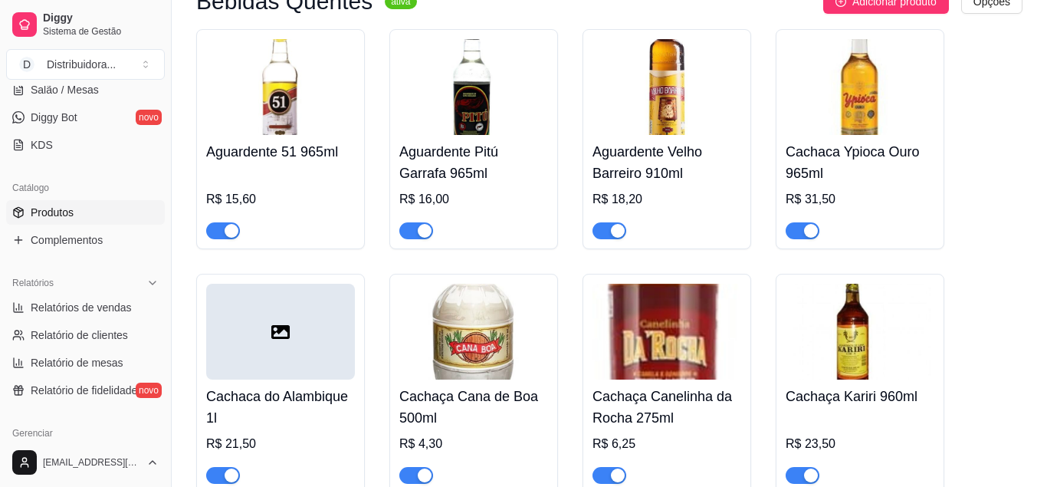
click at [284, 135] on img at bounding box center [280, 87] width 149 height 96
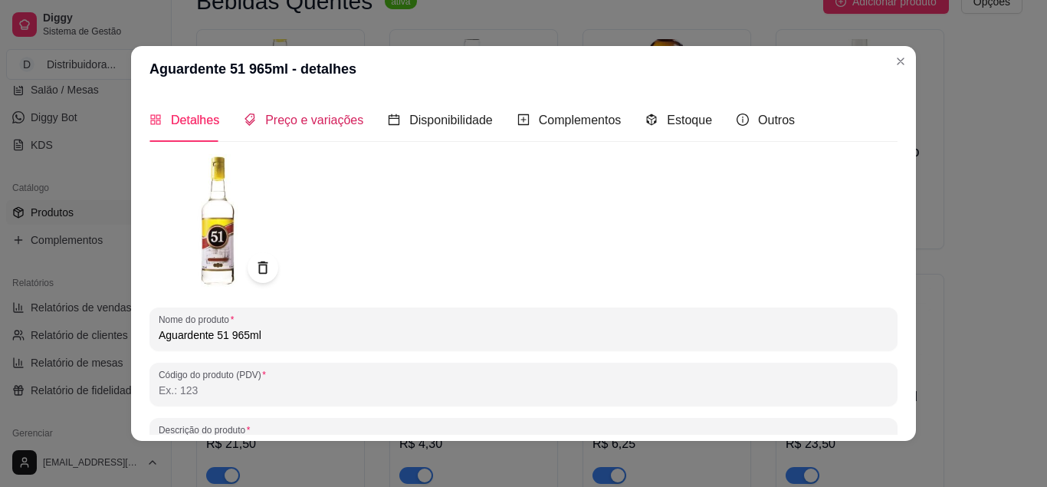
click at [296, 117] on span "Preço e variações" at bounding box center [314, 119] width 98 height 13
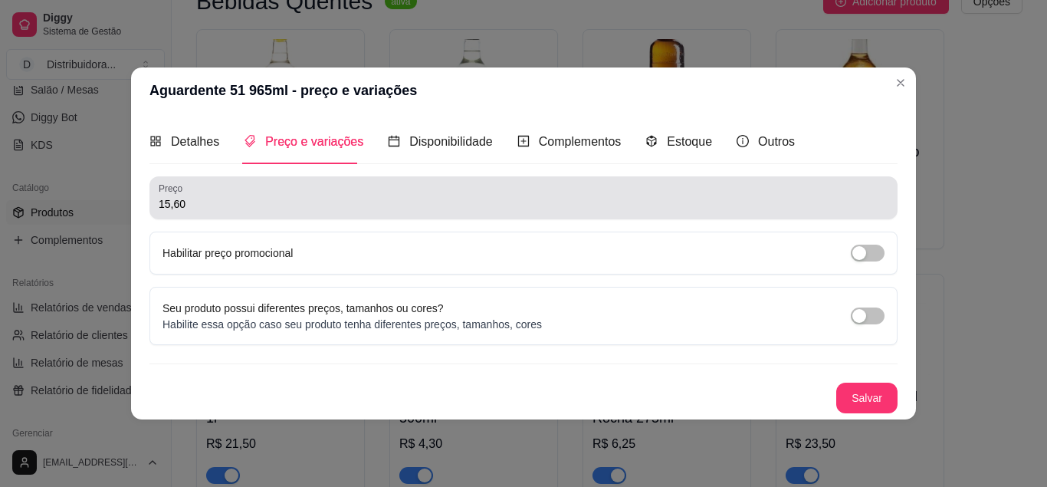
click at [183, 212] on div "15,60" at bounding box center [524, 197] width 730 height 31
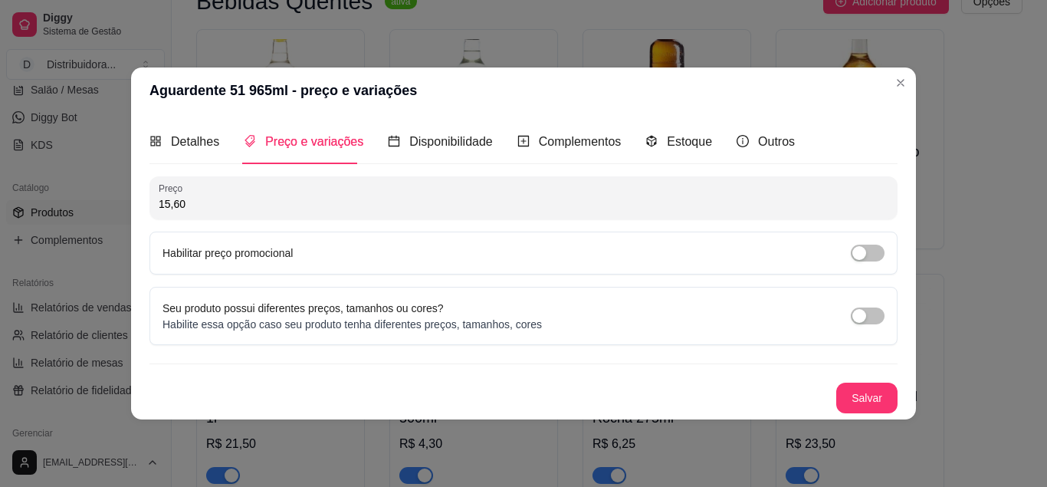
click at [183, 207] on input "15,60" at bounding box center [524, 203] width 730 height 15
click at [192, 208] on input "0,00" at bounding box center [524, 203] width 730 height 15
type input "13,00"
click at [873, 396] on button "Salvar" at bounding box center [866, 398] width 61 height 31
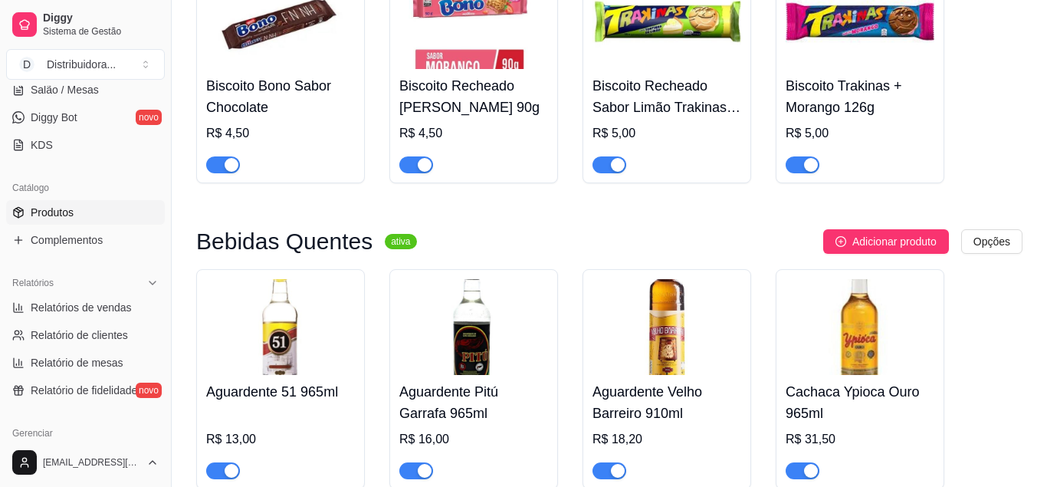
scroll to position [11027, 0]
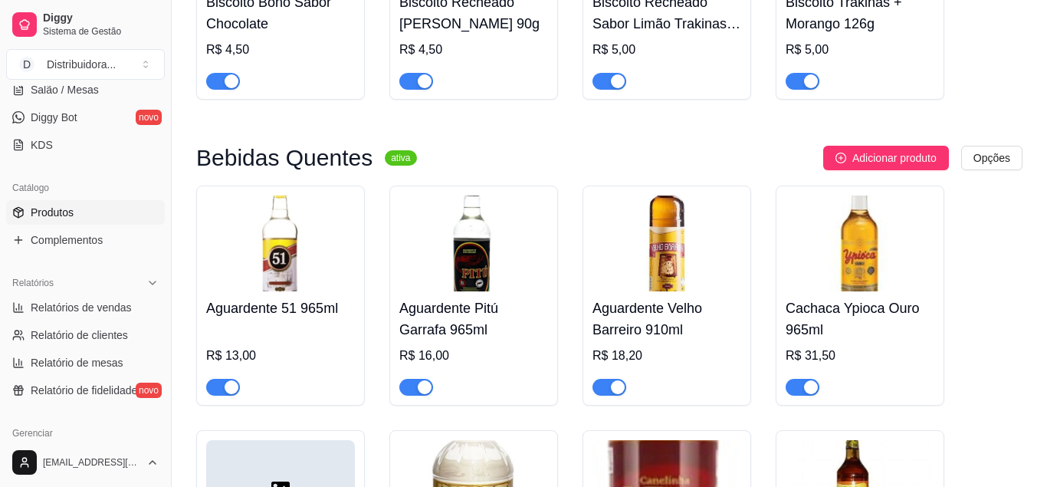
click at [657, 291] on img at bounding box center [667, 244] width 149 height 96
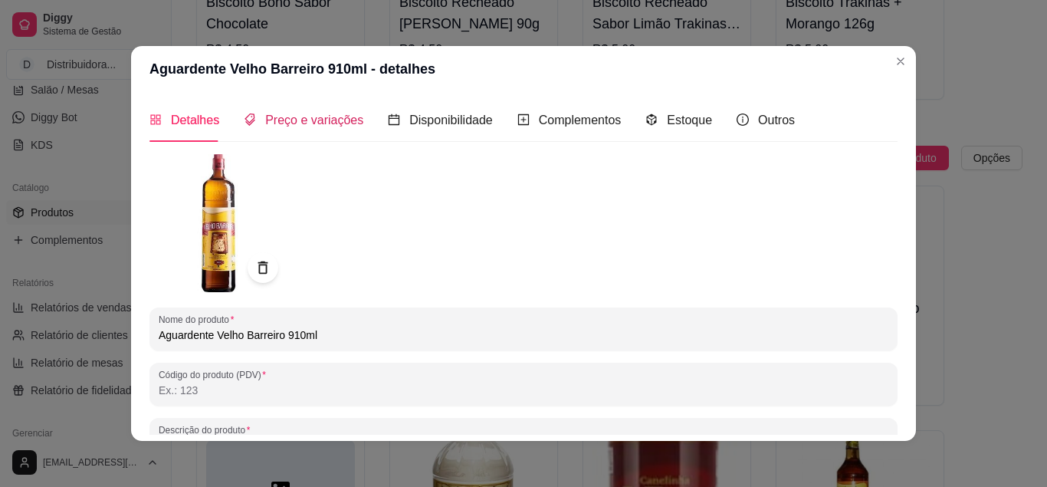
click at [326, 115] on span "Preço e variações" at bounding box center [314, 119] width 98 height 13
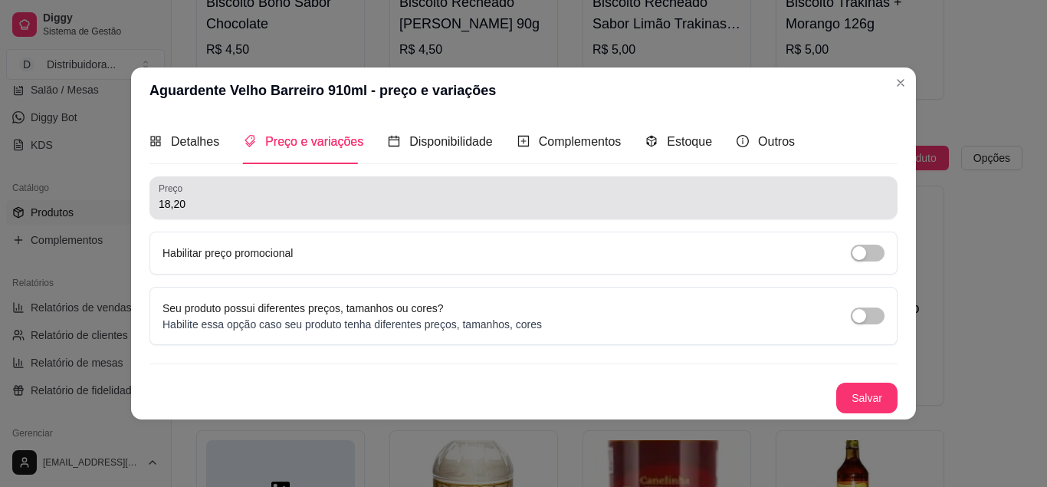
drag, startPoint x: 219, startPoint y: 195, endPoint x: 196, endPoint y: 214, distance: 29.4
click at [219, 196] on div "18,20" at bounding box center [524, 197] width 730 height 31
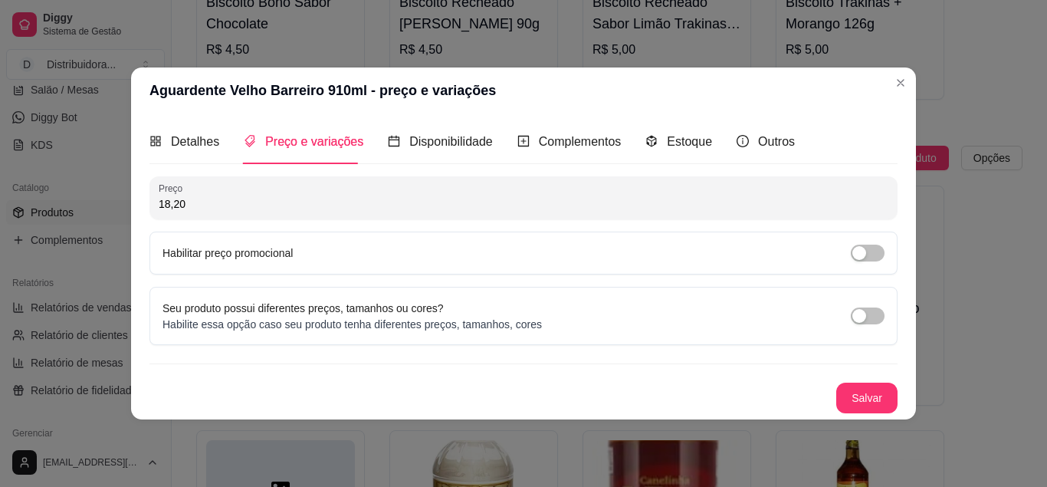
click at [196, 215] on div "Preço 18,20" at bounding box center [524, 197] width 748 height 43
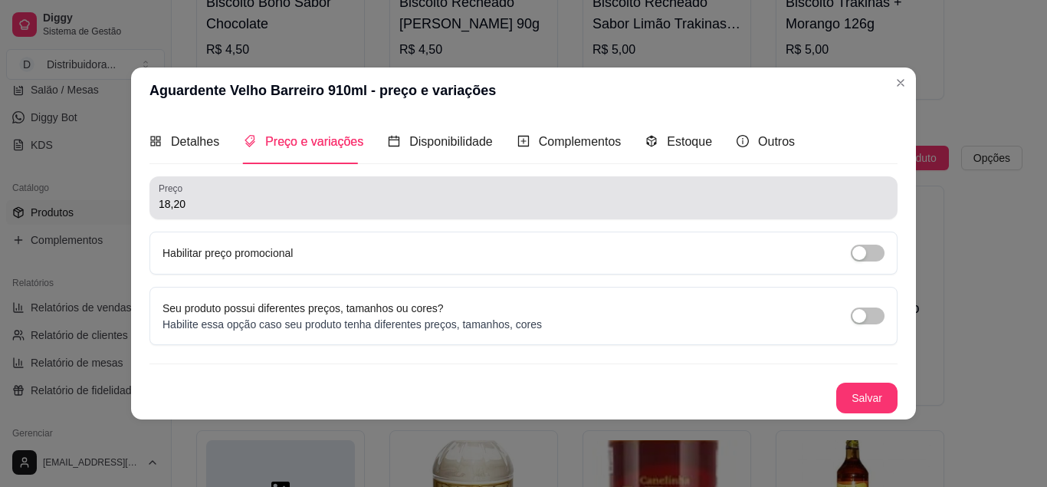
click at [196, 215] on div "Preço 18,20" at bounding box center [524, 197] width 748 height 43
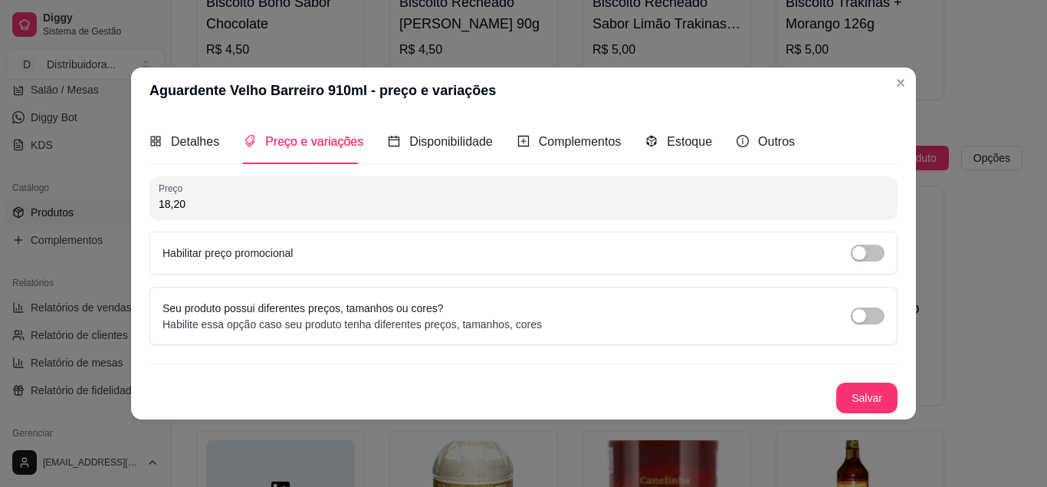
drag, startPoint x: 190, startPoint y: 209, endPoint x: 155, endPoint y: 208, distance: 35.3
click at [159, 208] on input "18,20" at bounding box center [524, 203] width 730 height 15
type input "14,90"
click at [864, 391] on button "Salvar" at bounding box center [867, 398] width 60 height 30
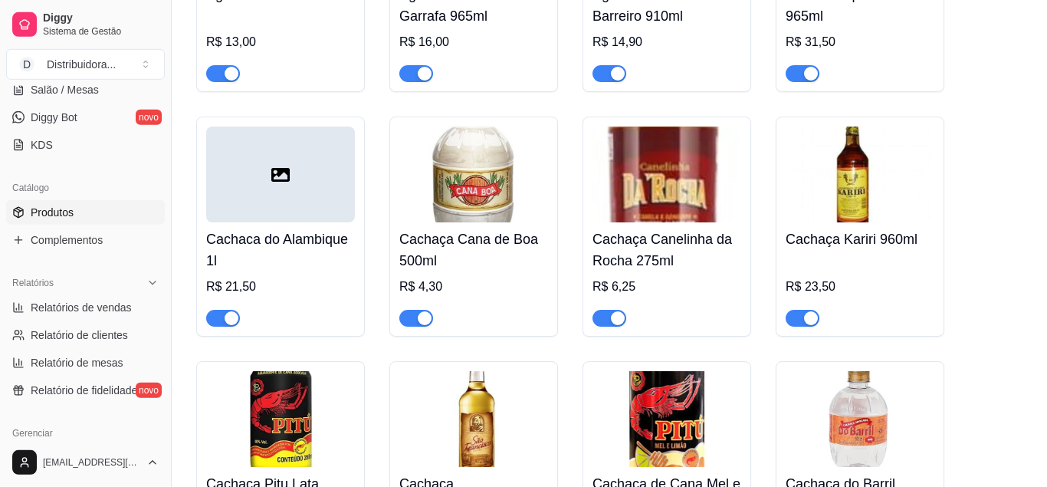
scroll to position [11340, 0]
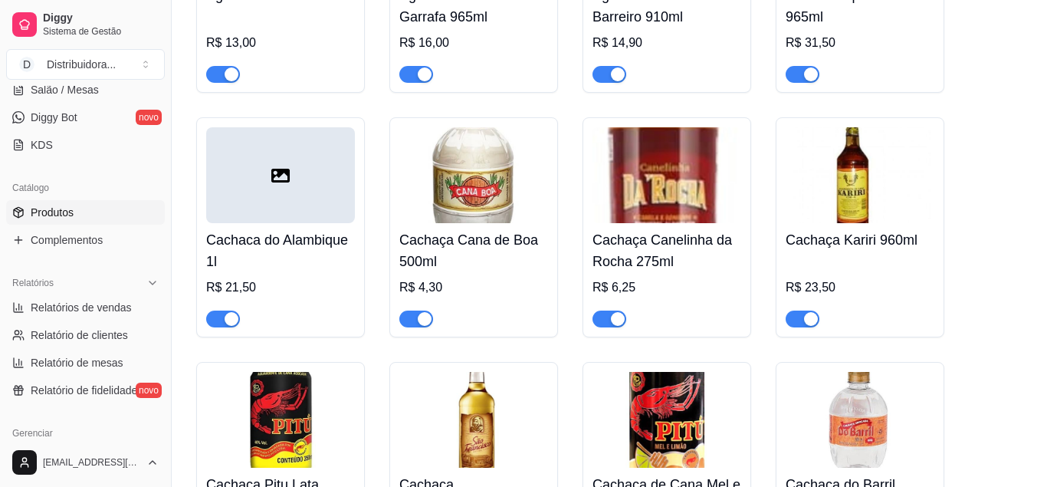
click at [692, 223] on img at bounding box center [667, 175] width 149 height 96
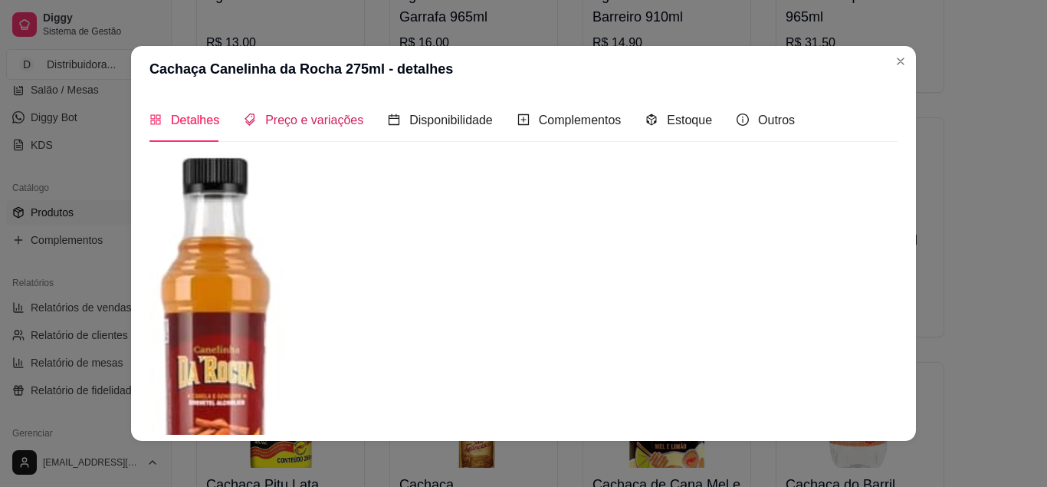
click at [326, 120] on span "Preço e variações" at bounding box center [314, 119] width 98 height 13
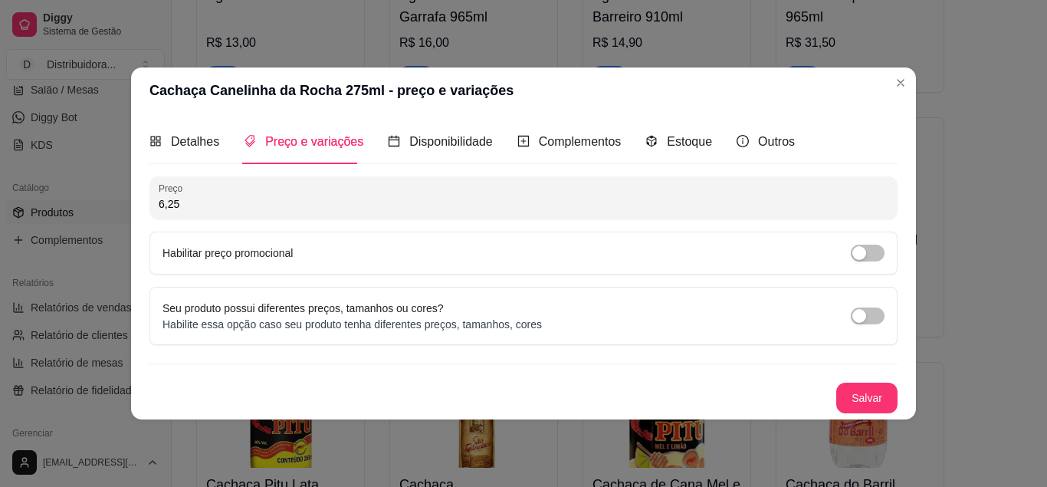
drag, startPoint x: 192, startPoint y: 202, endPoint x: 153, endPoint y: 209, distance: 39.0
click at [159, 209] on input "6,25" at bounding box center [524, 203] width 730 height 15
type input "5,00"
click at [885, 396] on button "Salvar" at bounding box center [866, 398] width 61 height 31
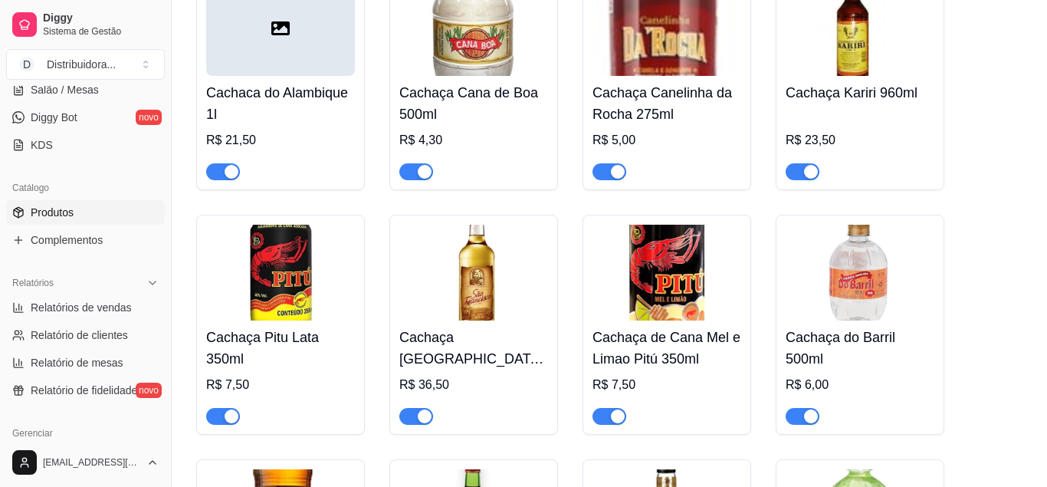
scroll to position [11496, 0]
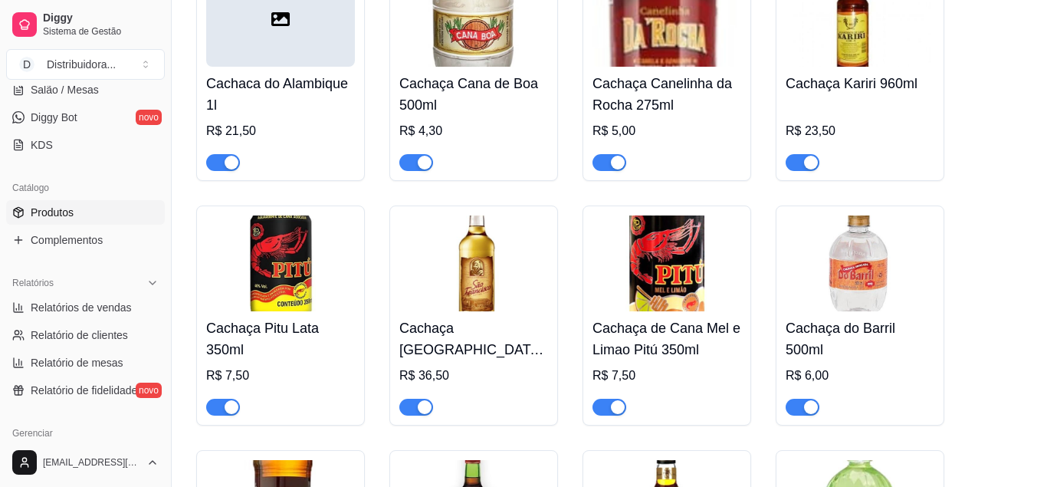
click at [678, 290] on img at bounding box center [667, 263] width 149 height 96
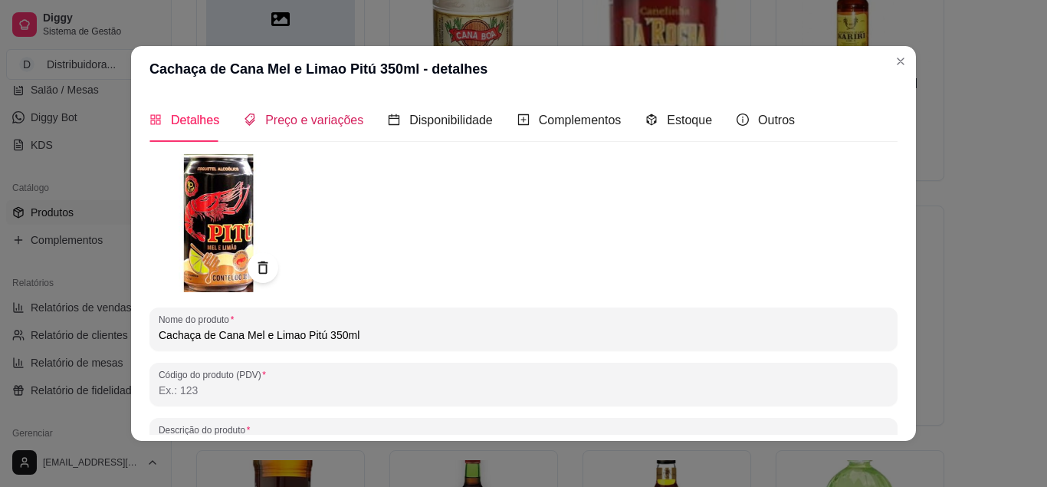
click at [329, 118] on span "Preço e variações" at bounding box center [314, 119] width 98 height 13
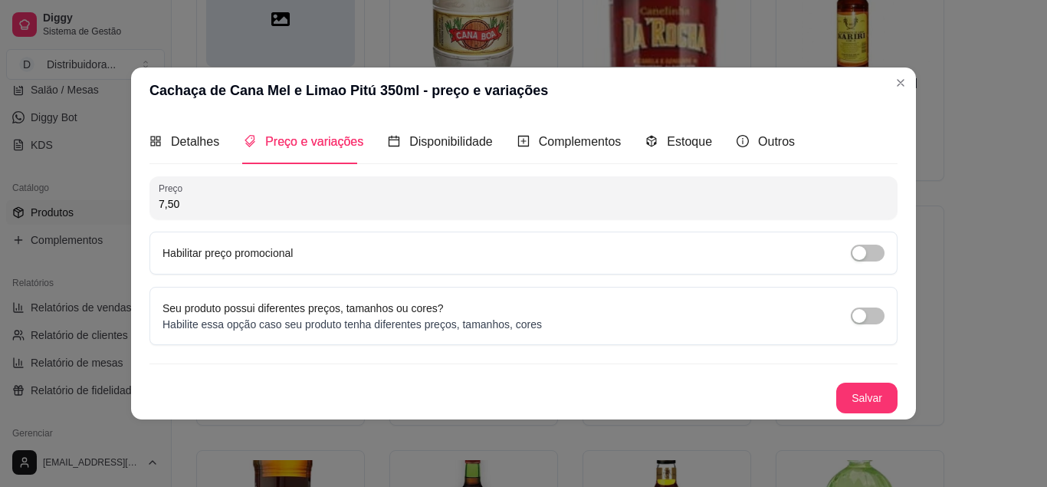
drag, startPoint x: 184, startPoint y: 205, endPoint x: 138, endPoint y: 209, distance: 46.2
click at [159, 209] on input "7,50" at bounding box center [524, 203] width 730 height 15
type input "6,00"
click at [854, 393] on button "Salvar" at bounding box center [866, 398] width 61 height 31
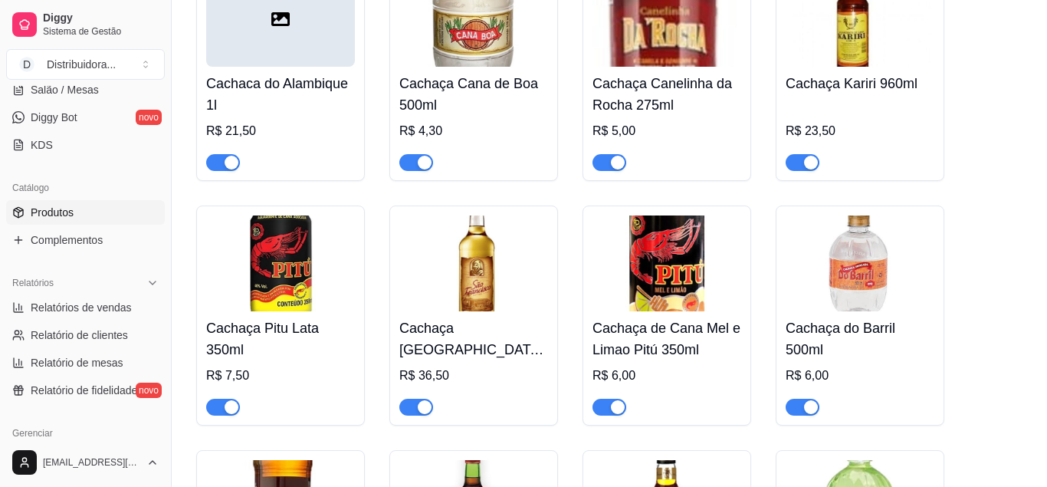
click at [284, 311] on img at bounding box center [280, 263] width 149 height 96
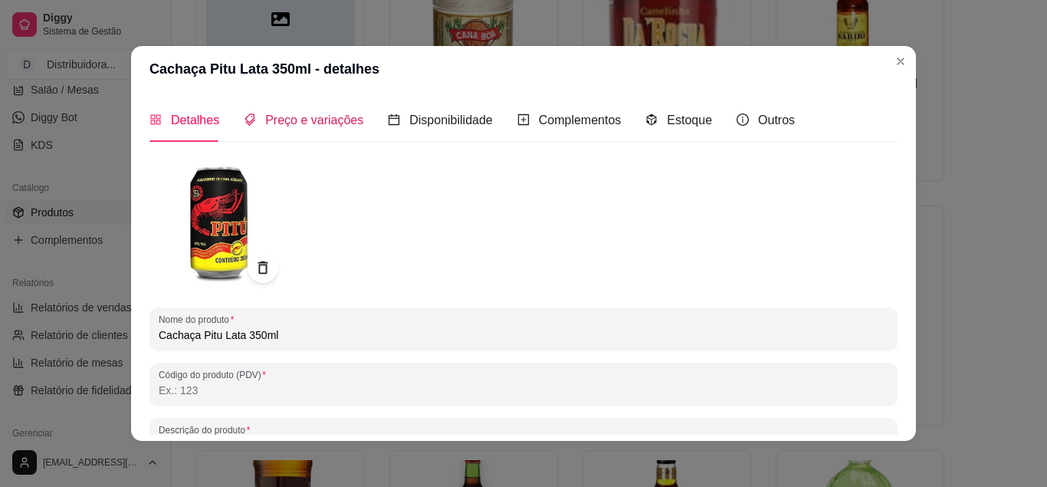
click at [309, 119] on span "Preço e variações" at bounding box center [314, 119] width 98 height 13
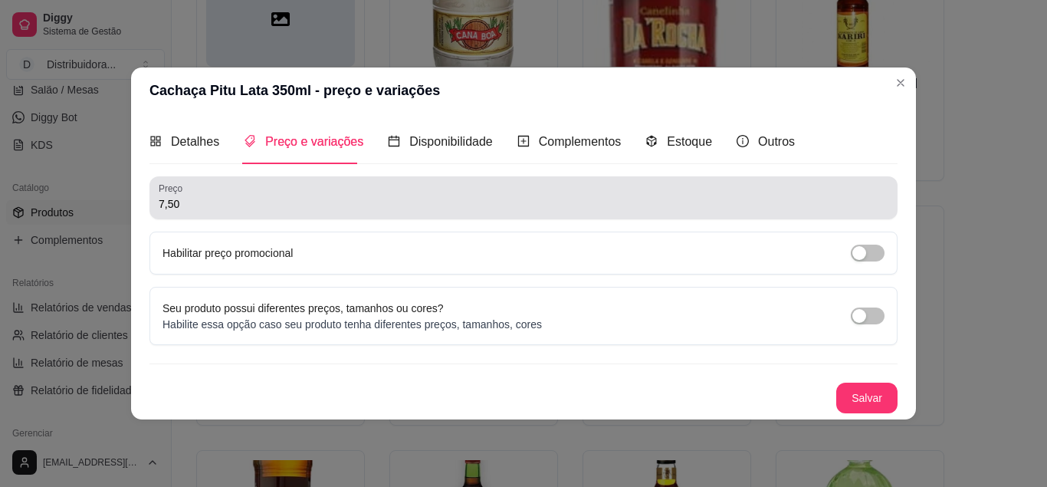
drag, startPoint x: 196, startPoint y: 214, endPoint x: 150, endPoint y: 215, distance: 45.2
click at [150, 215] on div "Preço 7,50" at bounding box center [524, 197] width 748 height 43
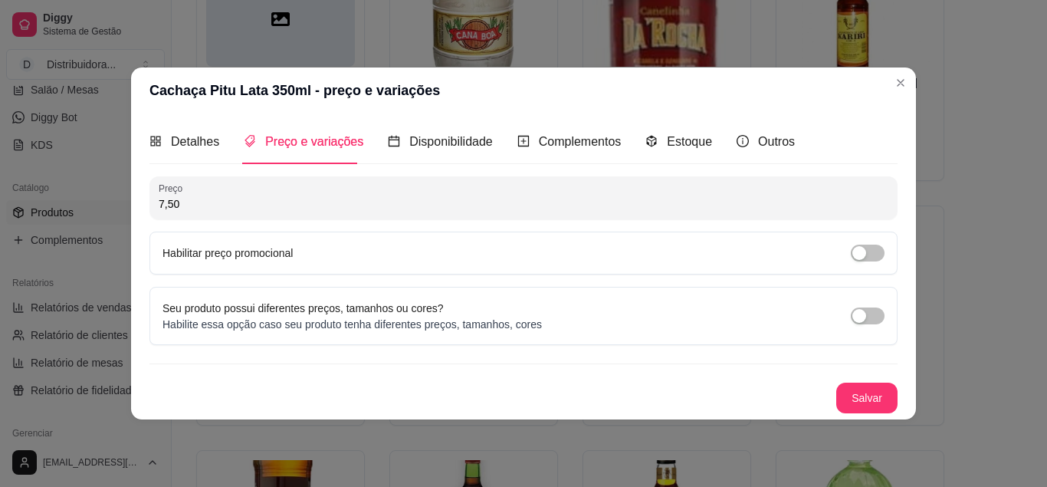
drag, startPoint x: 180, startPoint y: 206, endPoint x: 141, endPoint y: 209, distance: 39.2
click at [159, 209] on input "7,50" at bounding box center [524, 203] width 730 height 15
type input "6,00"
click at [859, 391] on button "Salvar" at bounding box center [866, 398] width 61 height 31
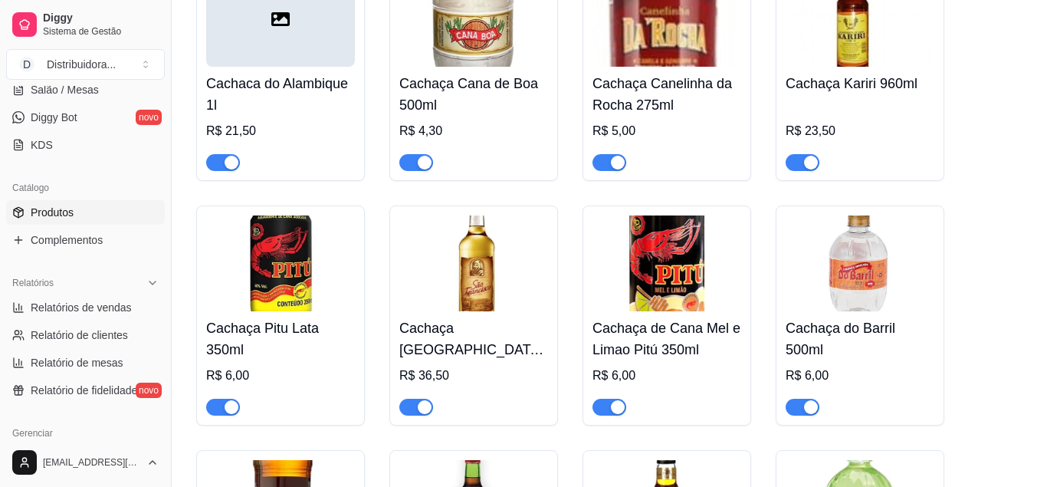
click at [478, 289] on img at bounding box center [473, 263] width 149 height 96
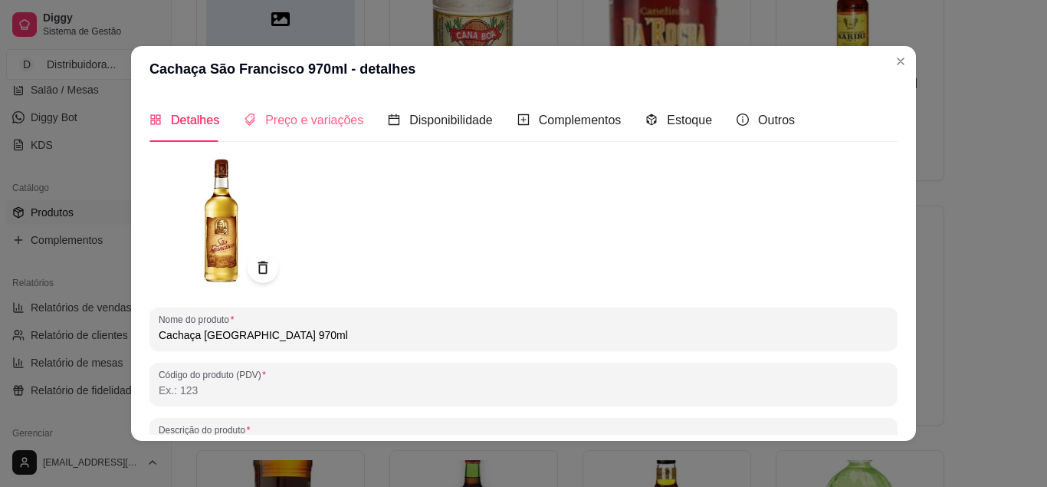
click at [297, 107] on div "Preço e variações" at bounding box center [304, 120] width 120 height 44
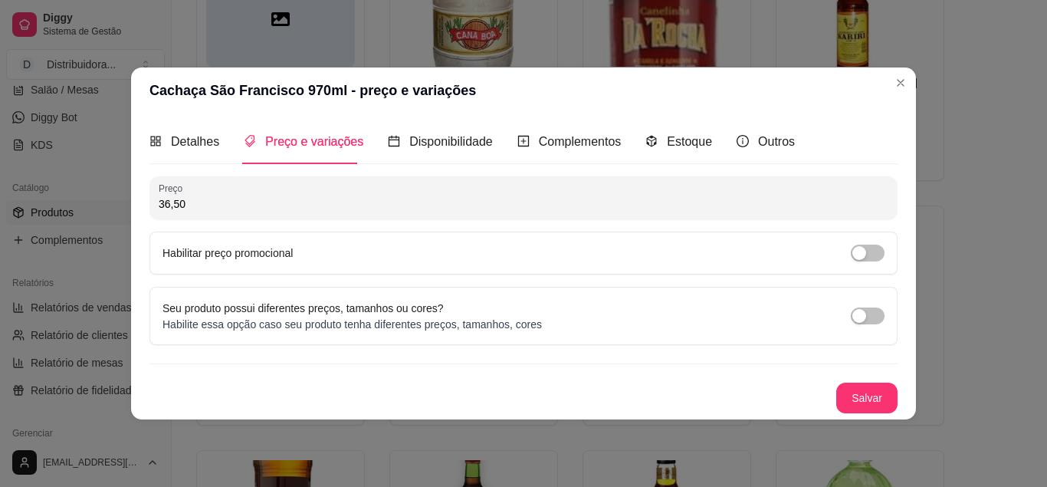
drag, startPoint x: 196, startPoint y: 203, endPoint x: 136, endPoint y: 213, distance: 60.6
click at [159, 212] on input "36,50" at bounding box center [524, 203] width 730 height 15
type input "29,00"
click at [895, 399] on button "Salvar" at bounding box center [866, 398] width 61 height 31
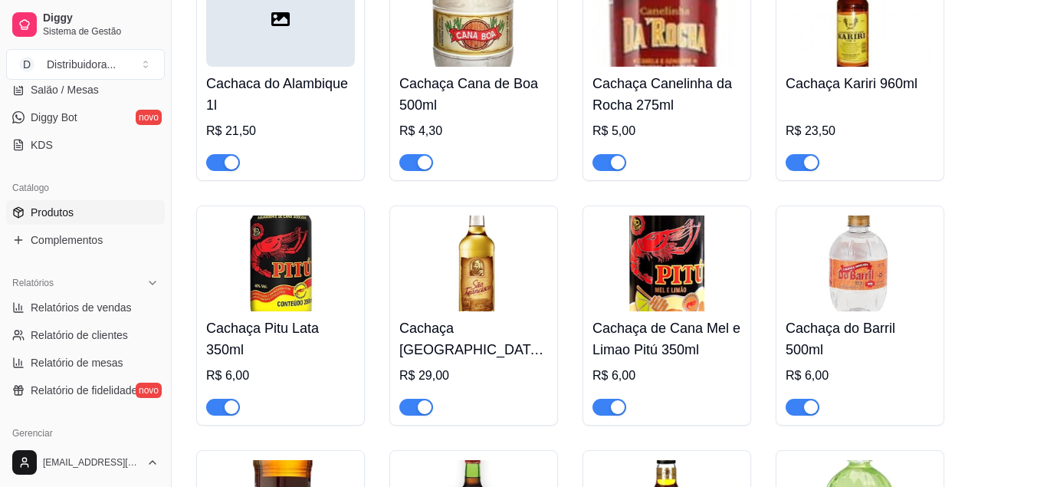
click at [866, 304] on img at bounding box center [860, 263] width 149 height 96
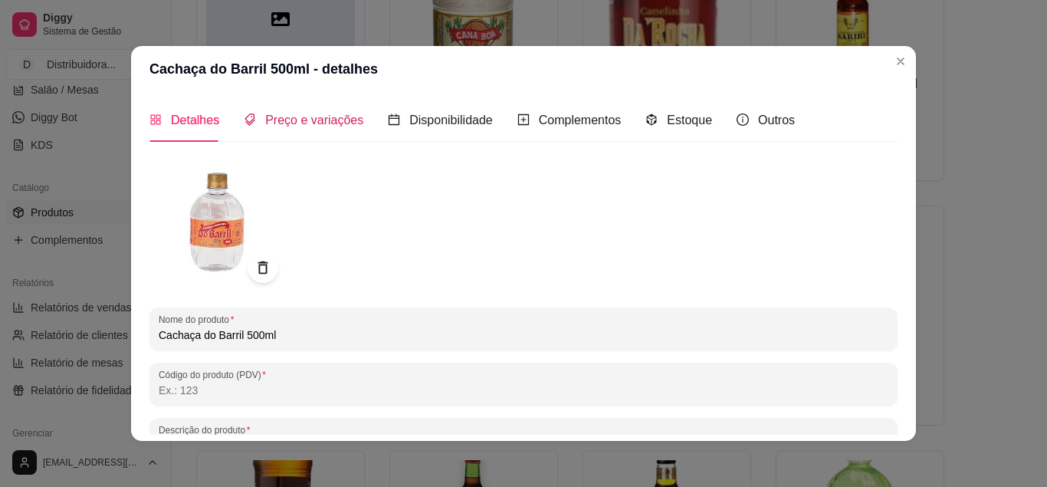
click at [304, 122] on span "Preço e variações" at bounding box center [314, 119] width 98 height 13
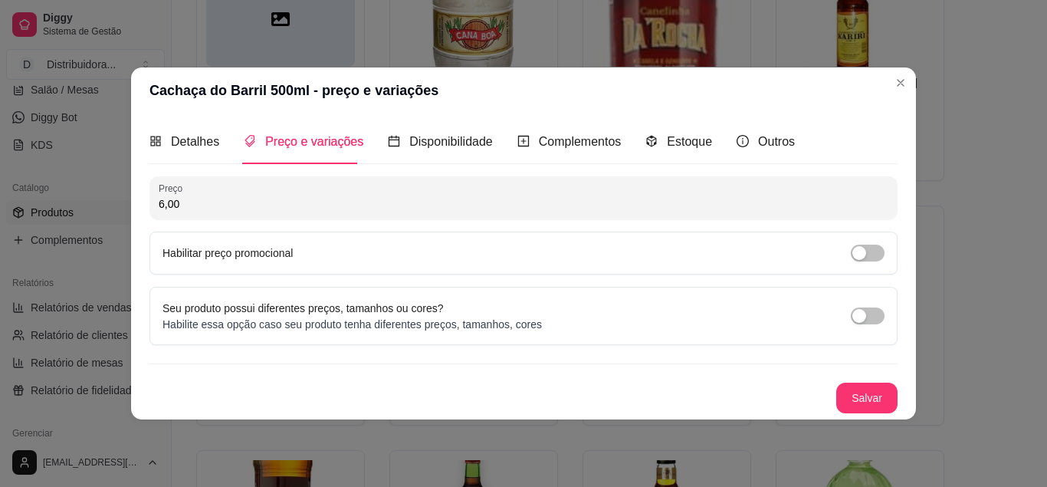
drag, startPoint x: 205, startPoint y: 204, endPoint x: 137, endPoint y: 216, distance: 68.6
click at [159, 212] on input "6,00" at bounding box center [524, 203] width 730 height 15
type input "4,50"
click at [865, 402] on button "Salvar" at bounding box center [867, 398] width 60 height 30
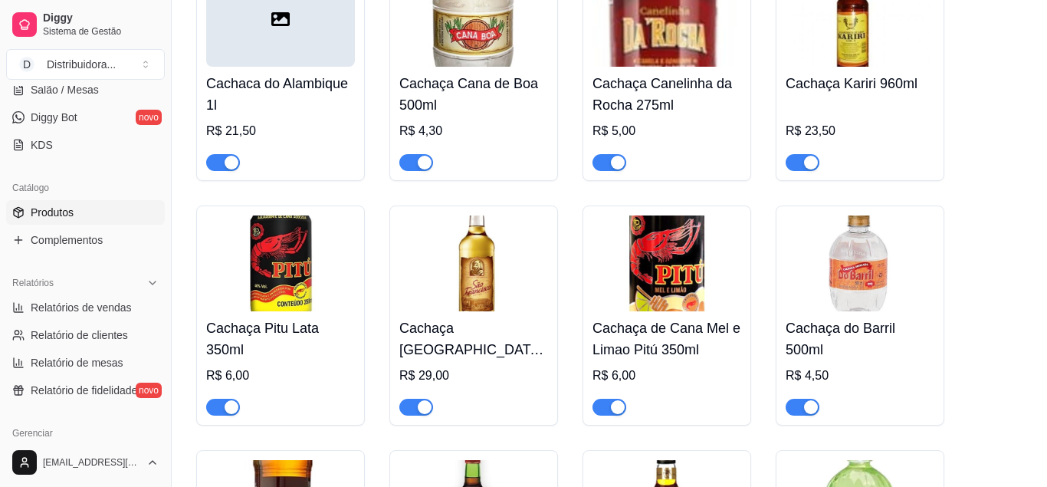
click at [846, 67] on img at bounding box center [860, 19] width 149 height 96
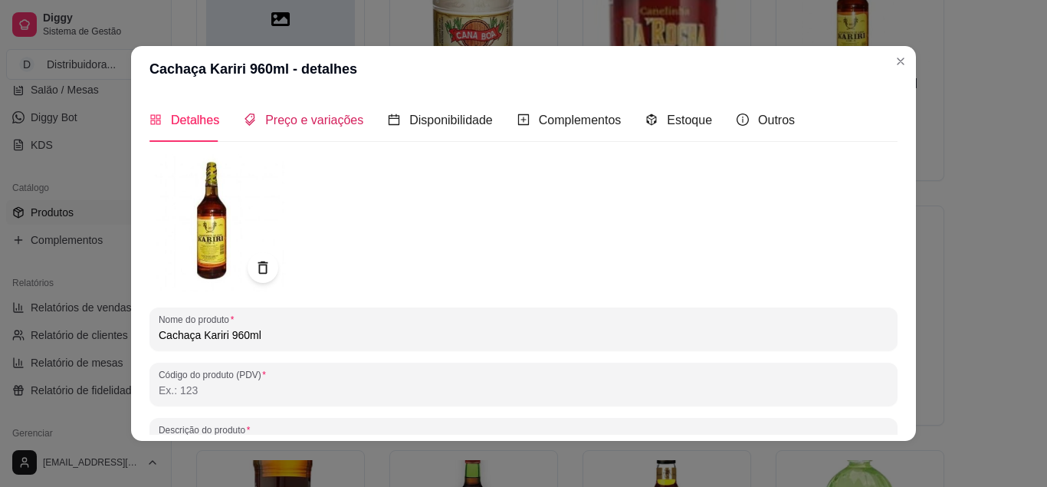
click at [300, 127] on span "Preço e variações" at bounding box center [314, 119] width 98 height 13
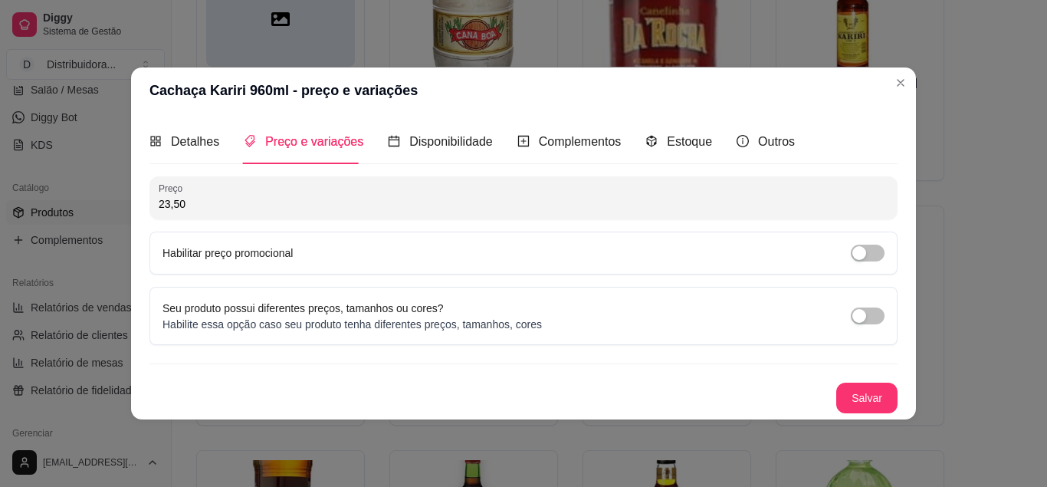
drag, startPoint x: 195, startPoint y: 208, endPoint x: 152, endPoint y: 208, distance: 42.9
click at [159, 208] on input "23,50" at bounding box center [524, 203] width 730 height 15
type input "17,00"
click at [858, 383] on button "Salvar" at bounding box center [867, 398] width 60 height 30
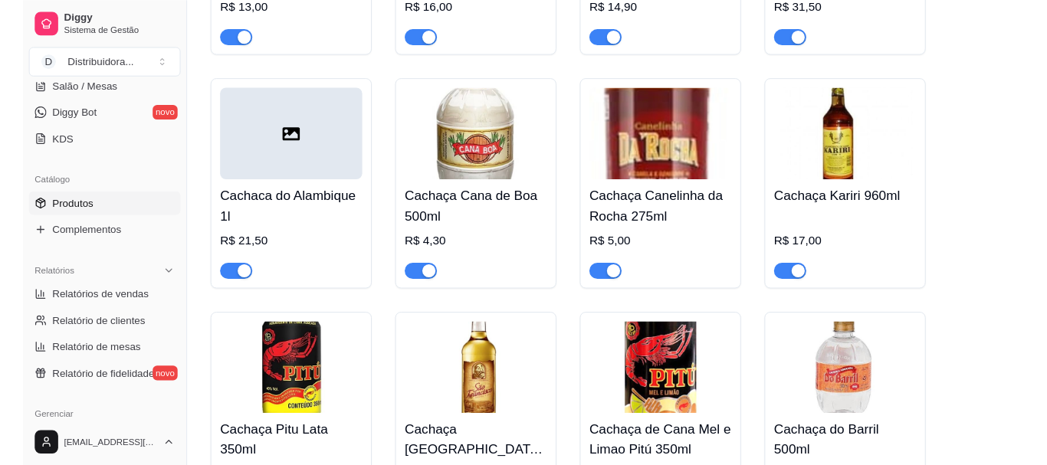
scroll to position [11340, 0]
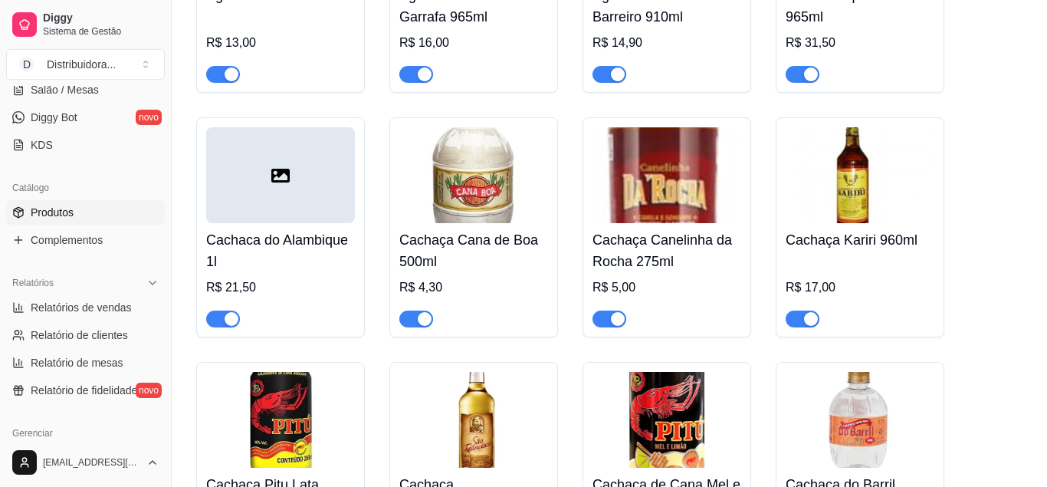
click at [274, 223] on div at bounding box center [280, 175] width 149 height 96
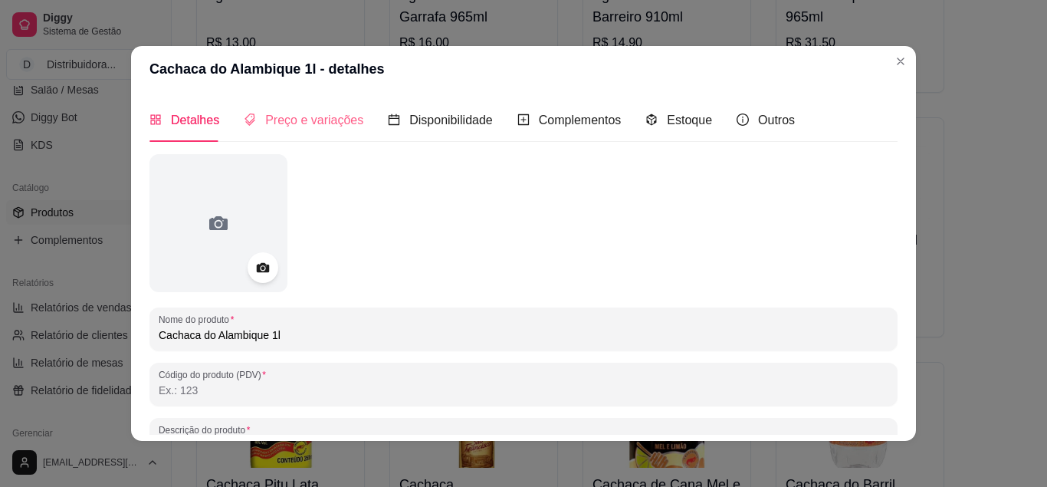
drag, startPoint x: 311, startPoint y: 130, endPoint x: 310, endPoint y: 120, distance: 10.1
click at [311, 138] on div "Preço e variações" at bounding box center [304, 120] width 120 height 44
click at [310, 116] on div "Detalhes Preço e variações Disponibilidade Complementos Estoque Outros" at bounding box center [524, 120] width 748 height 44
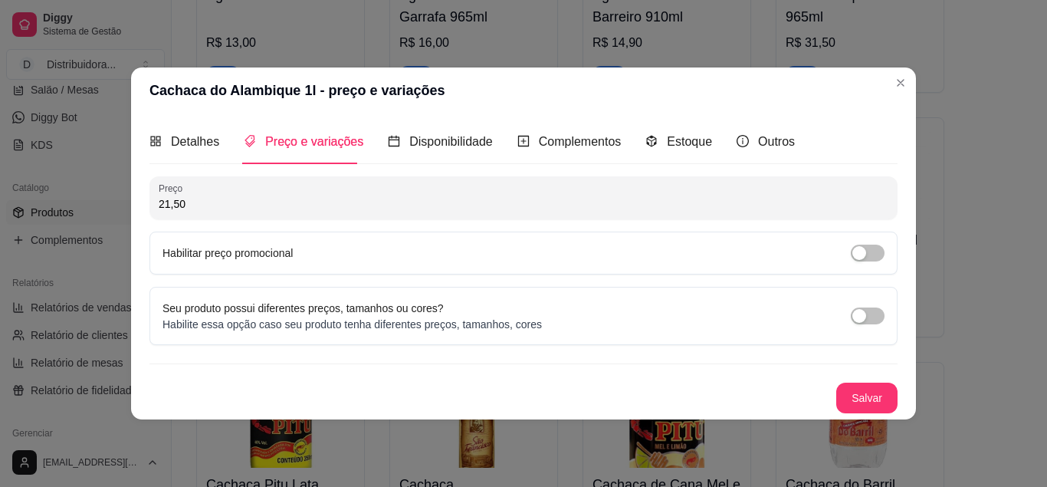
drag, startPoint x: 196, startPoint y: 207, endPoint x: 153, endPoint y: 208, distance: 42.9
click at [159, 208] on input "21,50" at bounding box center [524, 203] width 730 height 15
click at [201, 205] on input "21,50" at bounding box center [524, 203] width 730 height 15
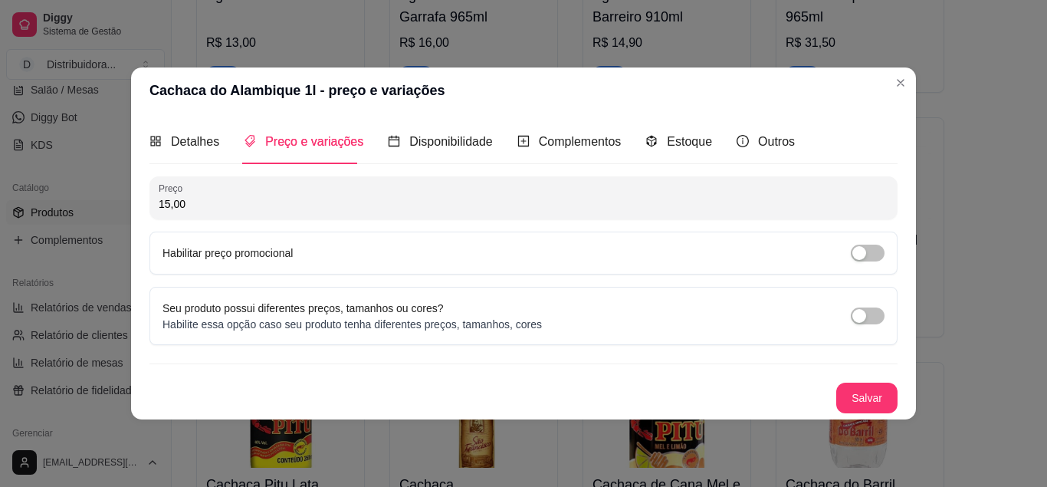
type input "15,00"
click at [859, 391] on button "Salvar" at bounding box center [866, 398] width 61 height 31
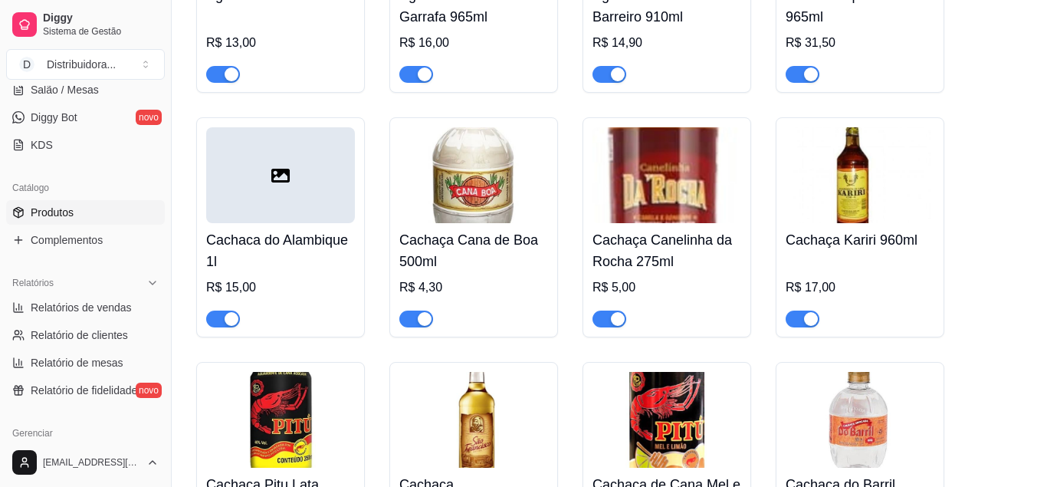
click at [981, 59] on div "Aguardente 51 965ml R$ 13,00 Aguardente Pitú Garrafa 965ml R$ 16,00 Aguardente …" at bounding box center [609, 472] width 827 height 1198
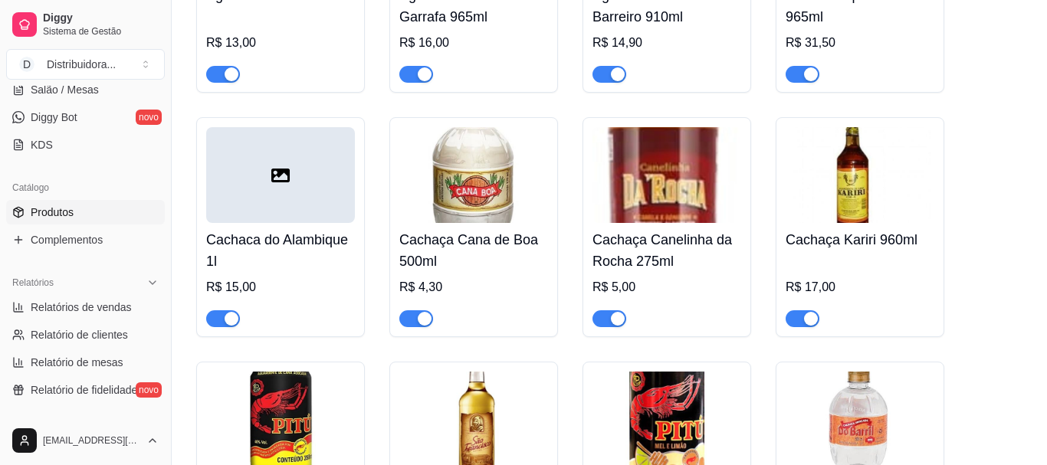
click at [497, 223] on img at bounding box center [473, 175] width 149 height 96
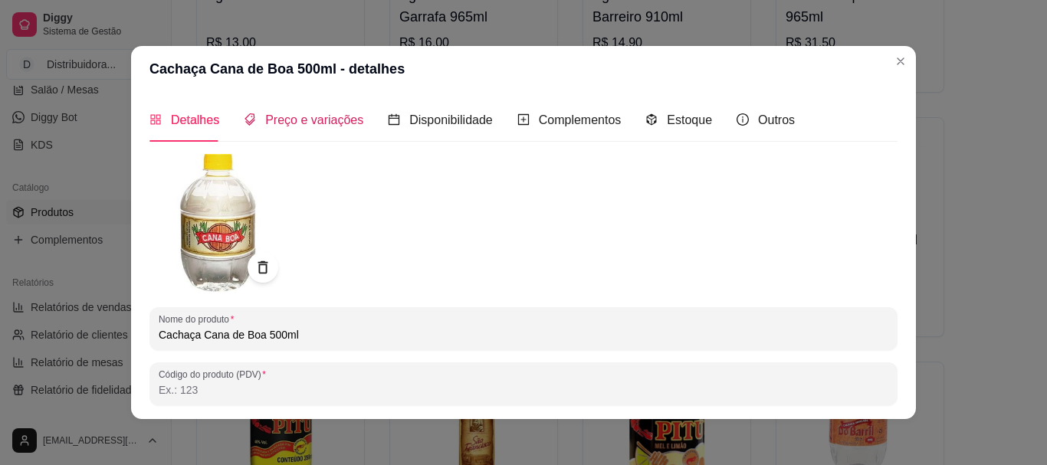
click at [301, 123] on span "Preço e variações" at bounding box center [314, 119] width 98 height 13
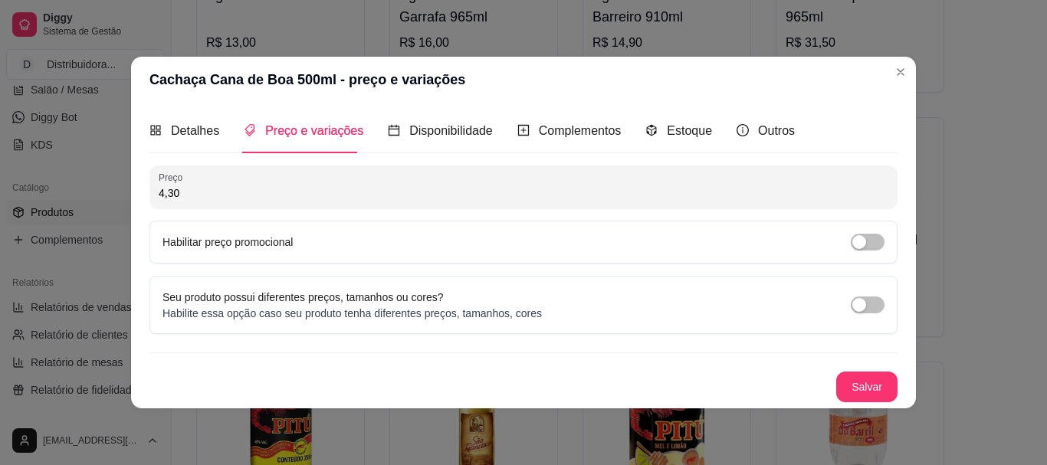
drag, startPoint x: 160, startPoint y: 197, endPoint x: 139, endPoint y: 198, distance: 21.5
click at [159, 198] on input "4,30" at bounding box center [524, 193] width 730 height 15
type input "3,00"
click at [855, 383] on button "Salvar" at bounding box center [866, 387] width 61 height 31
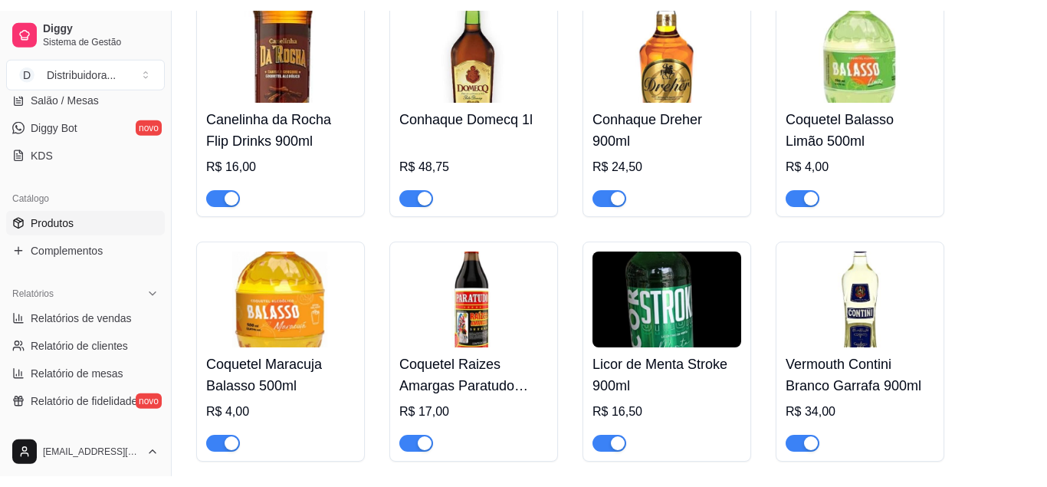
scroll to position [11965, 0]
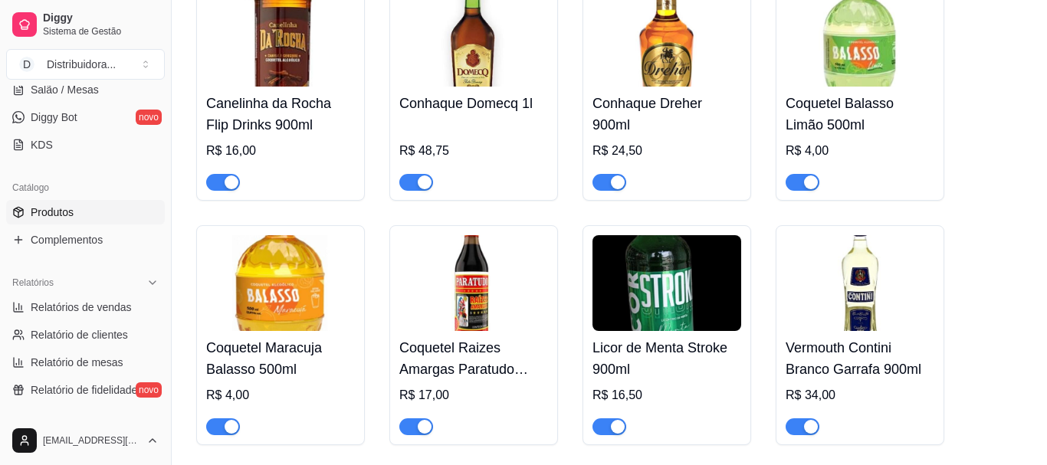
click at [488, 87] on img at bounding box center [473, 39] width 149 height 96
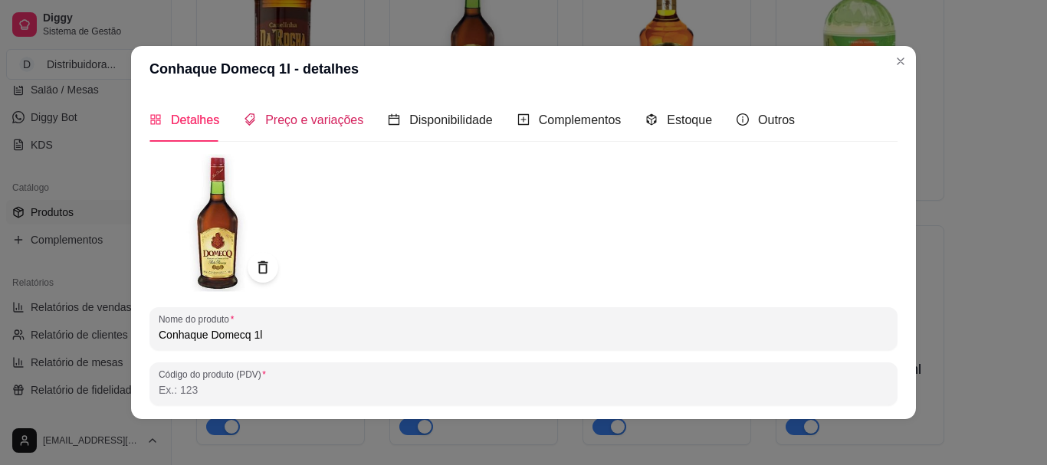
click at [296, 127] on span "Preço e variações" at bounding box center [314, 119] width 98 height 13
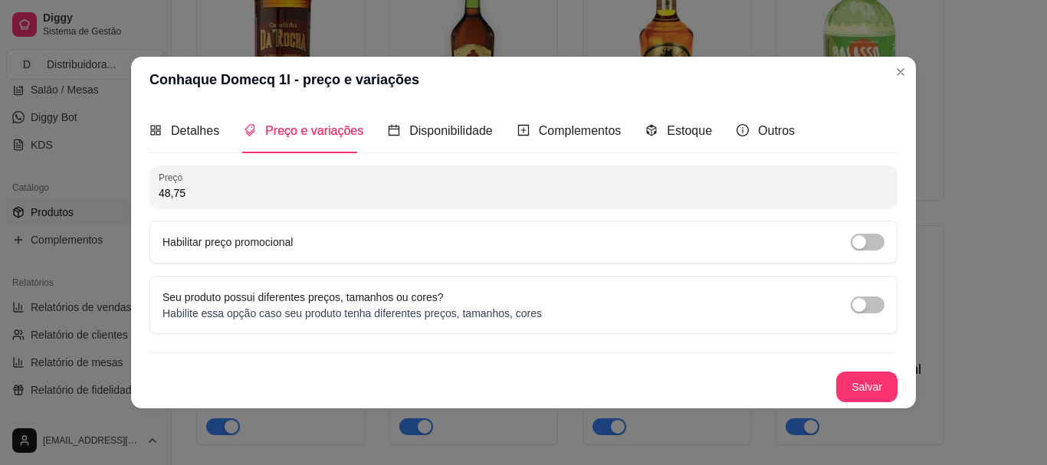
drag, startPoint x: 192, startPoint y: 197, endPoint x: 145, endPoint y: 199, distance: 47.6
click at [159, 199] on input "48,75" at bounding box center [524, 193] width 730 height 15
type input "39,00"
click at [879, 383] on button "Salvar" at bounding box center [867, 387] width 60 height 30
